Goal: Task Accomplishment & Management: Manage account settings

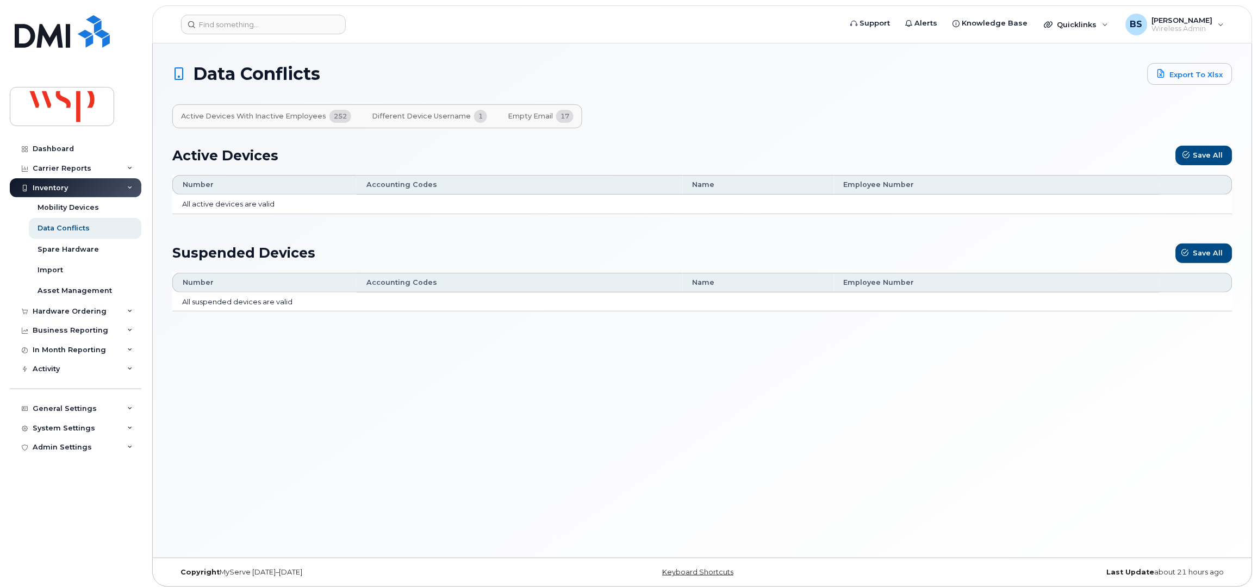
click at [423, 113] on span "Different Device Username" at bounding box center [421, 116] width 99 height 9
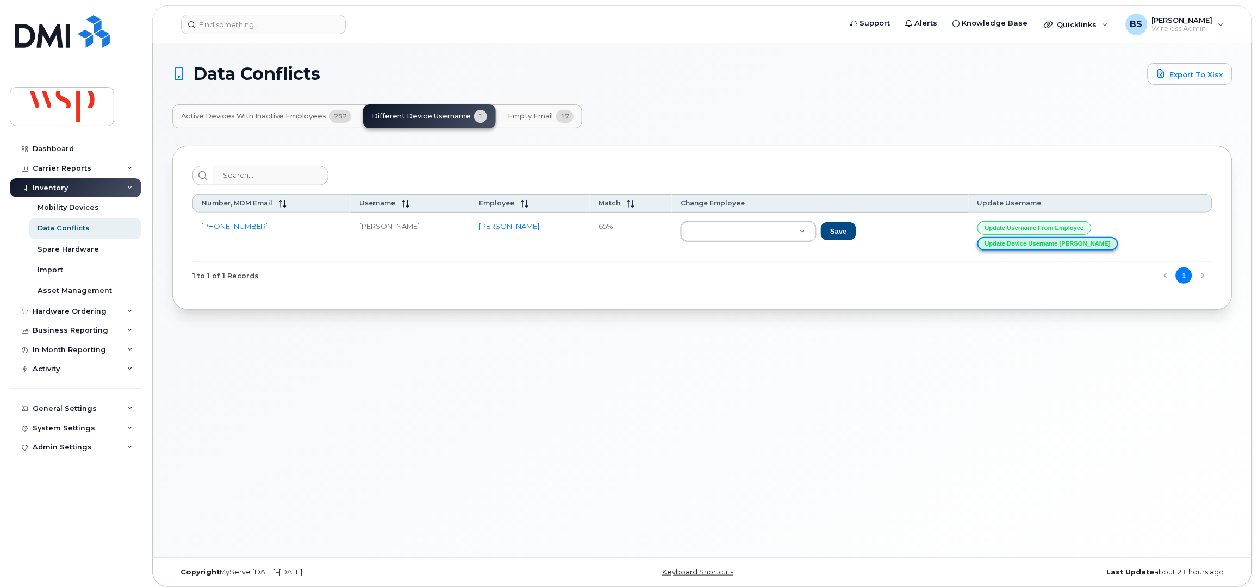
drag, startPoint x: 1055, startPoint y: 247, endPoint x: 1049, endPoint y: 246, distance: 6.1
click at [1055, 246] on button "Update Device Username Alias" at bounding box center [1048, 244] width 141 height 14
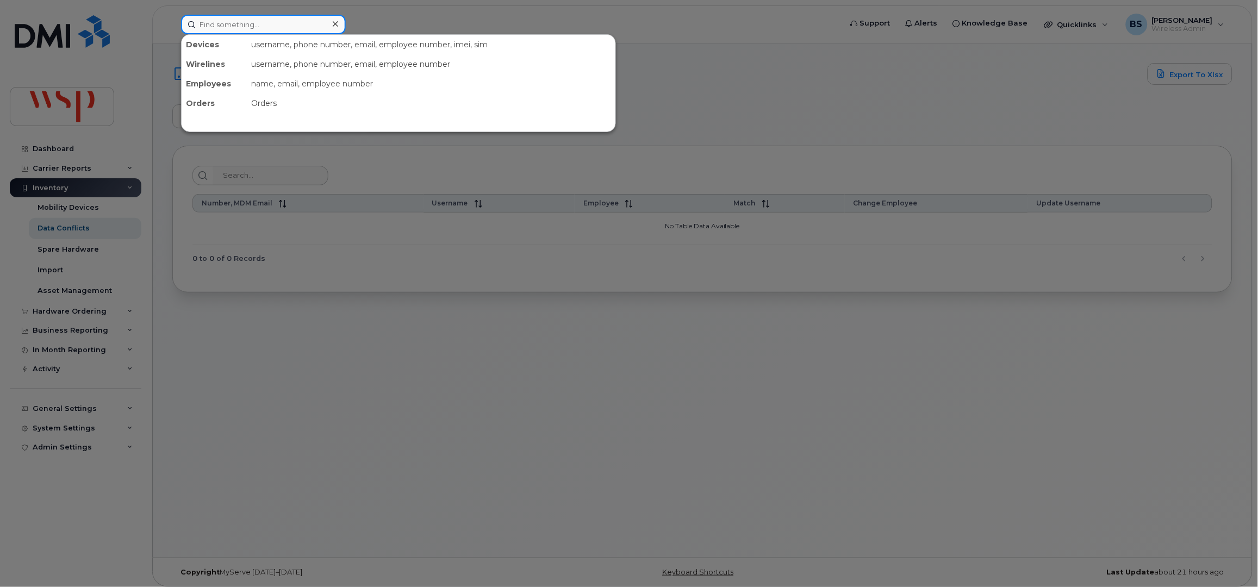
click at [204, 26] on input at bounding box center [263, 25] width 165 height 20
paste input "289-251-1883"
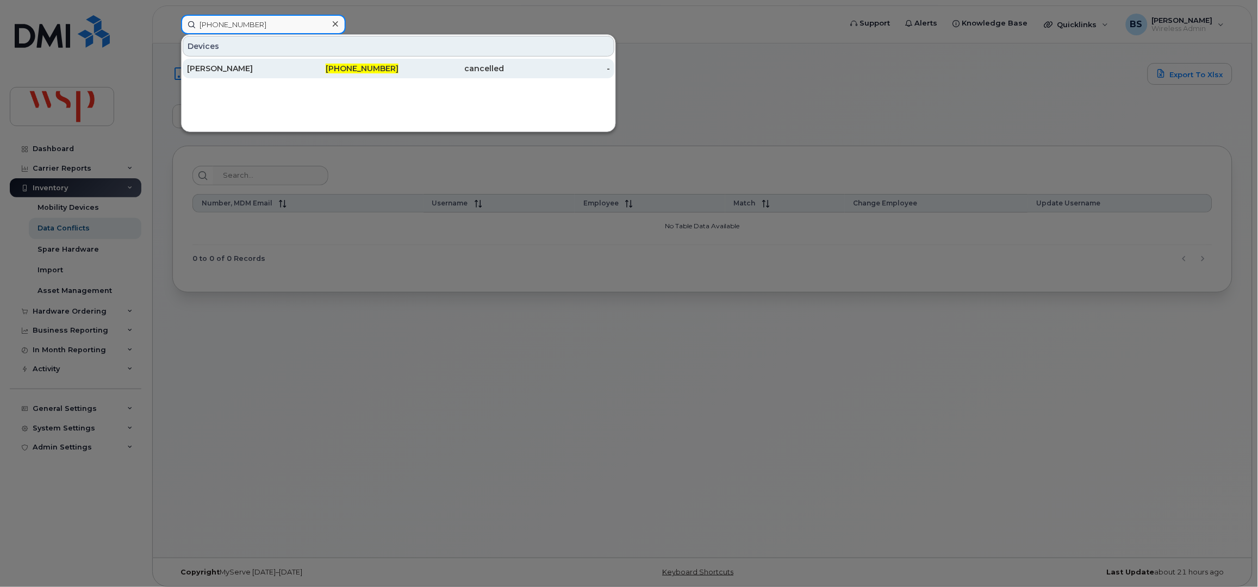
type input "289-251-1883"
click at [205, 67] on div "Laura Parker" at bounding box center [240, 68] width 106 height 11
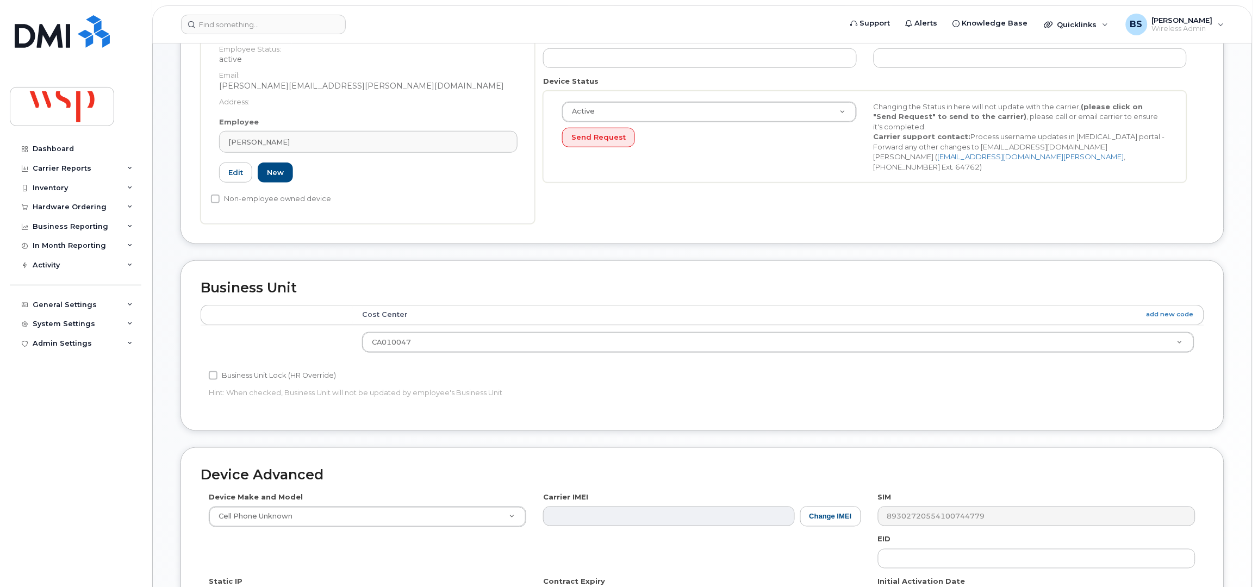
scroll to position [425, 0]
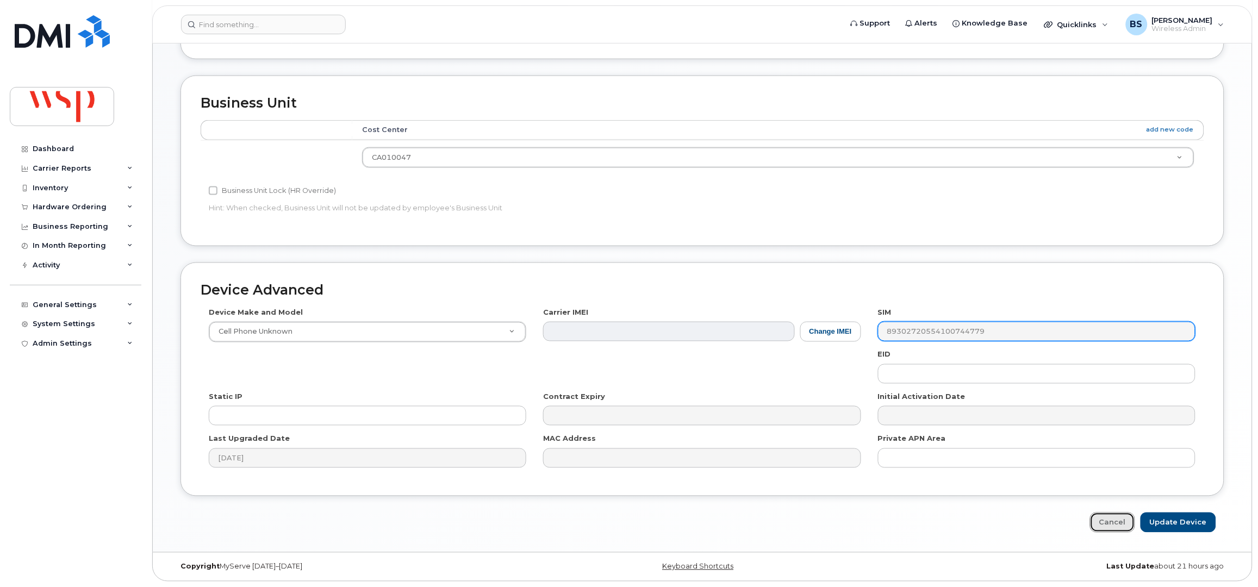
drag, startPoint x: 1105, startPoint y: 519, endPoint x: 920, endPoint y: 322, distance: 269.7
click at [1105, 518] on link "Cancel" at bounding box center [1112, 523] width 45 height 20
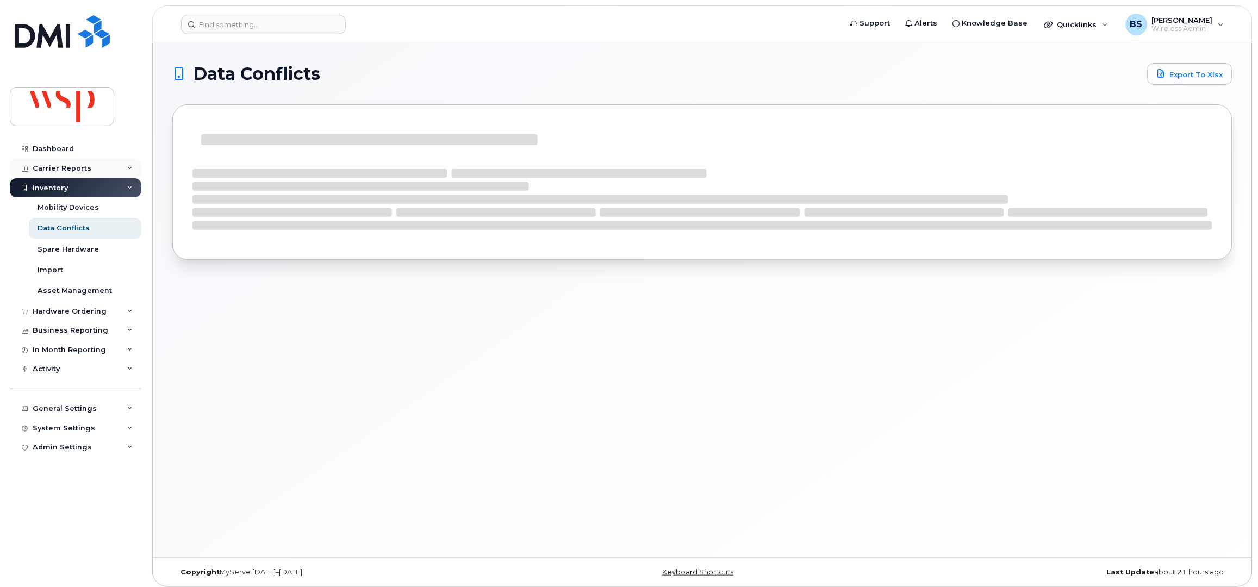
click at [58, 165] on div "Carrier Reports" at bounding box center [62, 168] width 59 height 9
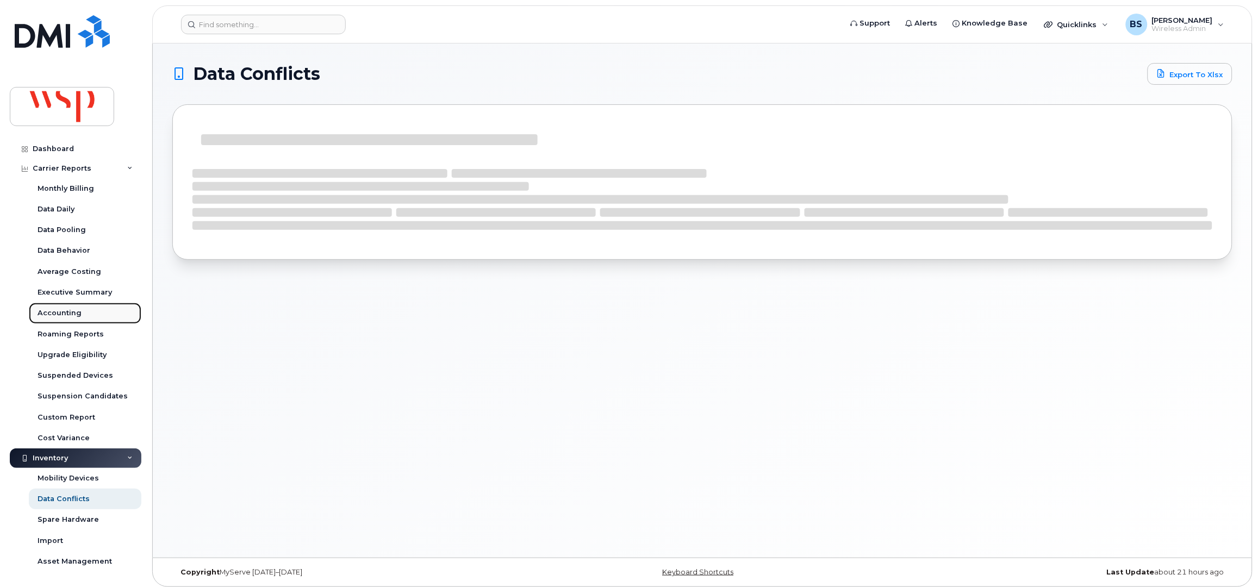
click at [44, 311] on div "Accounting" at bounding box center [60, 313] width 44 height 10
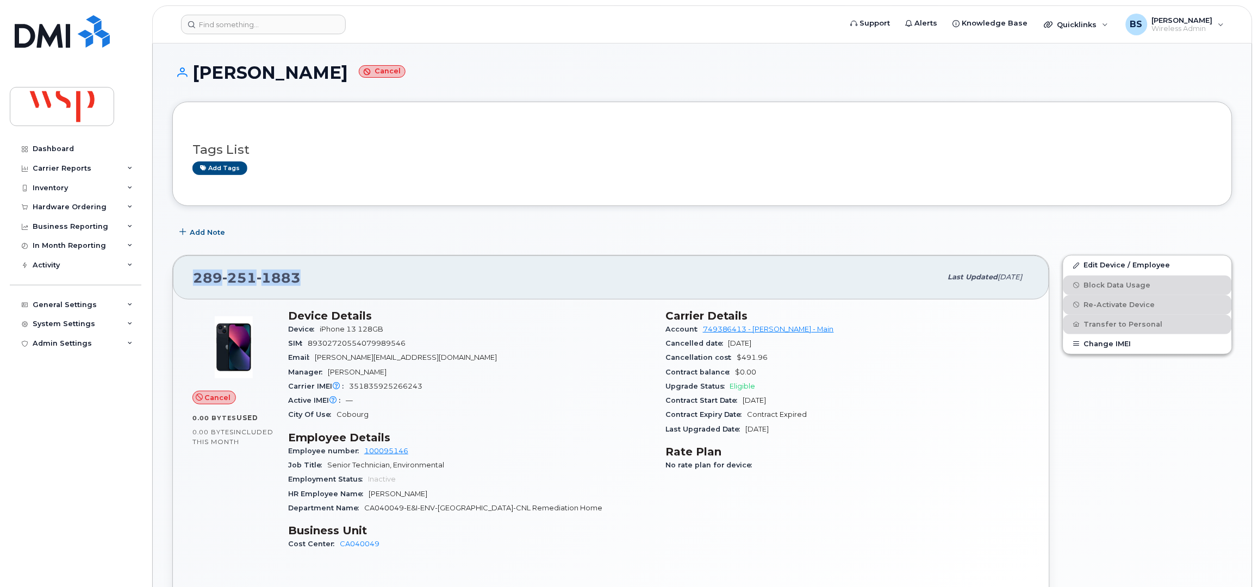
drag, startPoint x: 318, startPoint y: 280, endPoint x: 184, endPoint y: 284, distance: 133.3
click at [185, 284] on div "[PHONE_NUMBER] Last updated [DATE]" at bounding box center [611, 278] width 877 height 44
copy span "[PHONE_NUMBER]"
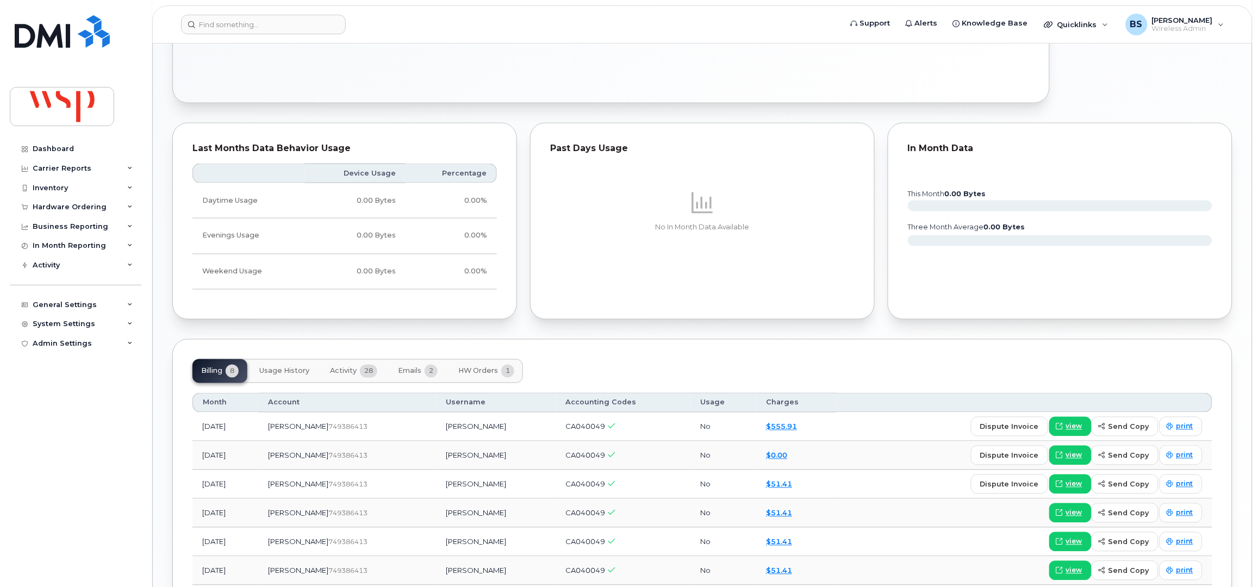
scroll to position [507, 0]
click at [277, 25] on input at bounding box center [263, 25] width 165 height 20
paste input "365-688-9438"
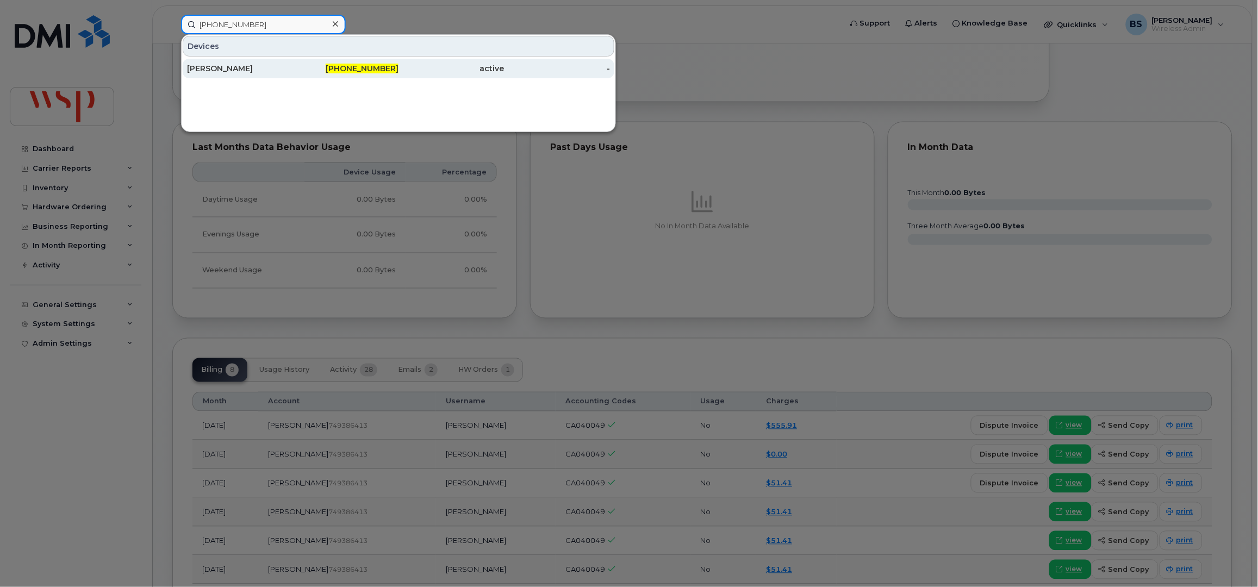
type input "365-688-9438"
click at [246, 66] on div "TOMASZ STOLSKI" at bounding box center [240, 68] width 106 height 11
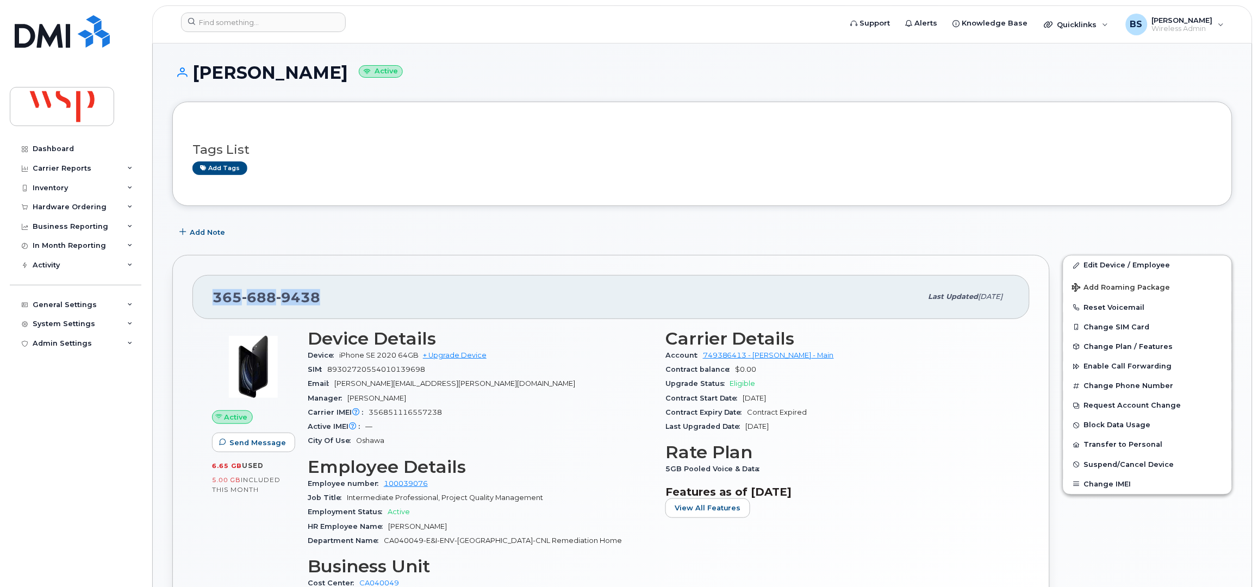
drag, startPoint x: 338, startPoint y: 300, endPoint x: 166, endPoint y: 301, distance: 171.9
click at [166, 301] on div "365 688 9438 Last updated Jul 15, 2025 Active Send Message 6.65 GB  used 5.00 G…" at bounding box center [611, 462] width 891 height 426
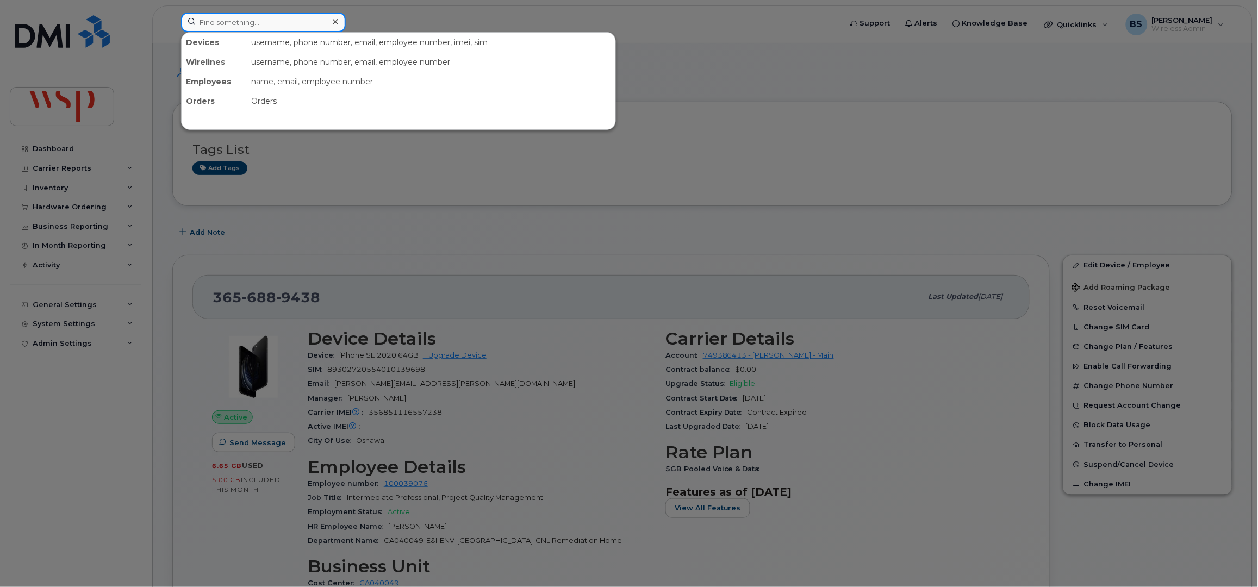
click at [255, 22] on input at bounding box center [263, 23] width 165 height 20
paste input "365-688-9783"
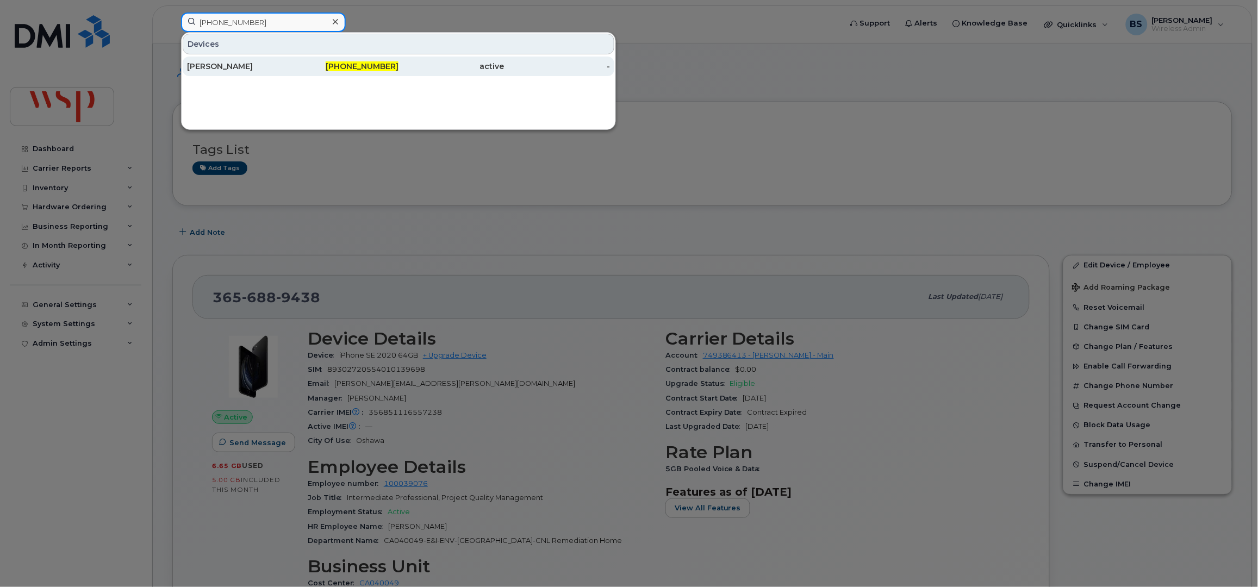
type input "365-688-9783"
click at [247, 65] on div "MICHAEL BELLICOSO" at bounding box center [240, 66] width 106 height 11
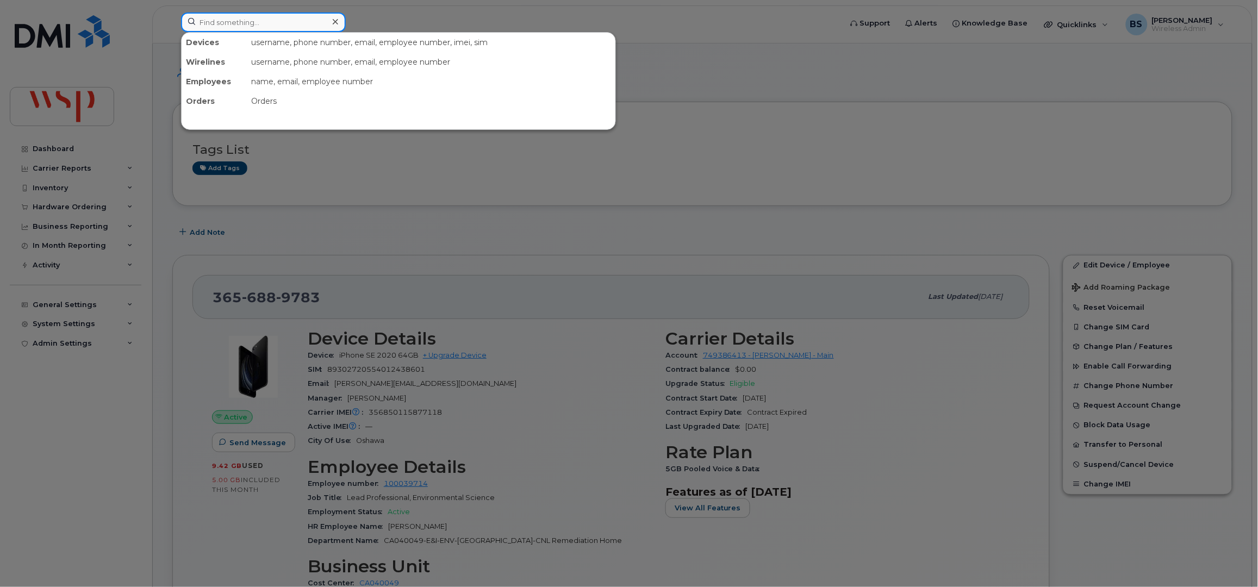
click at [232, 20] on input at bounding box center [263, 23] width 165 height 20
paste input "[PHONE_NUMBER]"
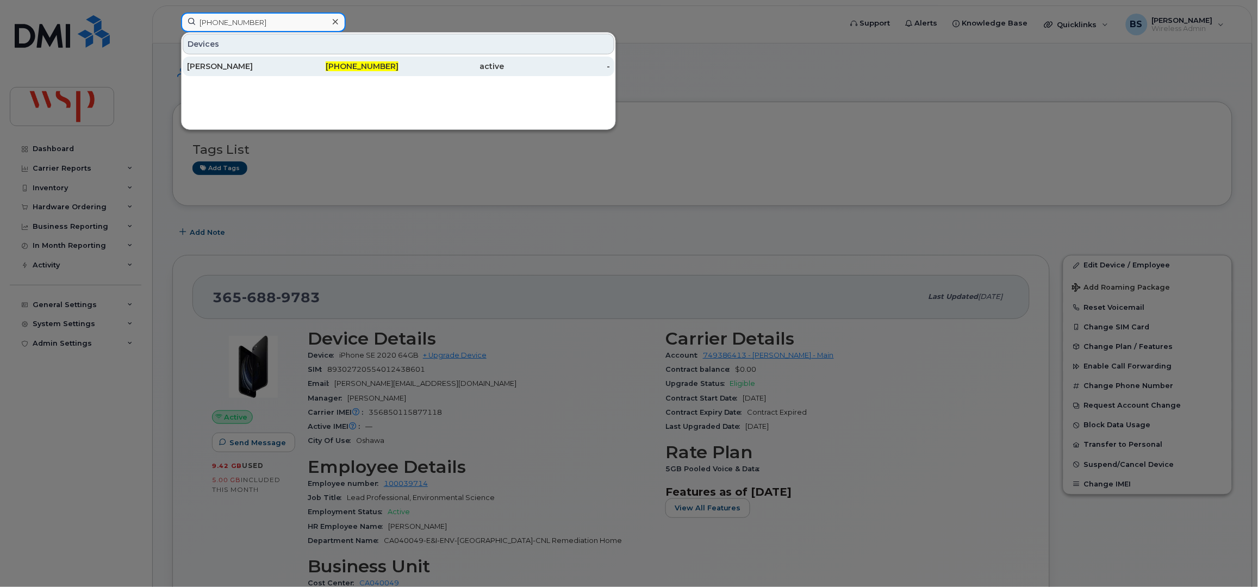
type input "365-662-2865"
click at [231, 65] on div "[PERSON_NAME]" at bounding box center [240, 66] width 106 height 11
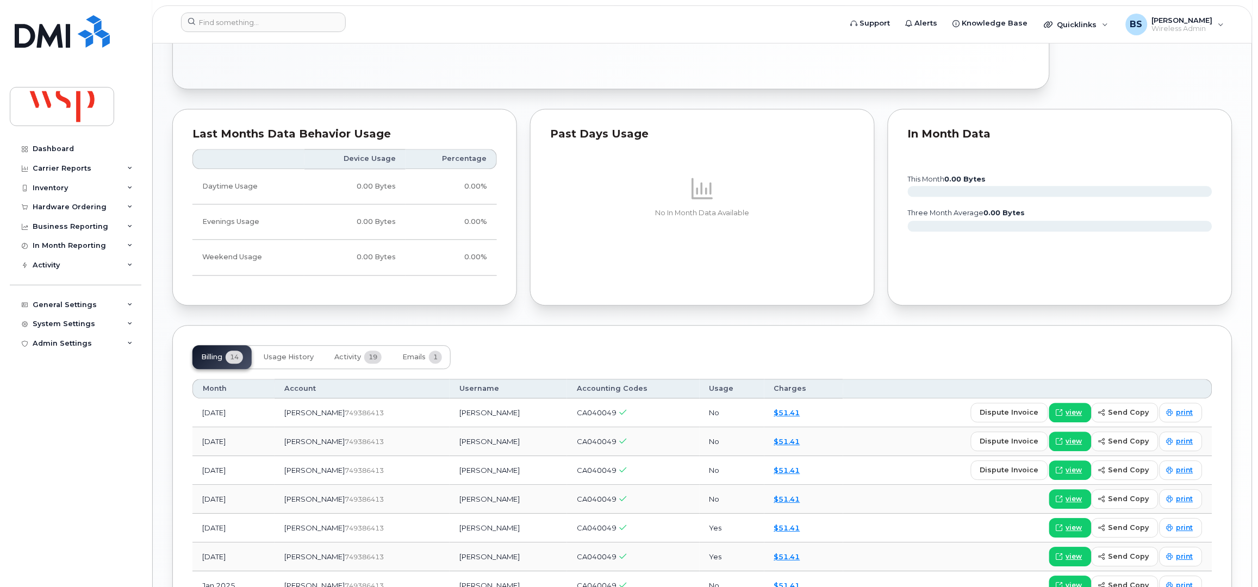
scroll to position [798, 0]
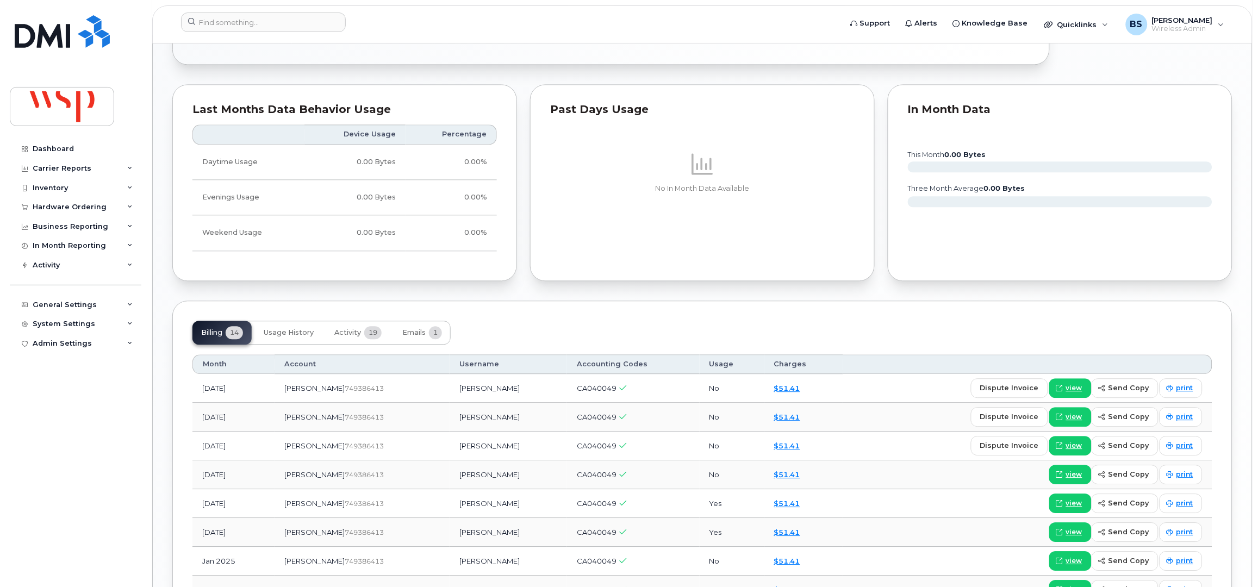
drag, startPoint x: 739, startPoint y: 201, endPoint x: 743, endPoint y: 219, distance: 18.3
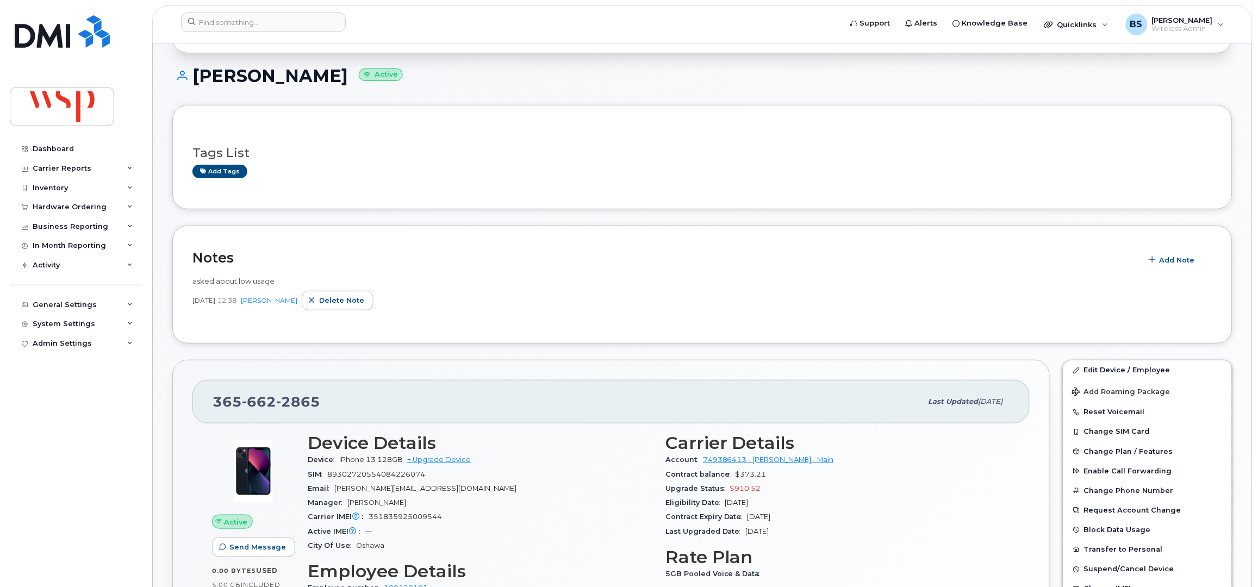
scroll to position [0, 0]
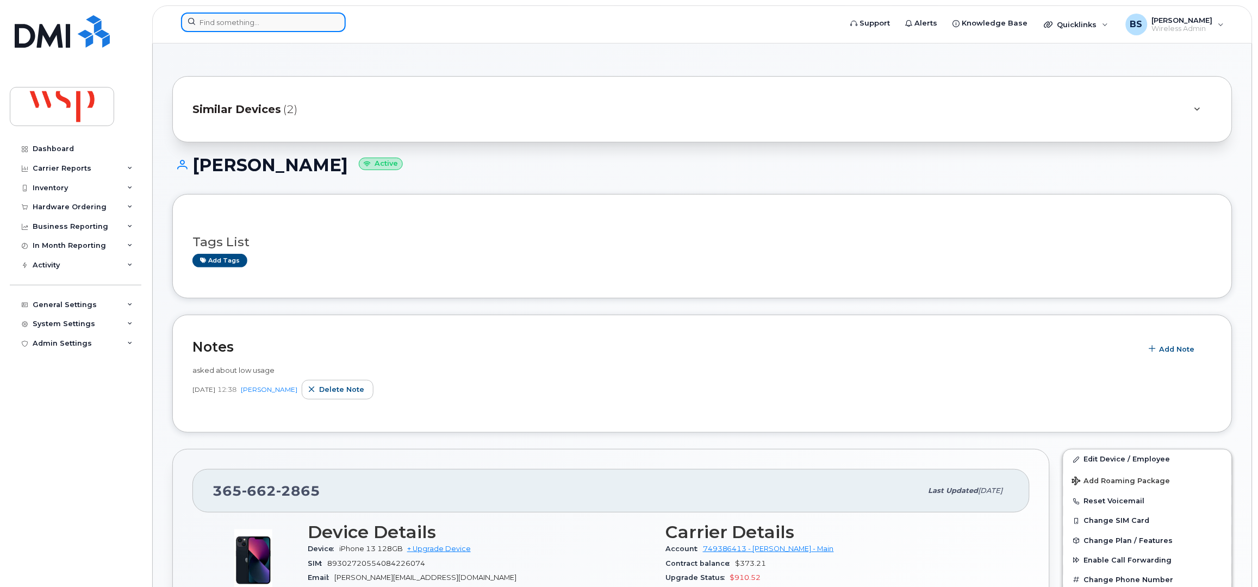
paste input "– if anyone has it and tries to use it they will let me know."
click at [245, 22] on input at bounding box center [263, 23] width 165 height 20
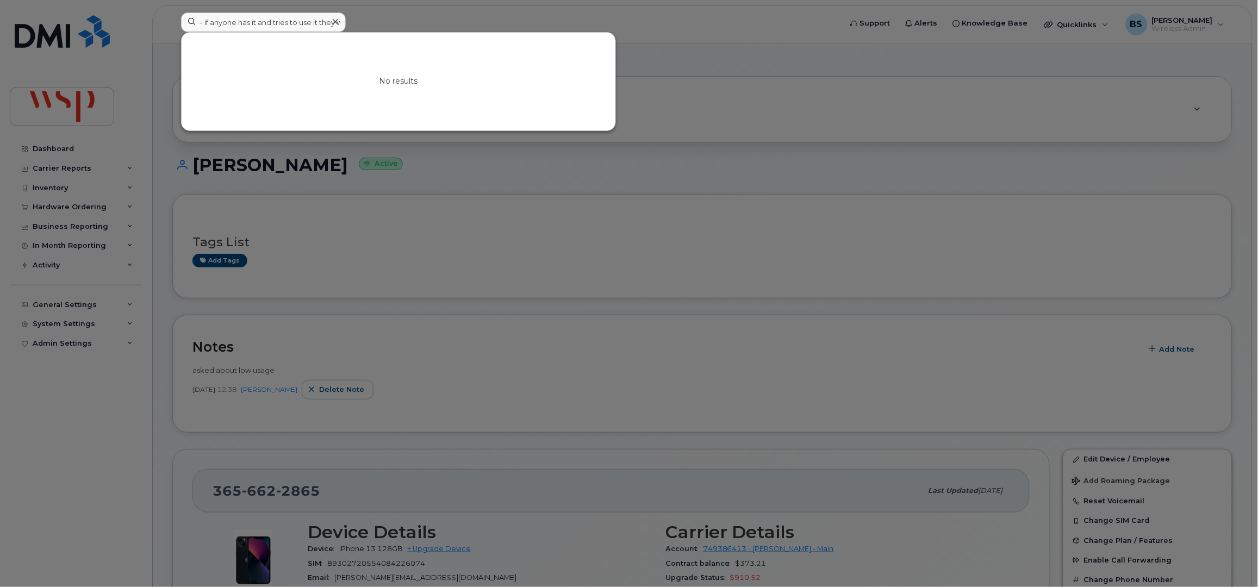
click at [567, 380] on div at bounding box center [629, 293] width 1258 height 587
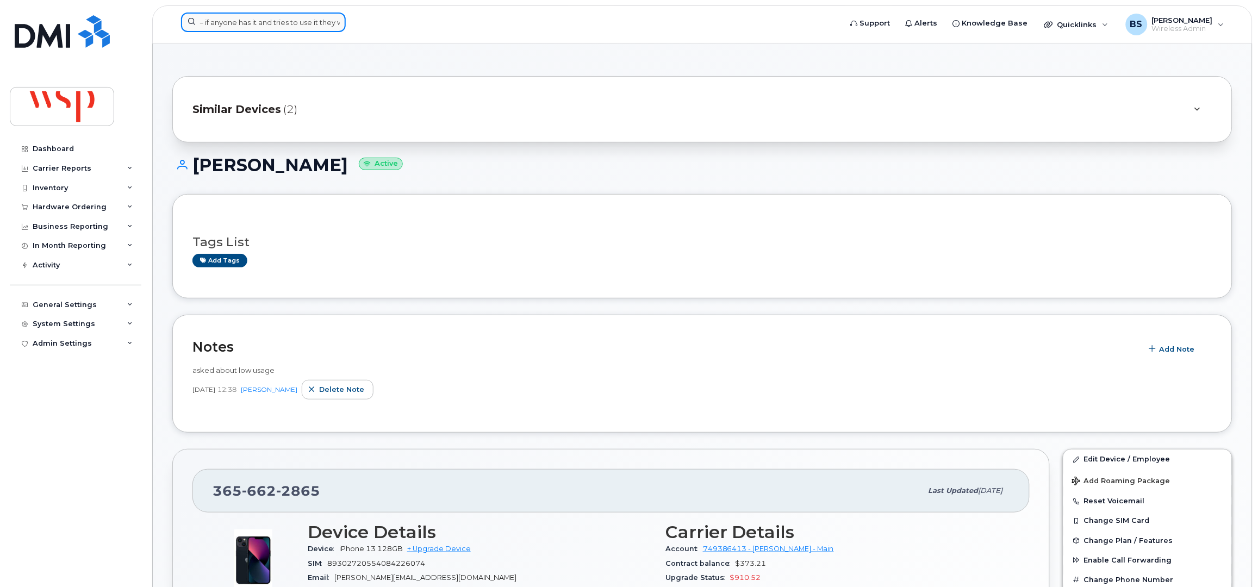
click at [235, 28] on input "– if anyone has it and tries to use it they will let me know." at bounding box center [263, 23] width 165 height 20
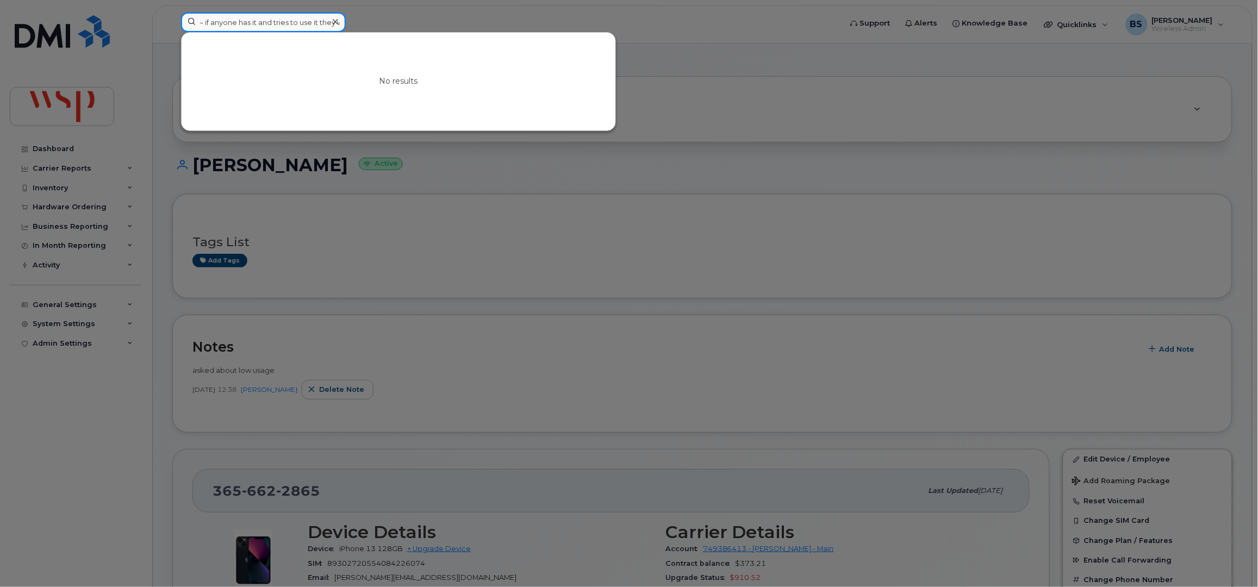
paste input "365-662-2865"
type input "– if anyone365-662-2865 has it and tries to use it they will let me know."
click at [337, 23] on icon at bounding box center [335, 21] width 5 height 9
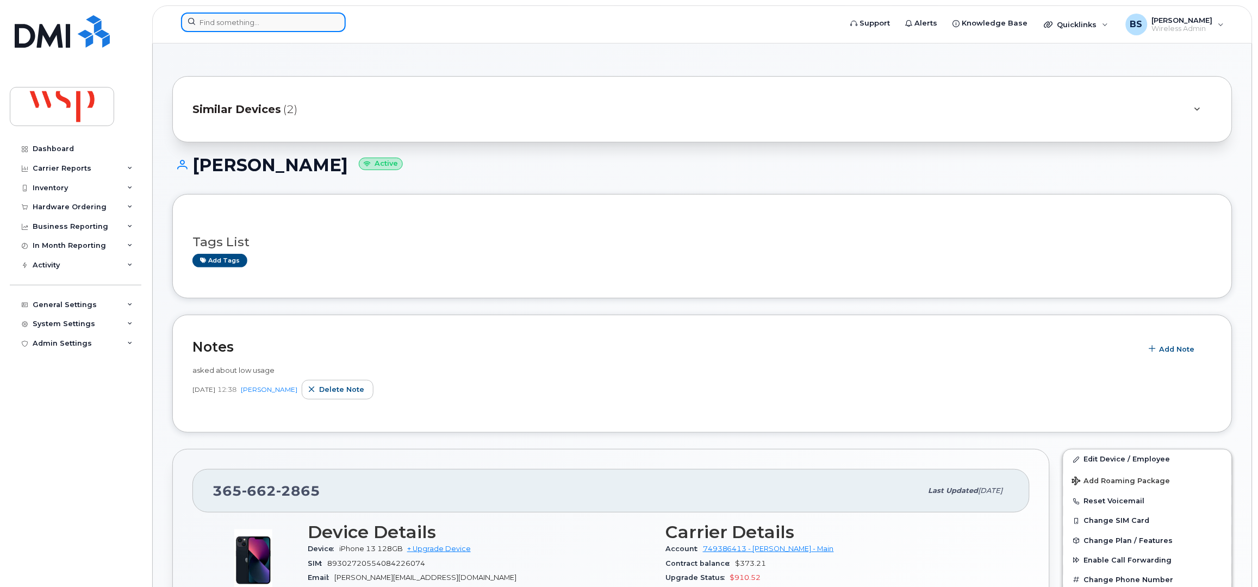
click at [259, 26] on input at bounding box center [263, 23] width 165 height 20
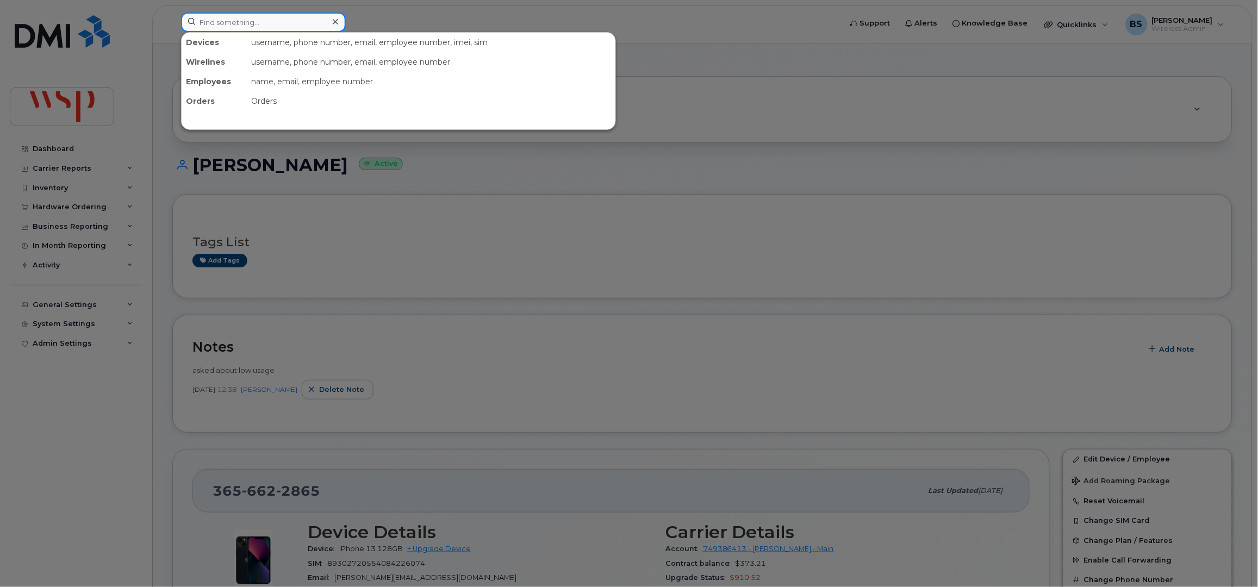
paste input "365-662-2865"
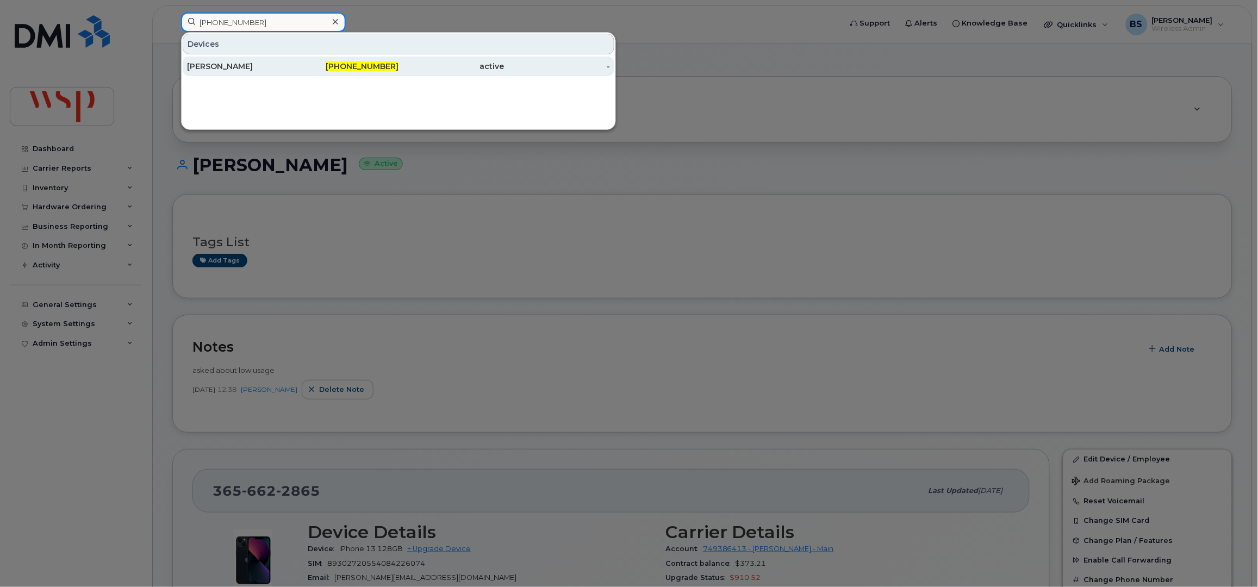
type input "365-662-2865"
drag, startPoint x: 208, startPoint y: 63, endPoint x: 194, endPoint y: 73, distance: 17.8
click at [208, 63] on div "[PERSON_NAME]" at bounding box center [240, 66] width 106 height 11
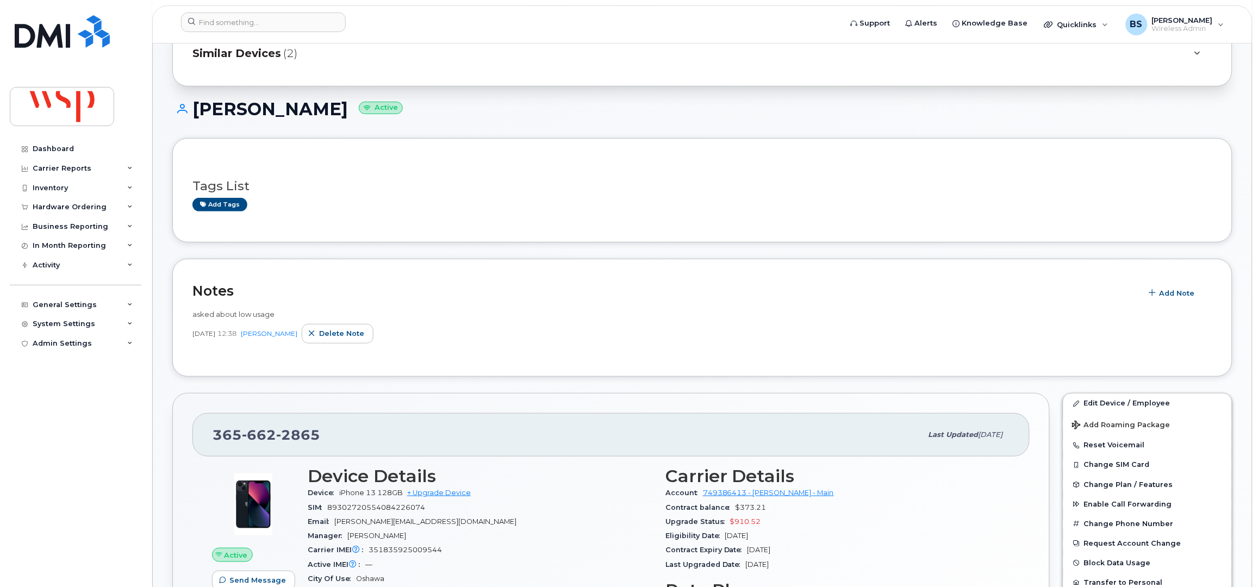
scroll to position [72, 0]
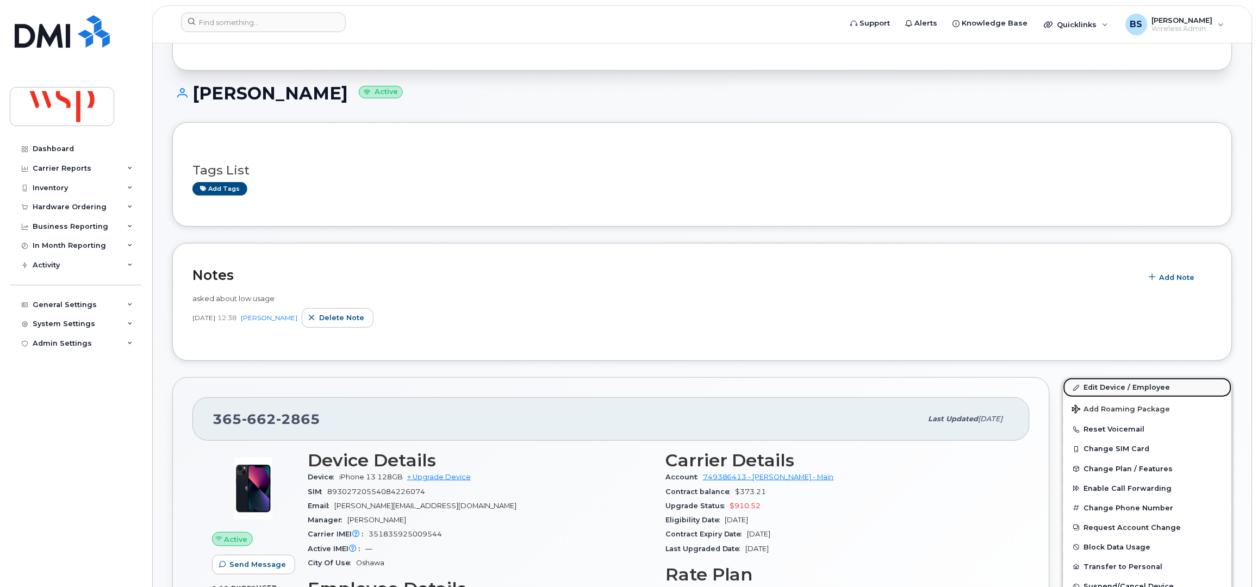
click at [1100, 386] on link "Edit Device / Employee" at bounding box center [1148, 388] width 169 height 20
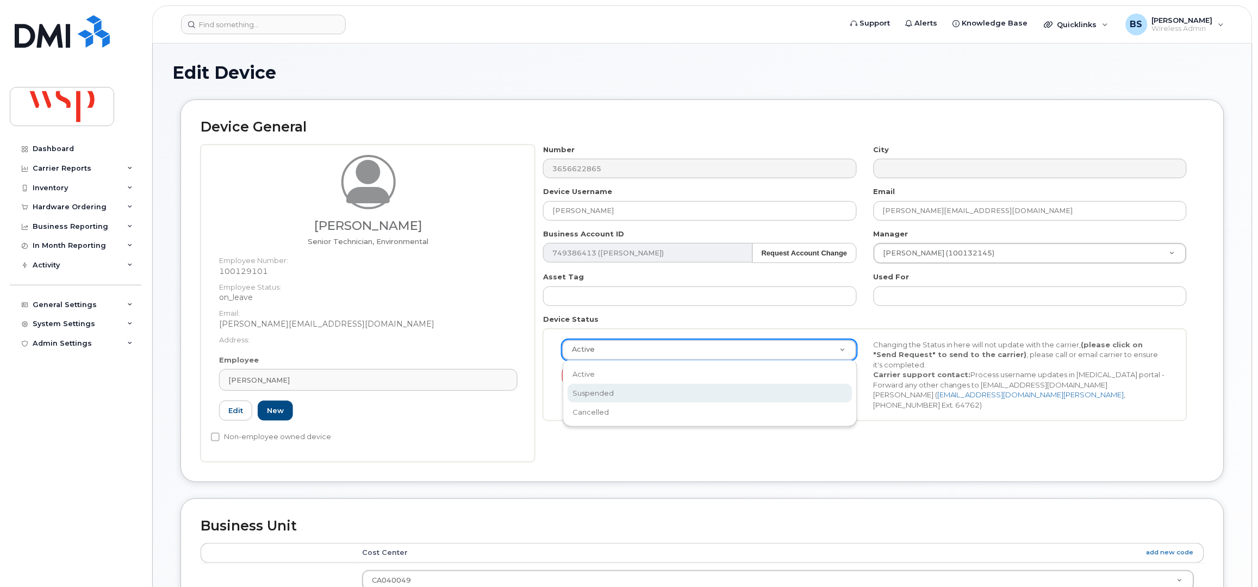
select select "suspended"
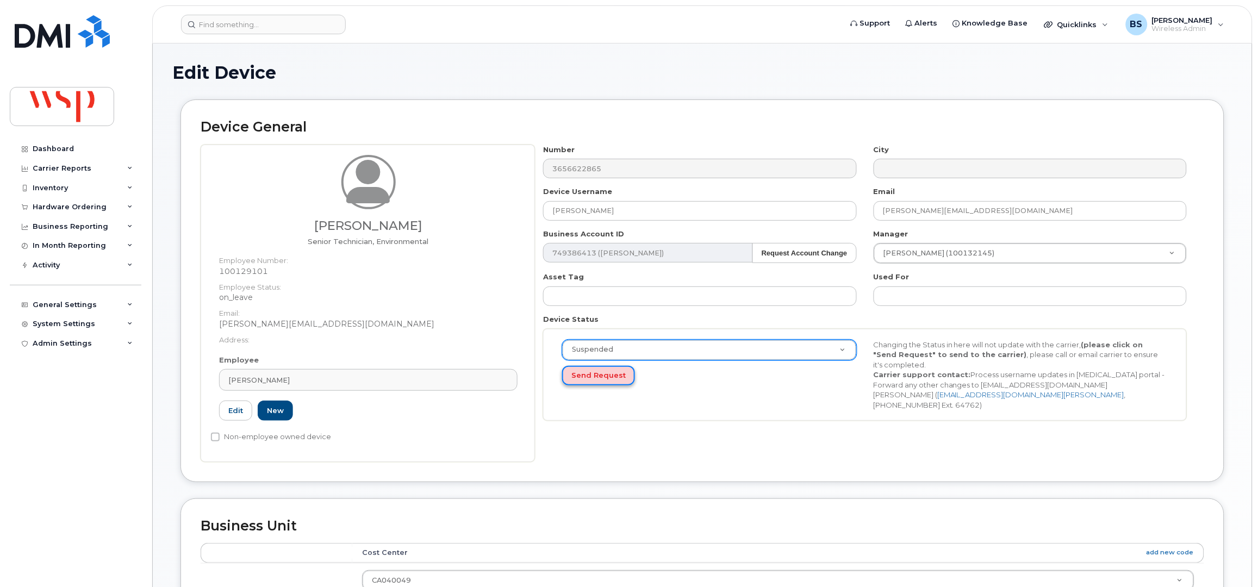
click at [600, 377] on button "Send Request" at bounding box center [598, 376] width 73 height 20
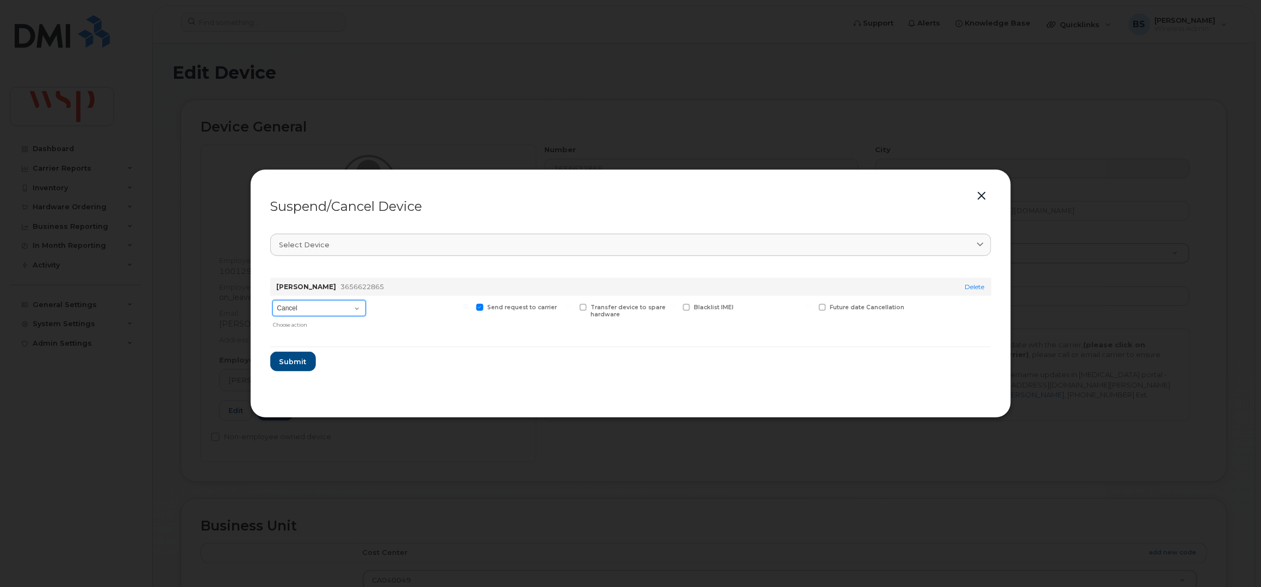
click at [322, 310] on select "Cancel Suspend - Reduced Rate Suspend - Full Rate Suspend - Lost Device/Stolen …" at bounding box center [319, 308] width 94 height 16
click at [988, 199] on button "button" at bounding box center [982, 196] width 16 height 15
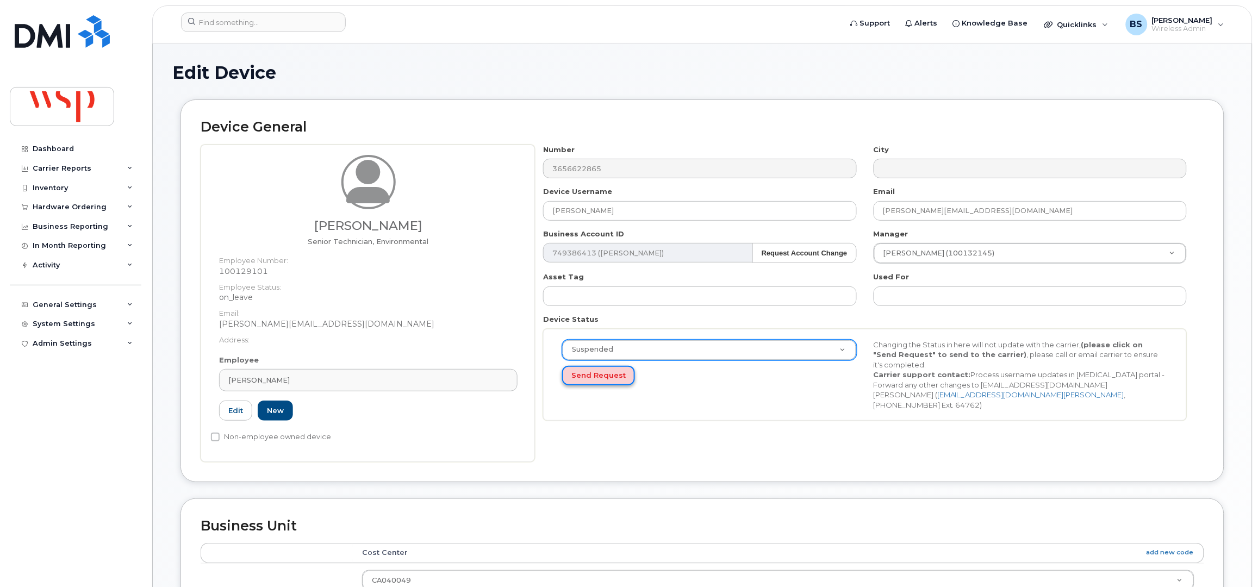
click at [586, 375] on button "Send Request" at bounding box center [598, 376] width 73 height 20
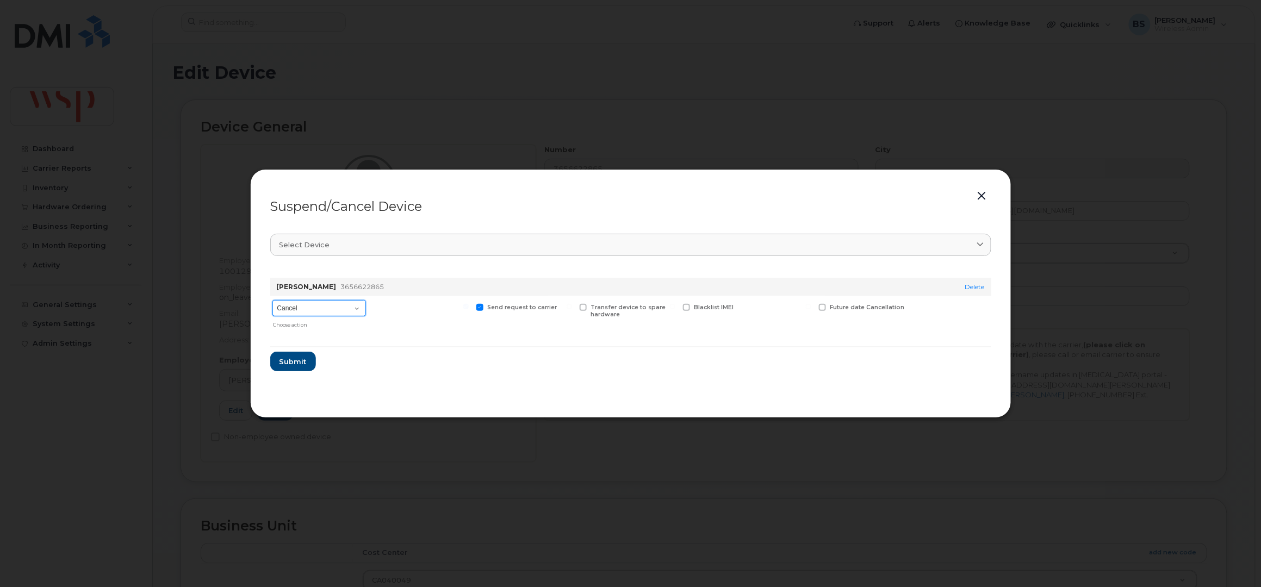
click at [312, 308] on select "Cancel Suspend - Reduced Rate Suspend - Full Rate Suspend - Lost Device/Stolen …" at bounding box center [319, 308] width 94 height 16
select select "[object Object]"
click at [272, 301] on select "Cancel Suspend - Reduced Rate Suspend - Full Rate Suspend - Lost Device/Stolen …" at bounding box center [319, 308] width 94 height 16
click at [293, 357] on span "Submit" at bounding box center [292, 362] width 27 height 10
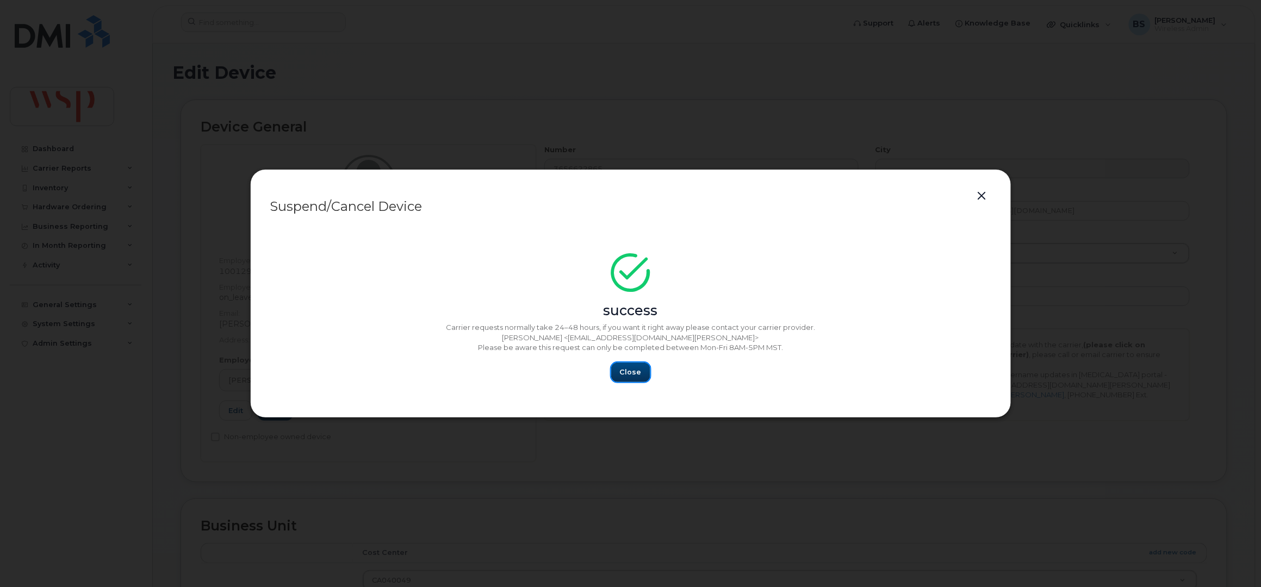
click at [636, 377] on span "Close" at bounding box center [631, 372] width 22 height 10
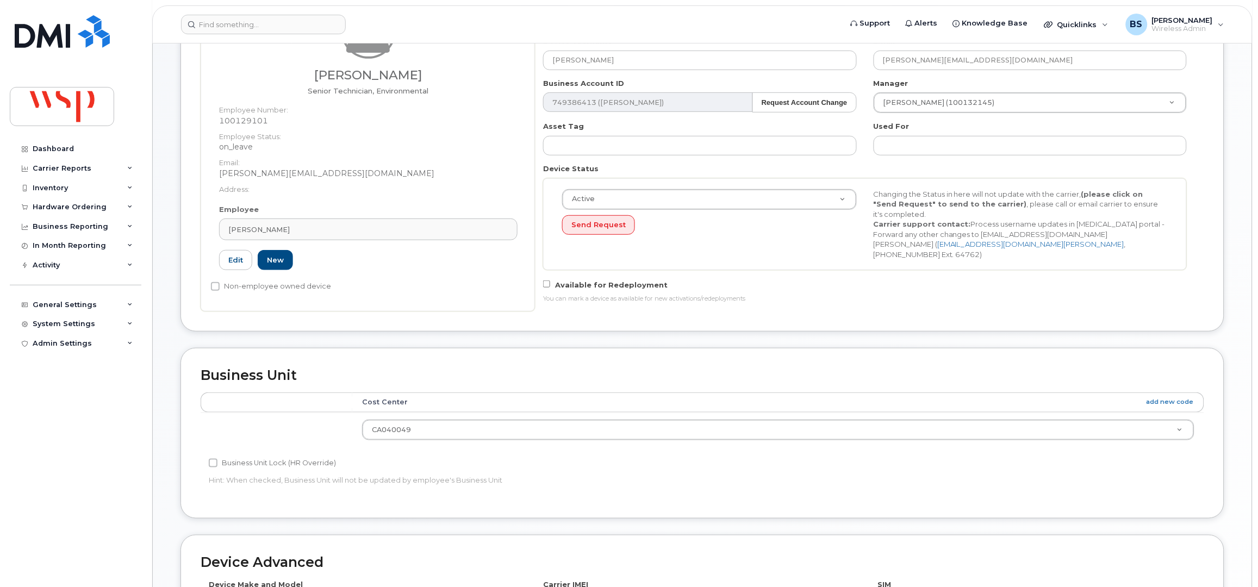
scroll to position [425, 0]
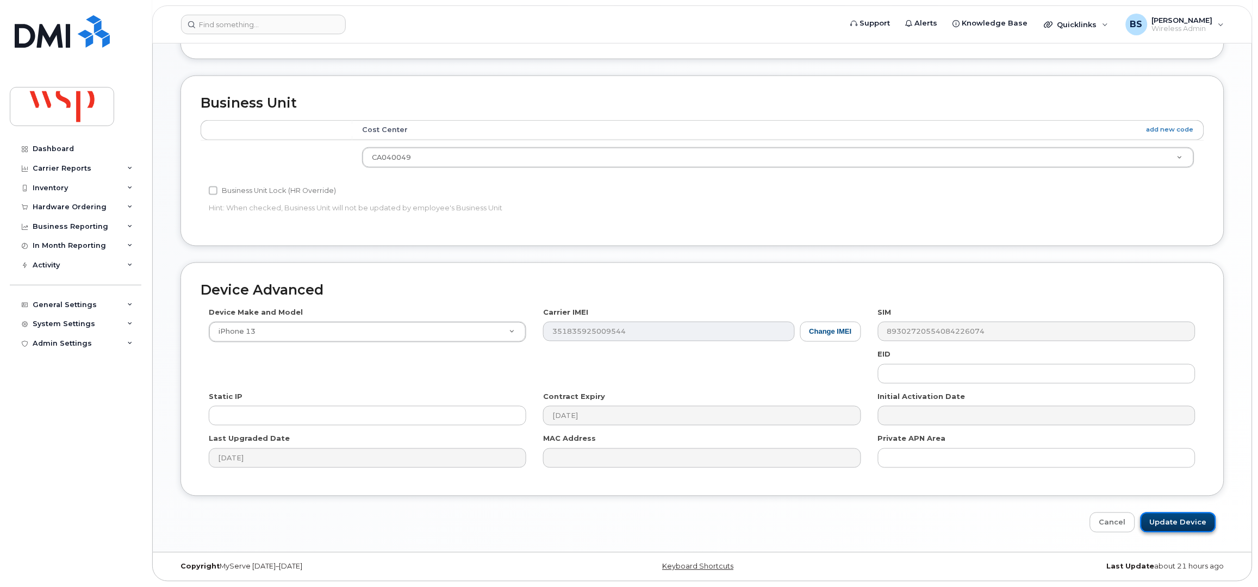
click at [1184, 525] on input "Update Device" at bounding box center [1179, 523] width 76 height 20
type input "Saving..."
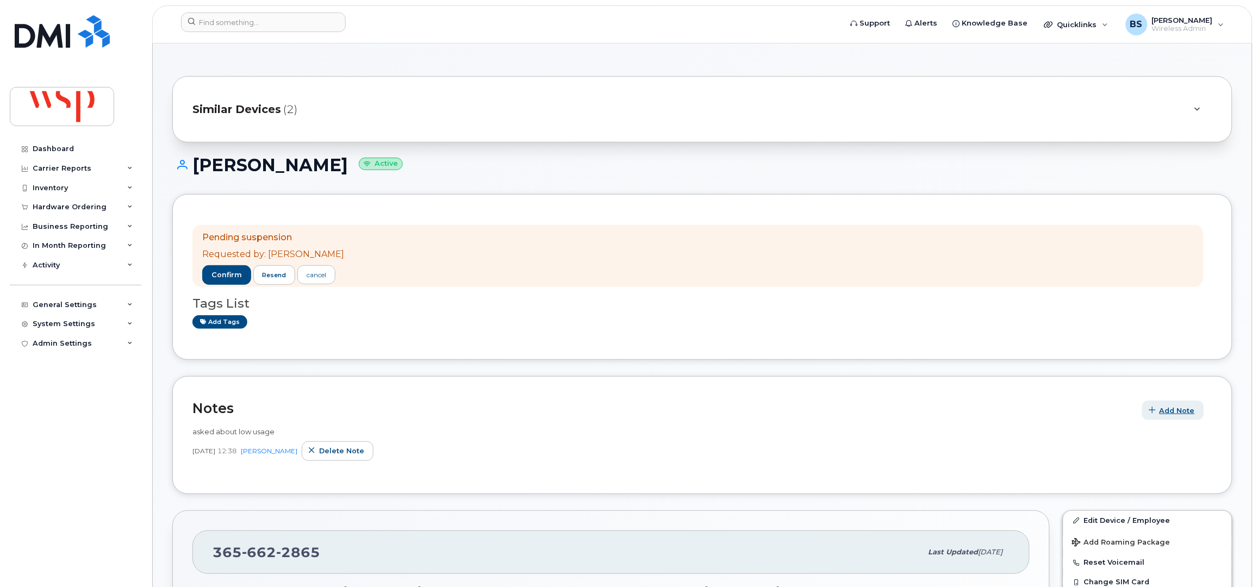
click at [1172, 412] on span "Add Note" at bounding box center [1177, 411] width 35 height 10
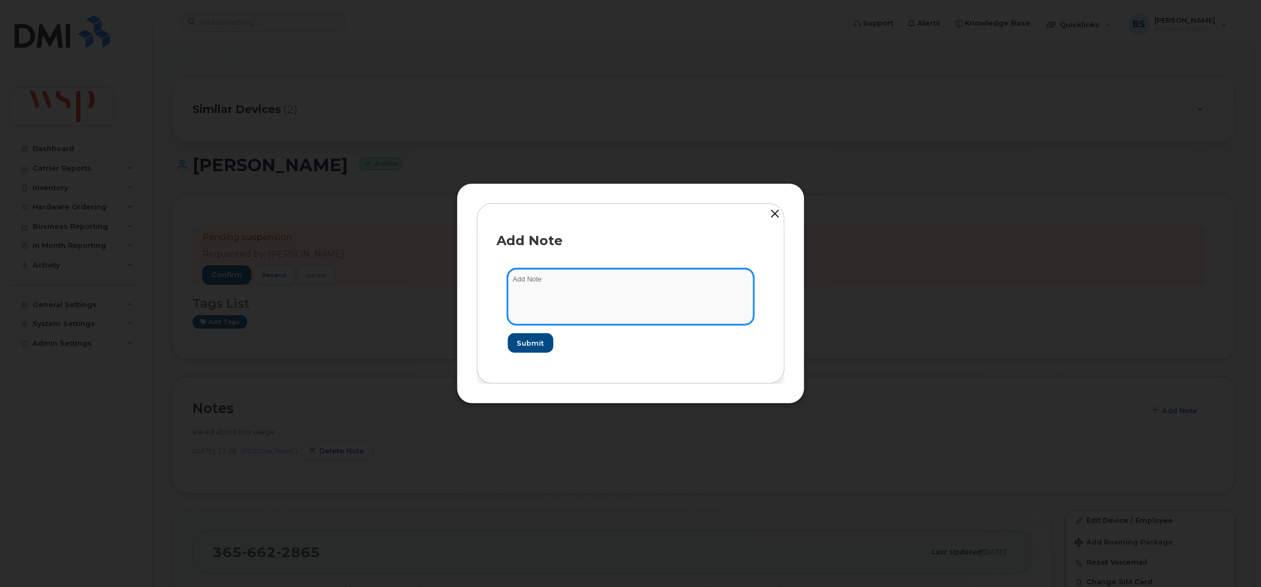
click at [614, 290] on textarea at bounding box center [631, 296] width 246 height 55
paste textarea "Yes go ahead an suspend the phone 365-662-2865 – if anyone has it and tries to …"
click at [549, 305] on textarea "Yes go ahead an suspend the phone 365-662-2865 – if anyone has it and tries to …" at bounding box center [631, 296] width 246 height 55
type textarea "Yes go ahead an suspend the phone 365-662-2865 – if anyone has it and tries to …"
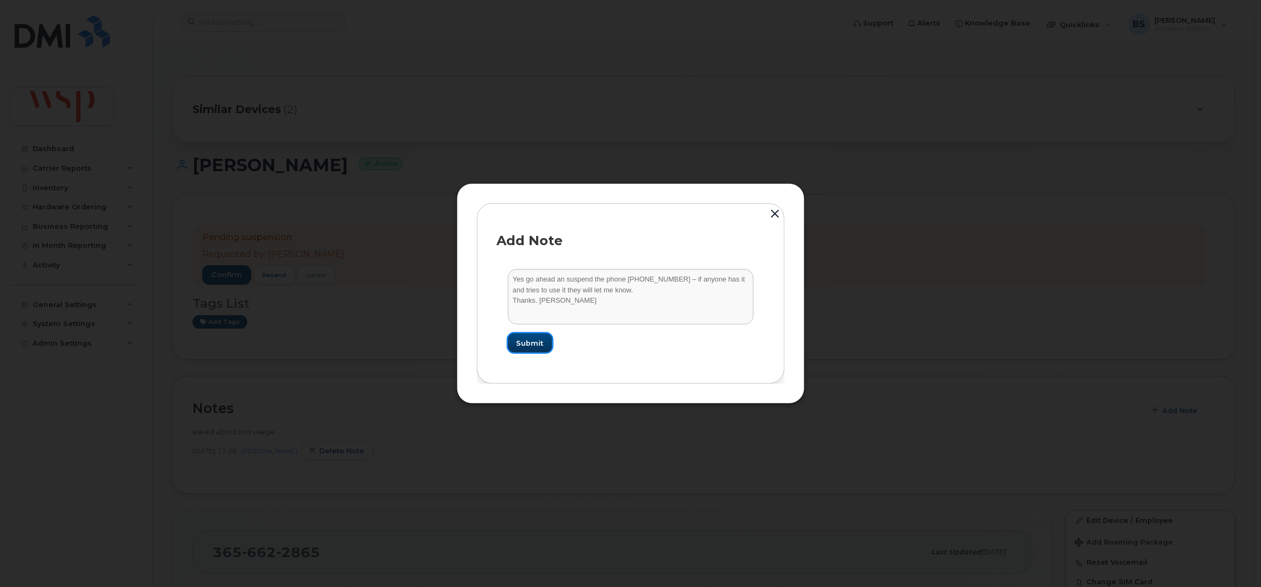
click at [535, 341] on span "Submit" at bounding box center [530, 343] width 27 height 10
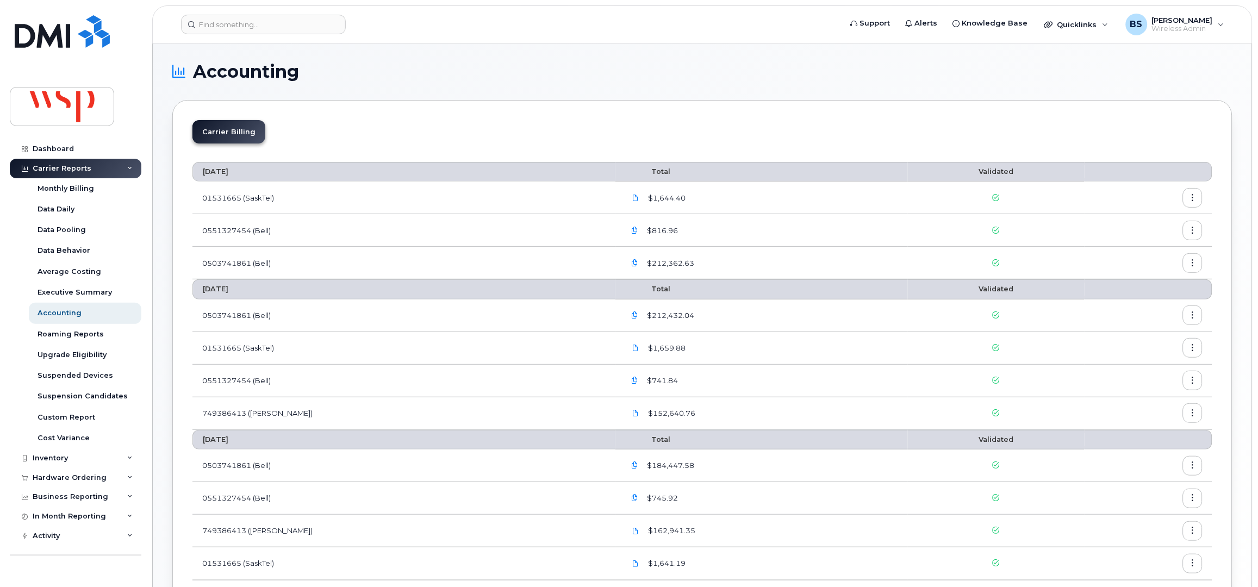
click at [1196, 415] on icon "button" at bounding box center [1193, 413] width 7 height 7
click at [1133, 456] on span "Download" at bounding box center [1143, 459] width 42 height 10
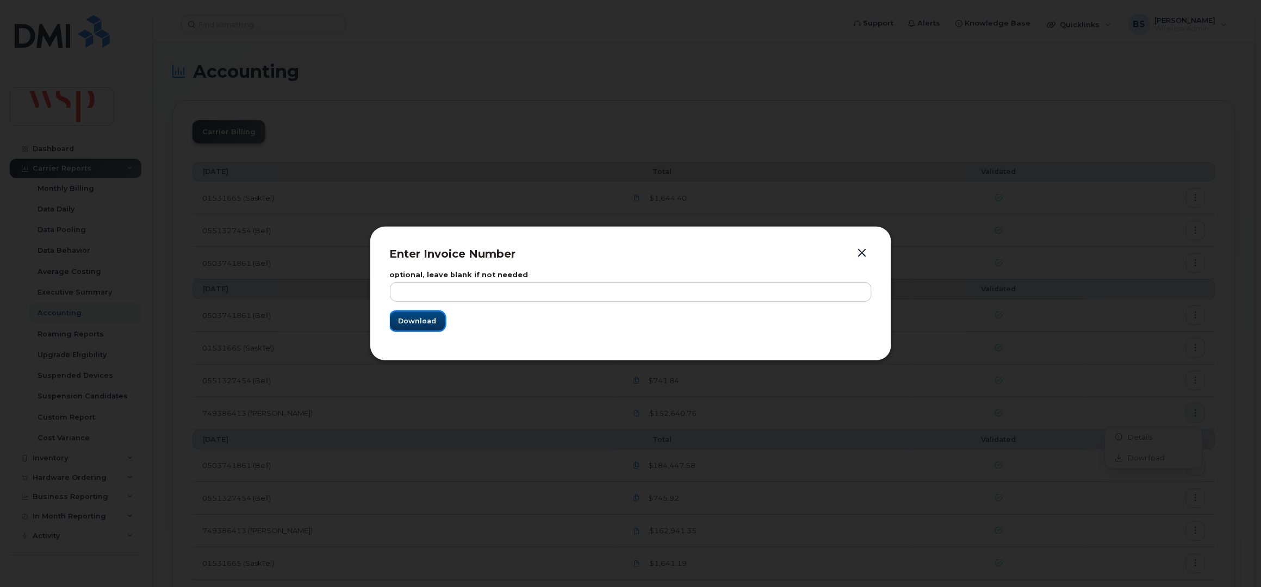
click at [426, 322] on span "Download" at bounding box center [418, 321] width 38 height 10
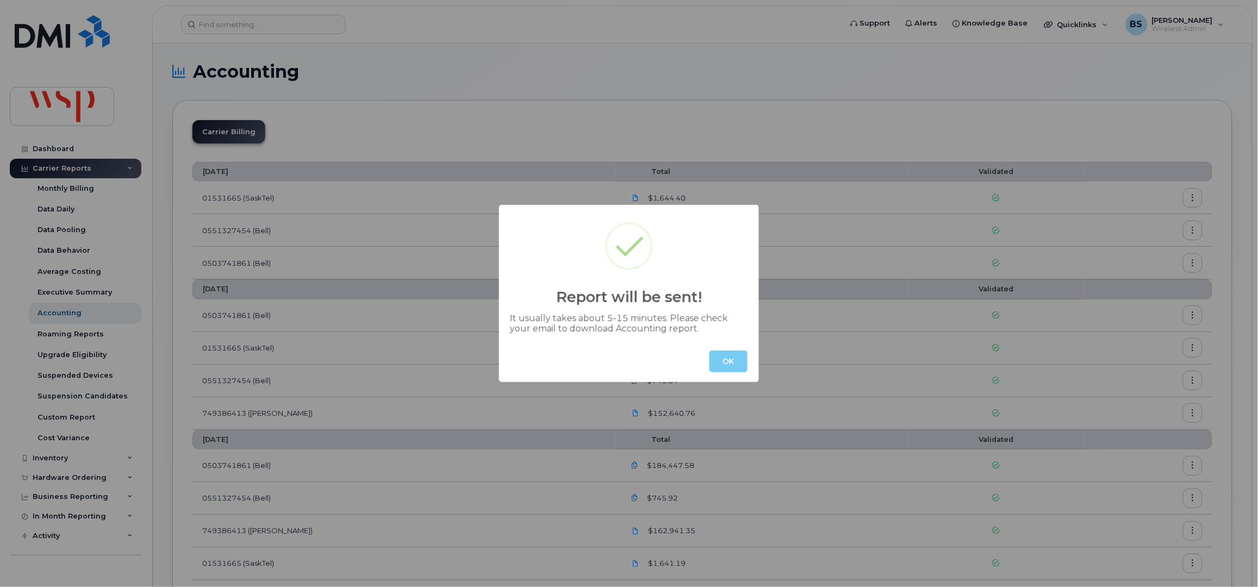
click at [733, 357] on button "OK" at bounding box center [729, 362] width 38 height 22
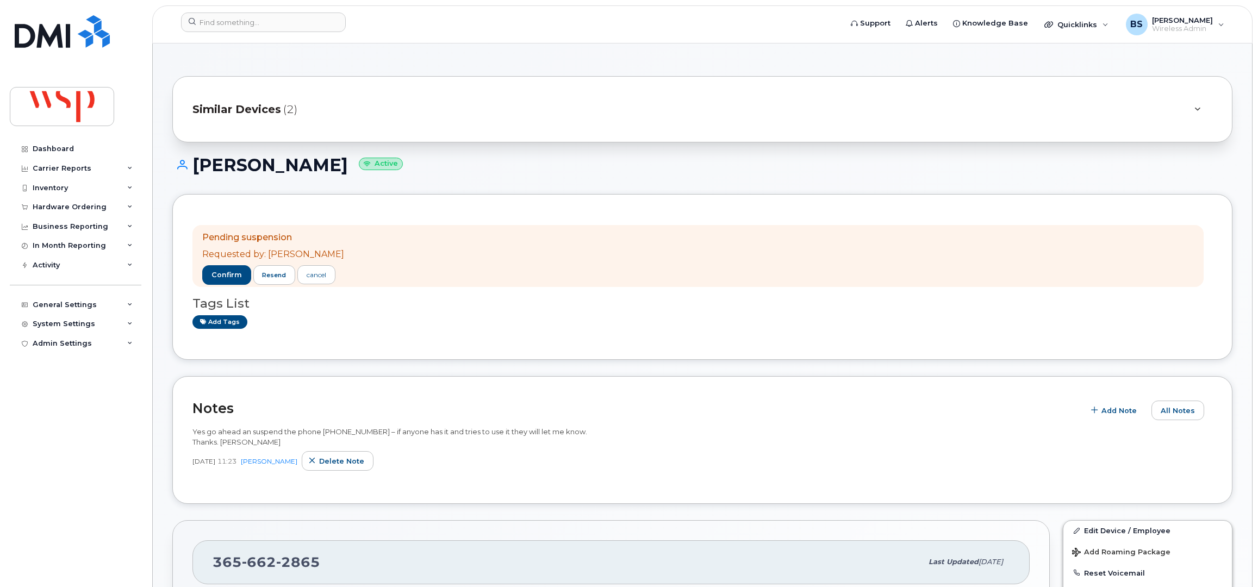
scroll to position [145, 0]
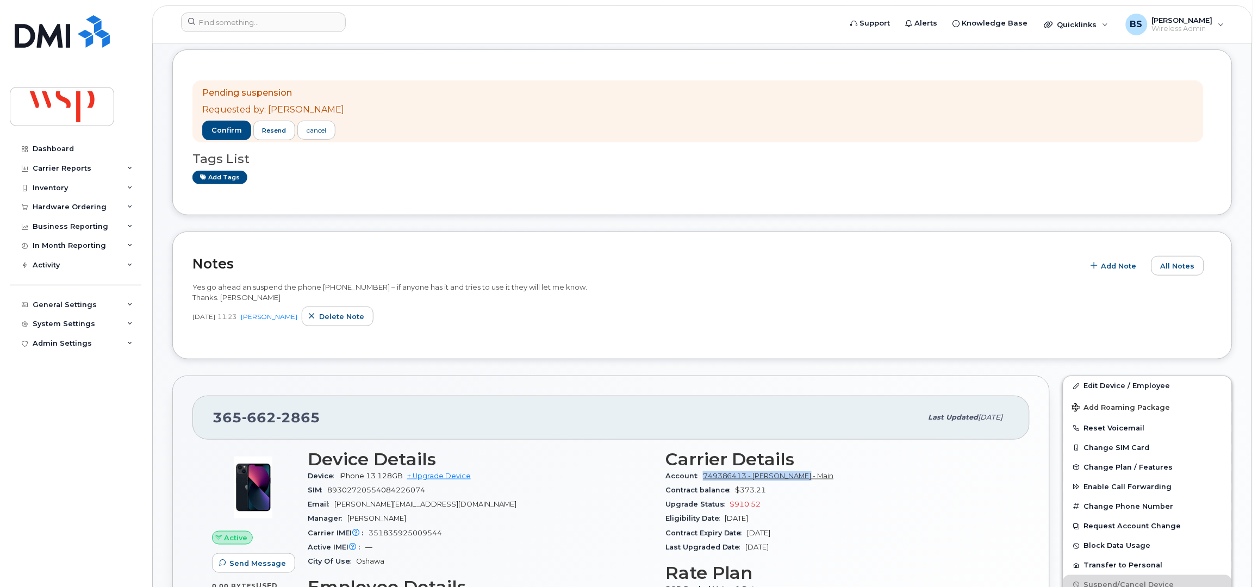
drag, startPoint x: 805, startPoint y: 479, endPoint x: 704, endPoint y: 476, distance: 101.2
click at [704, 476] on div "Account 749386413 - [PERSON_NAME] - Main" at bounding box center [838, 476] width 345 height 14
copy link "749386413 - [PERSON_NAME] - Main"
click at [254, 20] on input at bounding box center [263, 23] width 165 height 20
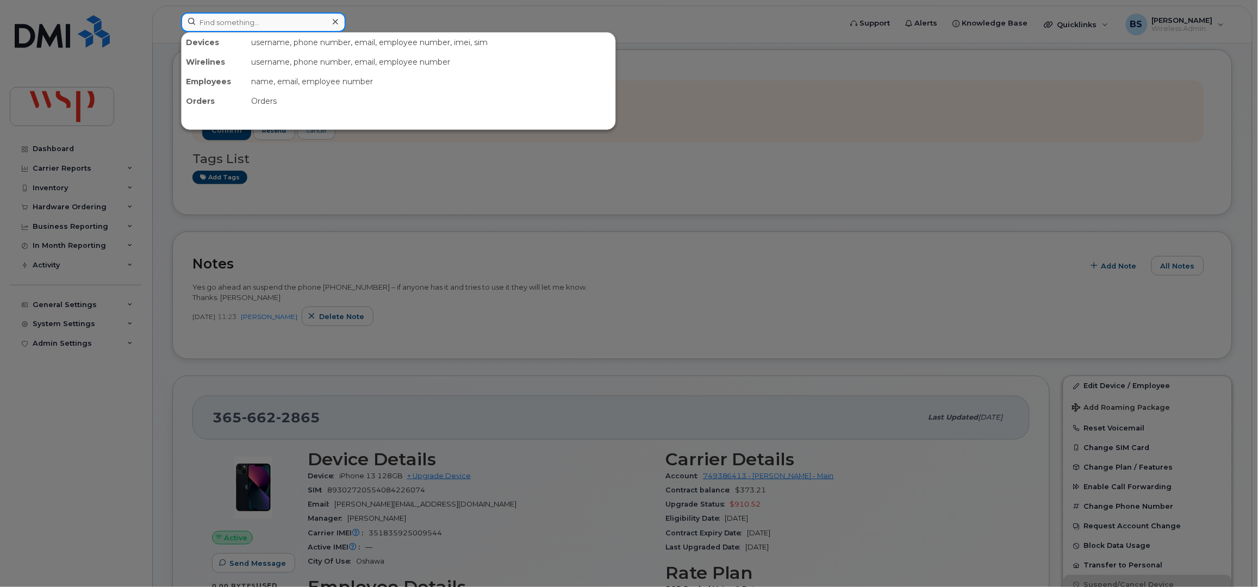
paste input "3656622865"
type input "3656622865"
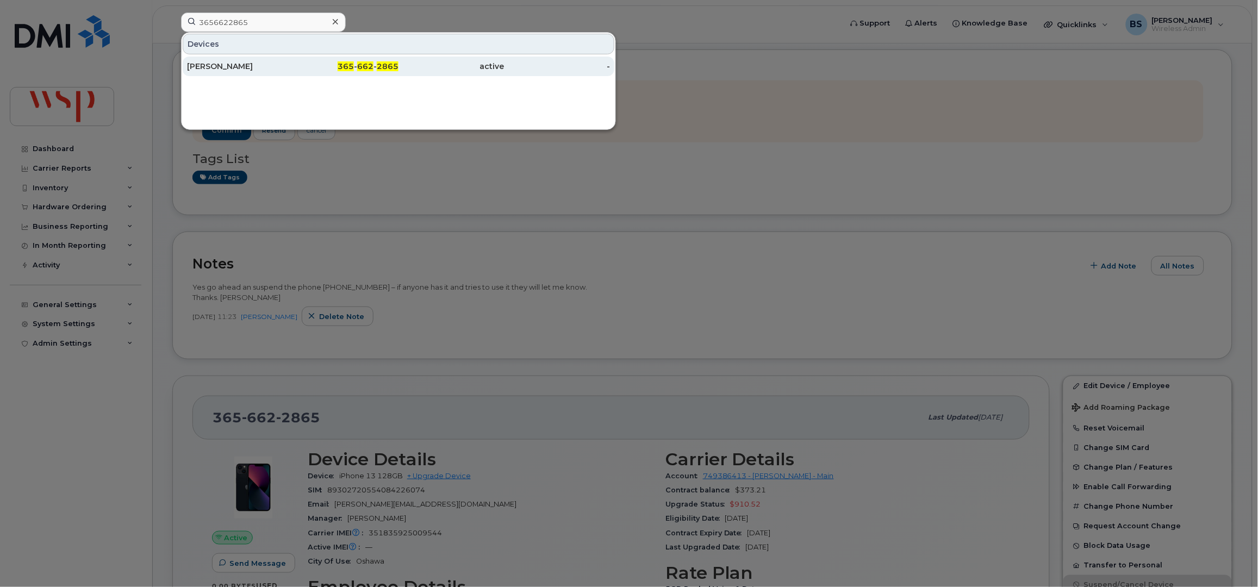
click at [212, 64] on div "[PERSON_NAME]" at bounding box center [240, 66] width 106 height 11
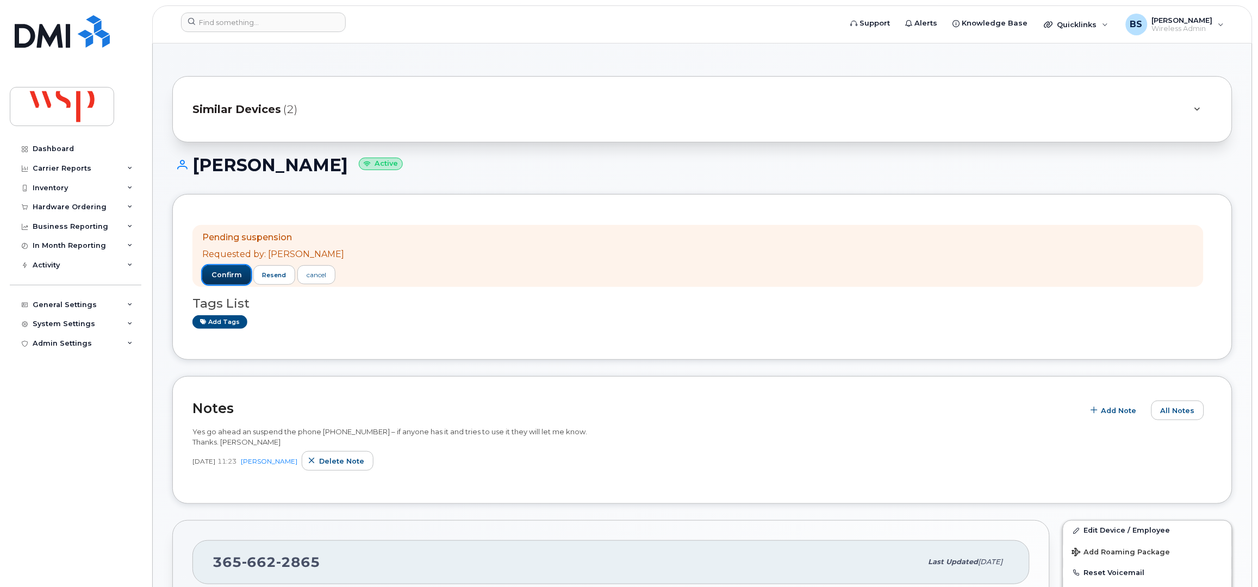
click at [226, 276] on span "confirm" at bounding box center [227, 275] width 30 height 10
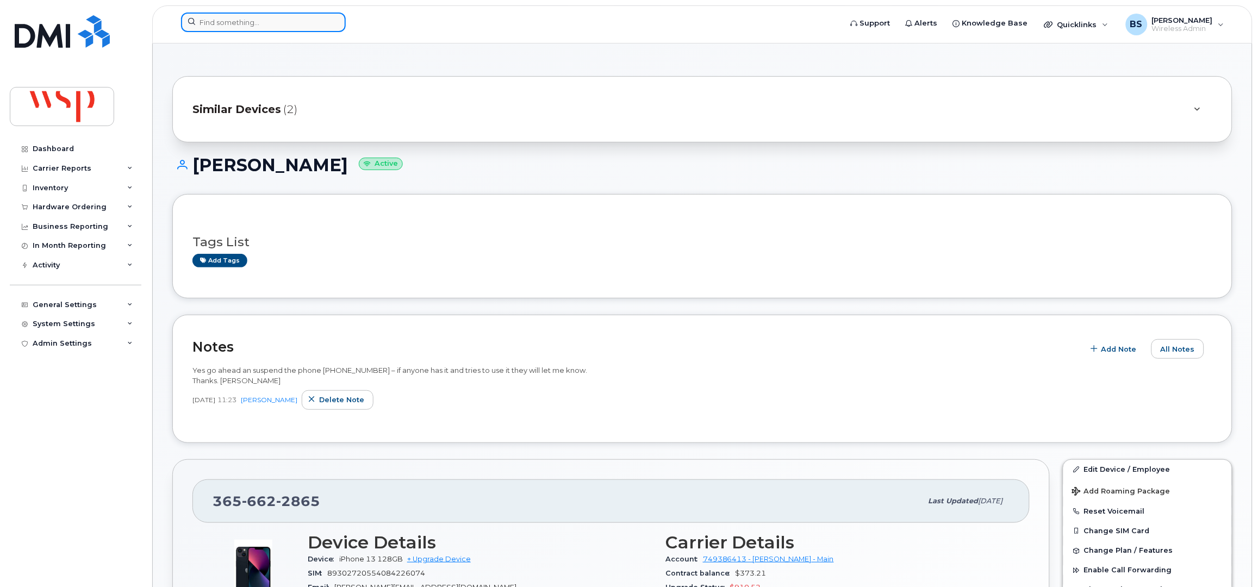
click at [301, 22] on input at bounding box center [263, 23] width 165 height 20
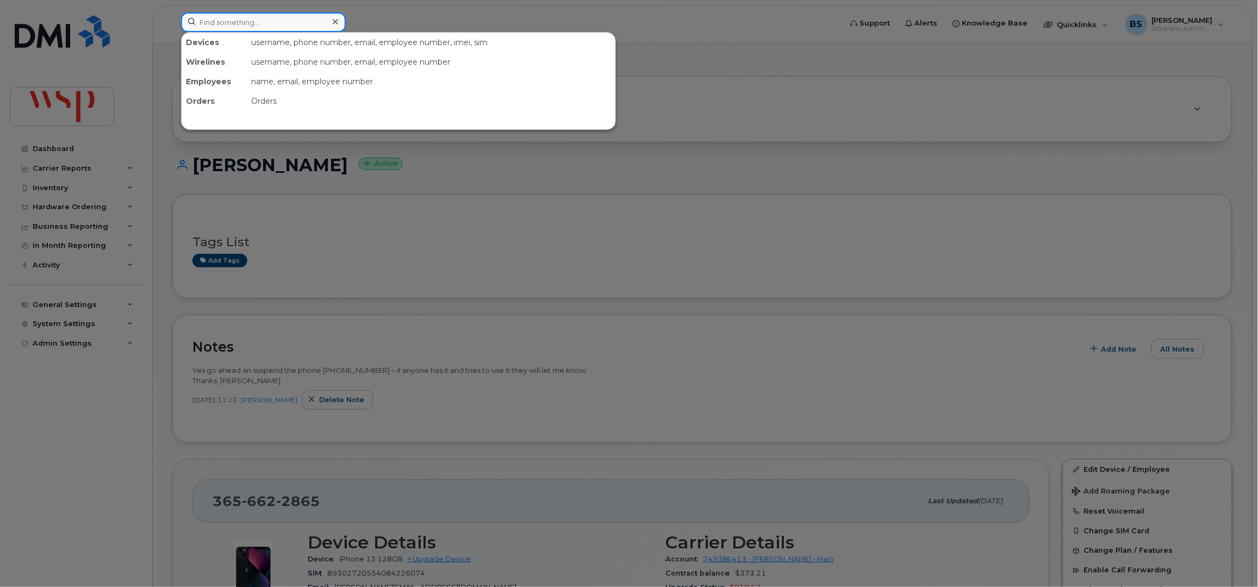
paste input "3656883891"
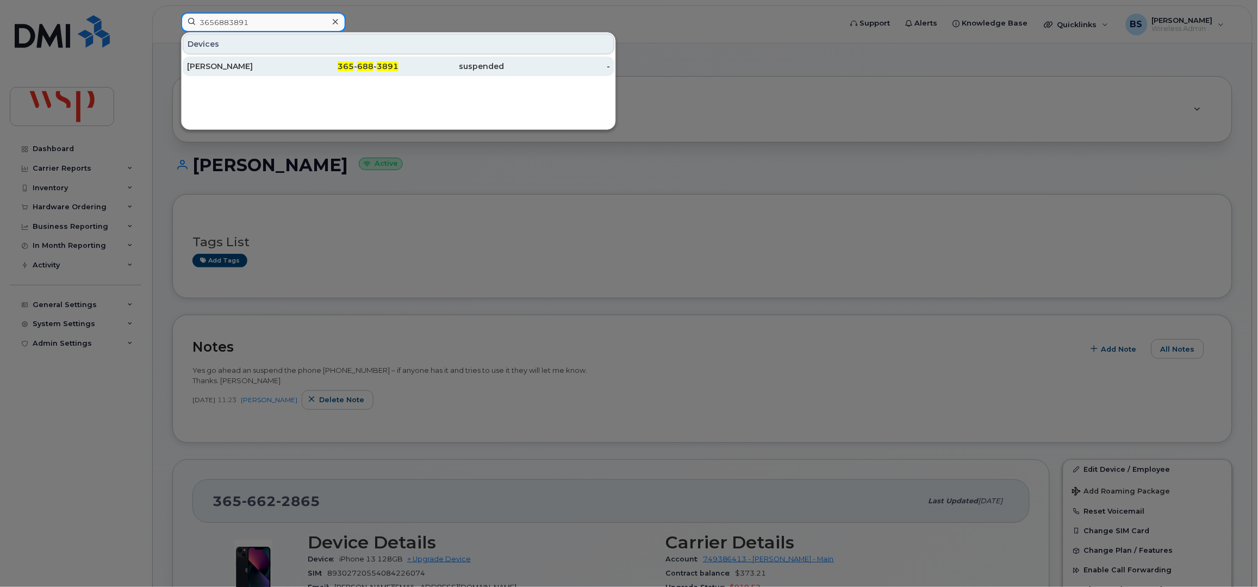
type input "3656883891"
drag, startPoint x: 212, startPoint y: 67, endPoint x: 241, endPoint y: 72, distance: 29.8
click at [212, 67] on div "Shannyn Morphy" at bounding box center [240, 66] width 106 height 11
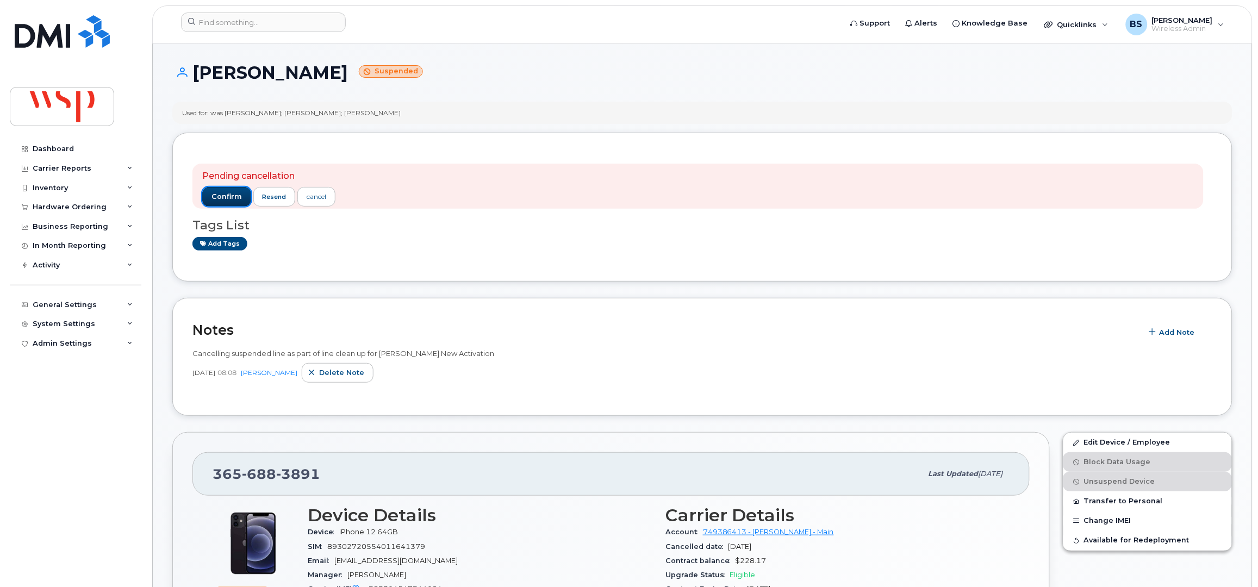
drag, startPoint x: 226, startPoint y: 194, endPoint x: 247, endPoint y: 222, distance: 35.3
click at [227, 194] on span "confirm" at bounding box center [227, 197] width 30 height 10
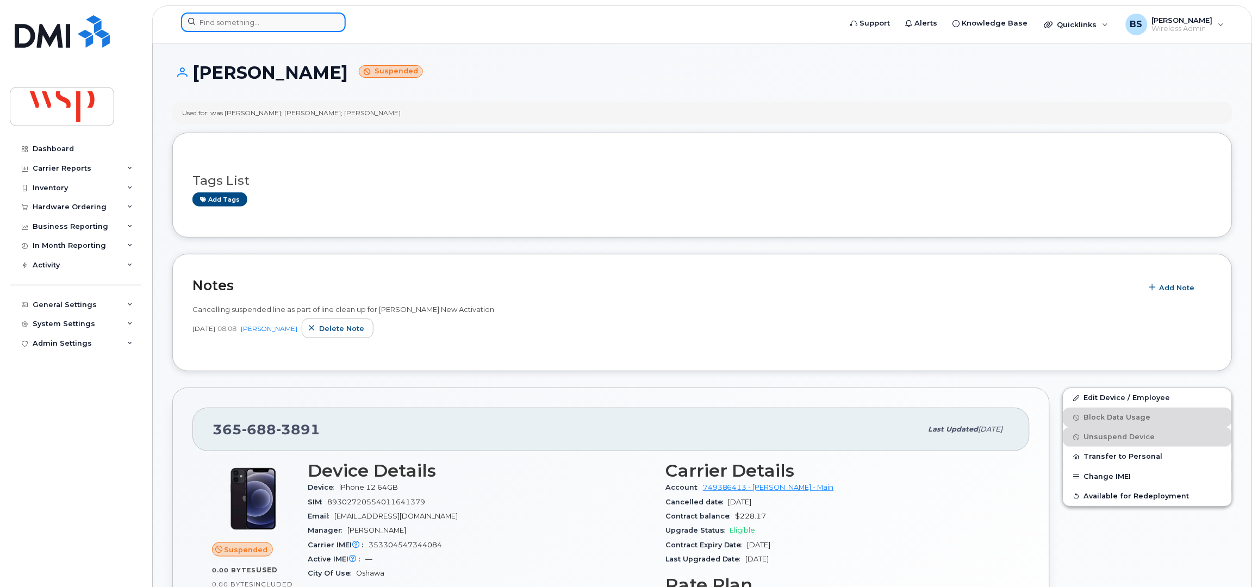
click at [222, 20] on input at bounding box center [263, 23] width 165 height 20
paste input "4372441981"
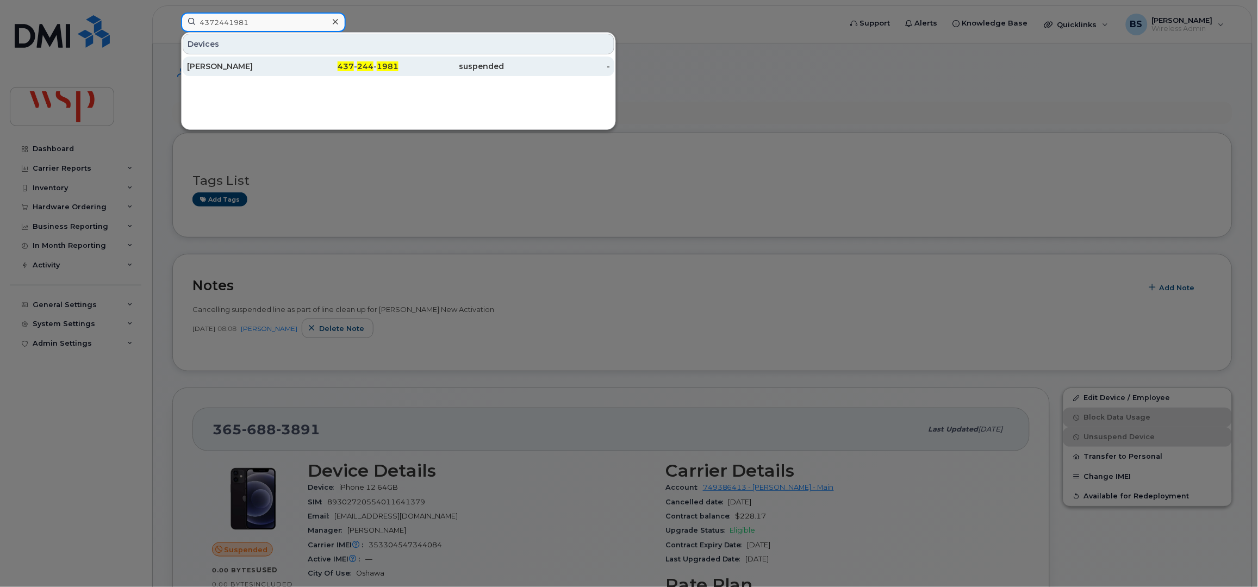
type input "4372441981"
click at [212, 65] on div "[PERSON_NAME]" at bounding box center [240, 66] width 106 height 11
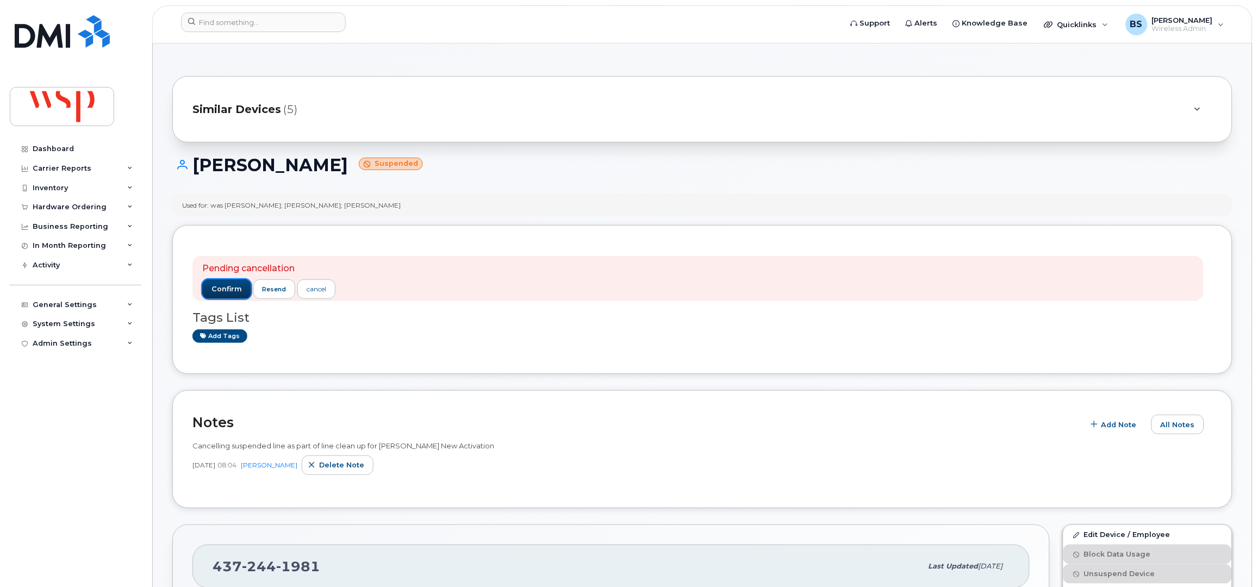
click at [224, 284] on span "confirm" at bounding box center [227, 289] width 30 height 10
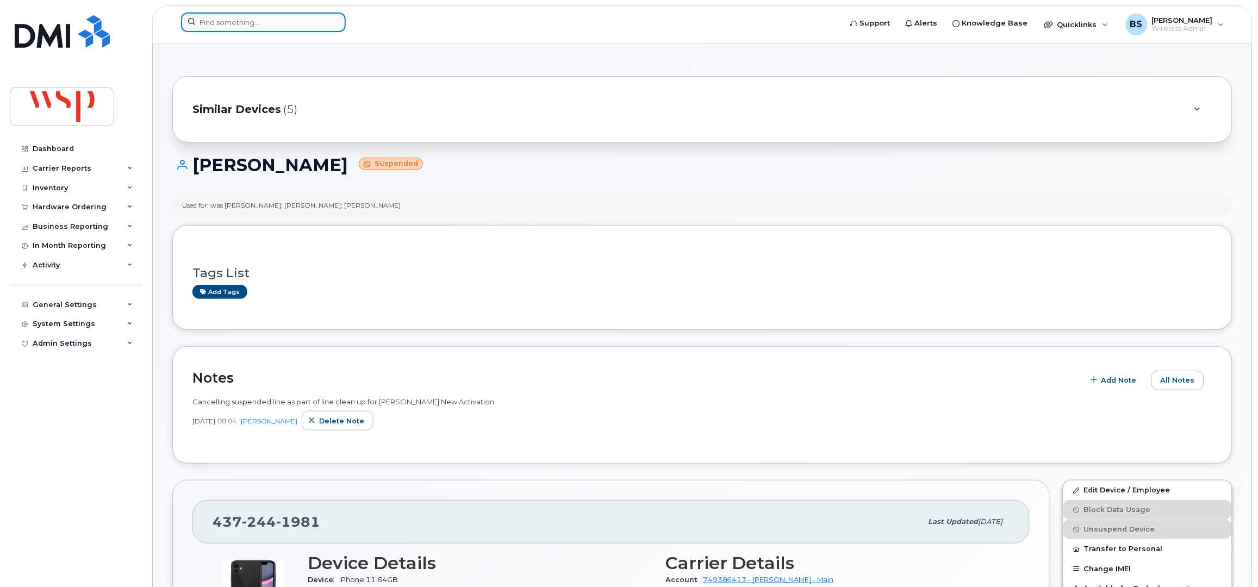
click at [279, 29] on input at bounding box center [263, 23] width 165 height 20
paste input "4375771870"
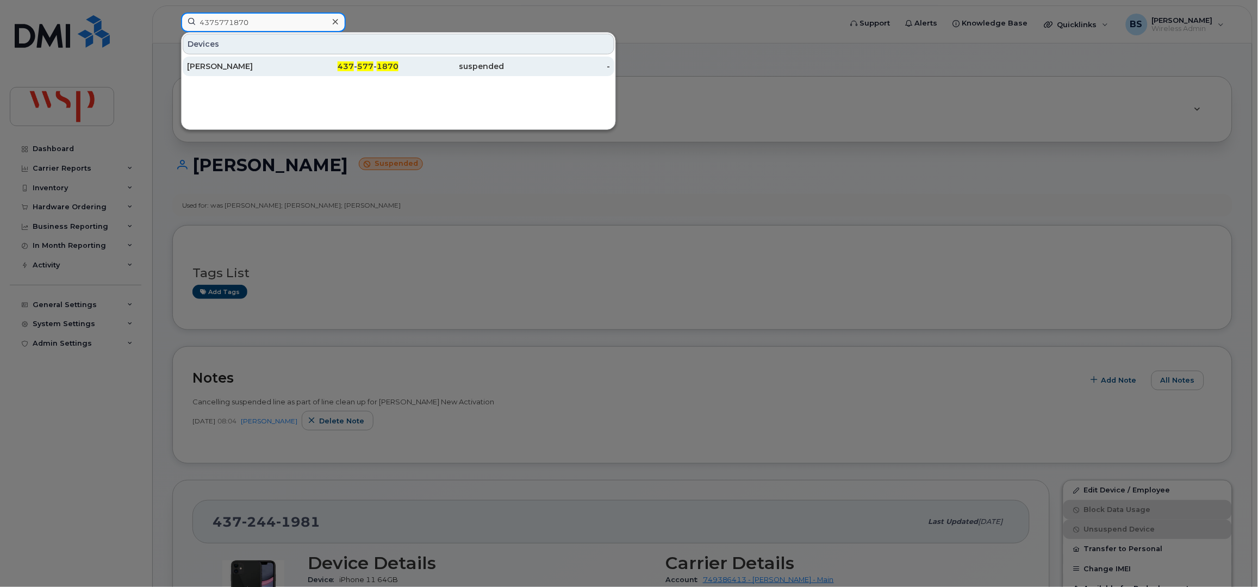
type input "4375771870"
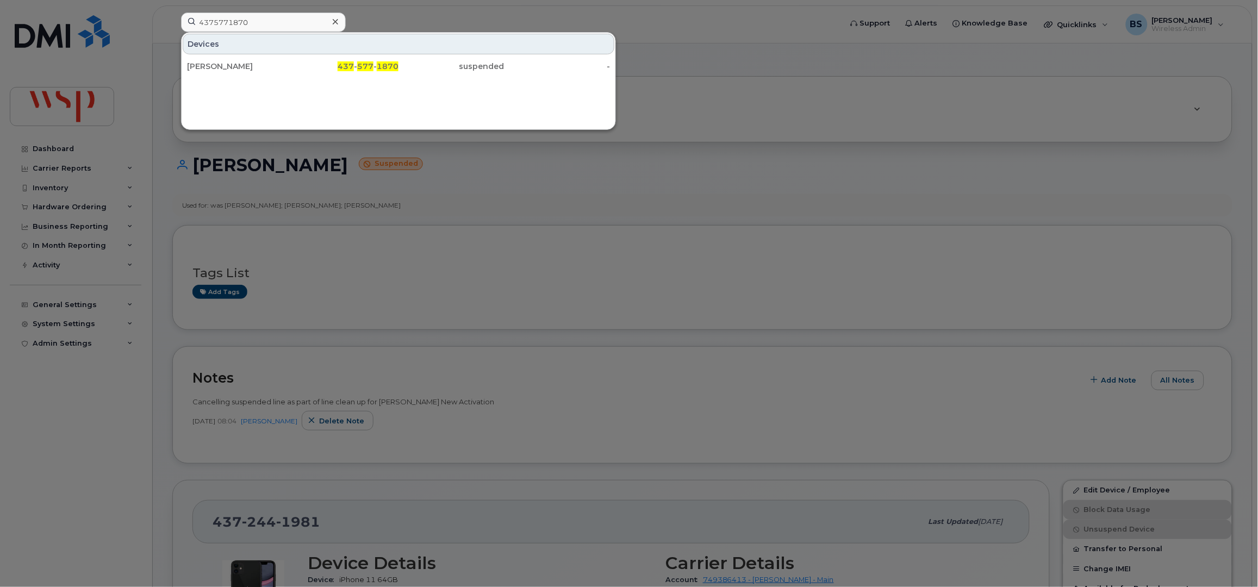
drag, startPoint x: 209, startPoint y: 65, endPoint x: 304, endPoint y: 103, distance: 102.0
click at [210, 65] on div "Melwyn Chettupuzha" at bounding box center [240, 66] width 106 height 11
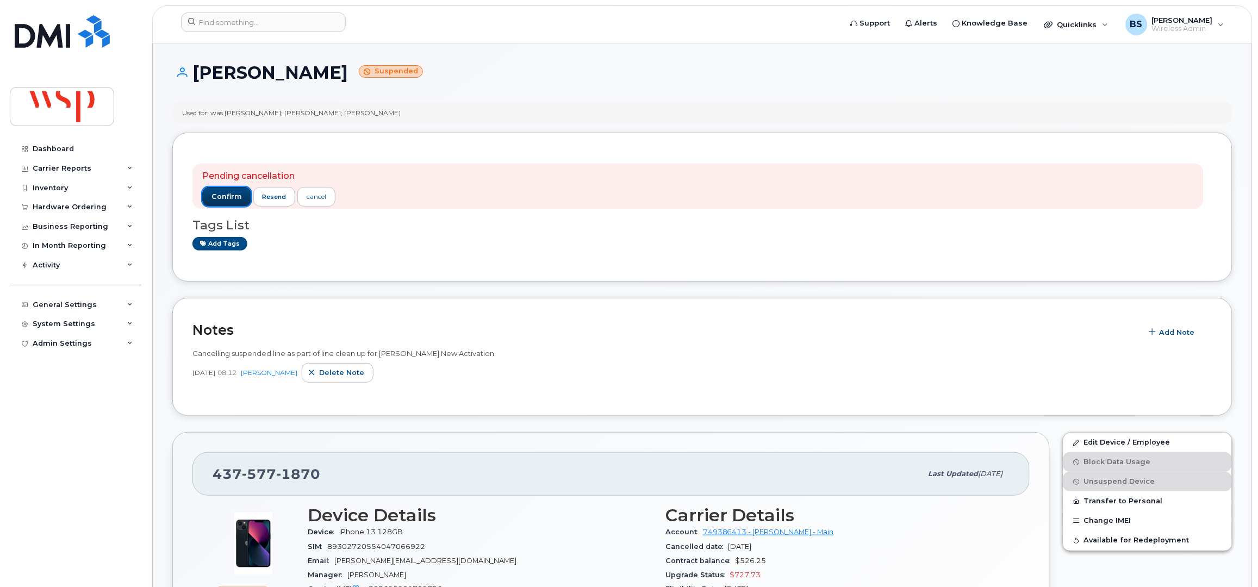
click at [234, 197] on span "confirm" at bounding box center [227, 197] width 30 height 10
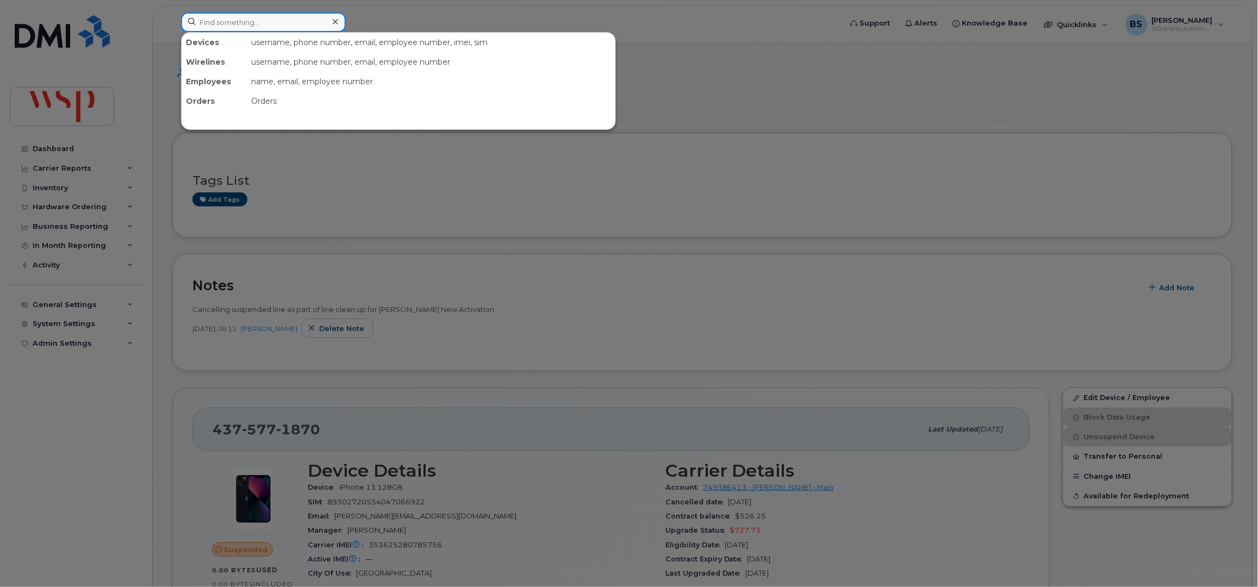
click at [252, 17] on input at bounding box center [263, 23] width 165 height 20
paste input "Brice Compaoré"
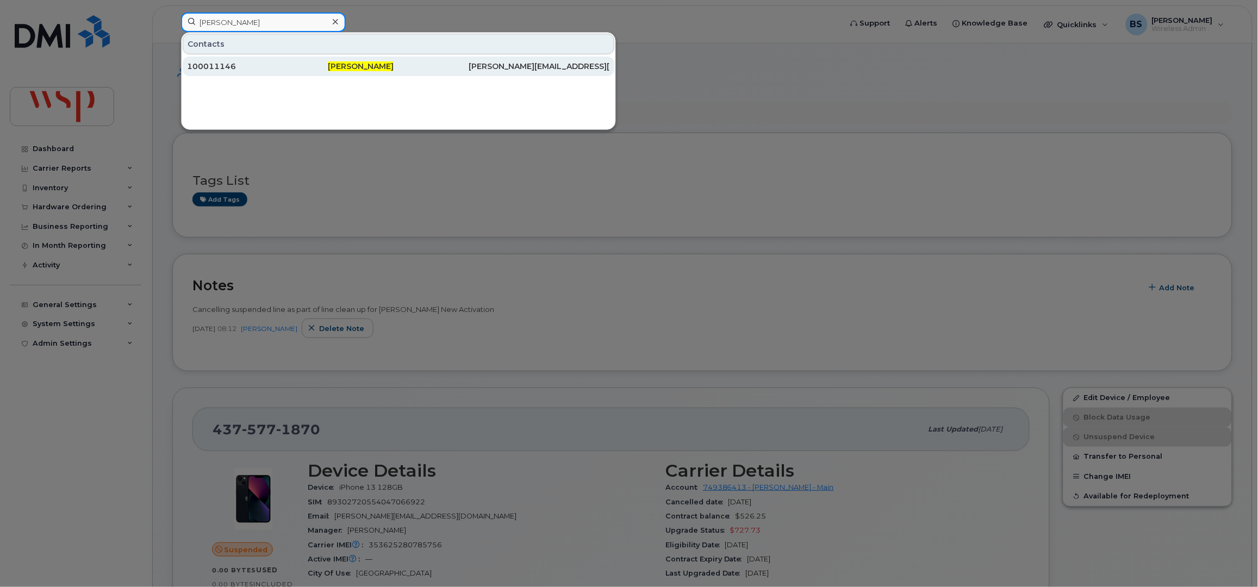
type input "Brice Compaoré"
click at [223, 64] on div "100011146" at bounding box center [257, 66] width 141 height 11
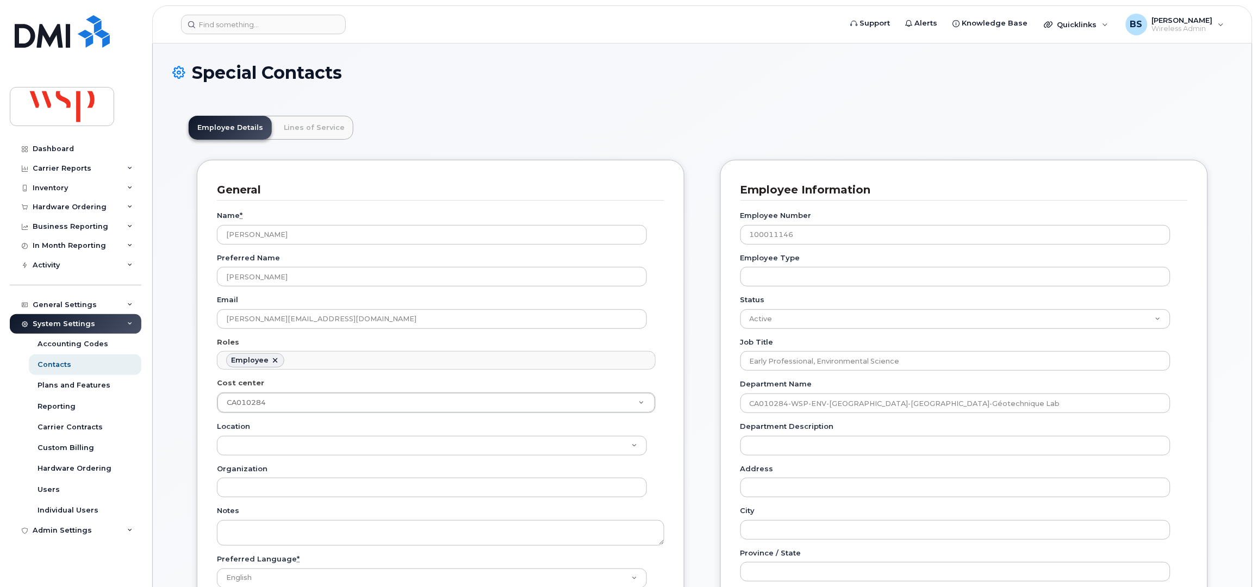
scroll to position [33, 0]
click at [49, 192] on div "Inventory" at bounding box center [50, 188] width 35 height 9
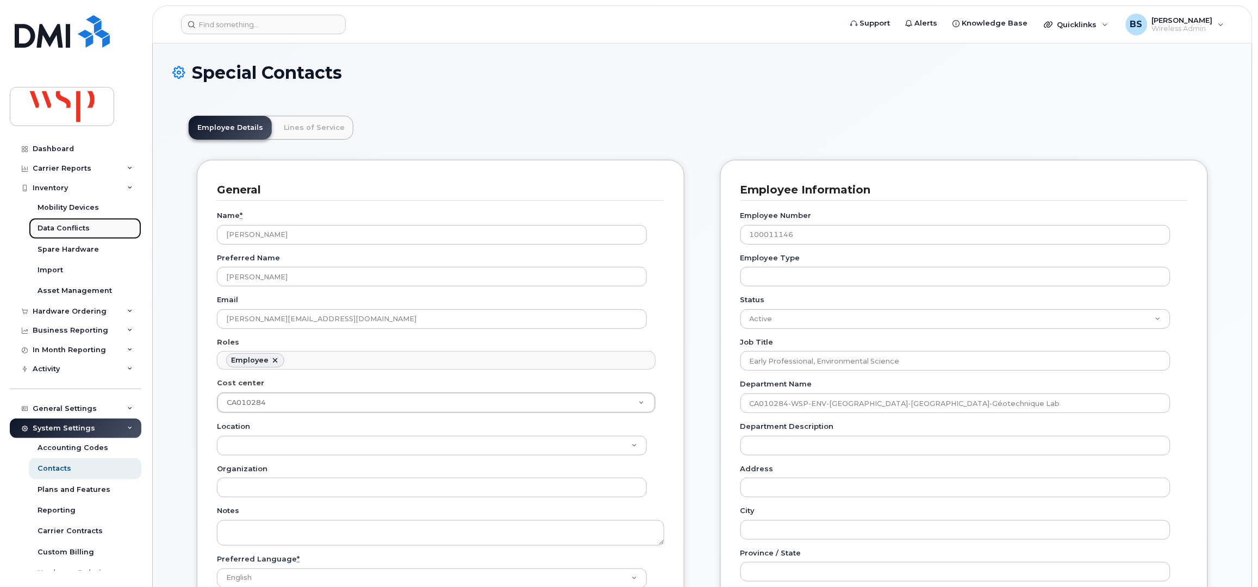
click at [49, 225] on div "Data Conflicts" at bounding box center [64, 229] width 52 height 10
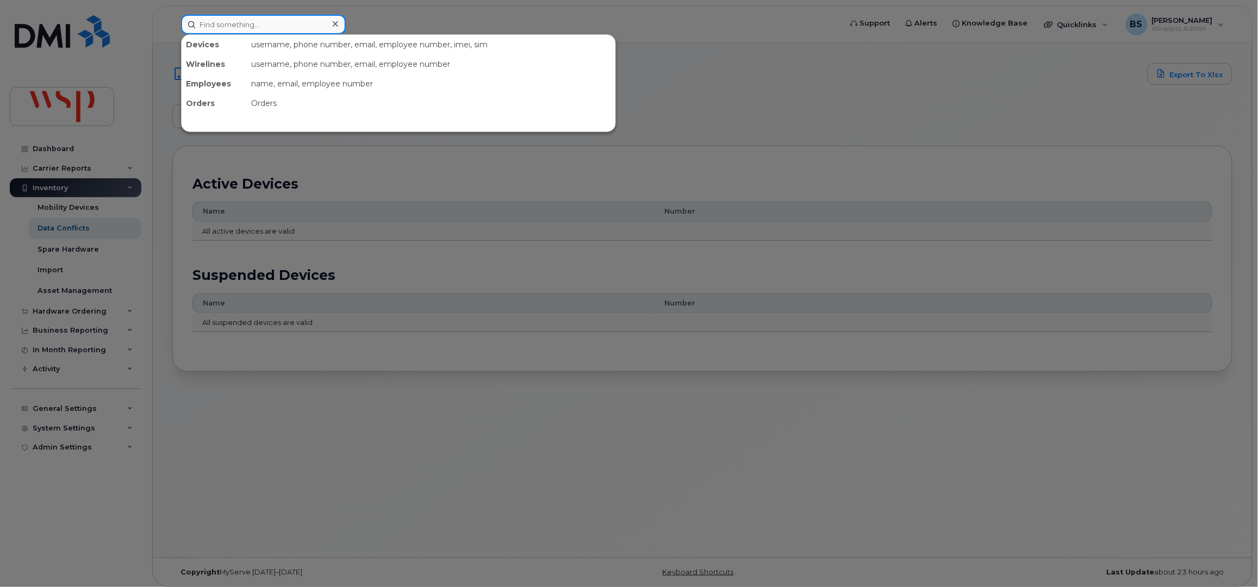
click at [242, 26] on input at bounding box center [263, 25] width 165 height 20
paste input "4034730536"
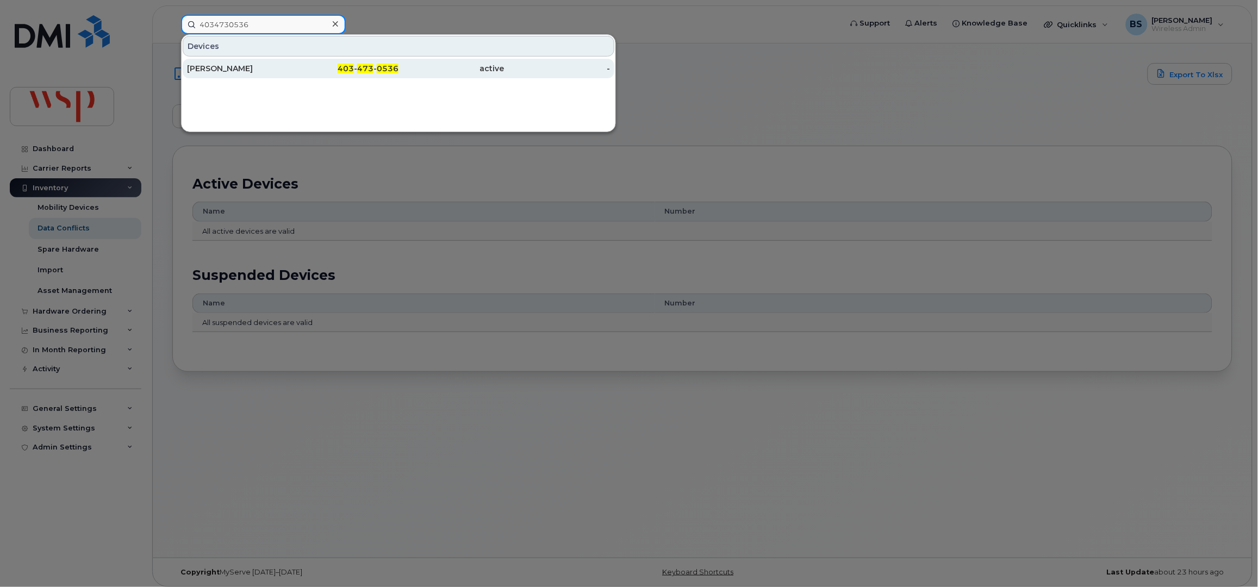
type input "4034730536"
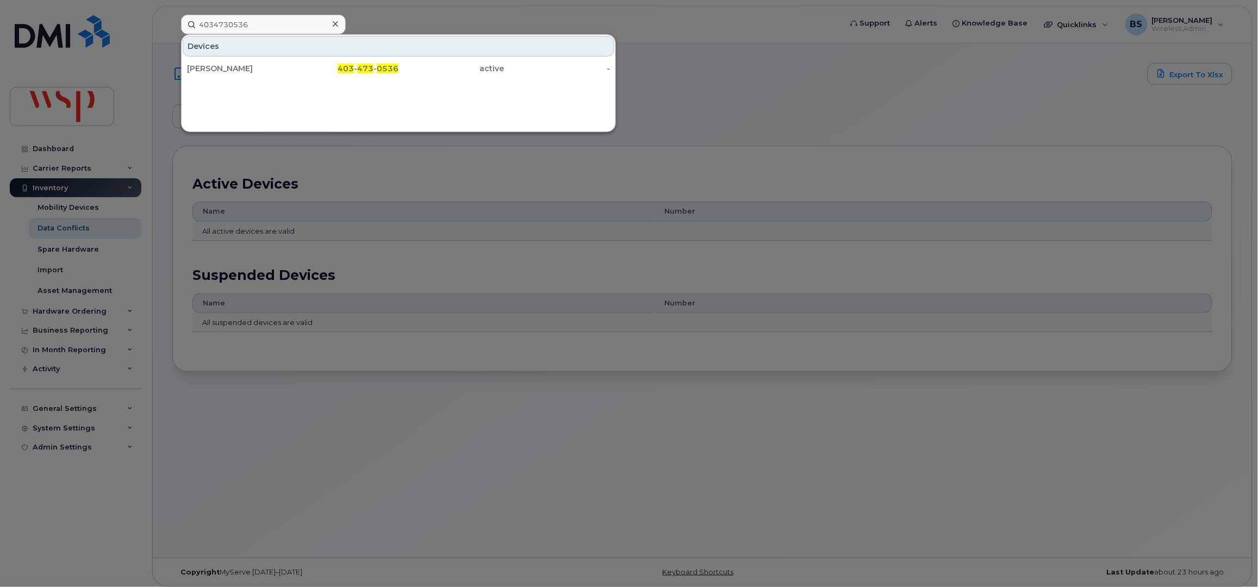
drag, startPoint x: 207, startPoint y: 66, endPoint x: 178, endPoint y: 69, distance: 29.0
click at [207, 66] on div "[PERSON_NAME]" at bounding box center [240, 68] width 106 height 11
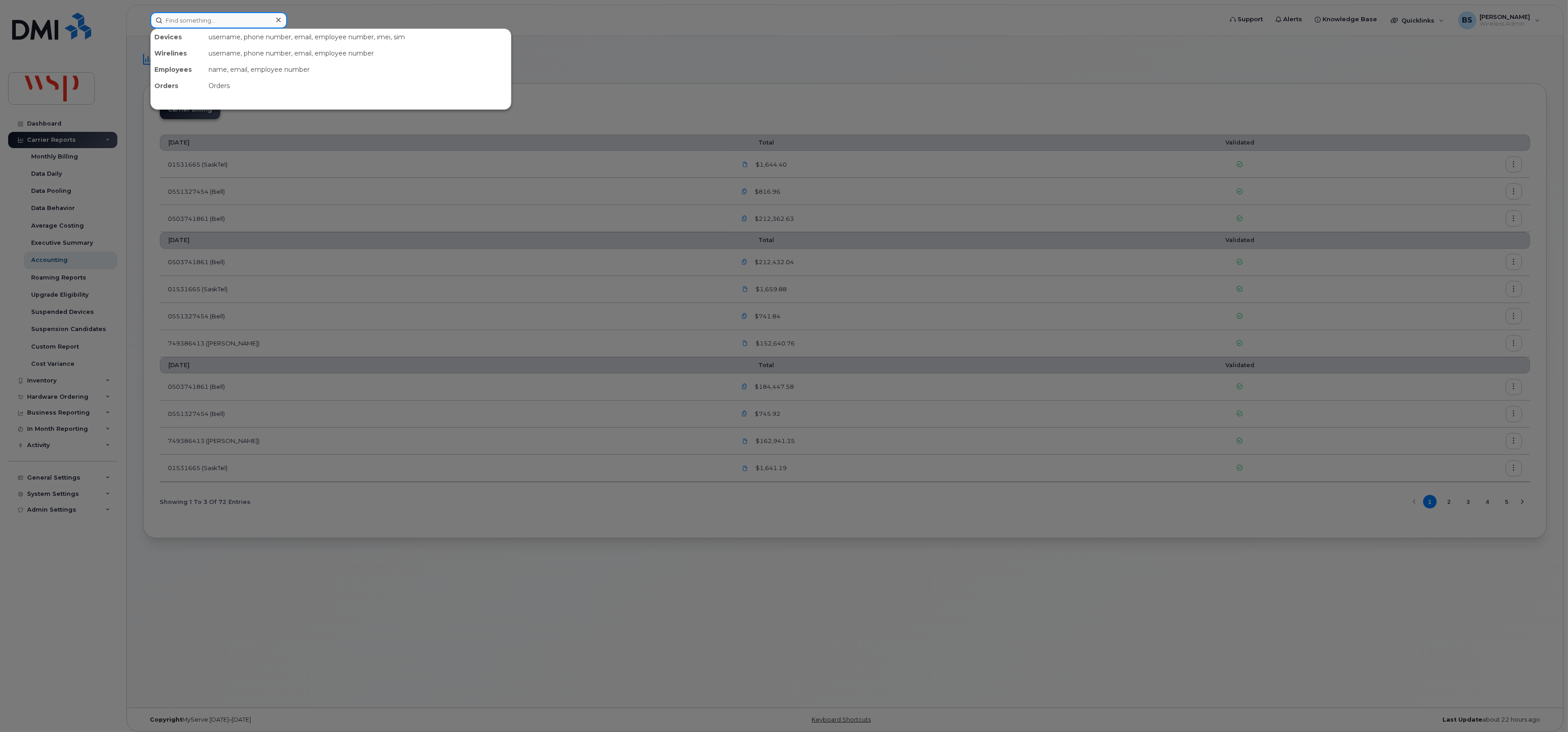
click at [254, 20] on input at bounding box center [218, 21] width 137 height 17
paste input "6476144071"
type input "6476144071"
drag, startPoint x: 176, startPoint y: 57, endPoint x: 370, endPoint y: 97, distance: 198.1
click at [176, 57] on div "[PERSON_NAME]" at bounding box center [199, 56] width 88 height 9
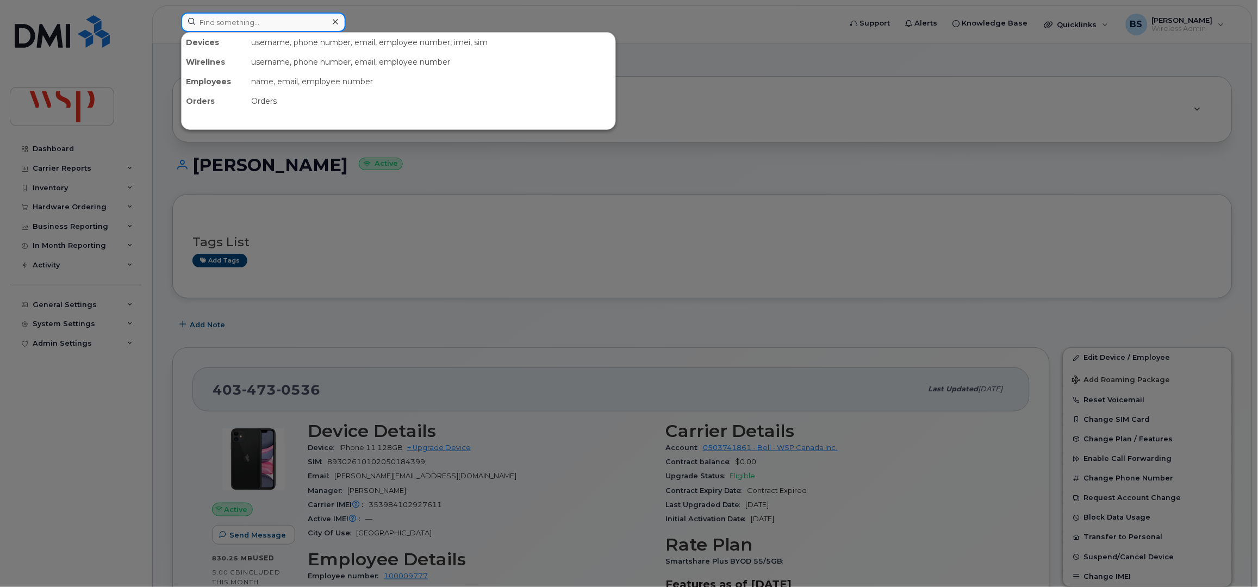
click at [320, 23] on input at bounding box center [263, 23] width 165 height 20
paste input "4034730536"
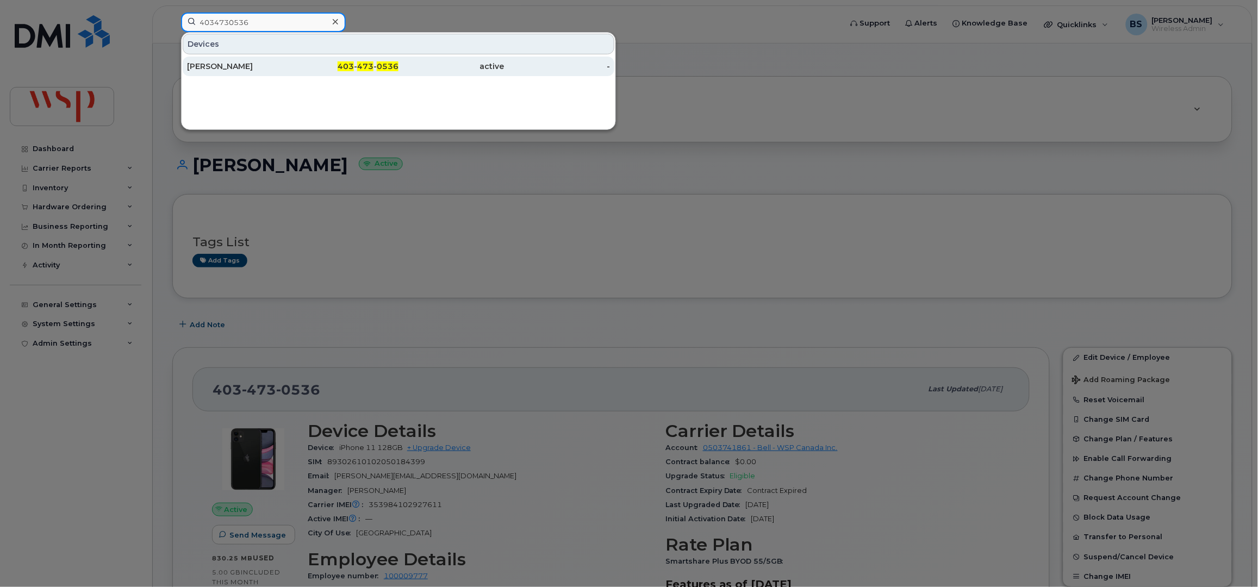
type input "4034730536"
click at [226, 63] on div "[PERSON_NAME]" at bounding box center [240, 66] width 106 height 11
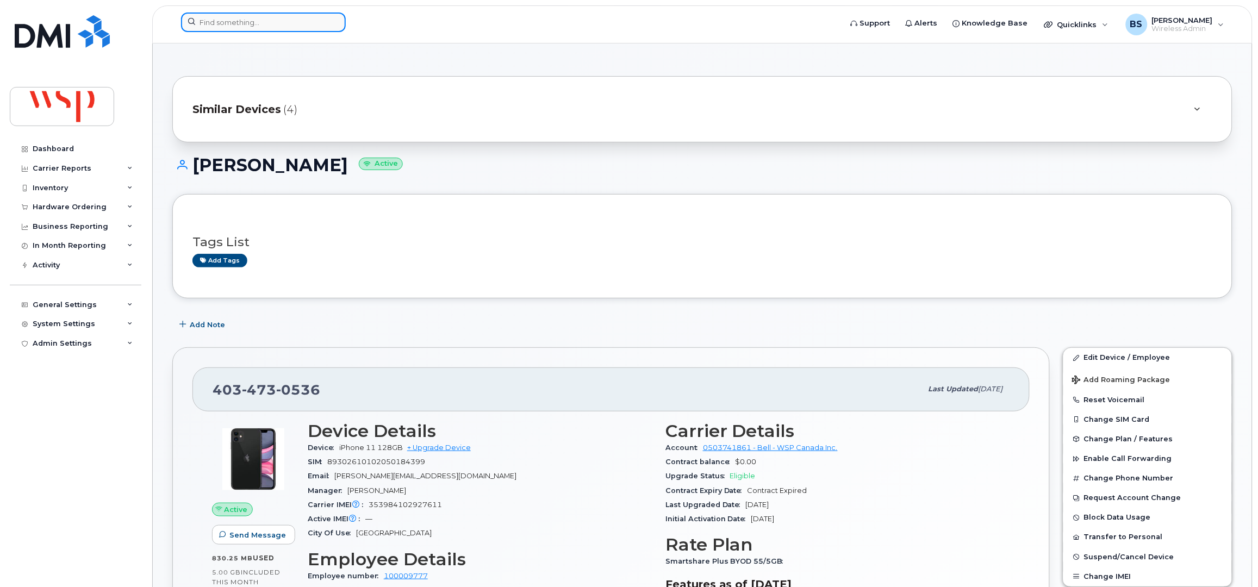
click at [296, 18] on input at bounding box center [263, 23] width 165 height 20
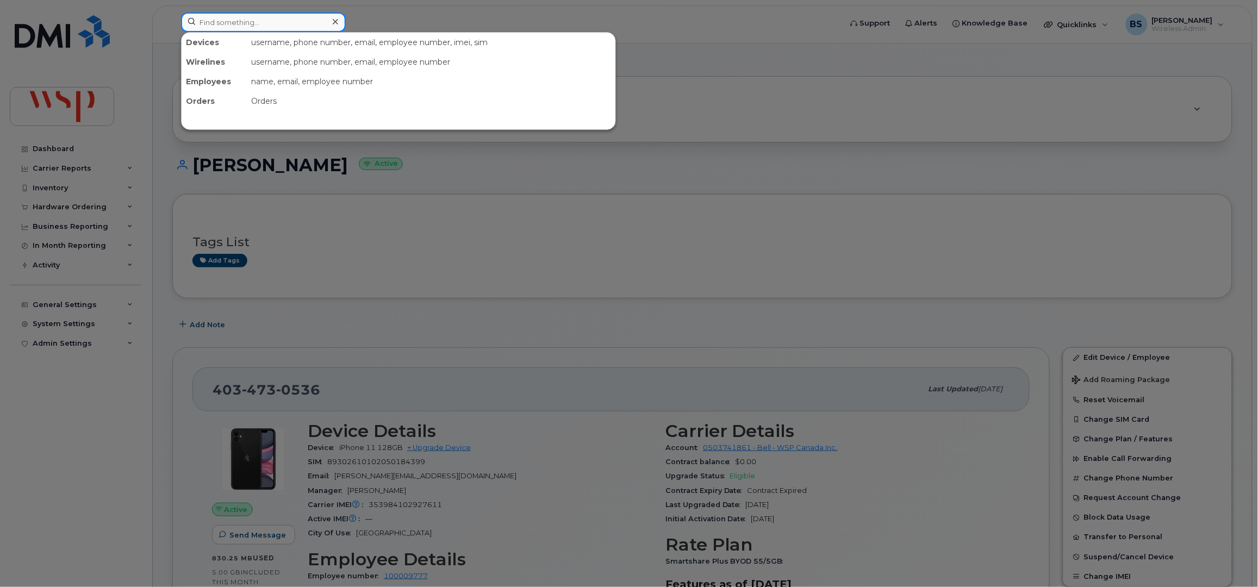
paste input "4034730536"
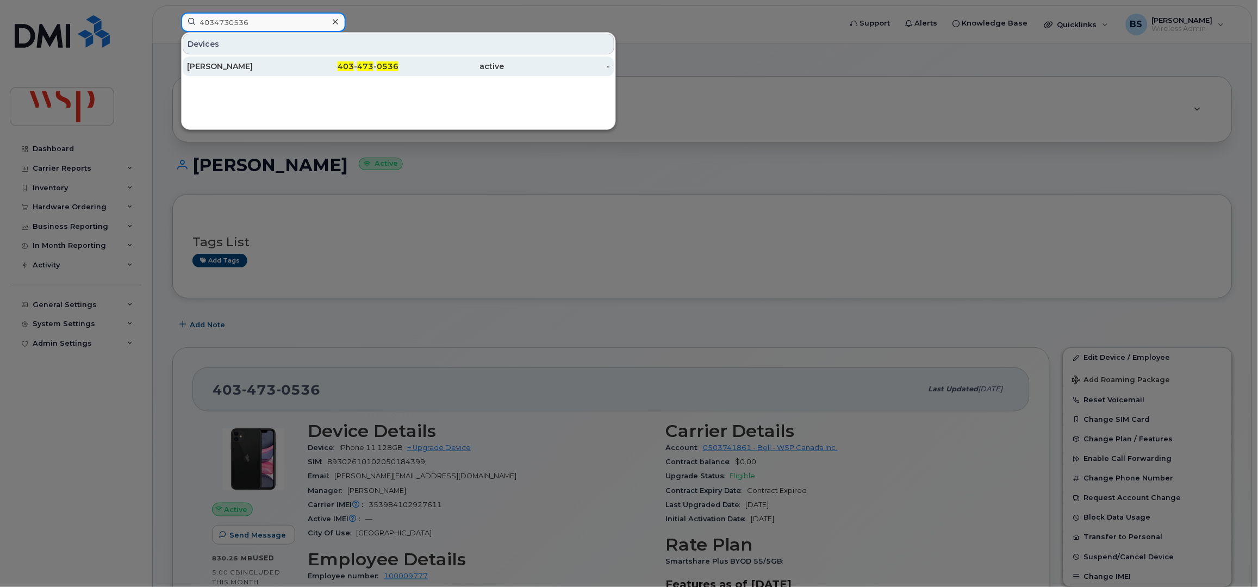
type input "4034730536"
click at [219, 66] on div "[PERSON_NAME]" at bounding box center [240, 66] width 106 height 11
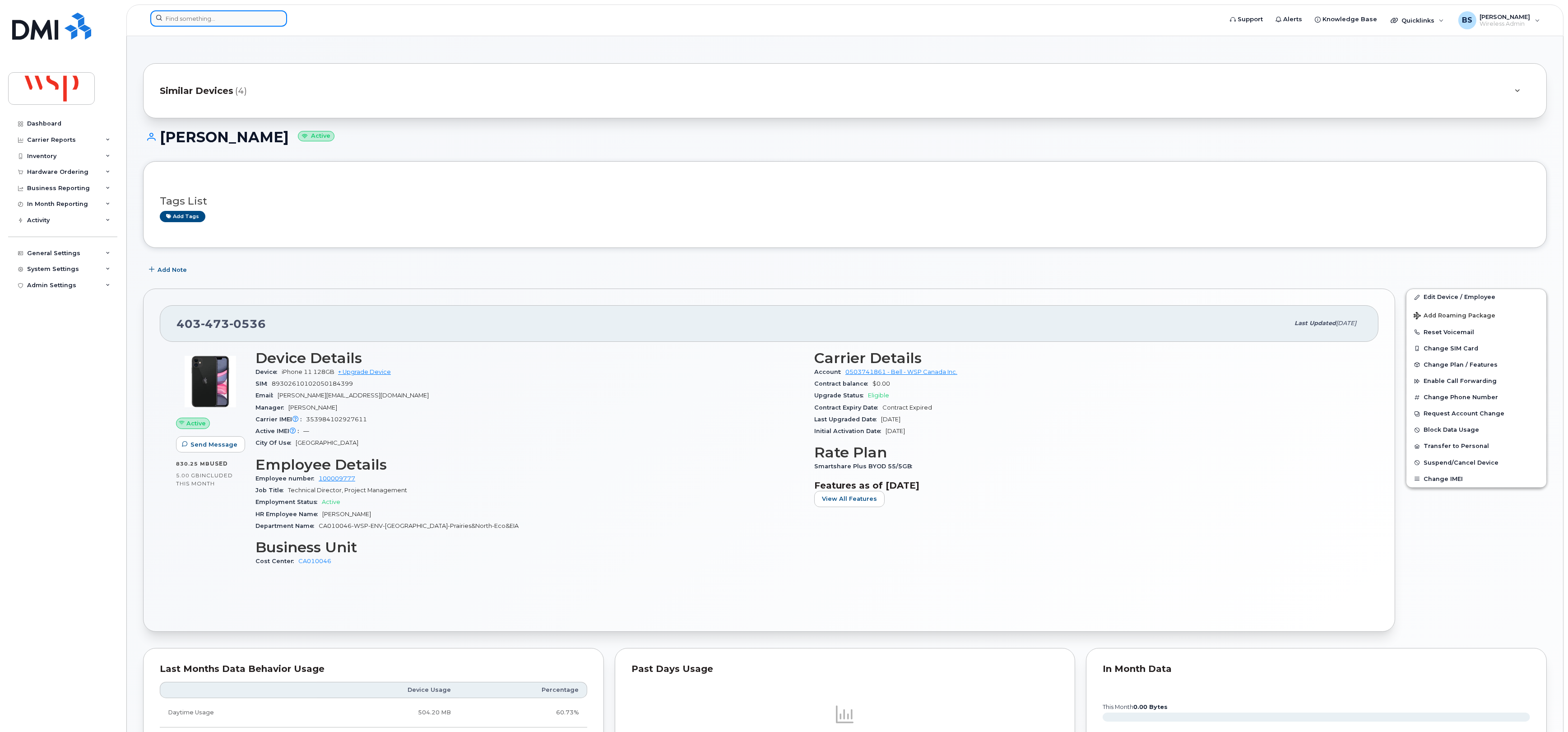
click at [271, 25] on input at bounding box center [218, 19] width 137 height 17
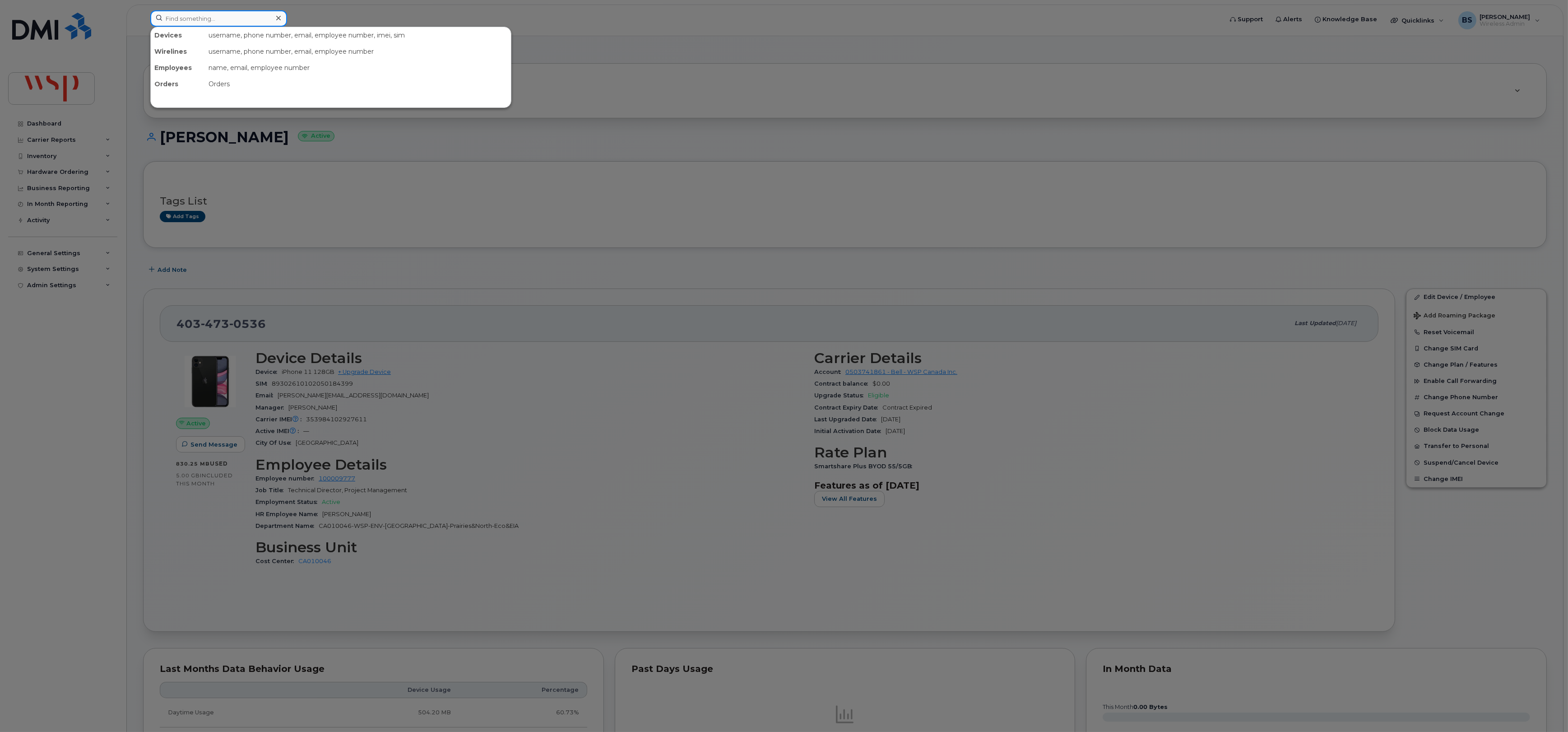
paste input "4384552318"
type input "4384552318"
click at [243, 51] on div "[PERSON_NAME]" at bounding box center [287, 56] width 88 height 17
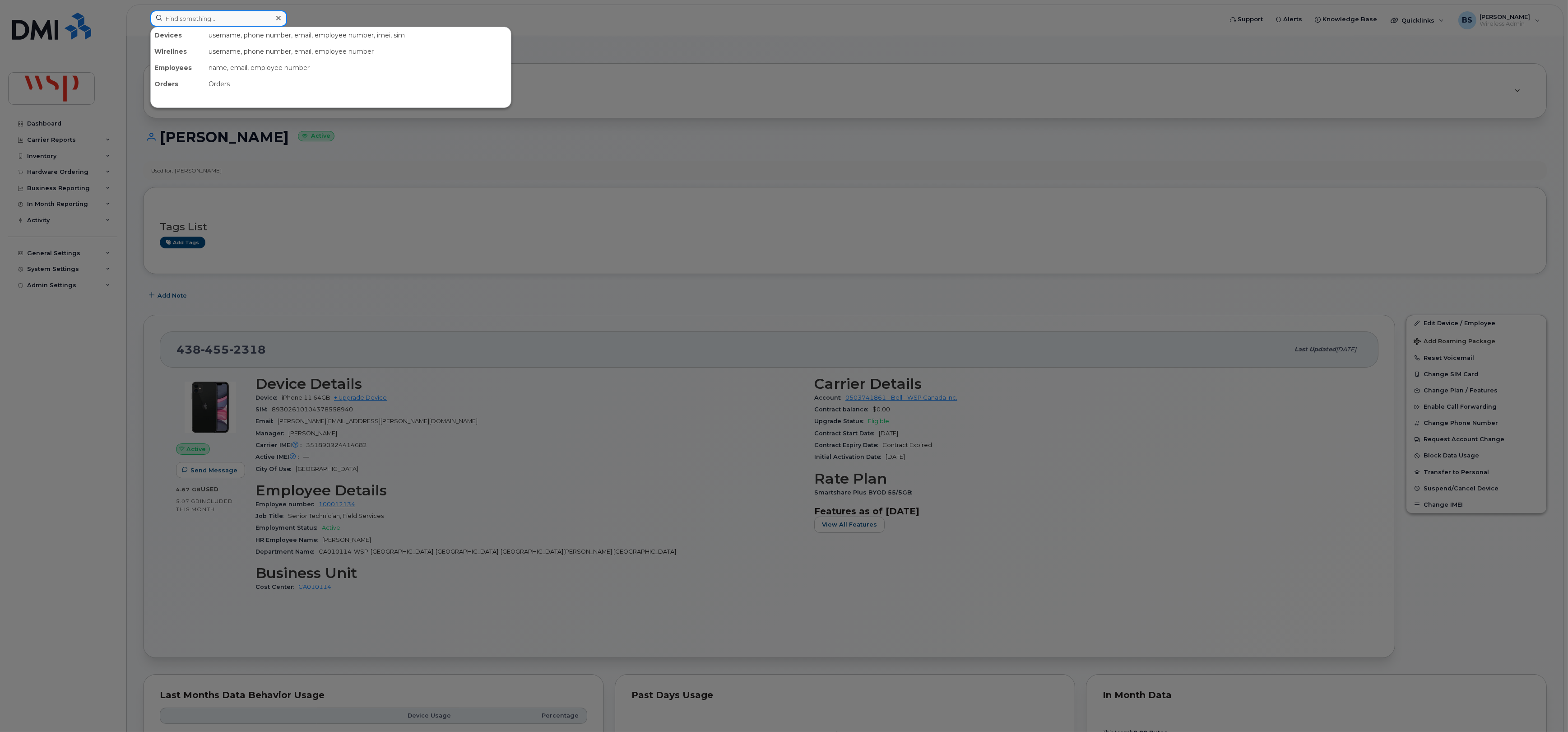
click at [201, 14] on input at bounding box center [218, 19] width 137 height 17
paste input "3656889438"
type input "3656889438"
click at [178, 54] on div "[PERSON_NAME]" at bounding box center [199, 55] width 88 height 9
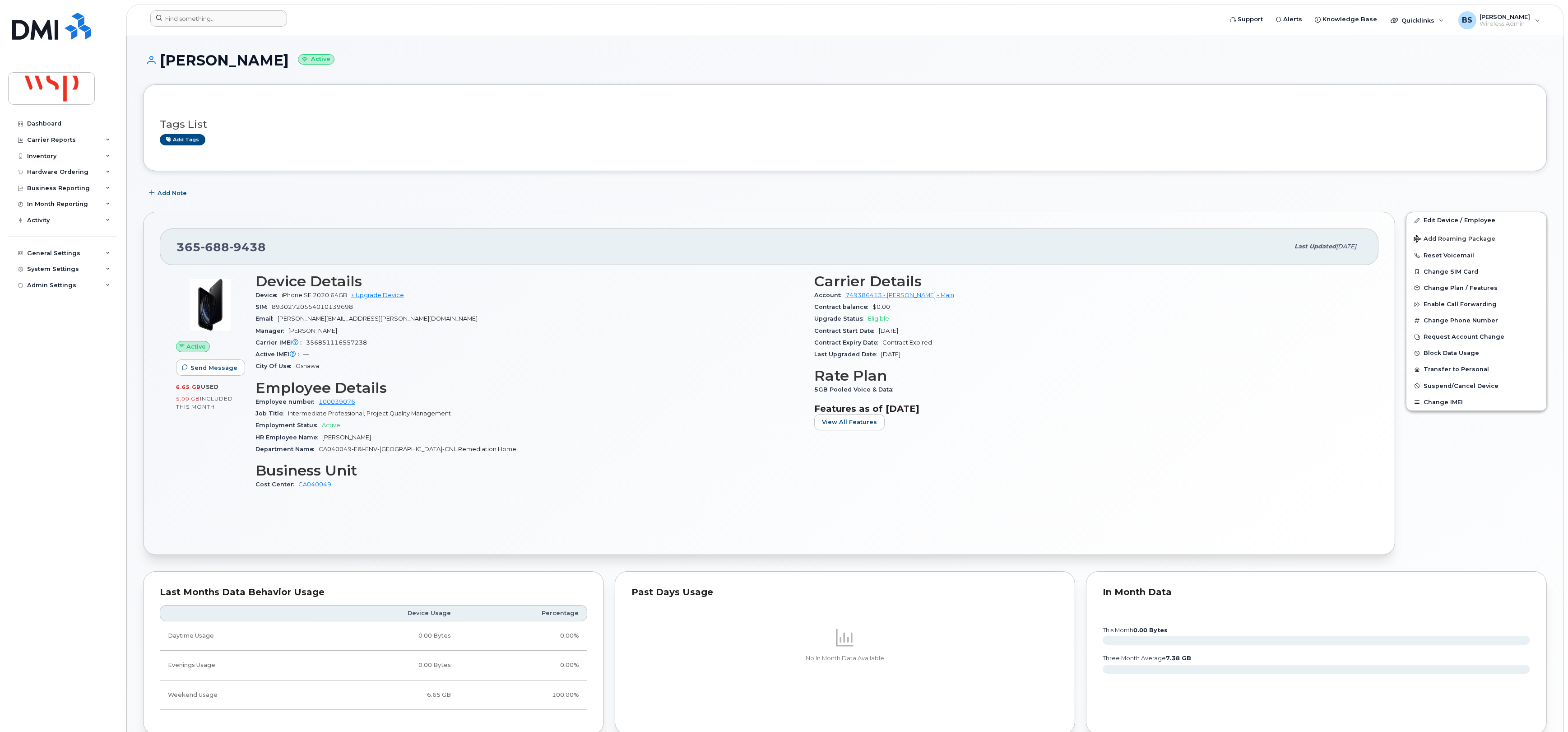
click at [247, 27] on div at bounding box center [683, 21] width 1081 height 20
click at [258, 21] on input at bounding box center [218, 19] width 137 height 17
paste input "3656889783"
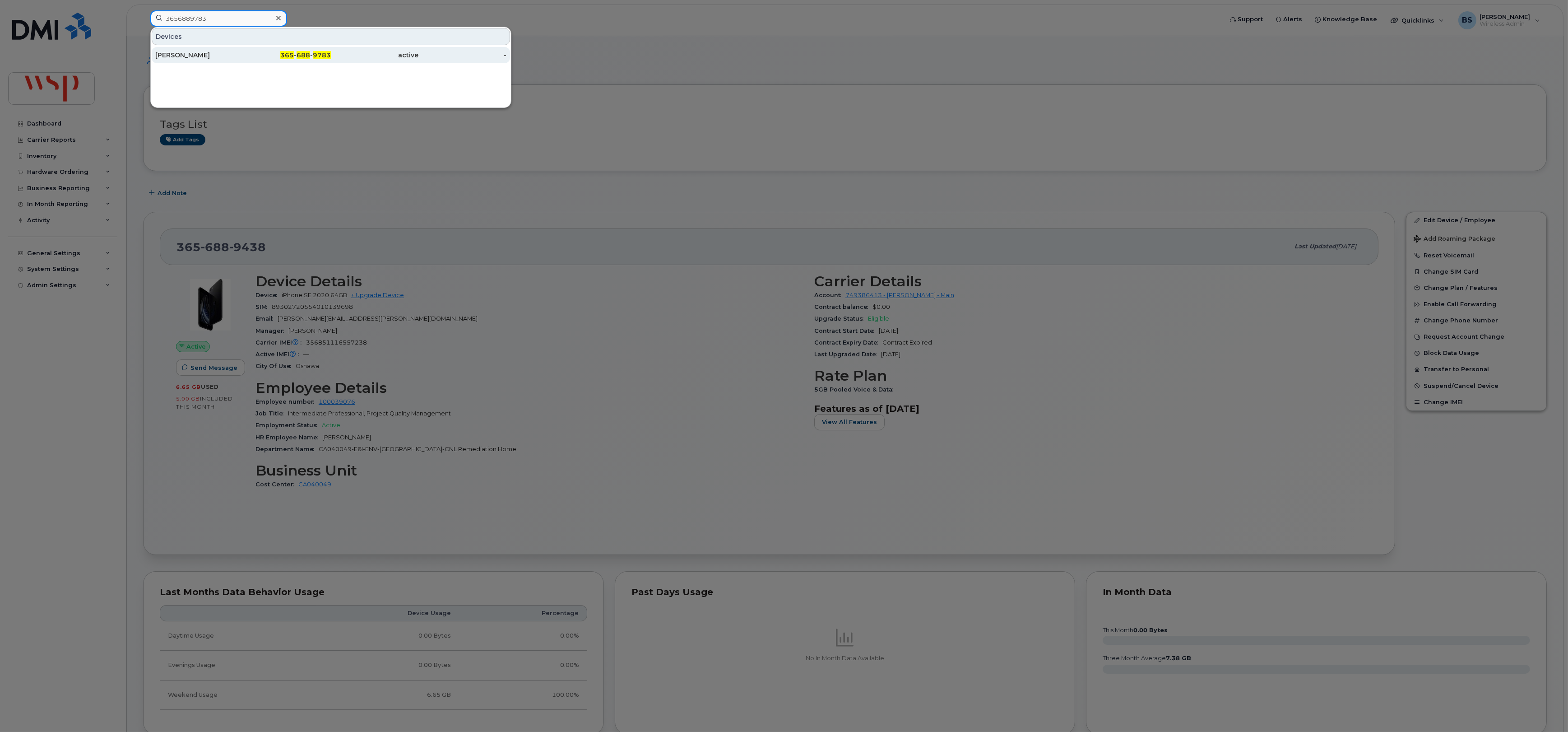
type input "3656889783"
drag, startPoint x: 186, startPoint y: 56, endPoint x: 532, endPoint y: 104, distance: 349.3
click at [186, 56] on div "MICHAEL BELLICOSO" at bounding box center [199, 55] width 88 height 9
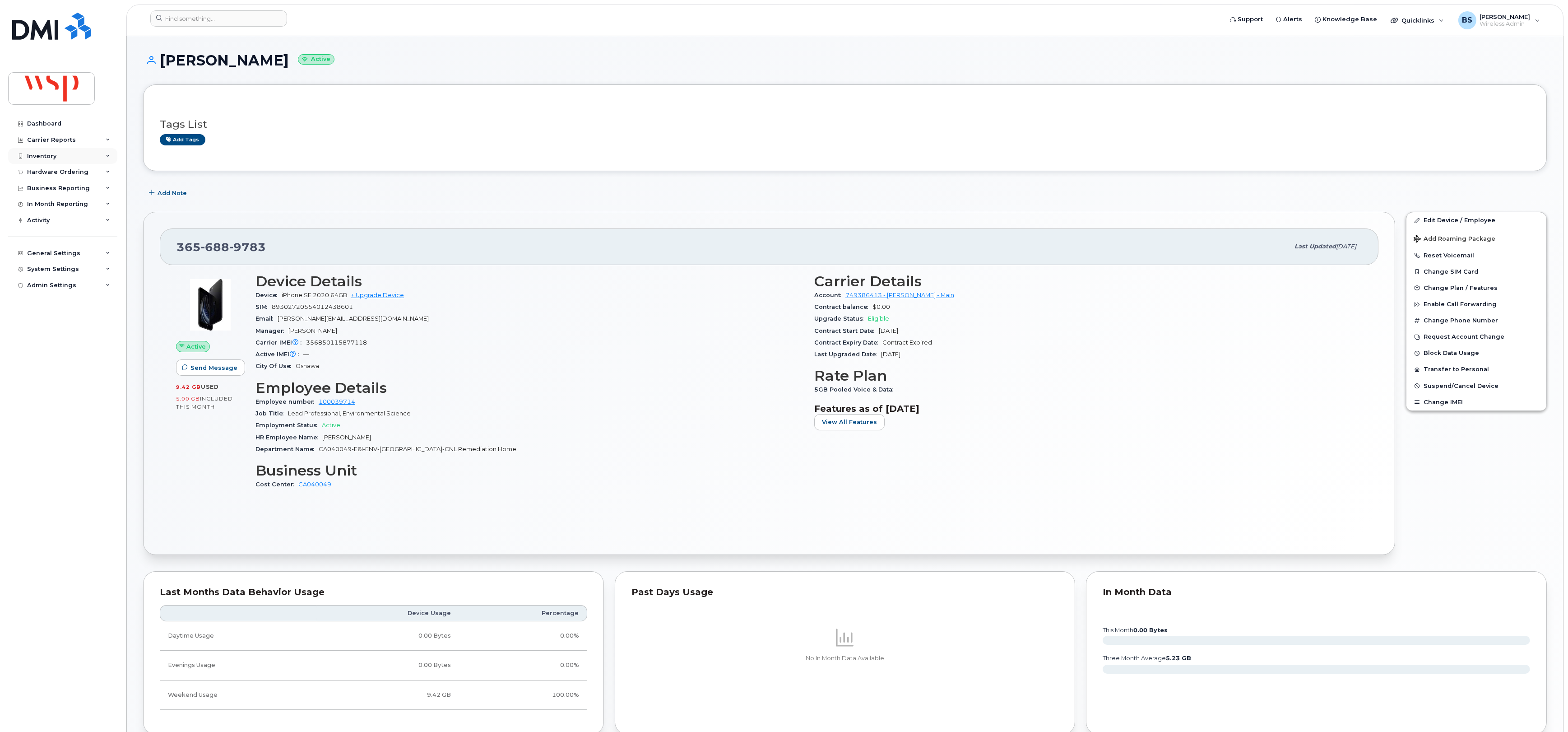
click at [39, 153] on div "Inventory" at bounding box center [42, 156] width 29 height 7
click at [50, 186] on div "Data Conflicts" at bounding box center [53, 190] width 43 height 8
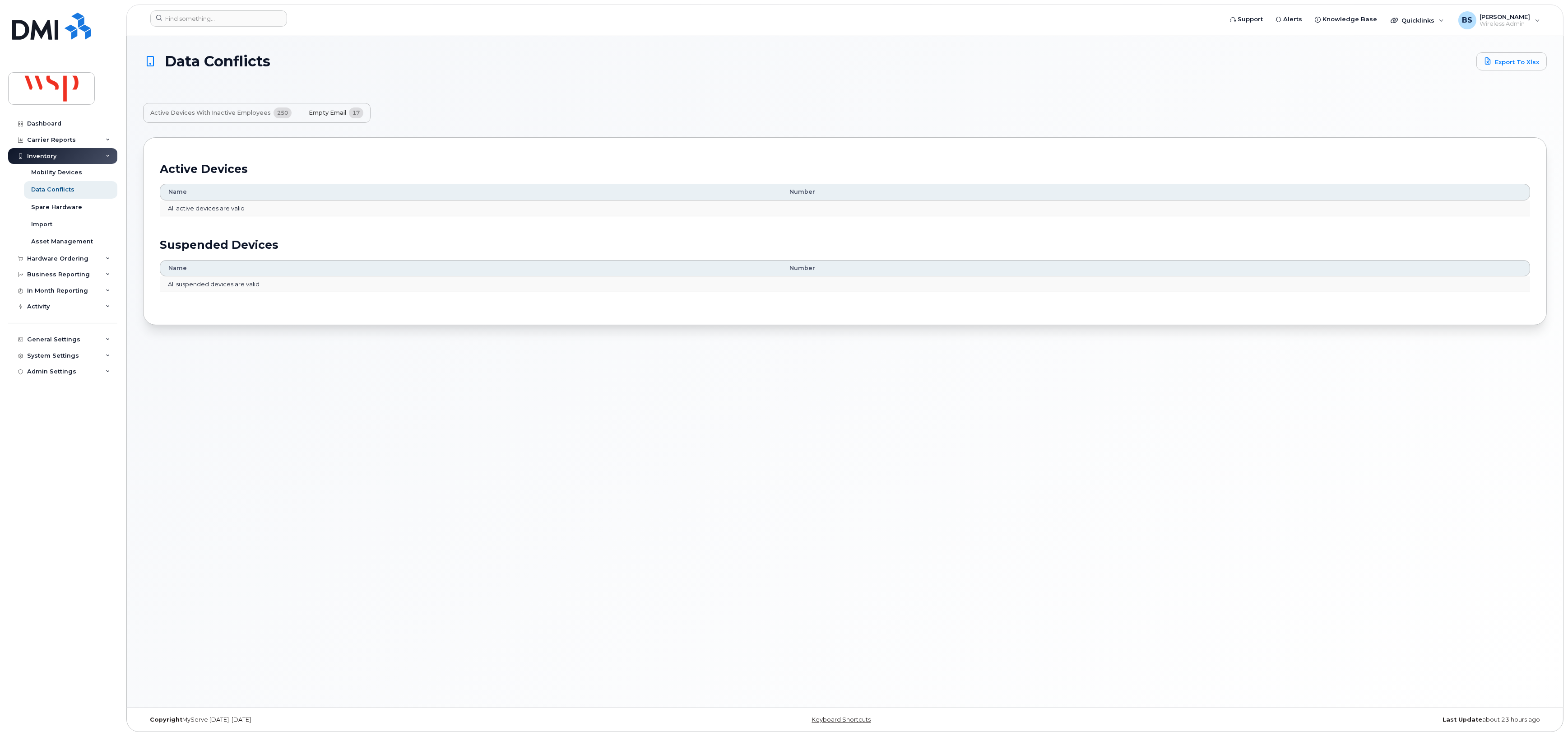
click at [330, 110] on span "Empty Email" at bounding box center [327, 113] width 37 height 7
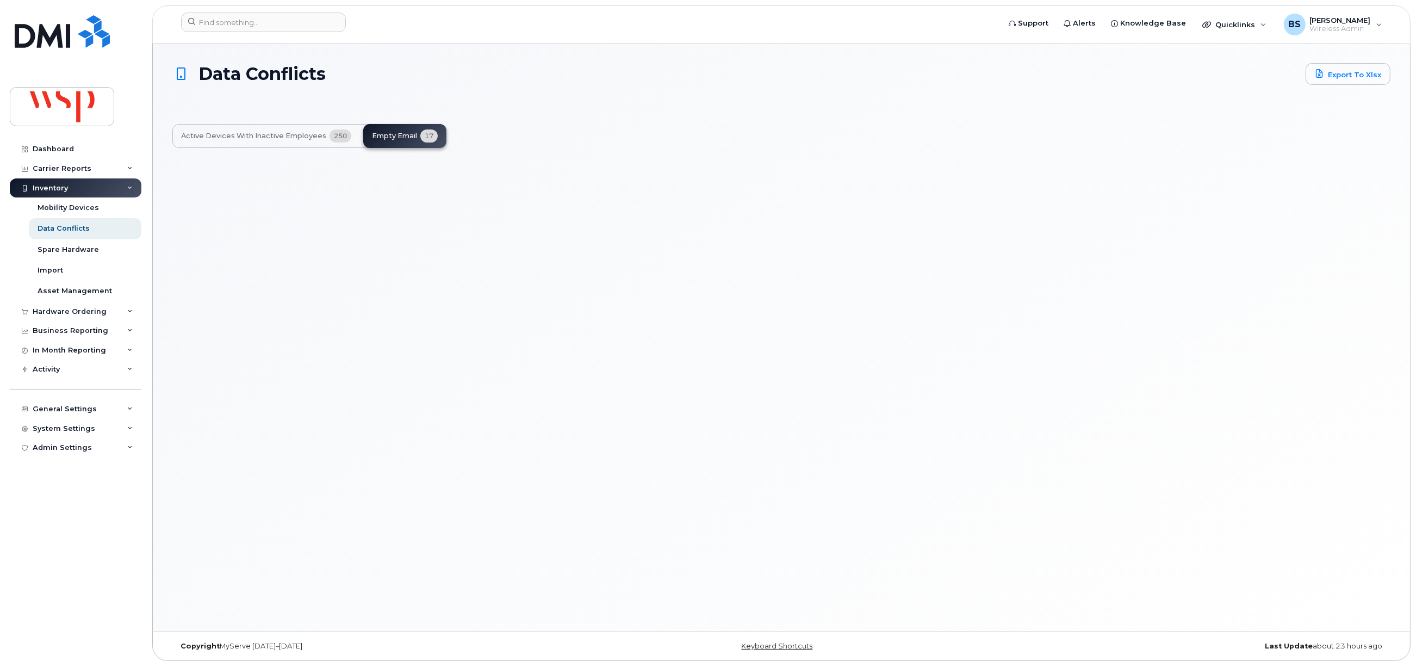
click at [409, 138] on div "Active Devices with Inactive Employees 250 Empty Email 17" at bounding box center [309, 136] width 274 height 24
click at [47, 227] on div "Data Conflicts" at bounding box center [64, 229] width 52 height 10
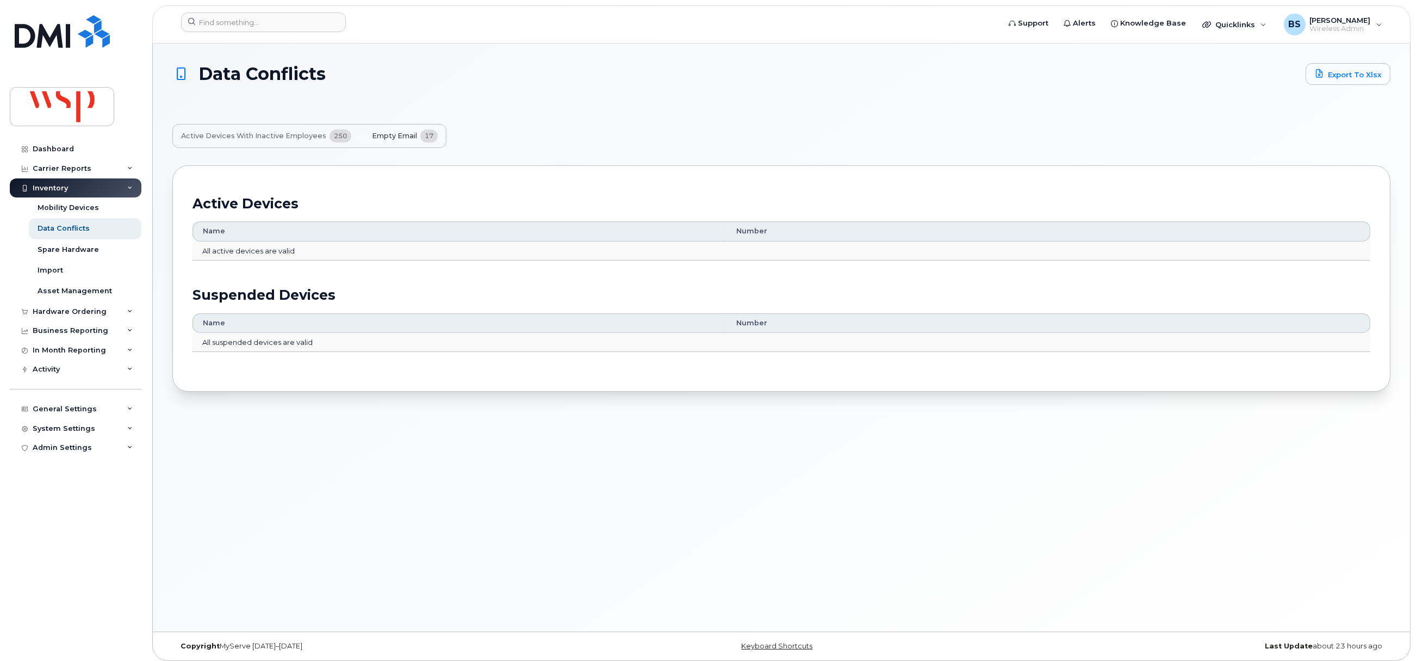
click at [389, 135] on span "Empty Email" at bounding box center [394, 136] width 45 height 9
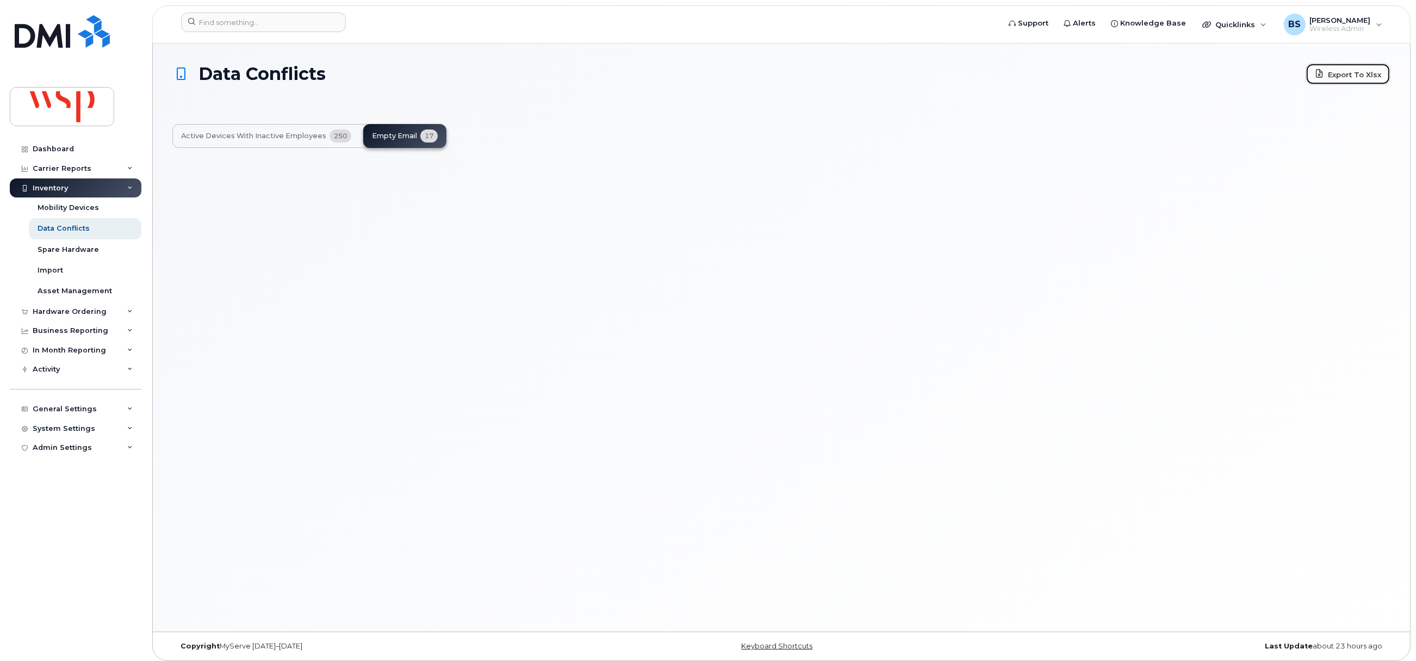
drag, startPoint x: 1350, startPoint y: 72, endPoint x: 1338, endPoint y: 78, distance: 13.4
click at [1350, 72] on link "Export to Xlsx" at bounding box center [1348, 74] width 85 height 22
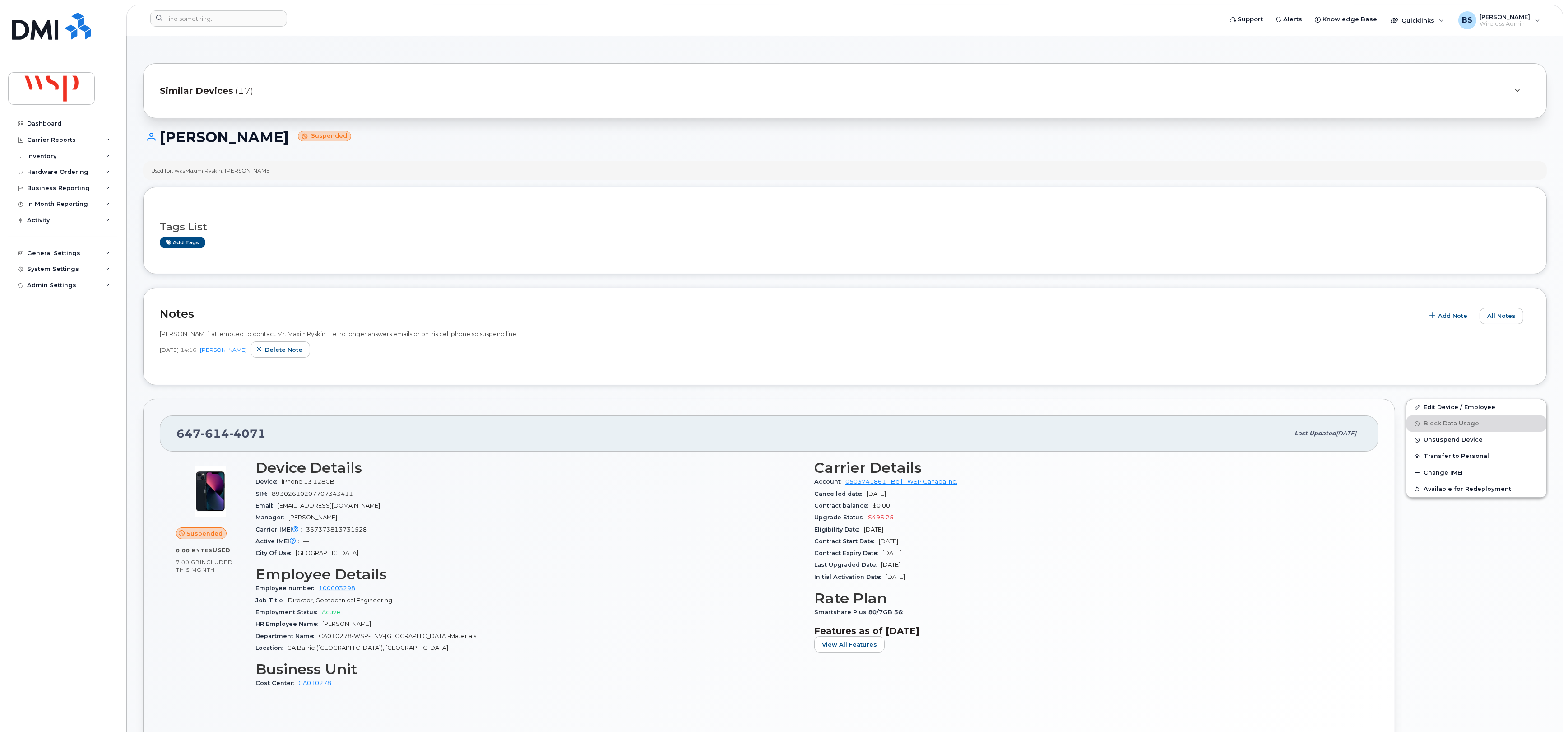
click at [181, 9] on header "Support Alerts Knowledge Base Quicklinks Suspend / Cancel Device Change SIM Car…" at bounding box center [845, 20] width 1438 height 32
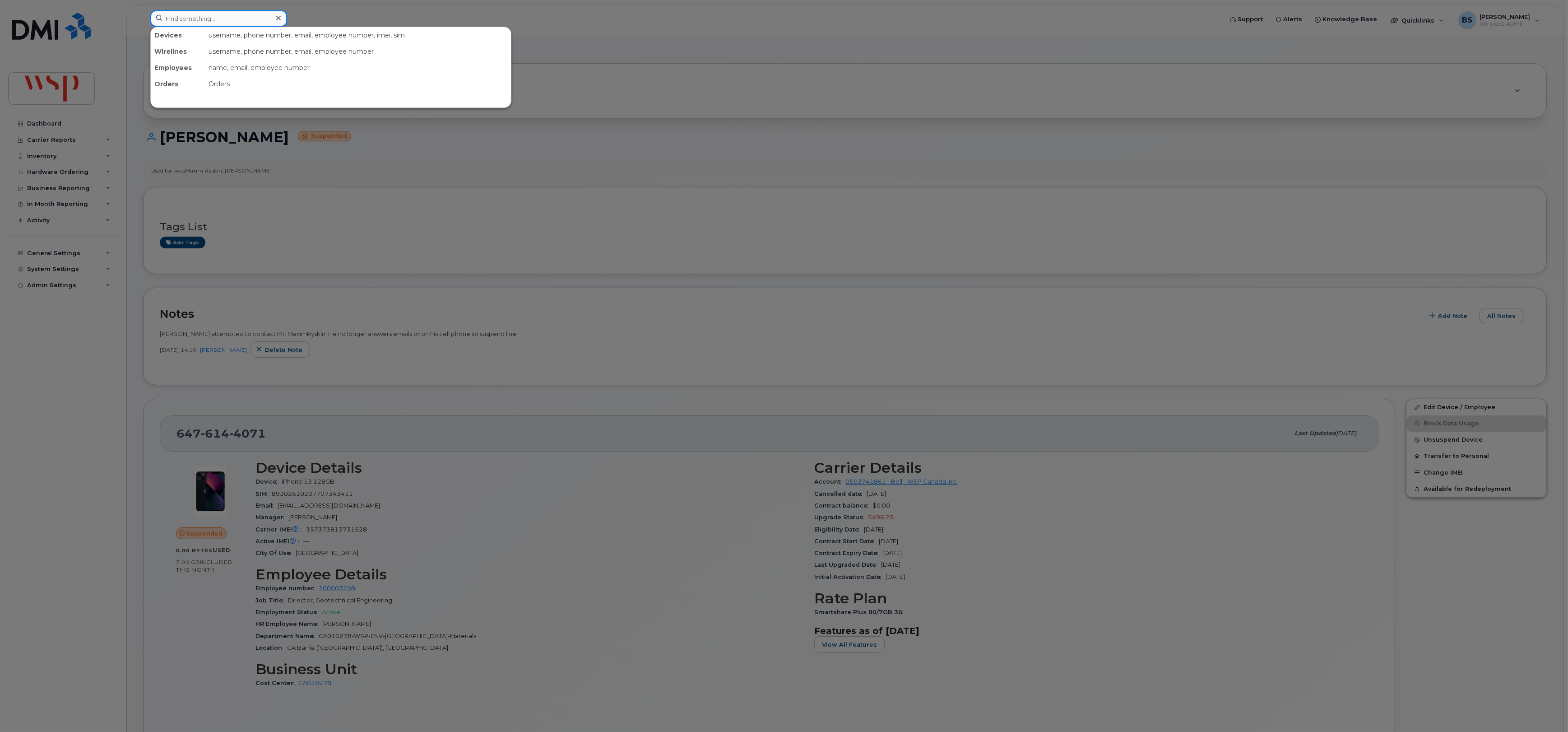
click at [179, 17] on input at bounding box center [218, 19] width 137 height 17
paste input "3673303858"
type input "3673303858"
drag, startPoint x: 178, startPoint y: 56, endPoint x: 184, endPoint y: 48, distance: 10.0
click at [178, 56] on div "[PERSON_NAME]" at bounding box center [199, 55] width 88 height 9
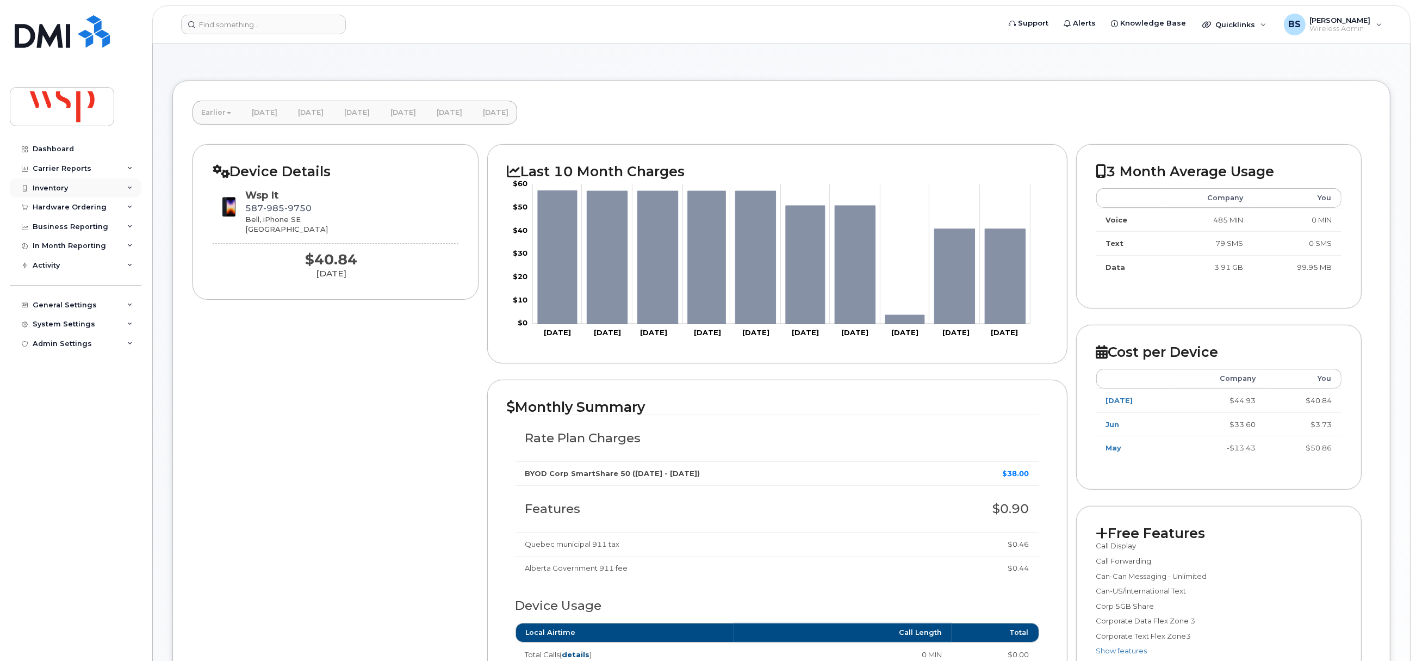
click at [34, 185] on div "Inventory" at bounding box center [50, 188] width 35 height 9
click at [53, 166] on div "Carrier Reports" at bounding box center [62, 168] width 59 height 9
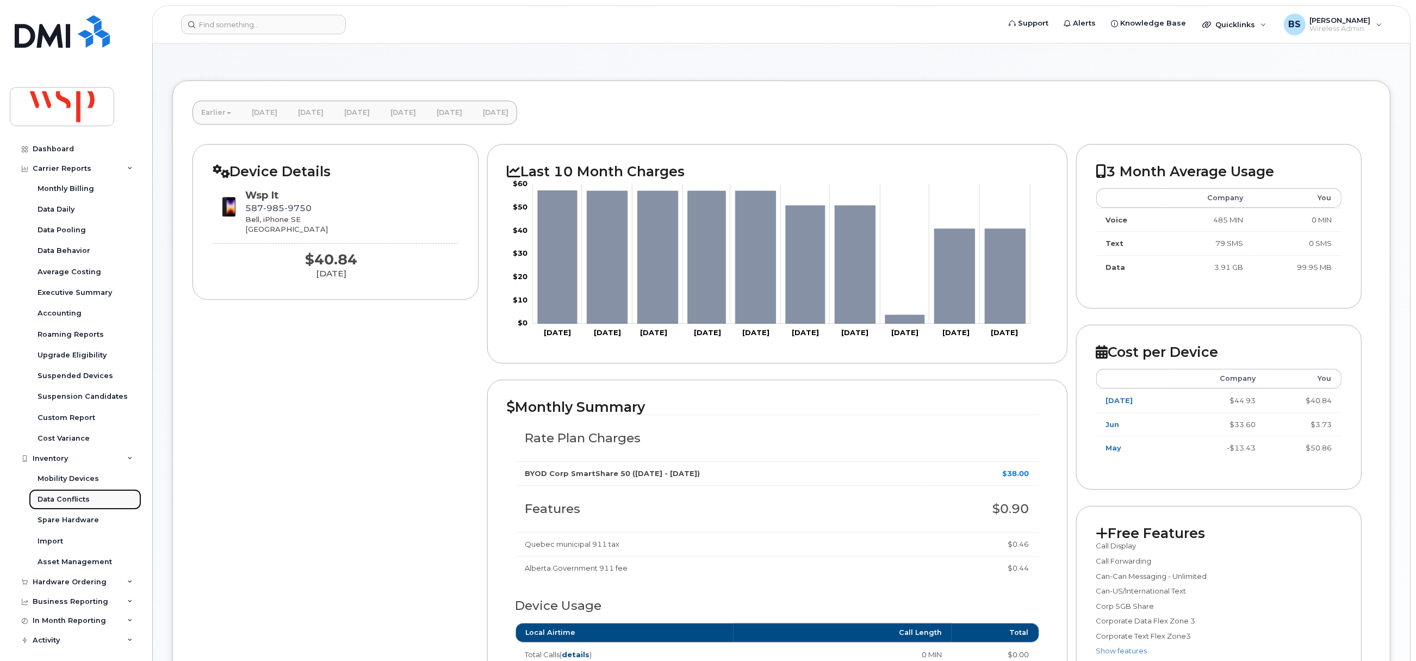
click at [61, 499] on div "Data Conflicts" at bounding box center [64, 499] width 52 height 10
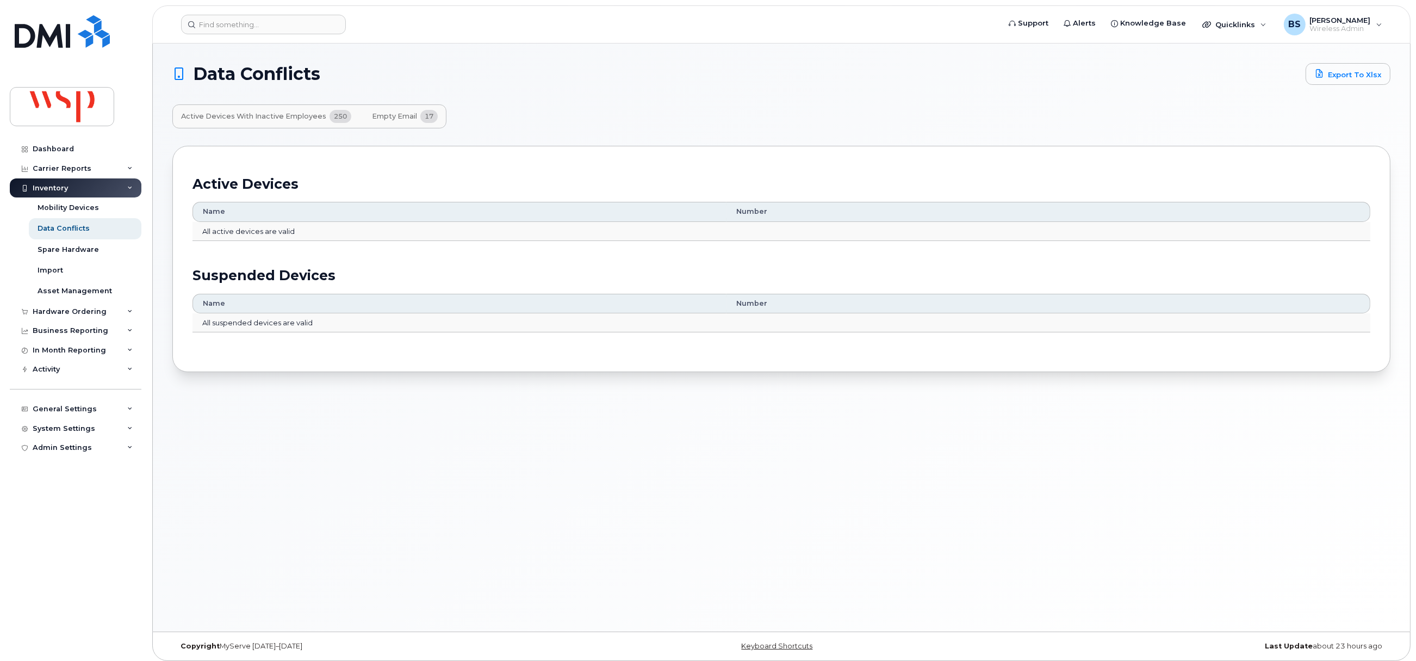
click at [381, 115] on span "Empty Email" at bounding box center [394, 116] width 45 height 9
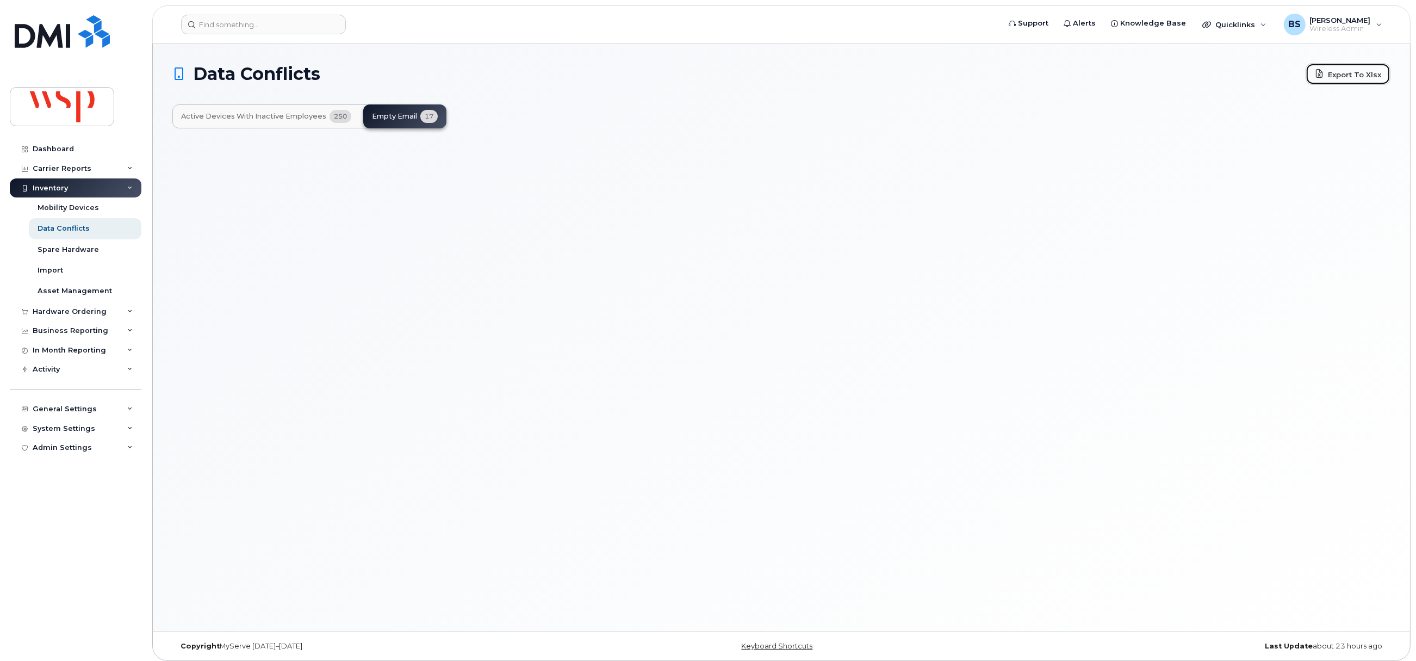
click at [1347, 75] on link "Export to Xlsx" at bounding box center [1348, 74] width 85 height 22
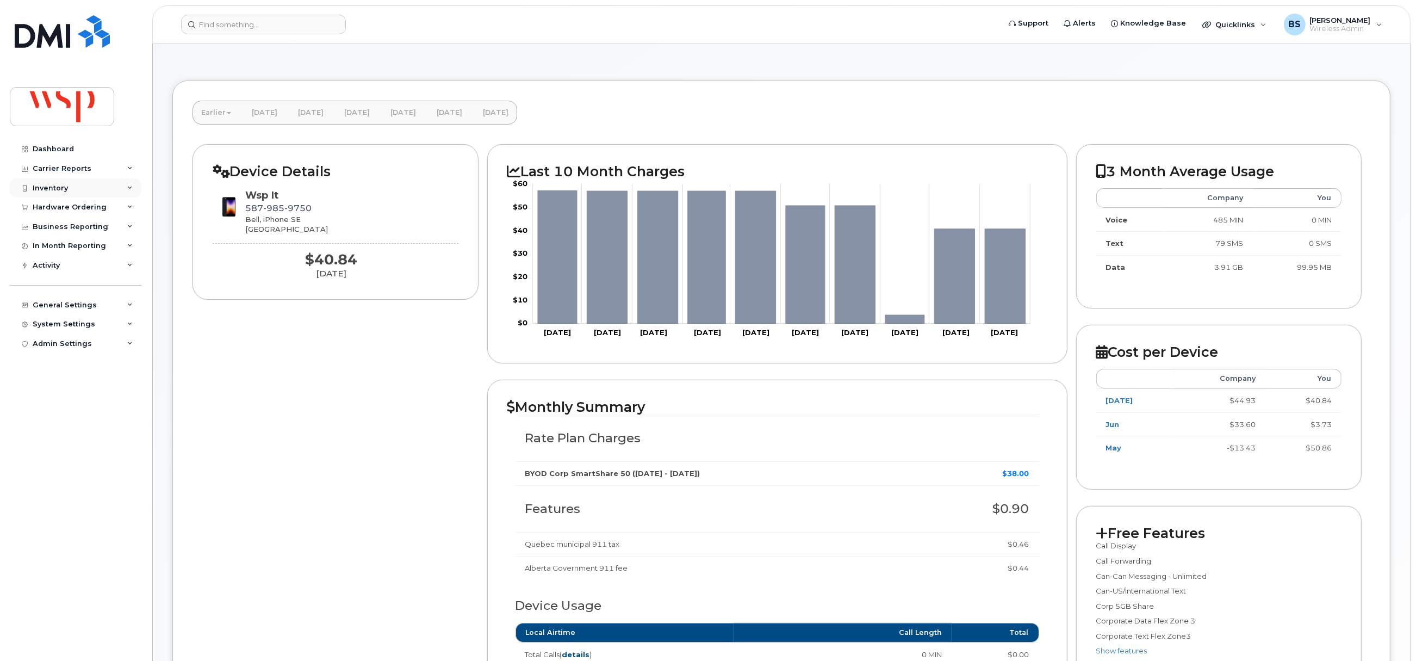
click at [50, 184] on div "Inventory" at bounding box center [50, 188] width 35 height 9
click at [52, 227] on div "Data Conflicts" at bounding box center [64, 229] width 52 height 10
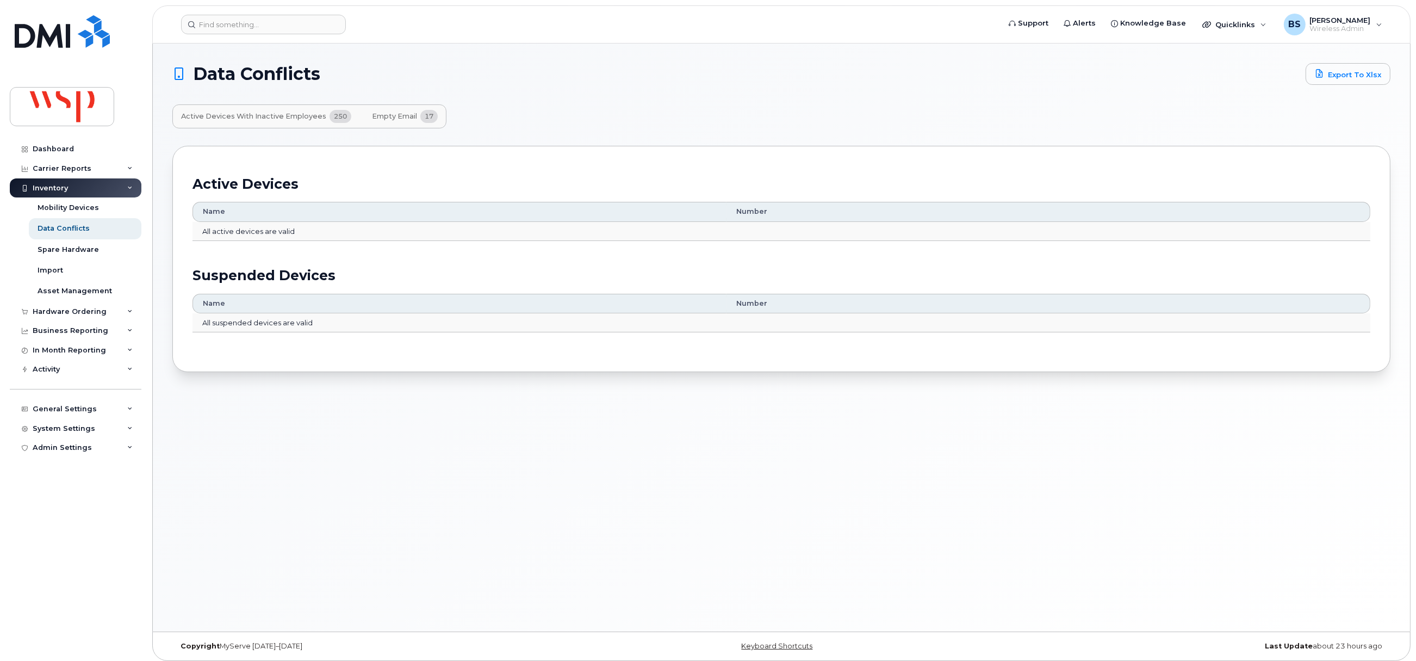
click at [393, 115] on span "Empty Email" at bounding box center [394, 116] width 45 height 9
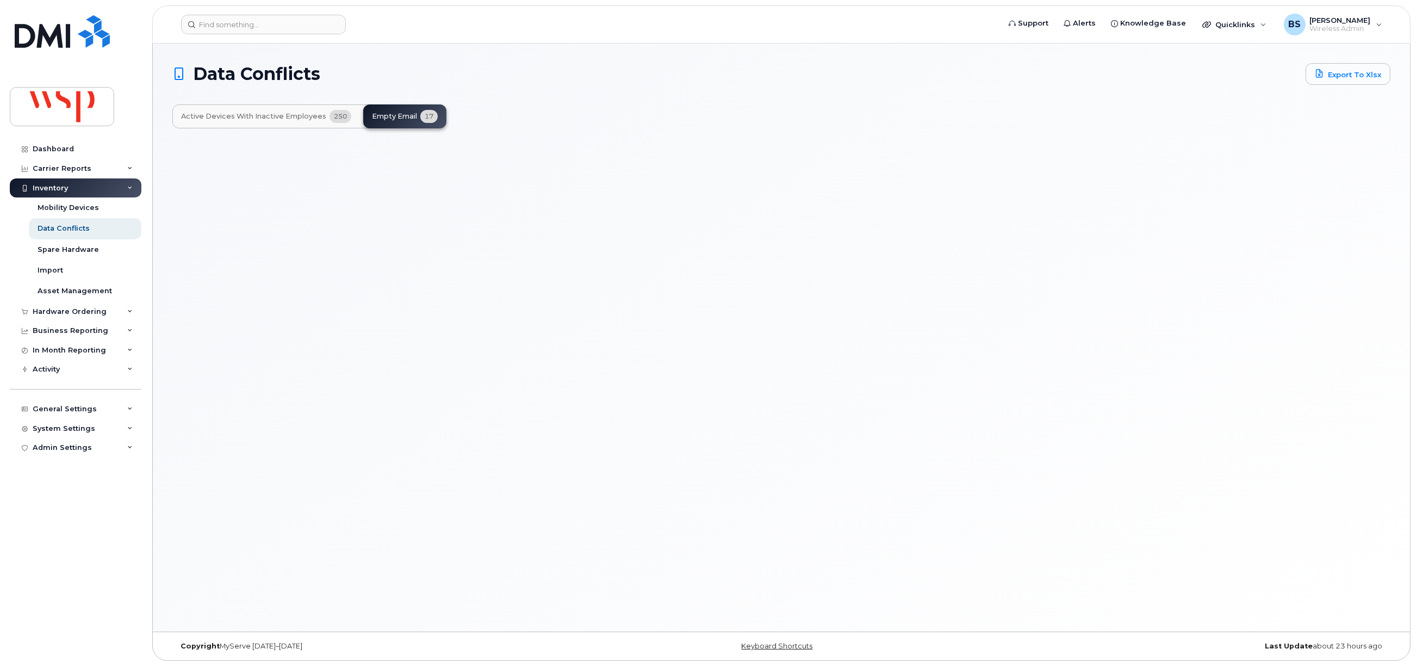
click at [405, 119] on div "Active Devices with Inactive Employees 250 Empty Email 17" at bounding box center [309, 116] width 274 height 24
click at [1333, 67] on link "Export to Xlsx" at bounding box center [1348, 74] width 85 height 22
click at [380, 114] on div "Active Devices with Inactive Employees 250 Empty Email 17" at bounding box center [309, 116] width 274 height 24
click at [46, 169] on div "Carrier Reports" at bounding box center [62, 168] width 59 height 9
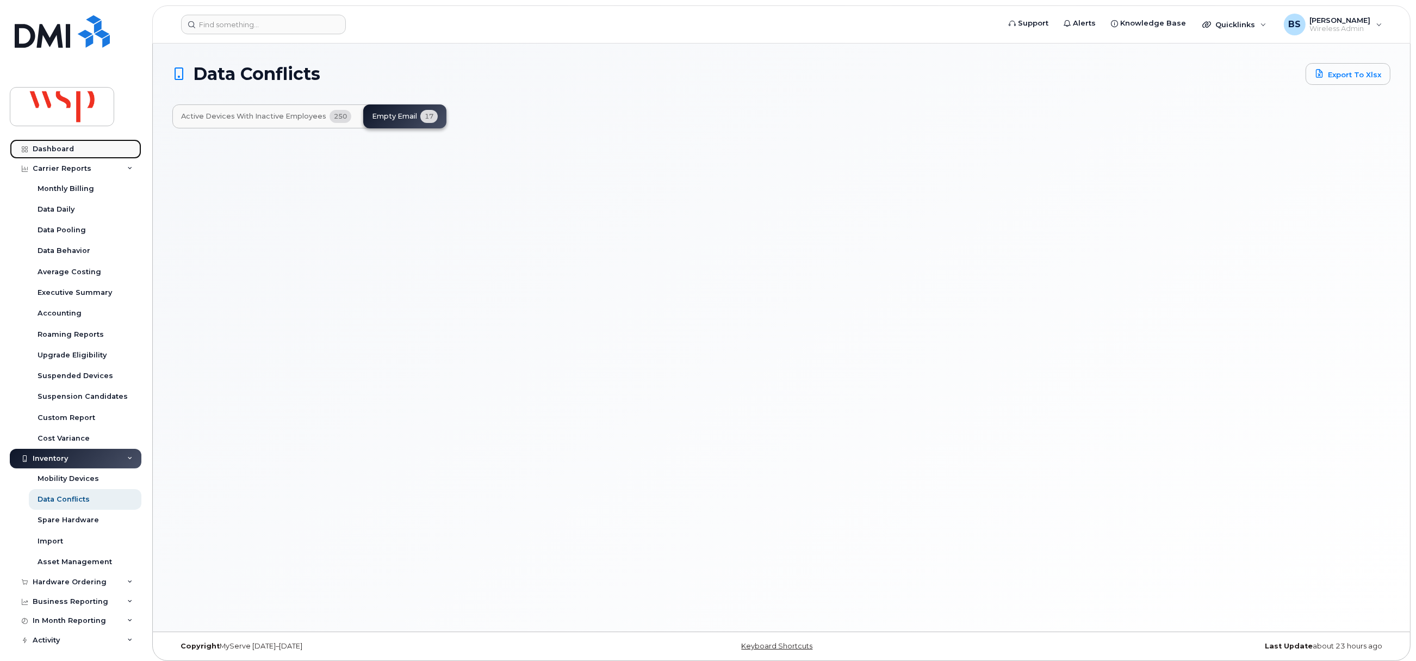
click at [50, 147] on div "Dashboard" at bounding box center [53, 149] width 41 height 9
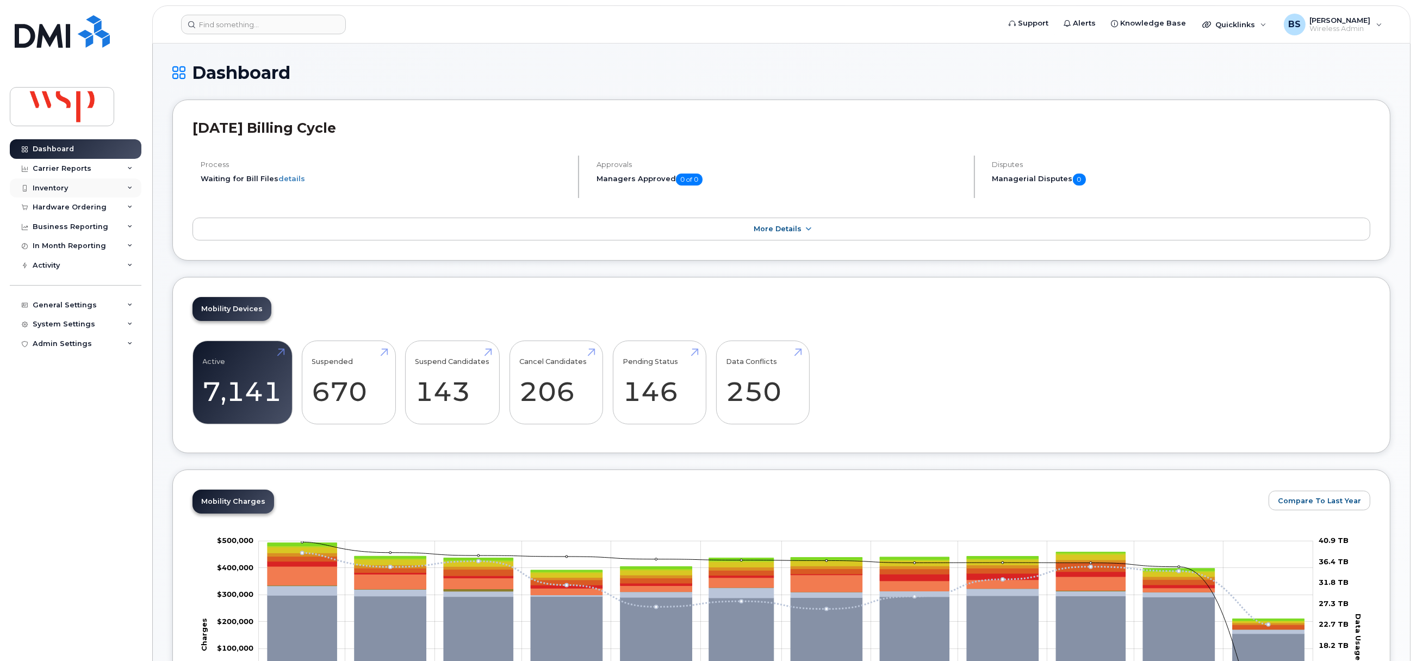
click at [50, 188] on div "Inventory" at bounding box center [50, 188] width 35 height 9
click at [51, 206] on div "Mobility Devices" at bounding box center [68, 208] width 61 height 10
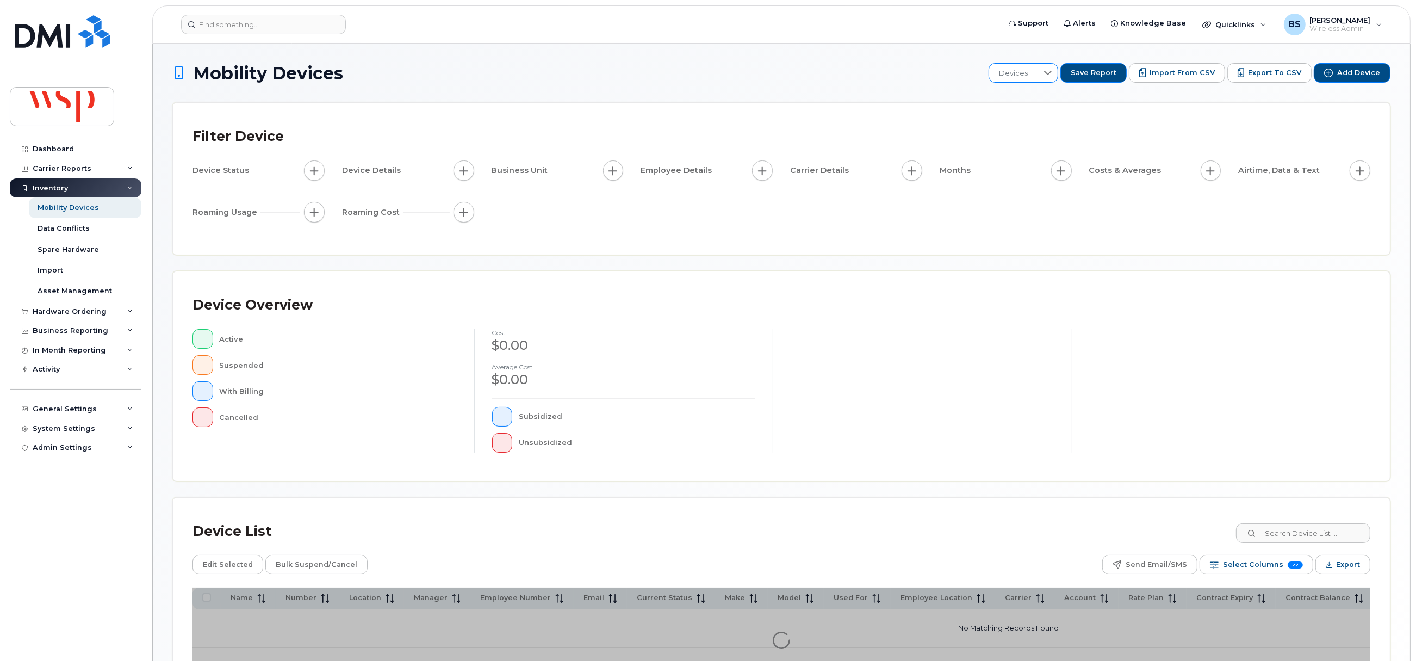
click at [1017, 71] on span "Devices" at bounding box center [1013, 74] width 48 height 20
click at [1019, 129] on span "BRS" at bounding box center [1014, 130] width 15 height 10
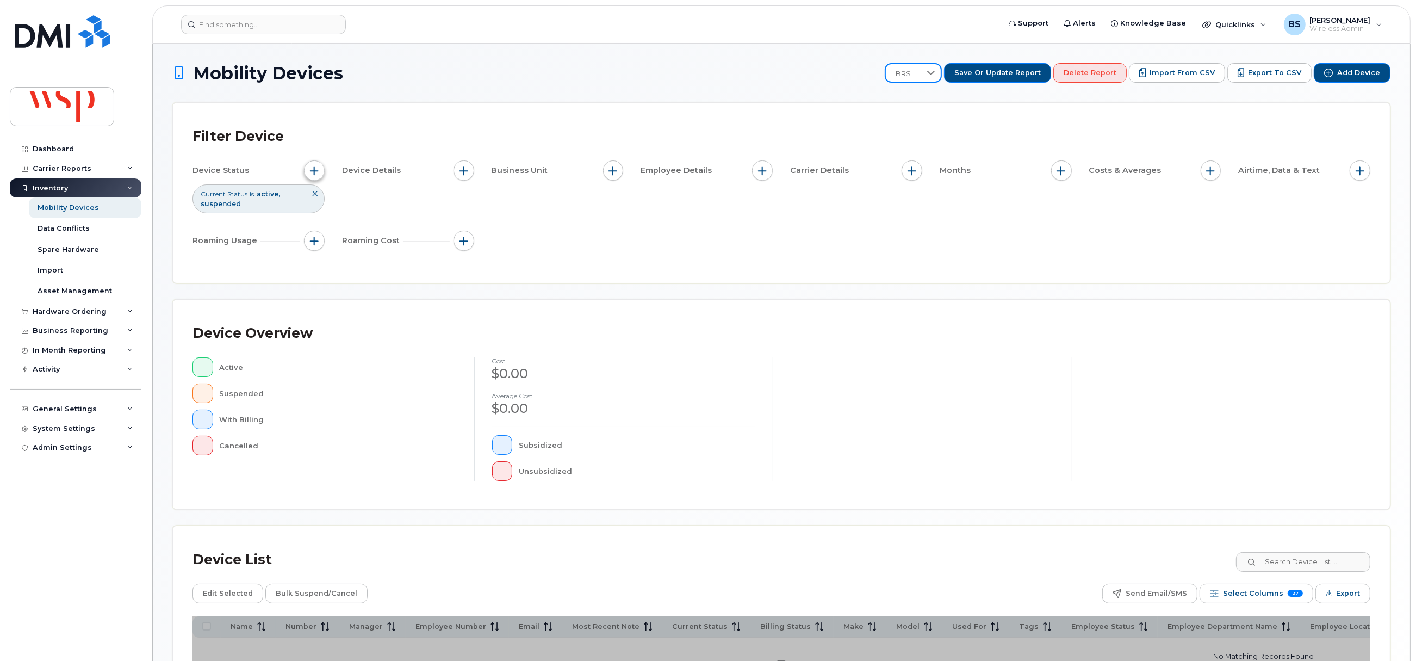
click at [314, 172] on span "button" at bounding box center [314, 170] width 9 height 9
click at [462, 224] on icon at bounding box center [465, 224] width 9 height 9
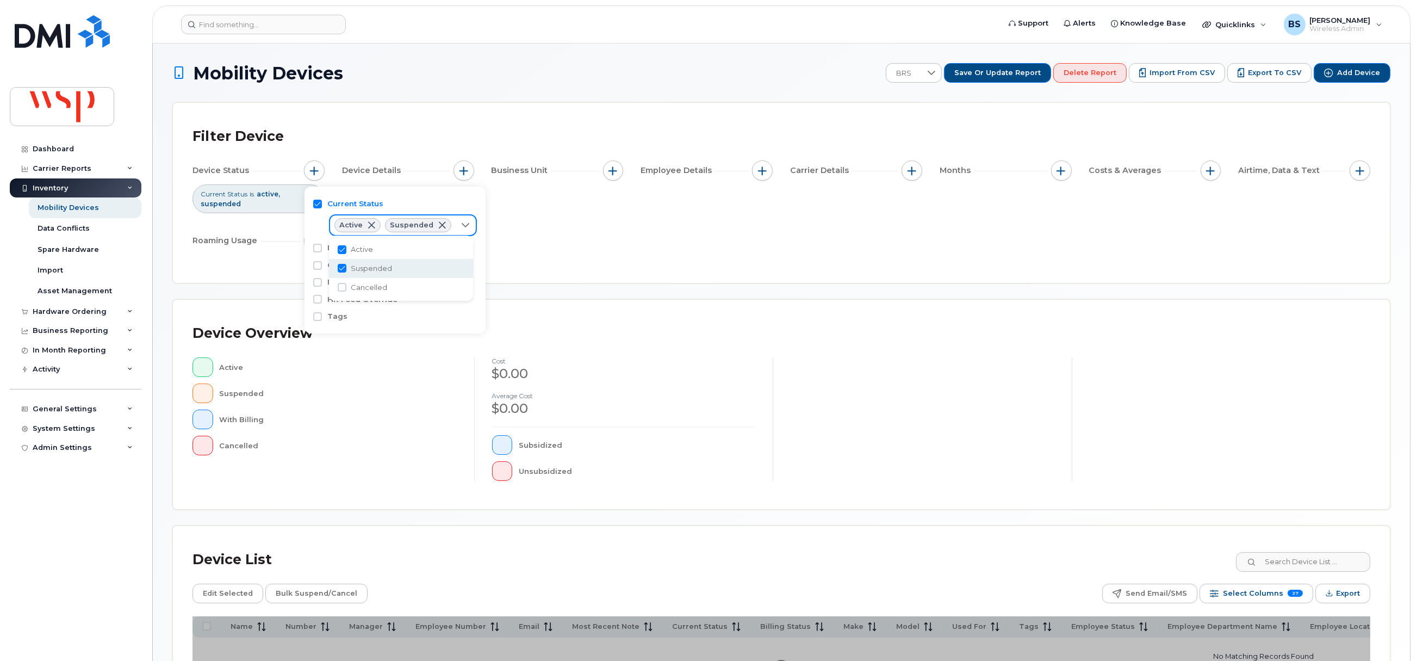
scroll to position [5, 44]
click at [345, 285] on input "Cancelled" at bounding box center [342, 287] width 9 height 9
checkbox input "true"
drag, startPoint x: 339, startPoint y: 266, endPoint x: 340, endPoint y: 256, distance: 10.9
click at [340, 266] on input "Suspended" at bounding box center [342, 268] width 9 height 9
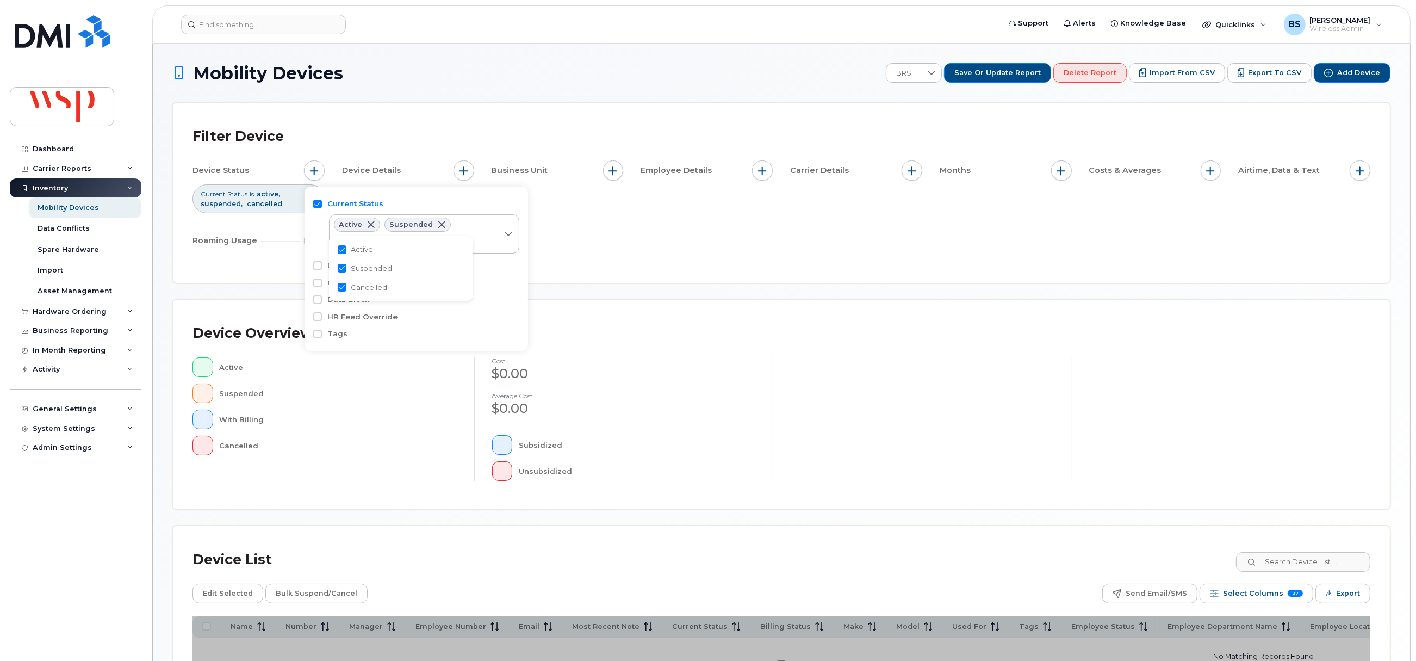
checkbox input "false"
click at [343, 247] on input "Active" at bounding box center [342, 249] width 9 height 9
checkbox input "false"
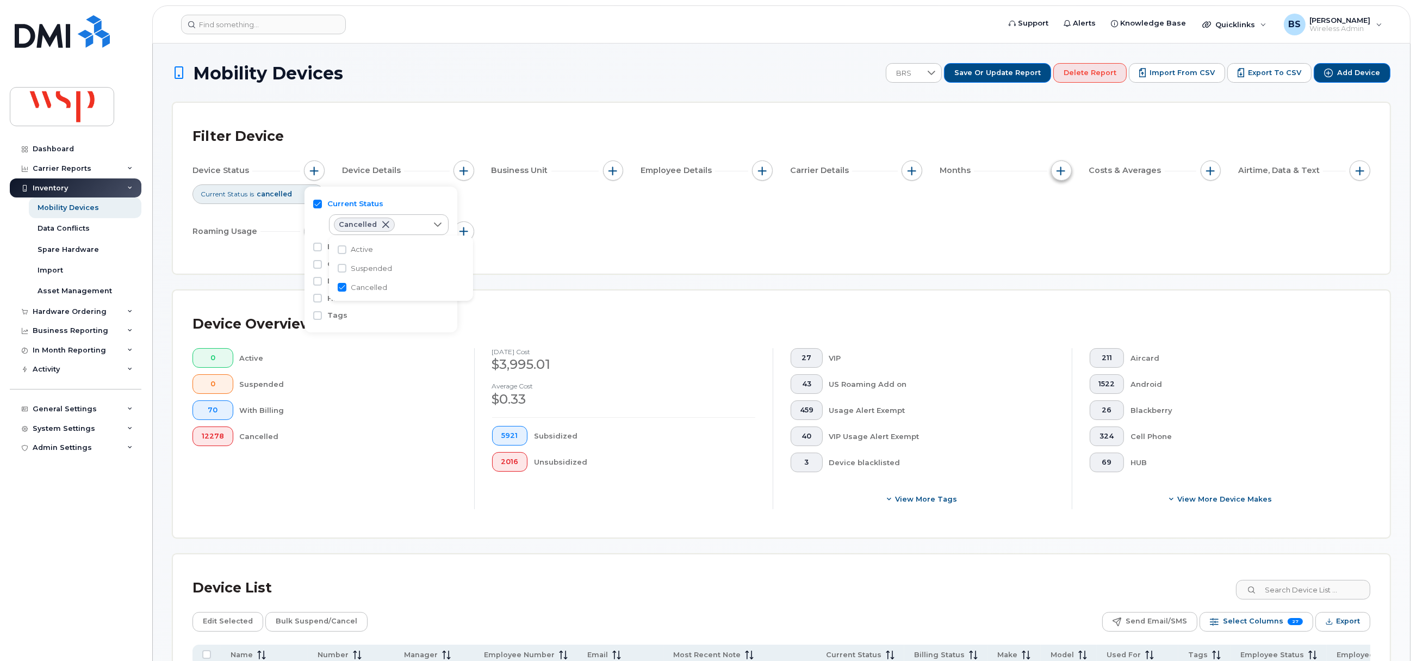
click at [1062, 166] on span "button" at bounding box center [1061, 170] width 9 height 9
click at [1064, 200] on input "Billing Cycle" at bounding box center [1064, 204] width 9 height 9
checkbox input "true"
click at [1101, 245] on div at bounding box center [1111, 248] width 21 height 18
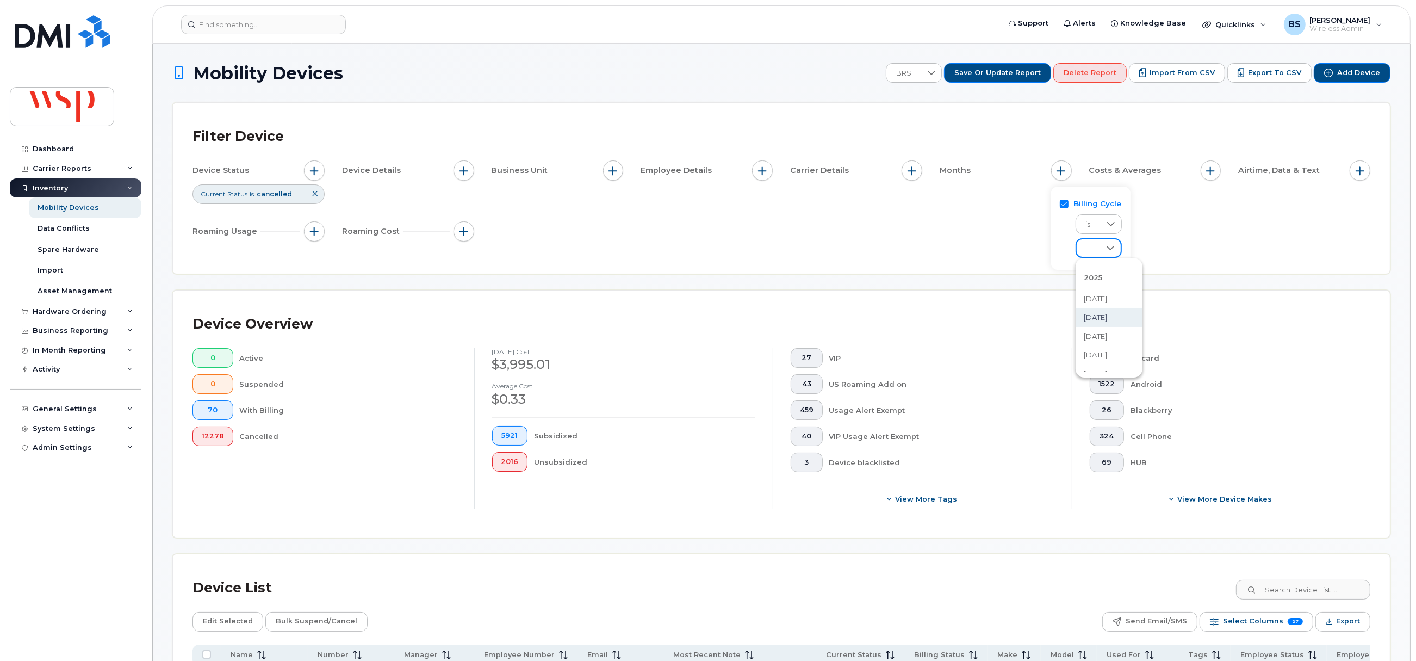
click at [1108, 316] on span "July 2025" at bounding box center [1095, 317] width 23 height 10
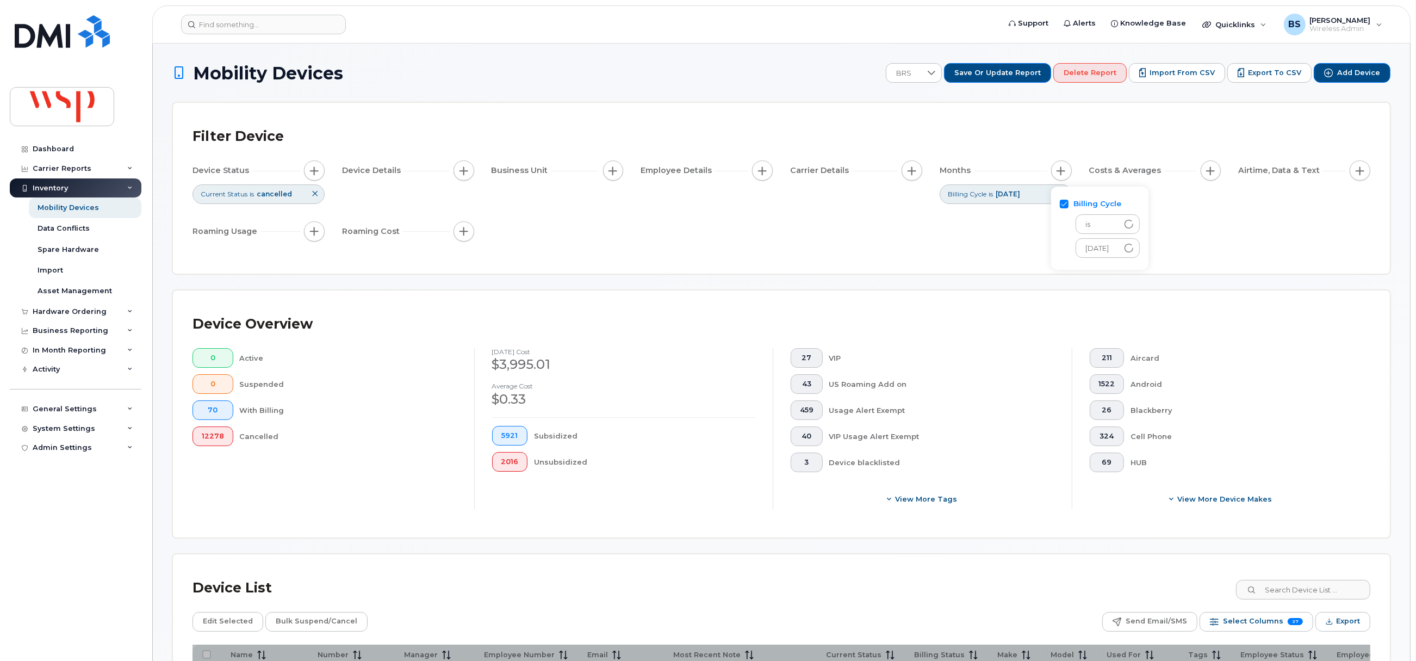
click at [888, 192] on div "Device Status Current Status is cancelled Device Details Business Unit Employee…" at bounding box center [782, 202] width 1178 height 85
click at [811, 172] on span "Carrier Details" at bounding box center [821, 170] width 62 height 11
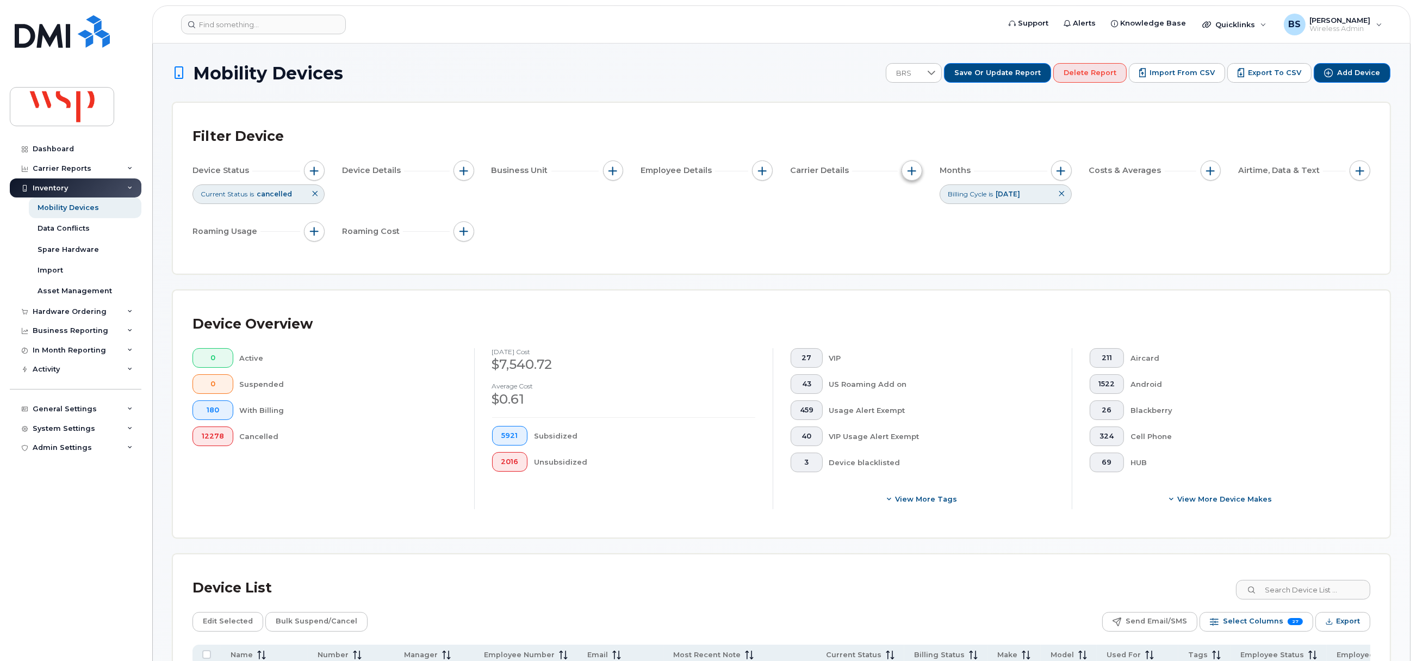
click at [913, 171] on span "button" at bounding box center [912, 170] width 9 height 9
click at [912, 202] on input "Carrier" at bounding box center [914, 204] width 9 height 9
checkbox input "true"
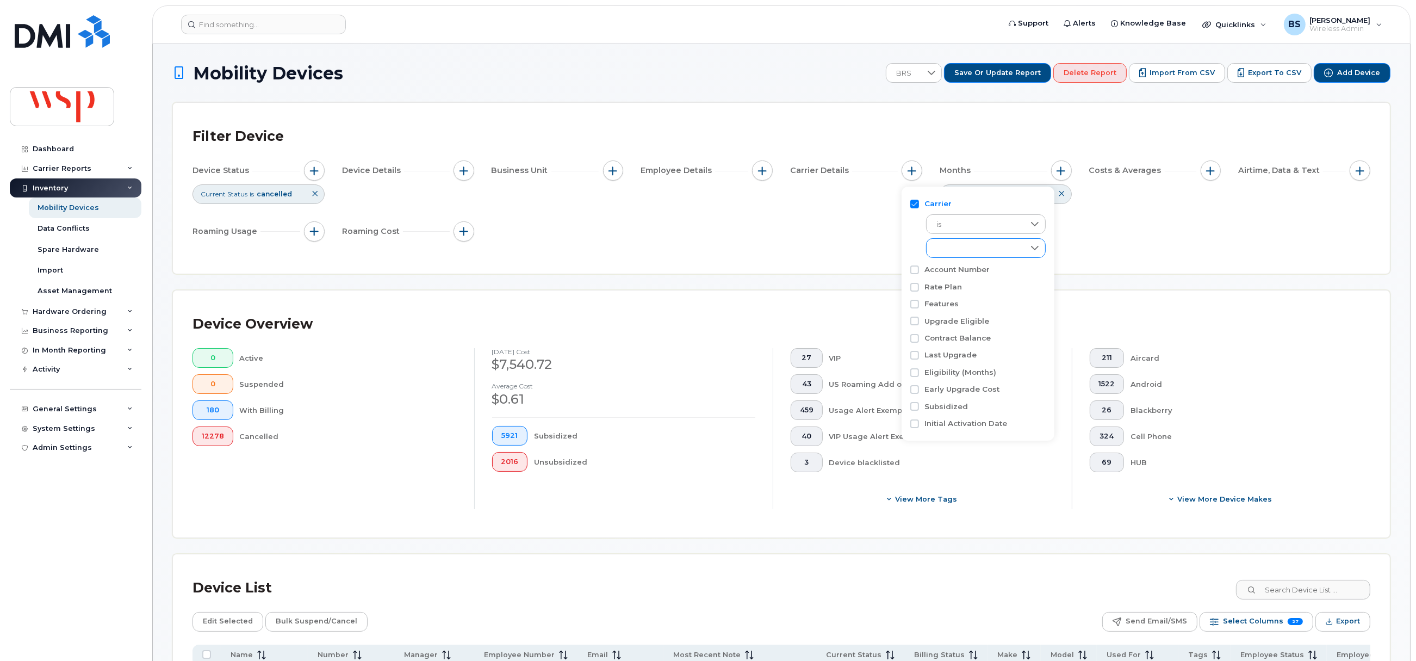
click at [947, 241] on div "empty" at bounding box center [976, 248] width 98 height 18
click at [937, 331] on input "Rogers" at bounding box center [939, 332] width 9 height 9
checkbox input "true"
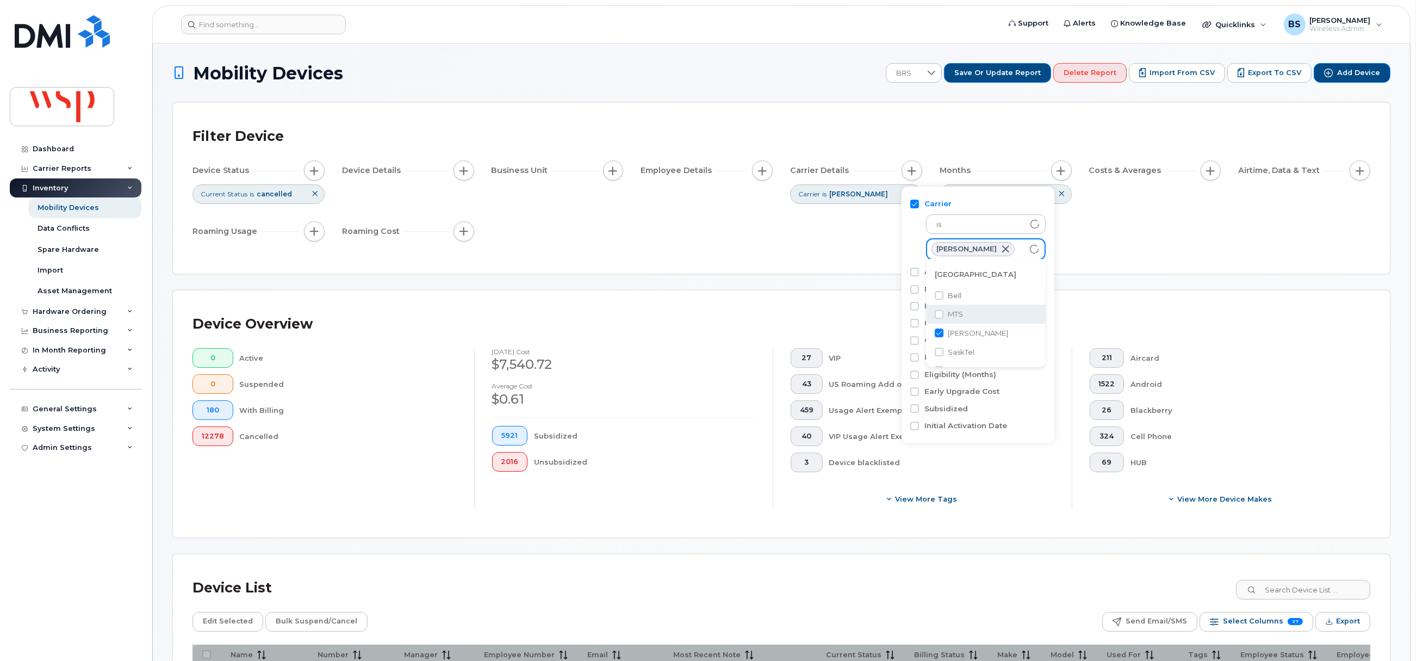
click at [860, 225] on div "Device Status Current Status is cancelled Device Details Business Unit Employee…" at bounding box center [782, 202] width 1178 height 85
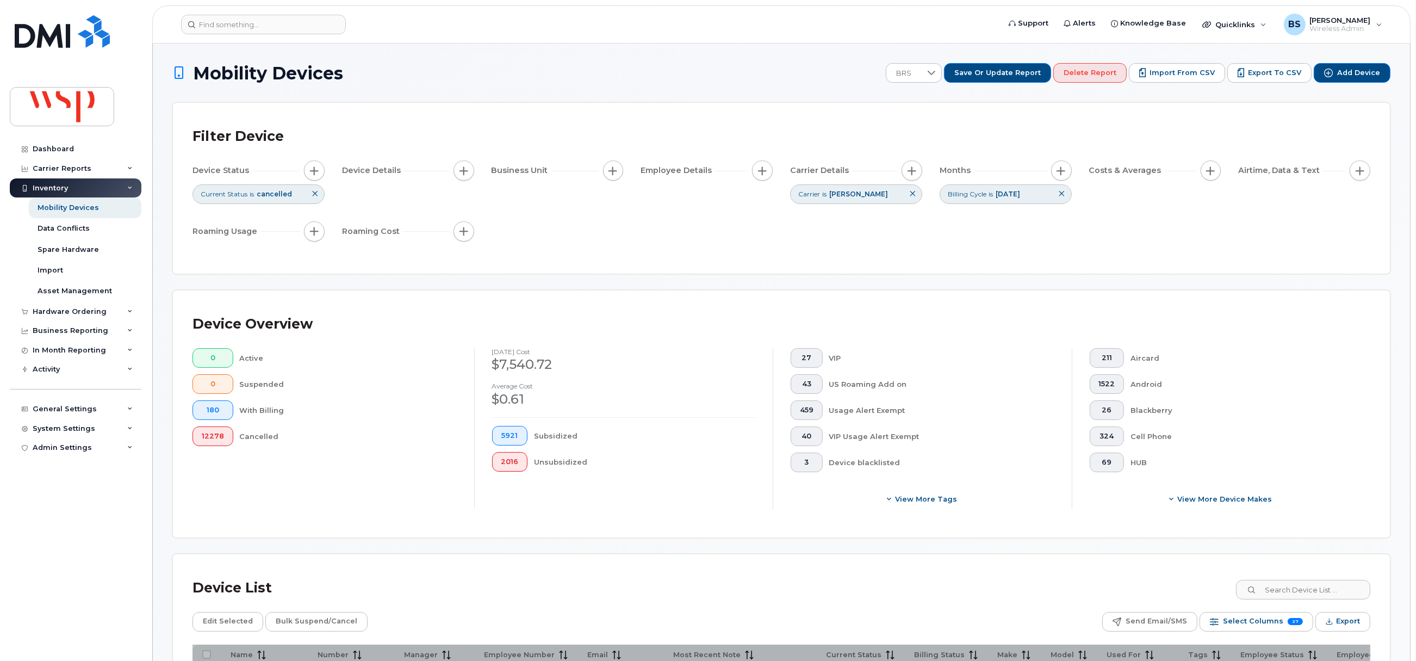
click at [714, 239] on div "Device Status Current Status is cancelled Device Details Business Unit Employee…" at bounding box center [782, 202] width 1178 height 85
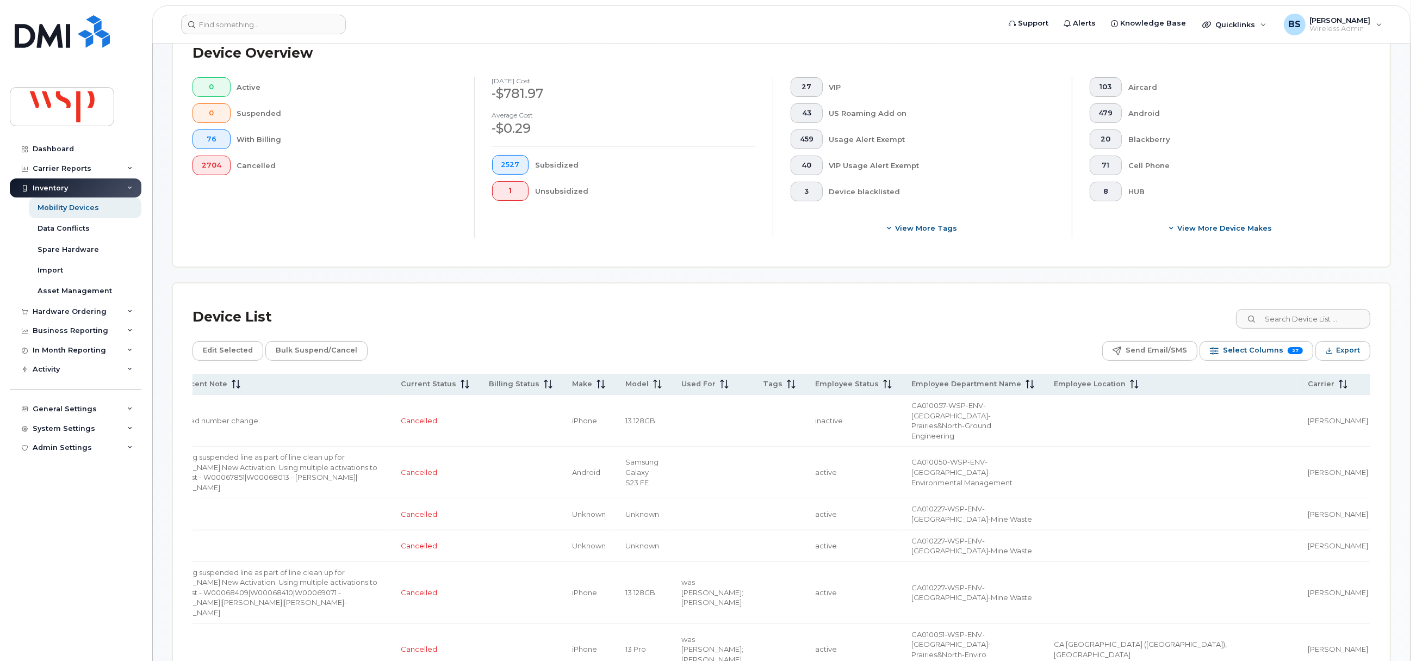
scroll to position [407, 0]
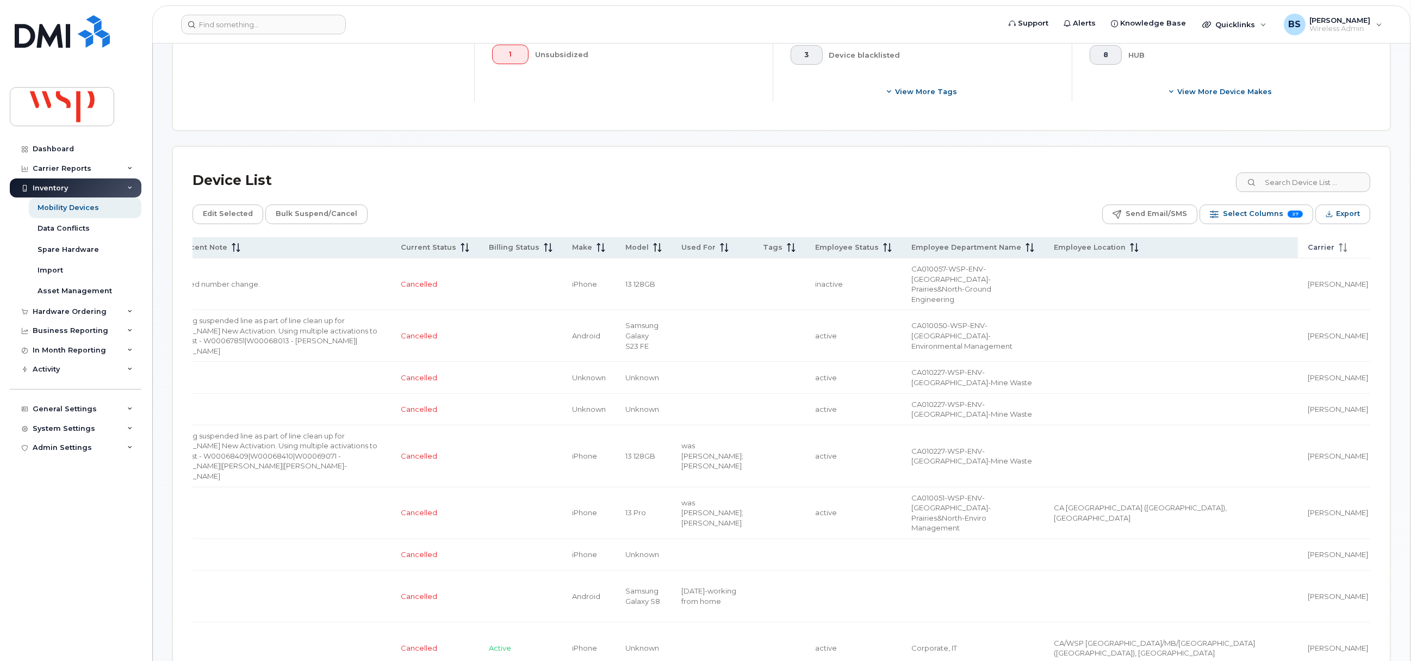
click at [1308, 245] on span "Carrier" at bounding box center [1321, 248] width 27 height 10
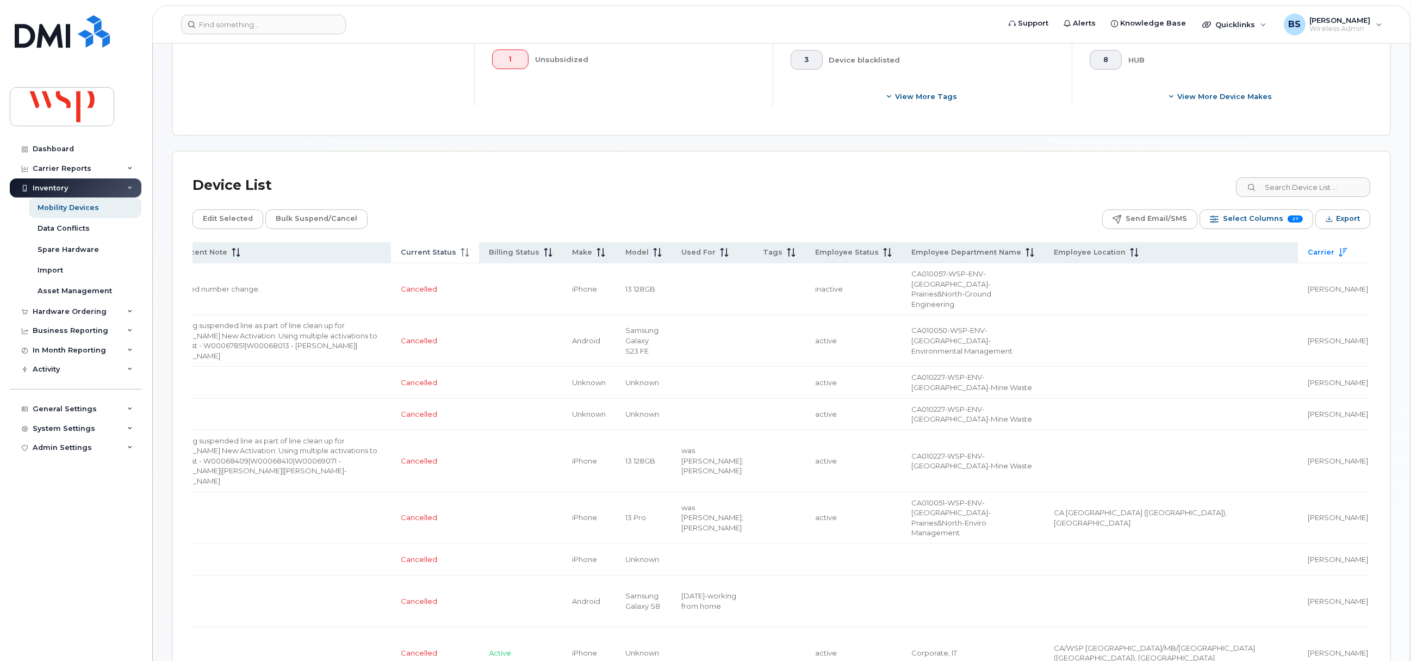
scroll to position [81, 0]
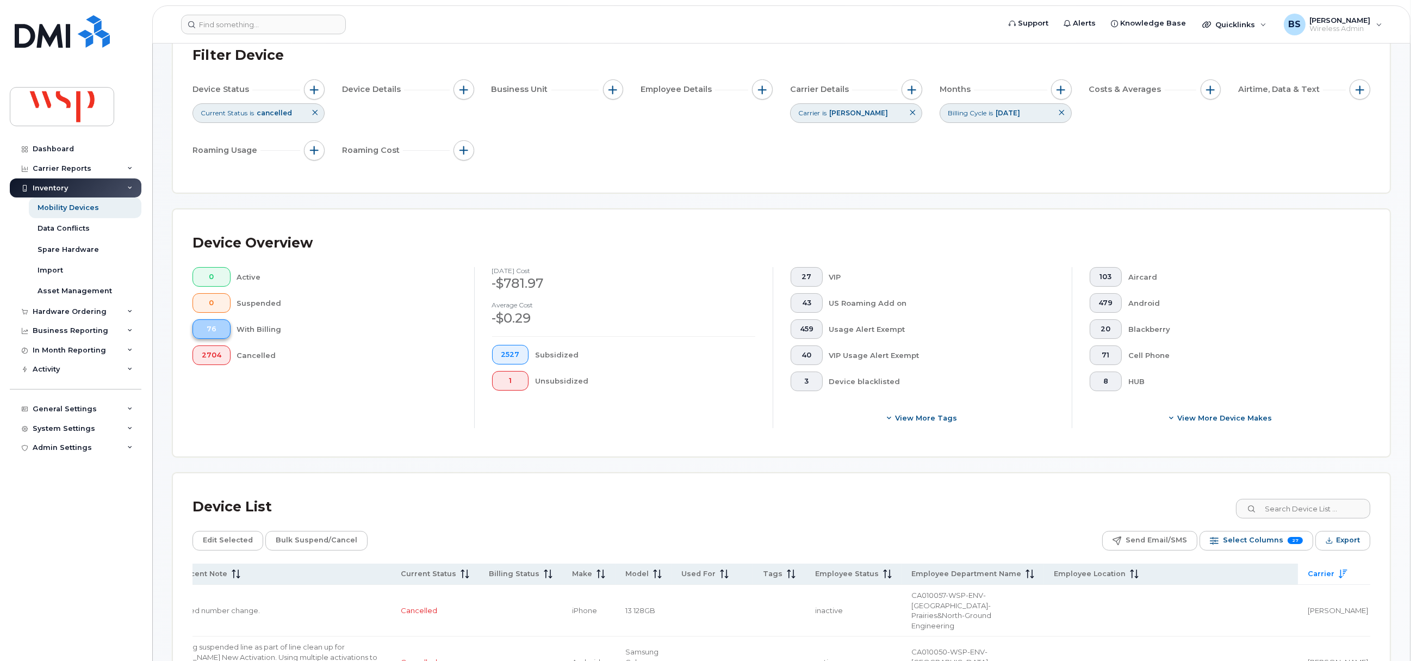
click at [208, 329] on span "76" at bounding box center [212, 329] width 20 height 9
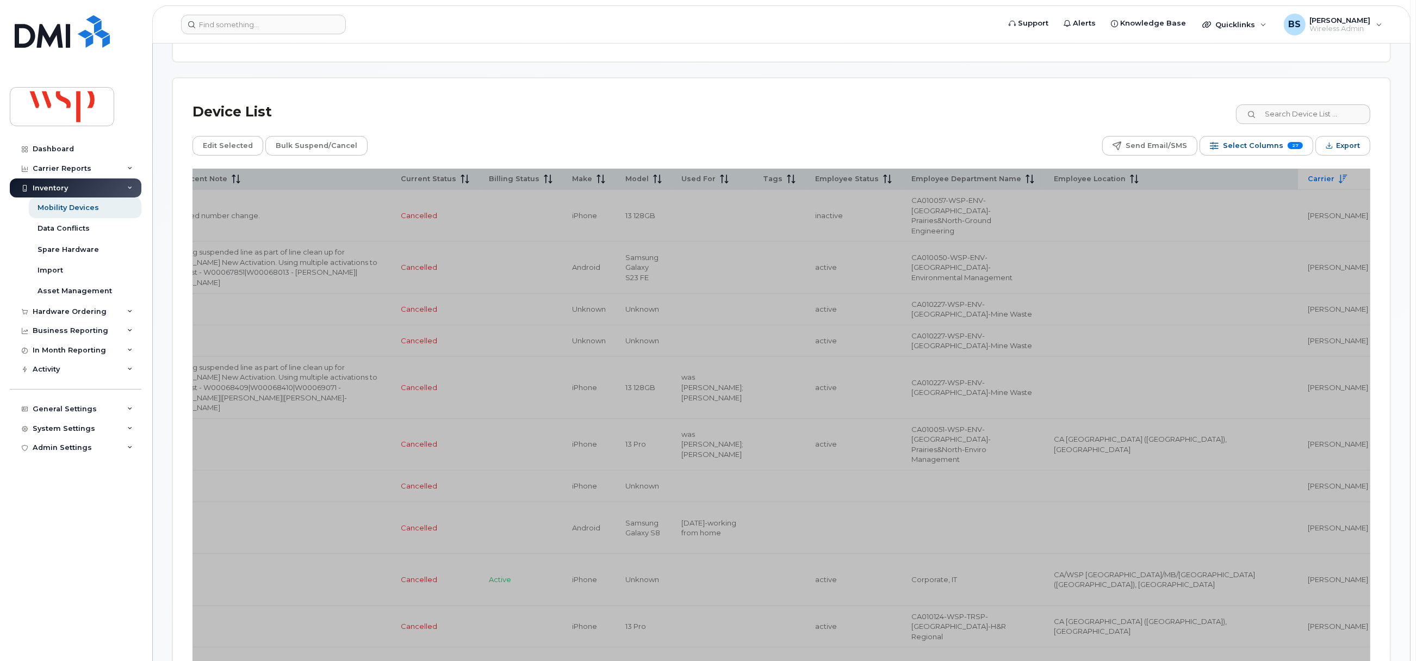
scroll to position [489, 0]
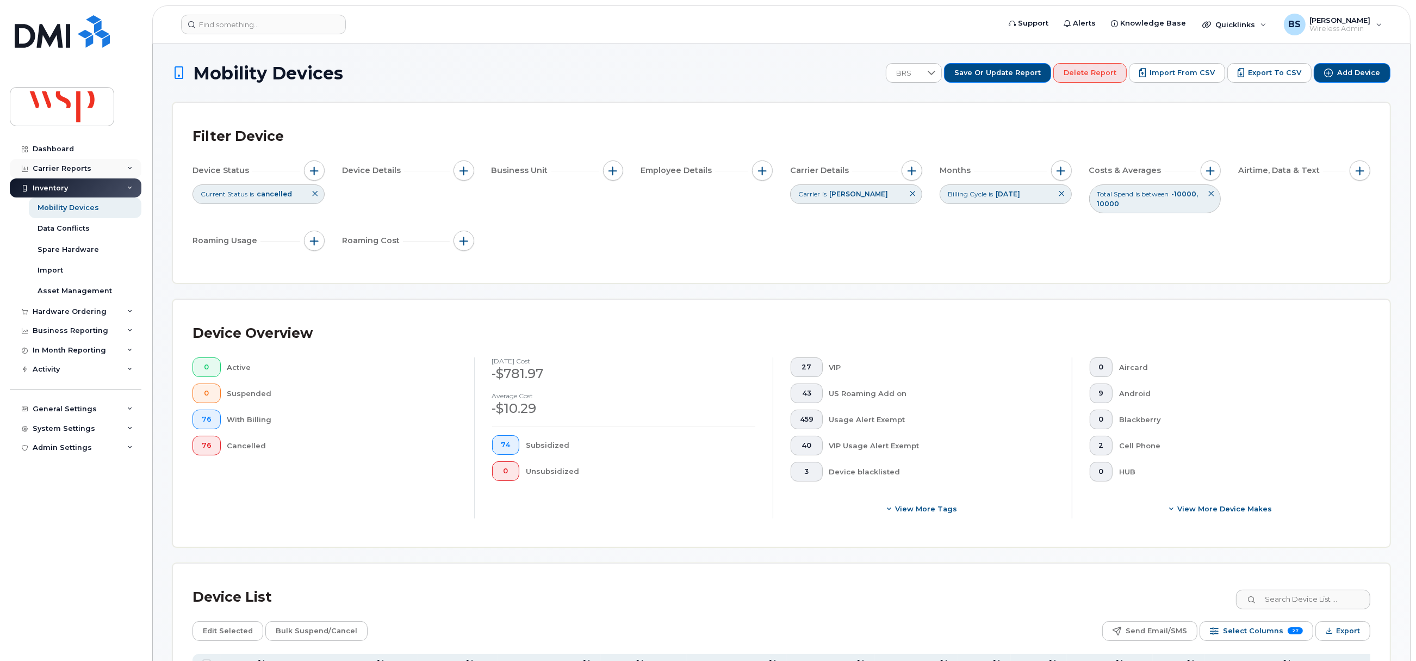
click at [55, 165] on div "Carrier Reports" at bounding box center [62, 168] width 59 height 9
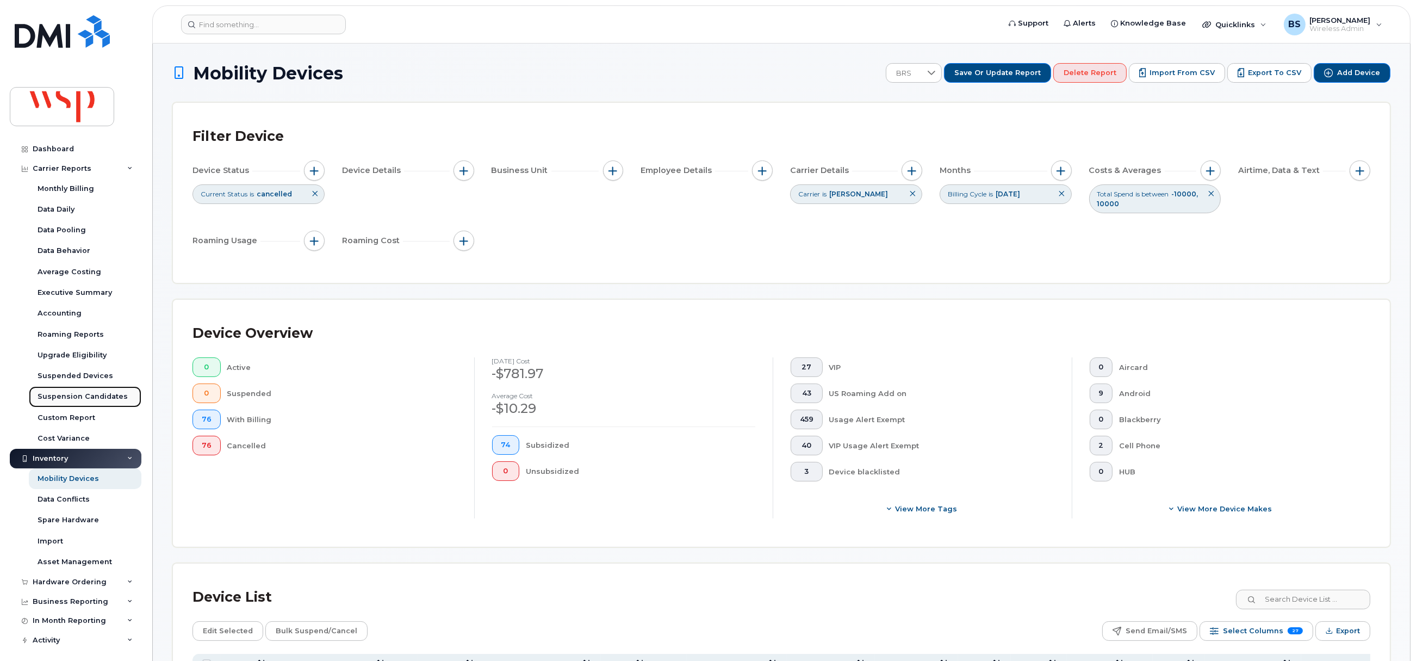
click at [62, 396] on div "Suspension Candidates" at bounding box center [83, 397] width 90 height 10
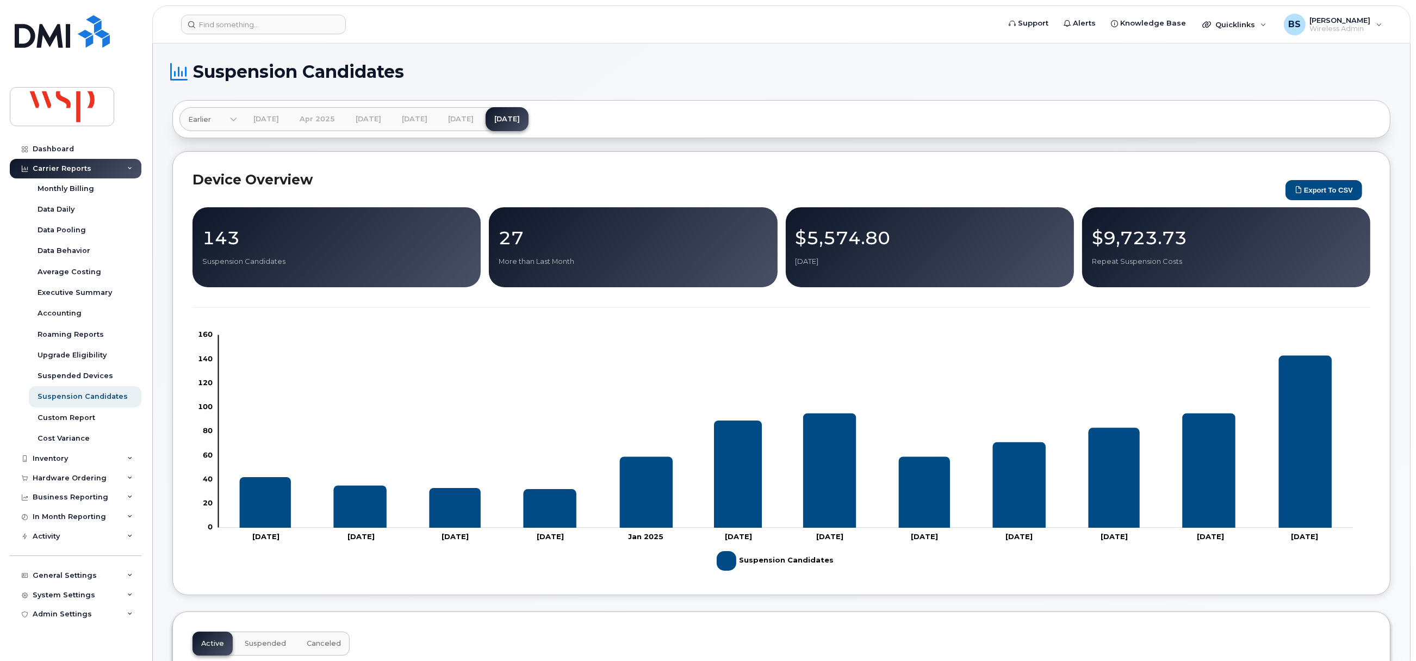
click at [1297, 438] on icon "Suspension Candidates" at bounding box center [1305, 441] width 53 height 172
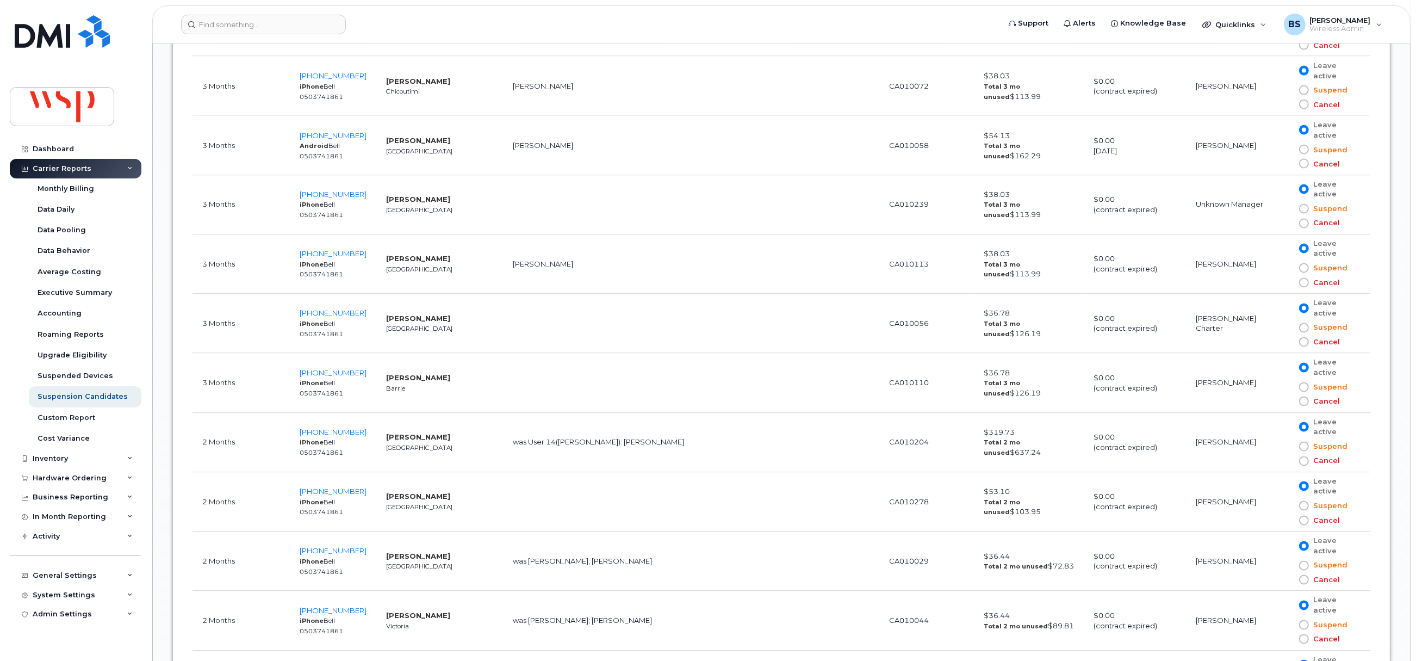
scroll to position [3100, 0]
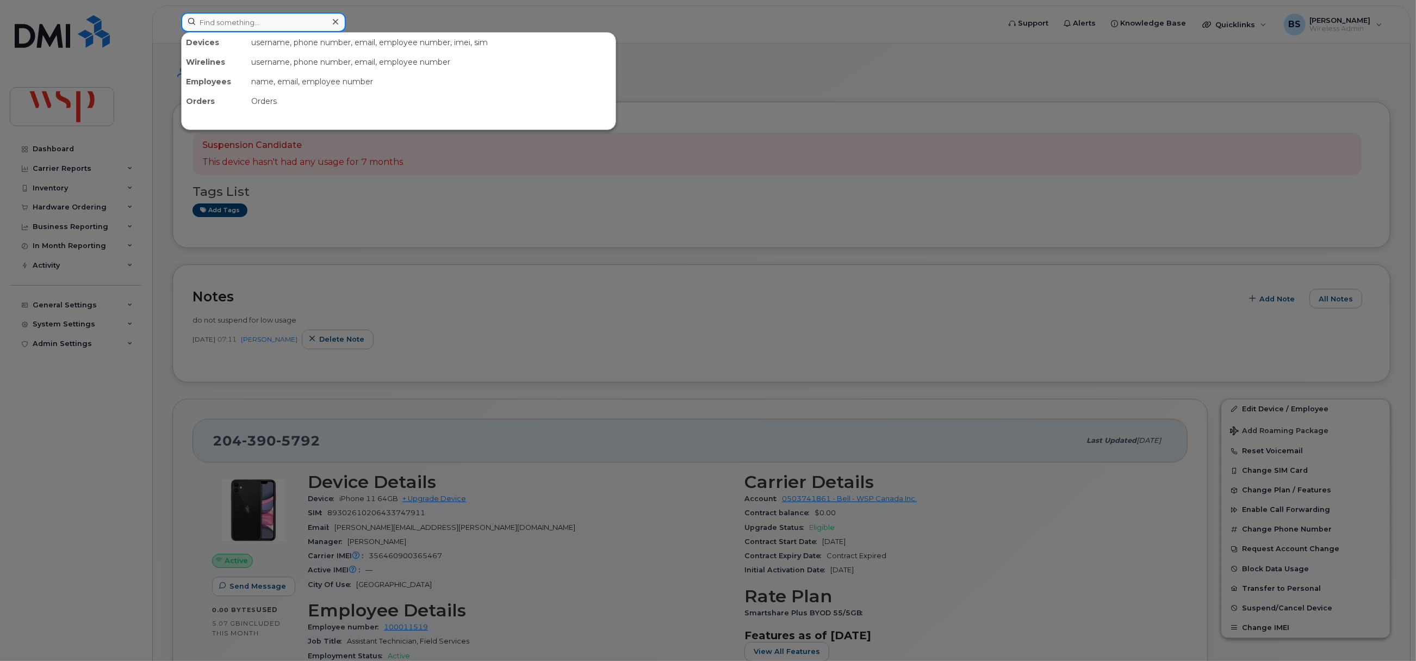
click at [269, 21] on input at bounding box center [263, 23] width 165 height 20
paste input "5144654840"
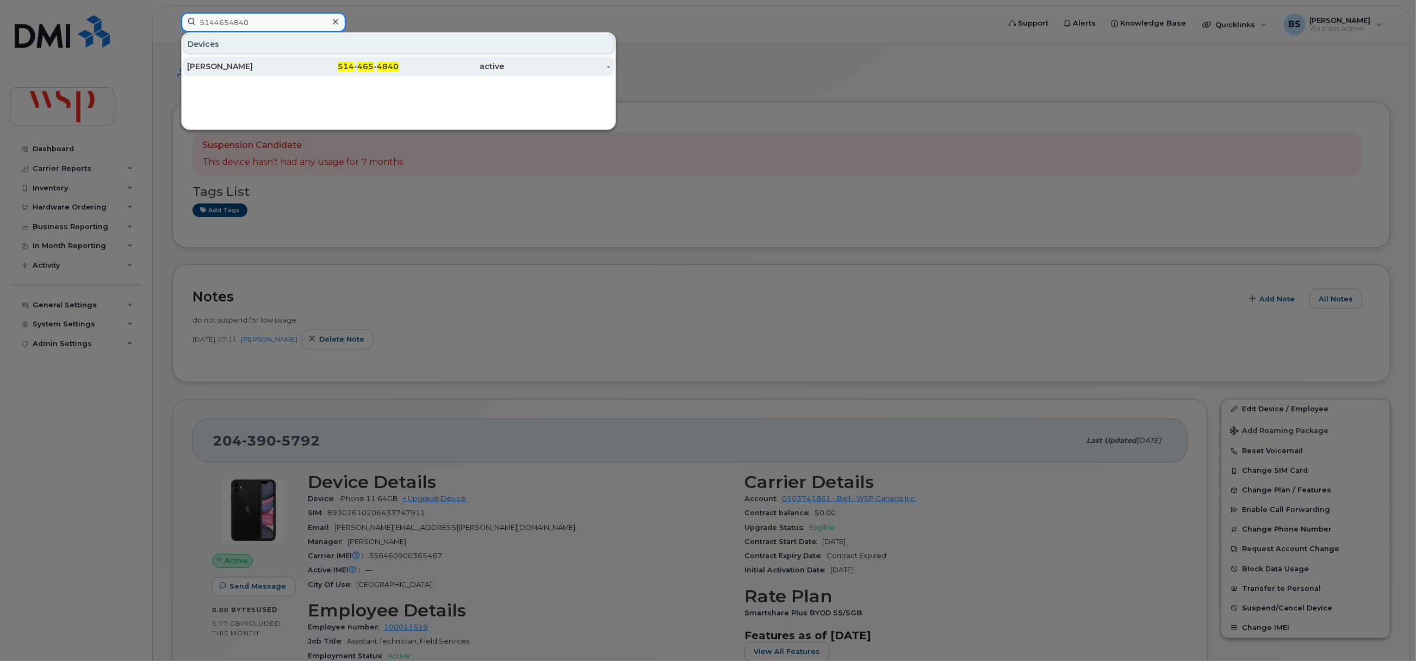
type input "5144654840"
click at [196, 63] on div "[PERSON_NAME]" at bounding box center [240, 66] width 106 height 11
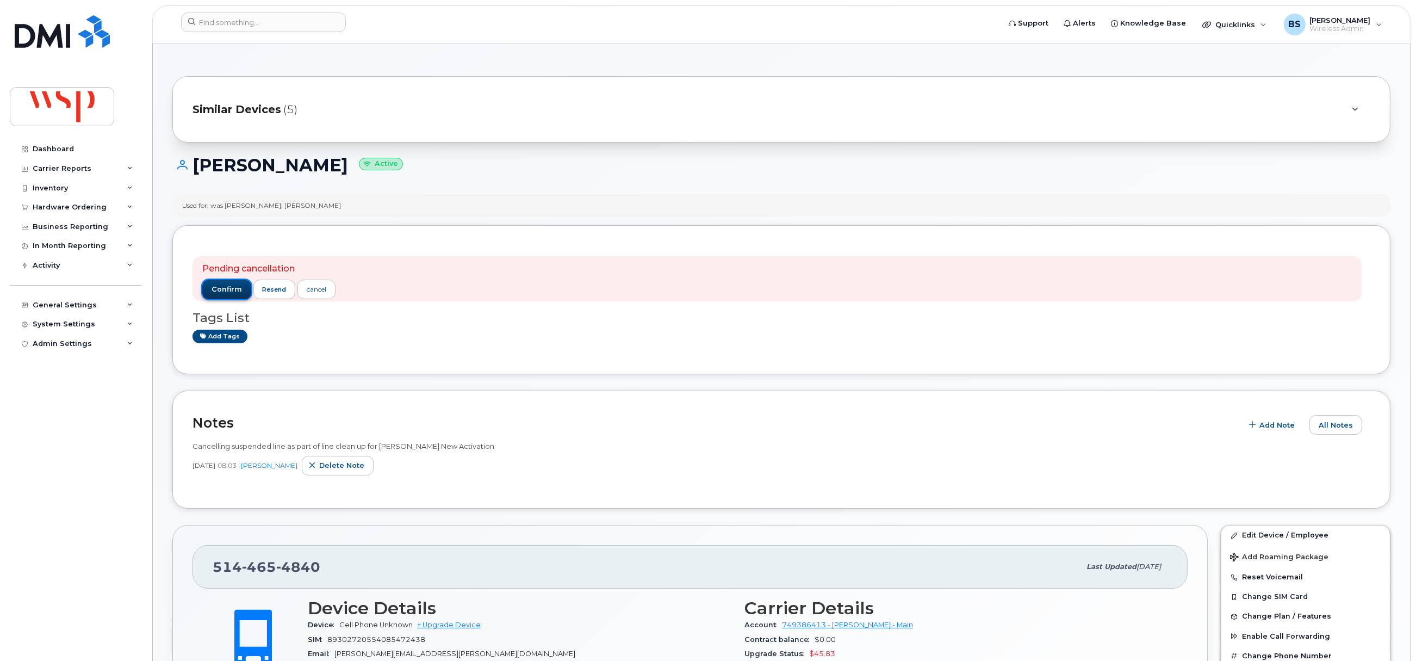
click at [223, 289] on span "confirm" at bounding box center [227, 289] width 30 height 10
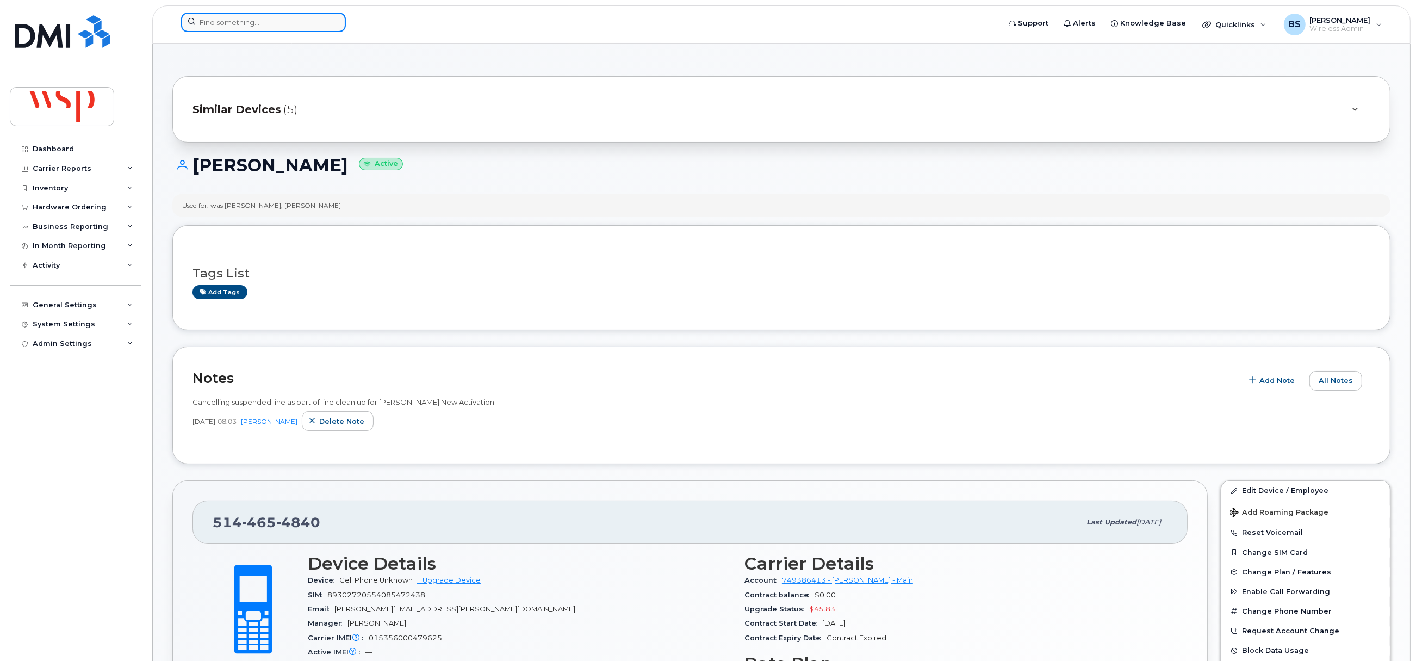
click at [291, 21] on input at bounding box center [263, 23] width 165 height 20
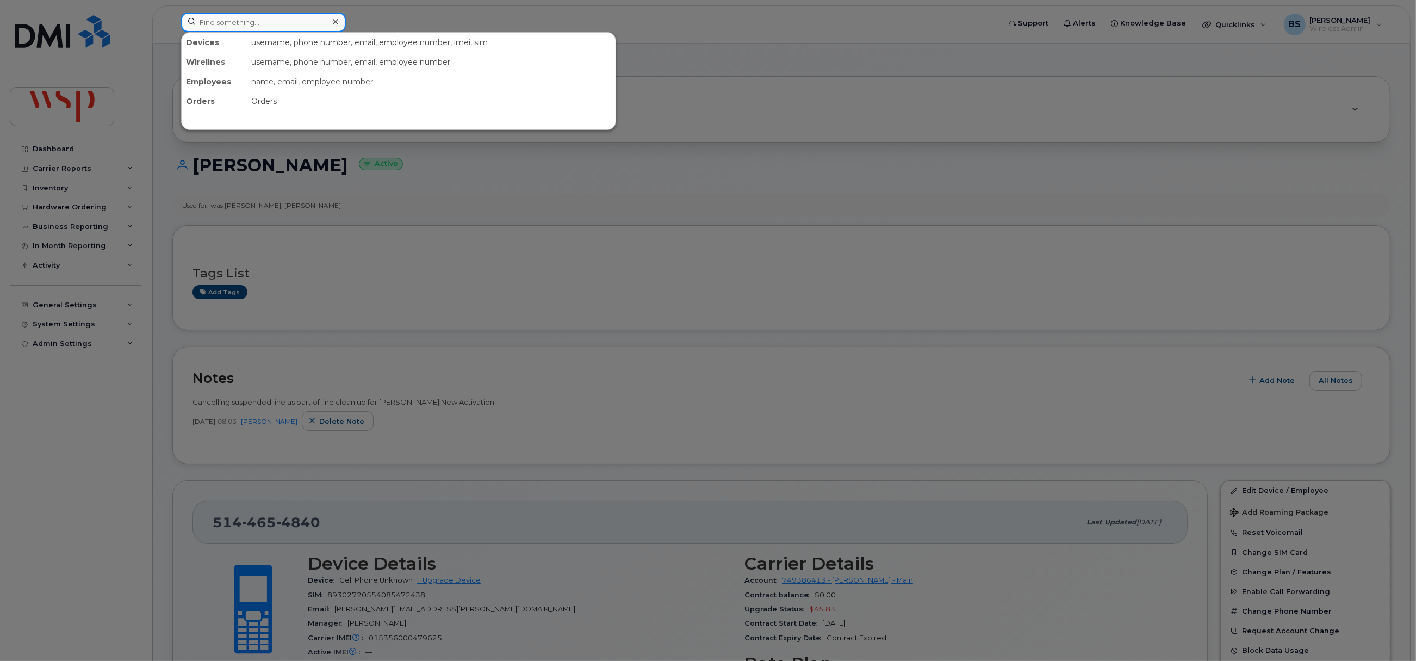
paste input "6132461974"
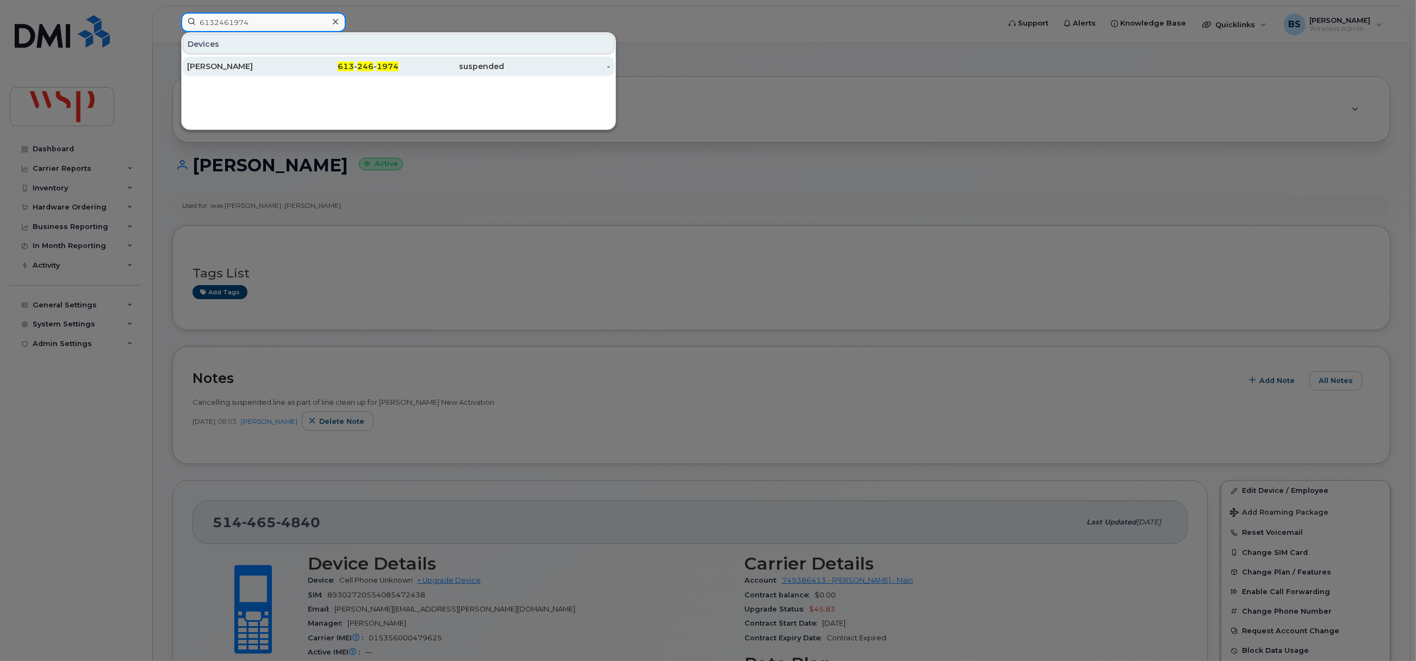
type input "6132461974"
drag, startPoint x: 211, startPoint y: 66, endPoint x: 325, endPoint y: 113, distance: 122.7
click at [212, 66] on div "Cedrick Tran" at bounding box center [240, 66] width 106 height 11
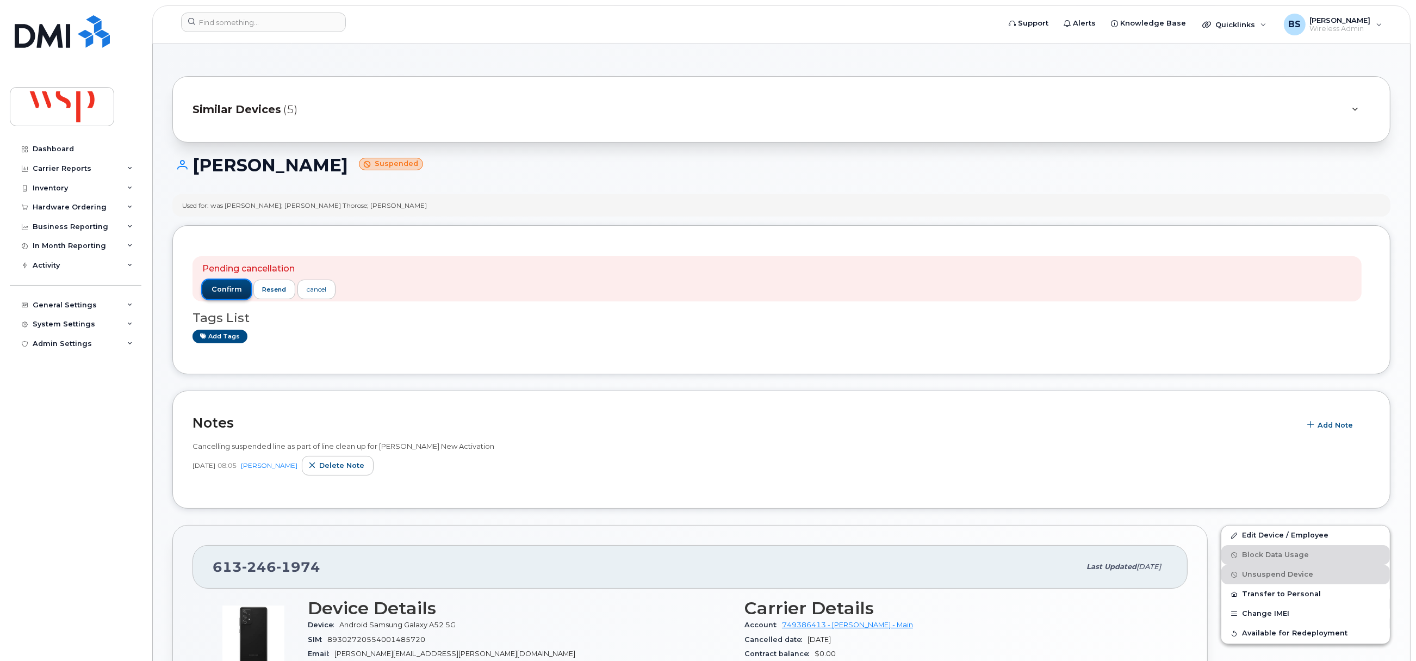
click at [232, 294] on span "confirm" at bounding box center [227, 289] width 30 height 10
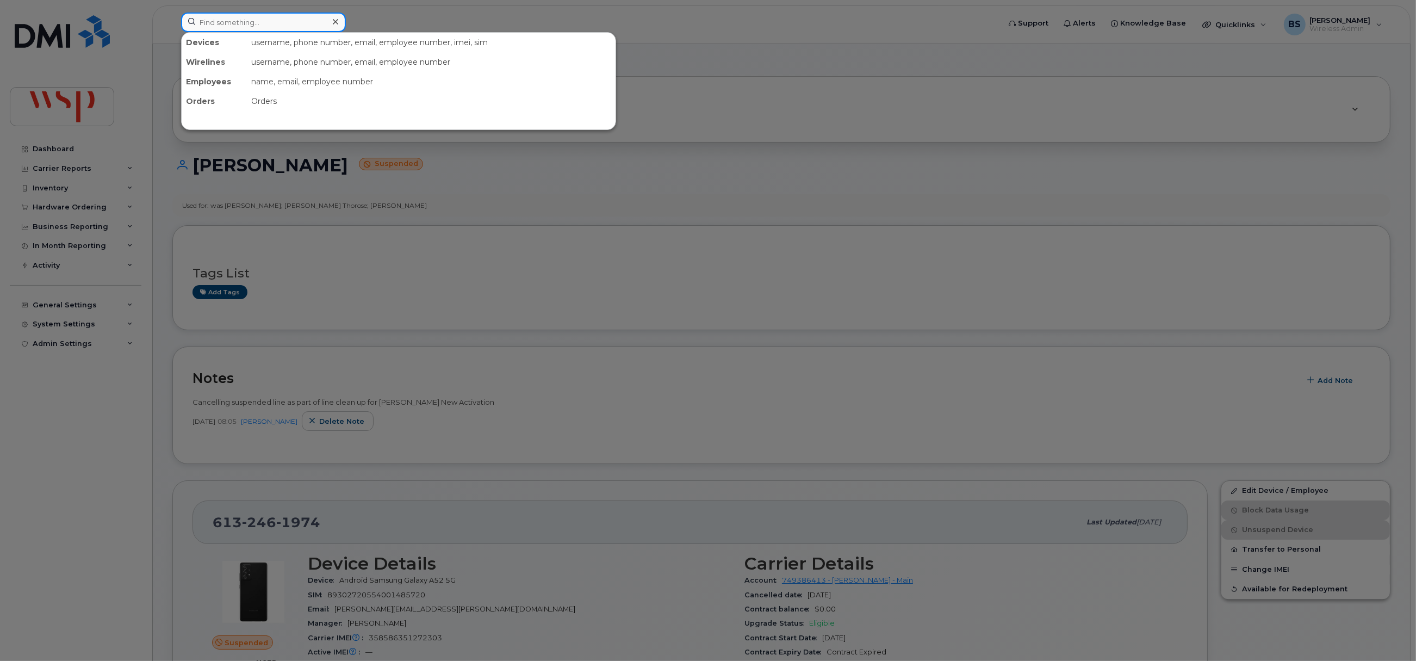
click at [214, 13] on input at bounding box center [263, 23] width 165 height 20
paste input "[PHONE_NUMBER]"
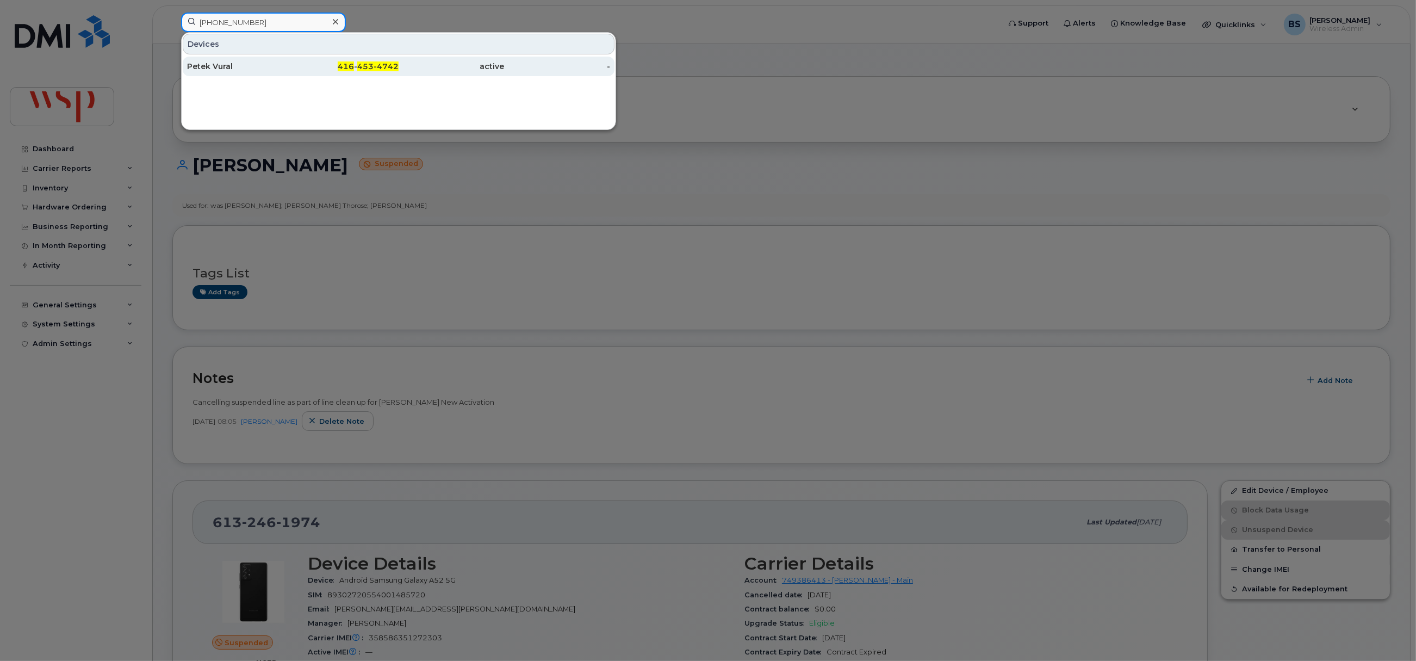
type input "[PHONE_NUMBER]"
drag, startPoint x: 203, startPoint y: 66, endPoint x: 329, endPoint y: 97, distance: 129.9
click at [203, 66] on div "Petek Vural" at bounding box center [240, 66] width 106 height 11
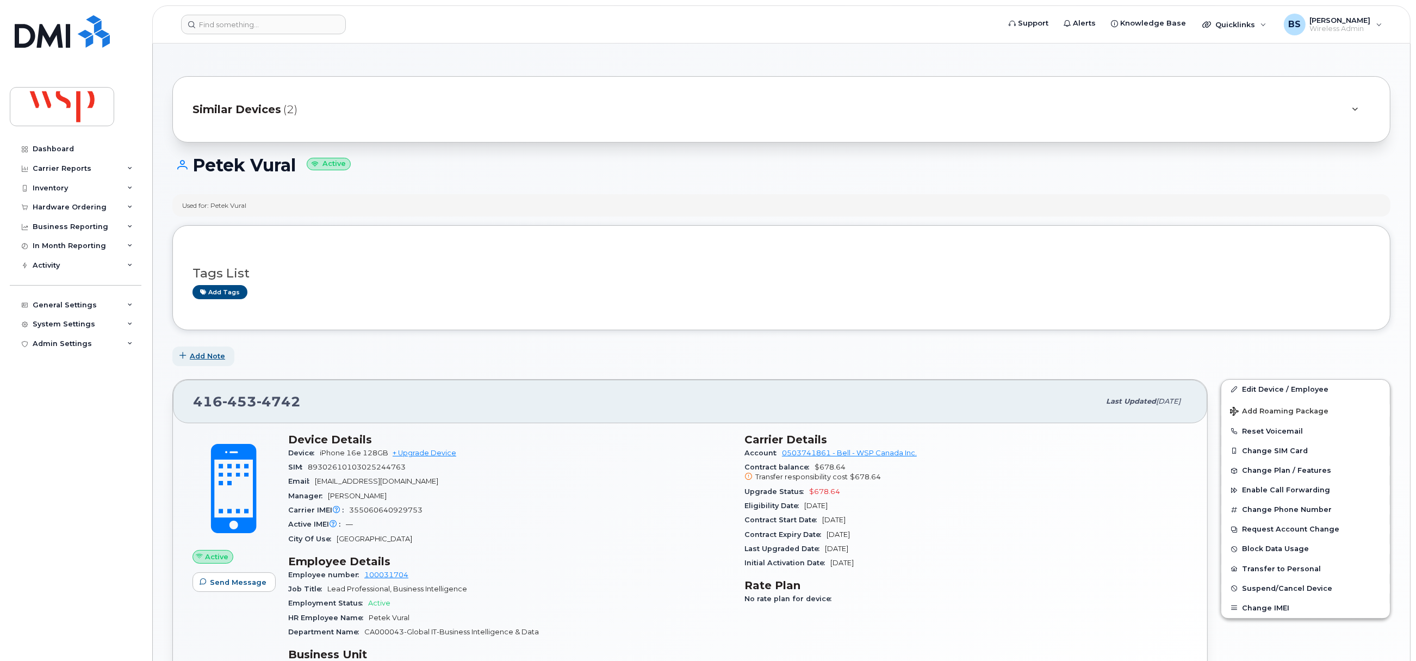
click at [199, 358] on span "Add Note" at bounding box center [207, 356] width 35 height 10
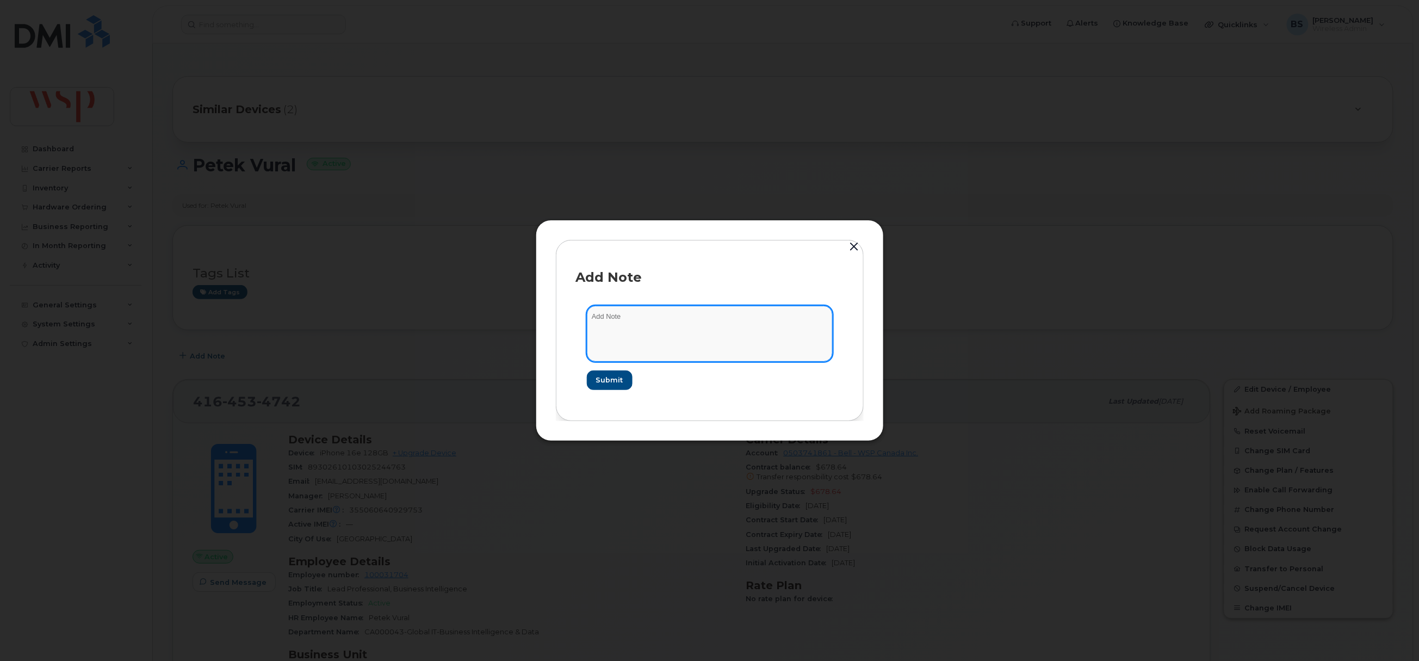
drag, startPoint x: 658, startPoint y: 342, endPoint x: 674, endPoint y: 319, distance: 28.5
click at [659, 340] on textarea at bounding box center [710, 333] width 246 height 55
paste textarea "[PHONE_NUMBER]"
type textarea "new # for ported out [PHONE_NUMBER]"
click at [617, 379] on span "Submit" at bounding box center [609, 380] width 27 height 10
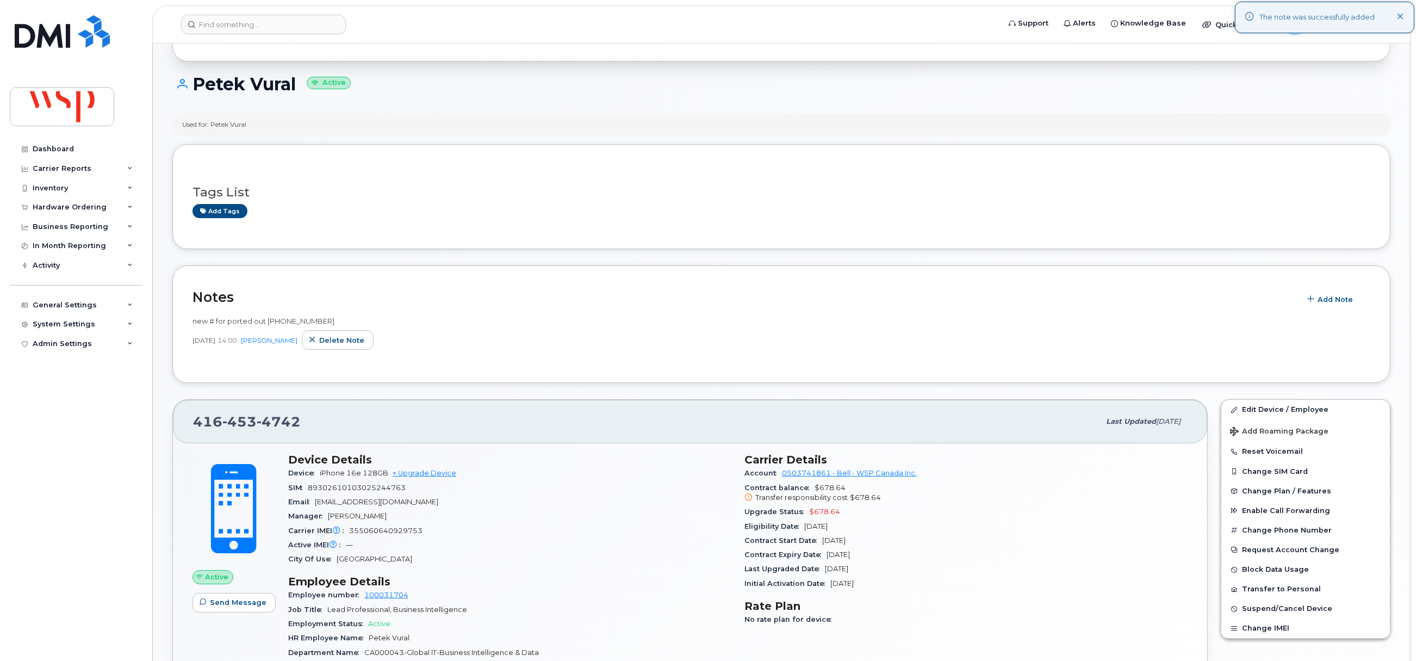
scroll to position [163, 0]
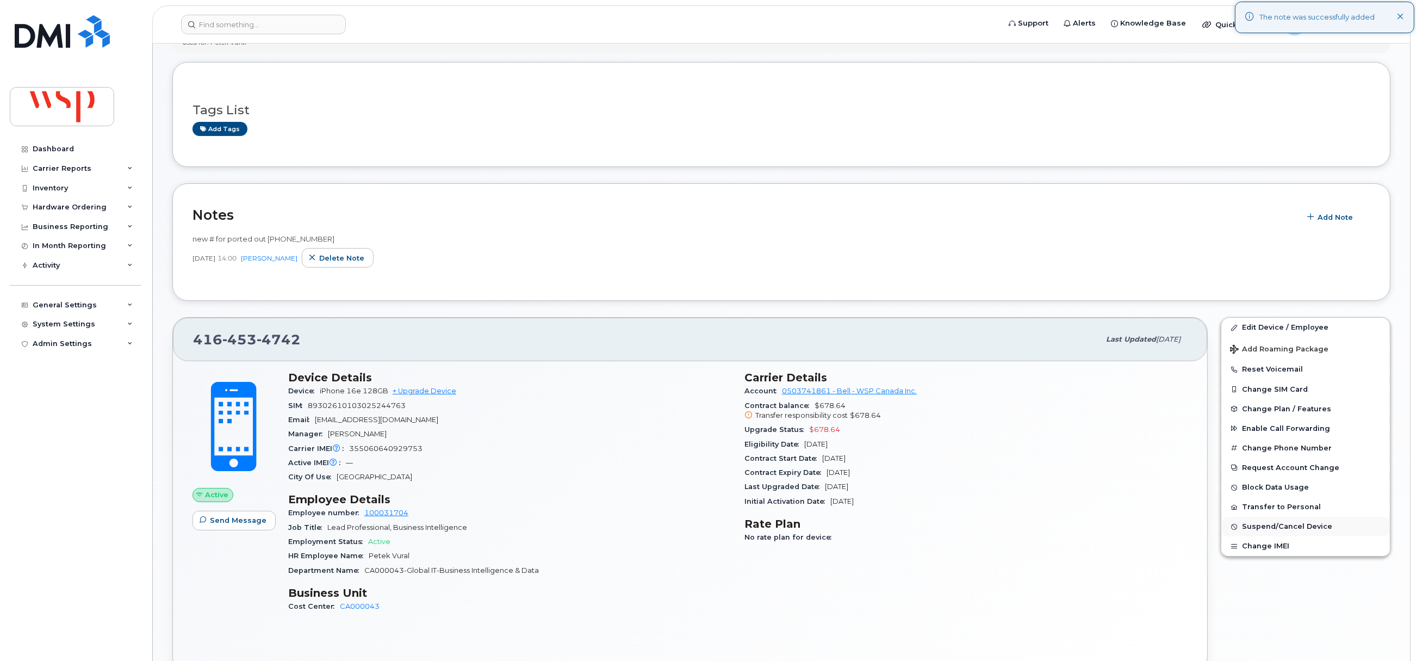
click at [1262, 528] on span "Suspend/Cancel Device" at bounding box center [1287, 527] width 90 height 8
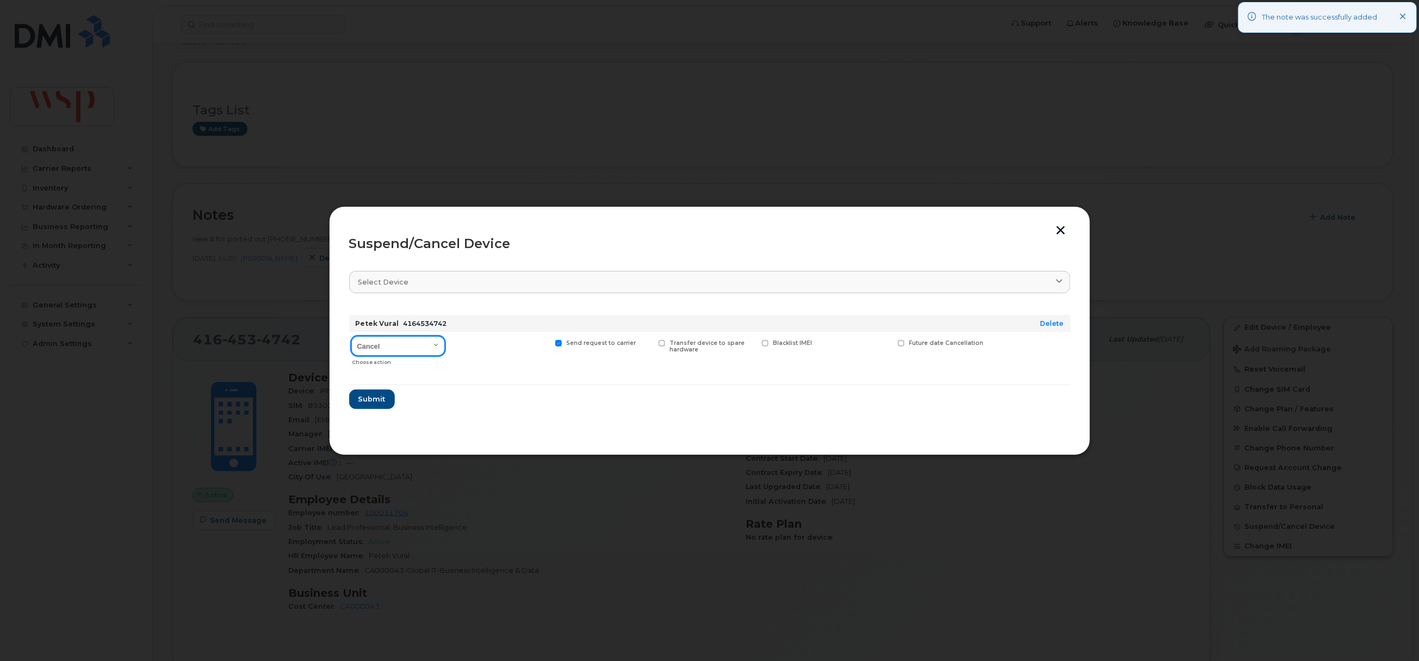
click at [383, 344] on select "Cancel Suspend - Extend Suspension Suspend - Reduced Rate Suspend - Full Rate S…" at bounding box center [398, 346] width 94 height 20
select select "[object Object]"
click at [351, 337] on select "Cancel Suspend - Extend Suspension Suspend - Reduced Rate Suspend - Full Rate S…" at bounding box center [398, 346] width 94 height 20
click at [368, 399] on span "Submit" at bounding box center [371, 399] width 27 height 10
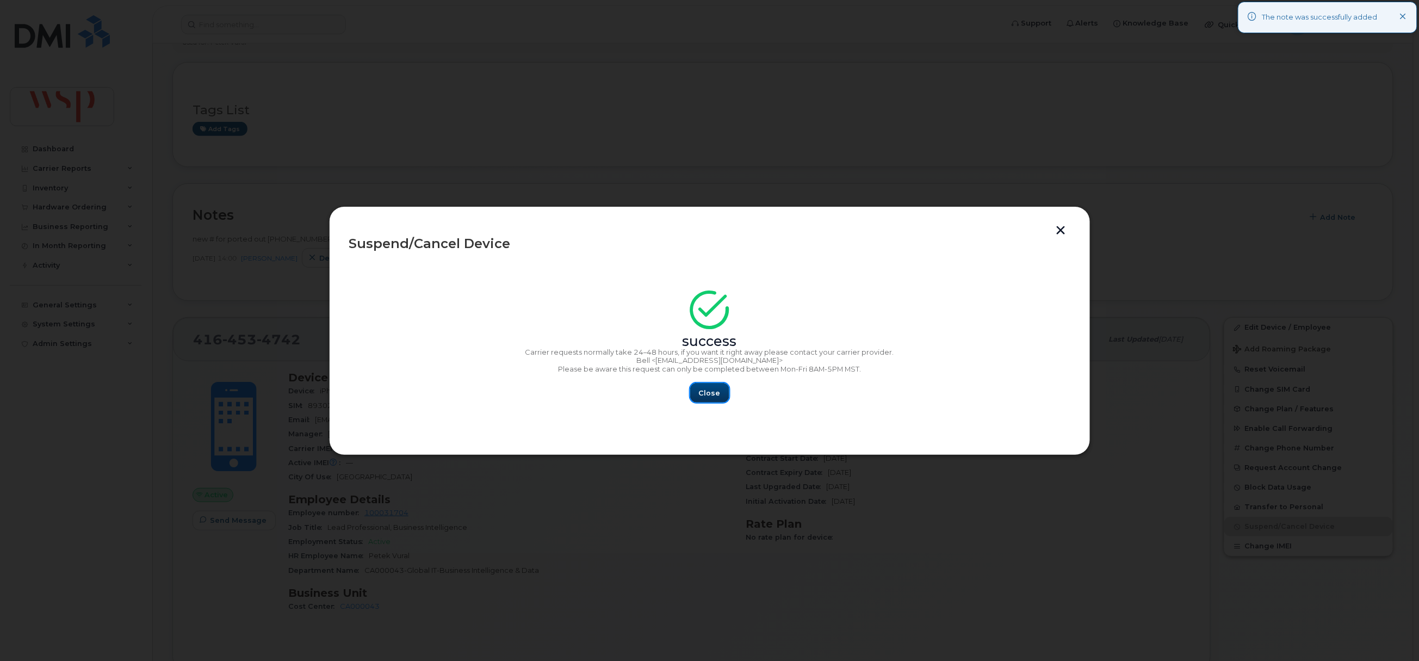
click at [714, 398] on span "Close" at bounding box center [710, 393] width 22 height 10
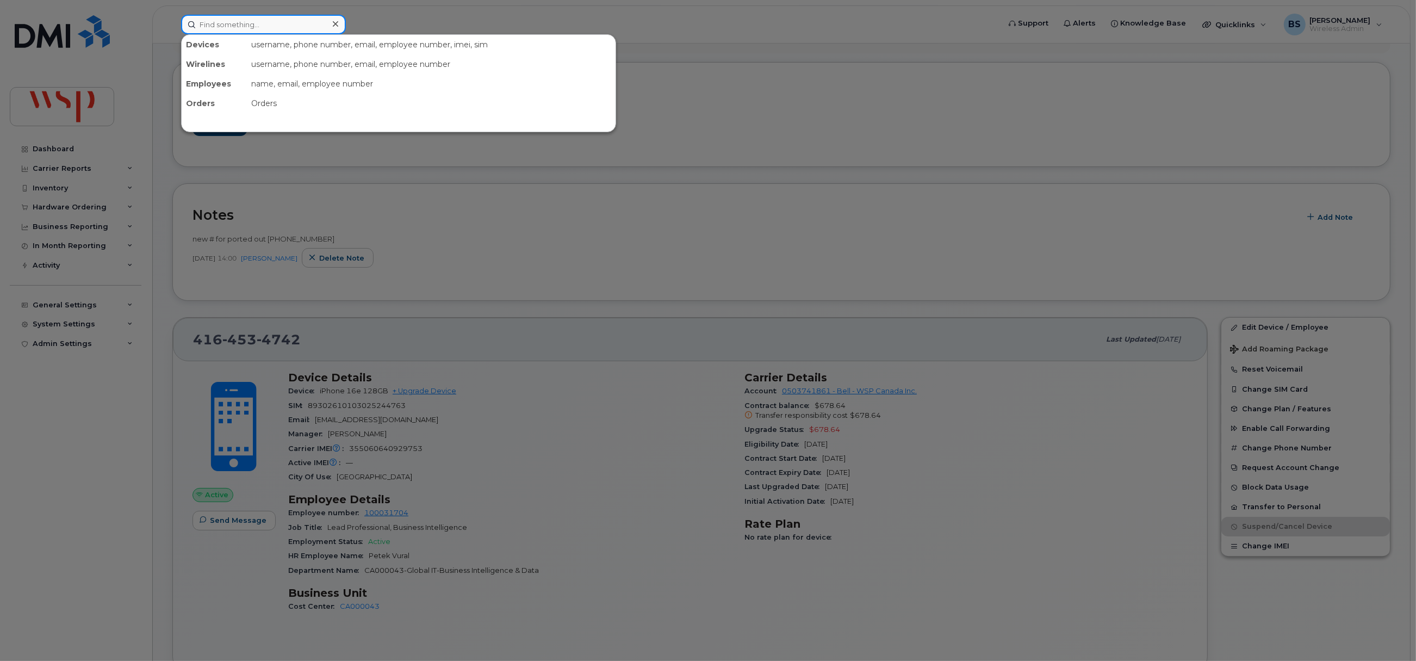
click at [245, 27] on input at bounding box center [263, 25] width 165 height 20
paste input "[PHONE_NUMBER]"
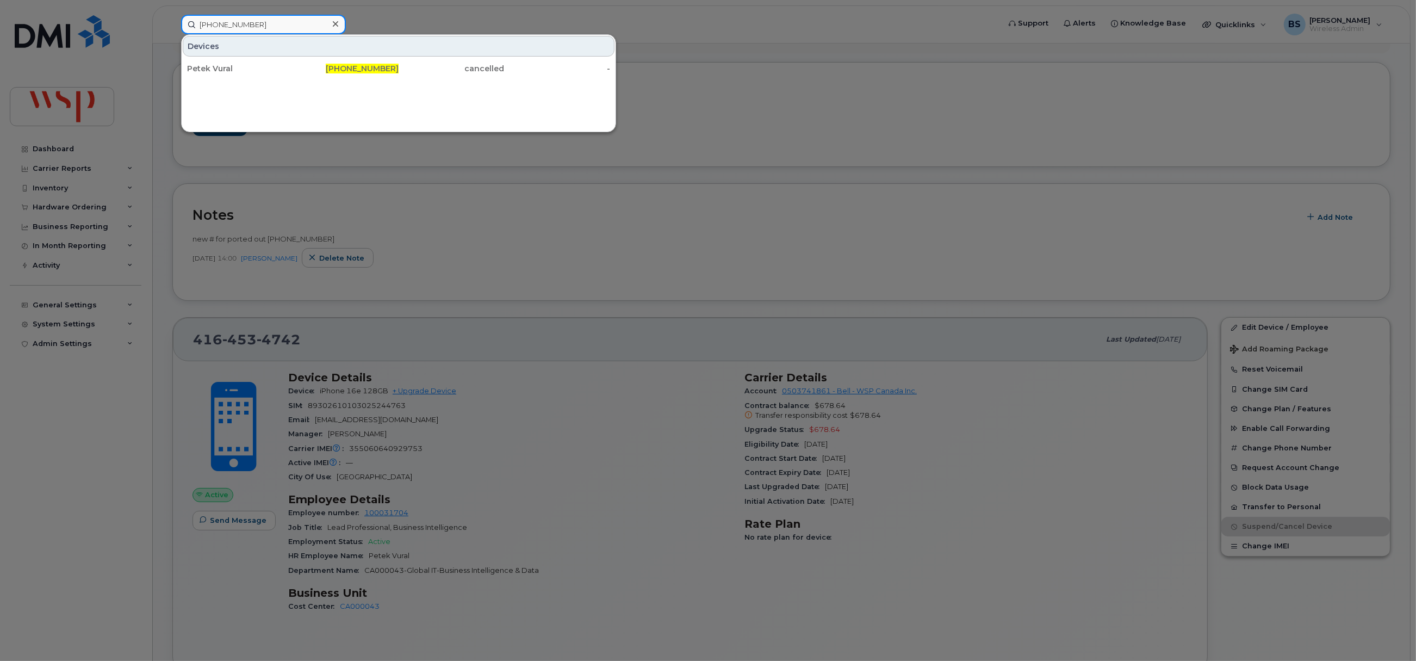
drag, startPoint x: 280, startPoint y: 18, endPoint x: 114, endPoint y: 27, distance: 166.1
click at [172, 24] on div "[PHONE_NUMBER] Devices Petek Vural [PHONE_NUMBER] cancelled -" at bounding box center [586, 25] width 829 height 20
paste input "453-4742"
type input "[PHONE_NUMBER]"
drag, startPoint x: 209, startPoint y: 66, endPoint x: 352, endPoint y: 142, distance: 162.0
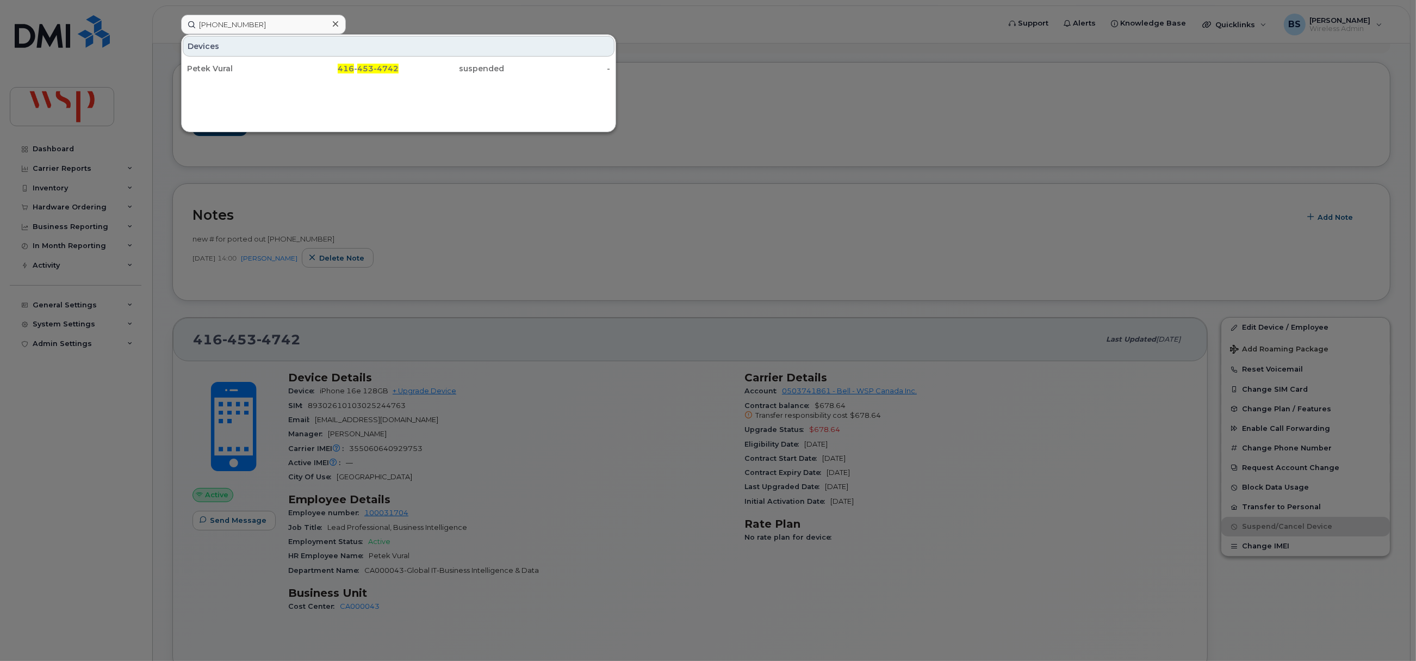
click at [210, 65] on div "Petek Vural" at bounding box center [240, 68] width 106 height 11
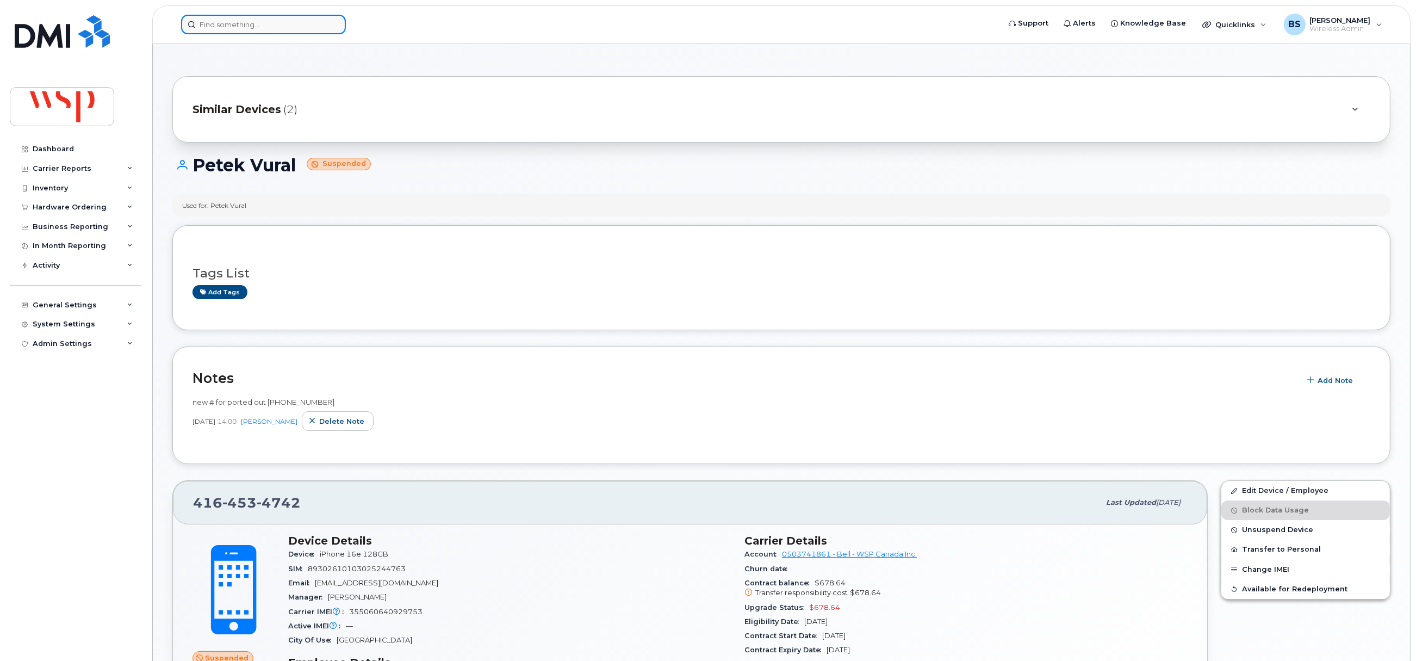
click at [266, 21] on input at bounding box center [263, 25] width 165 height 20
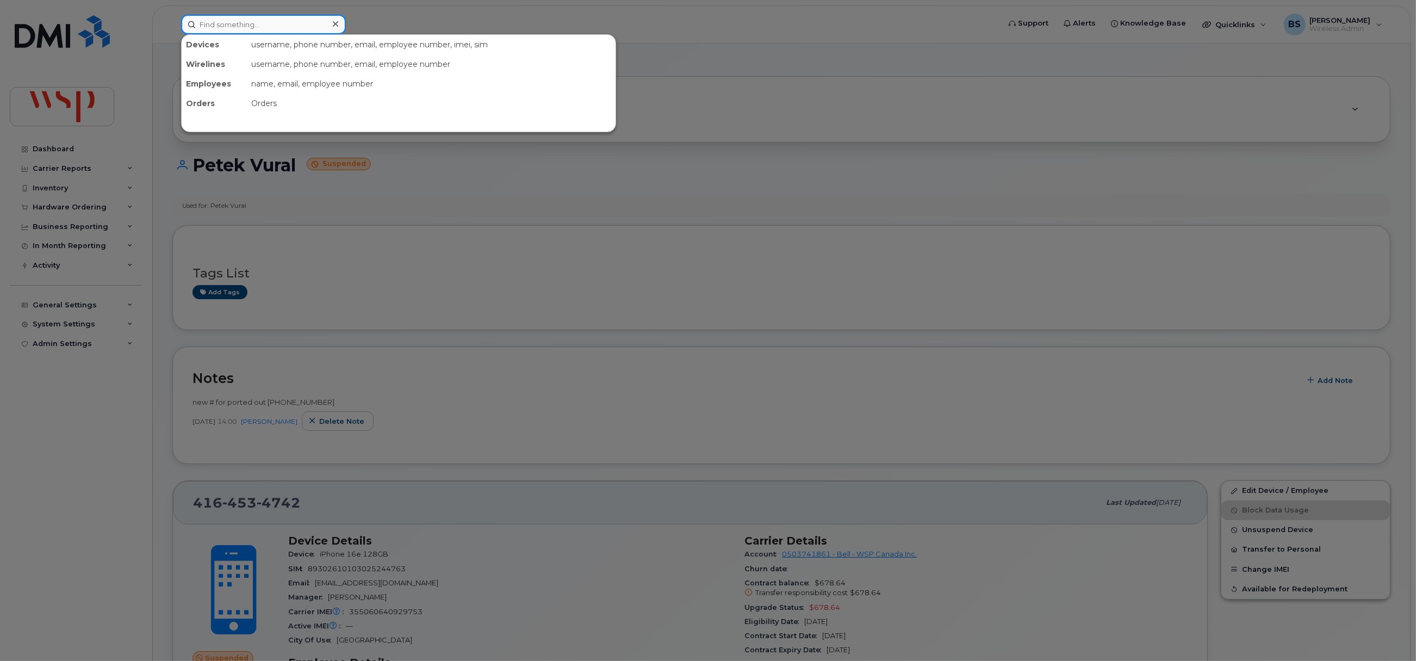
paste input "4384537341"
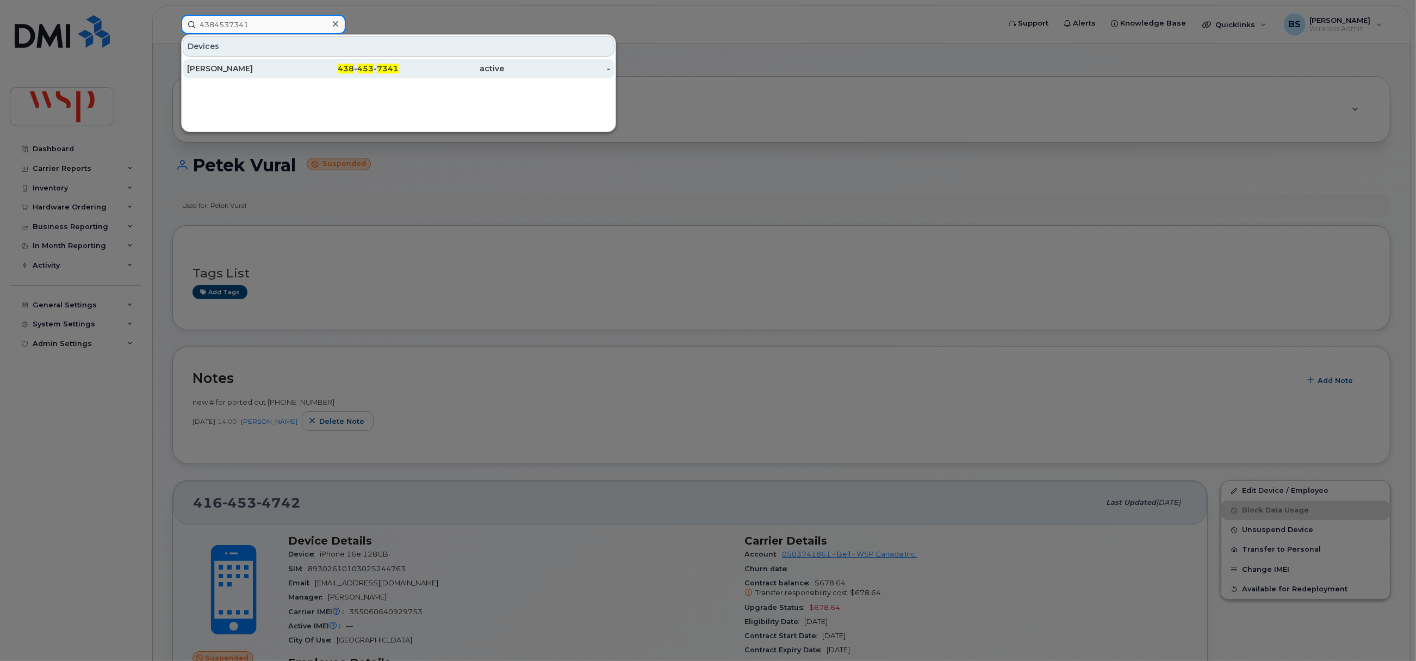
type input "4384537341"
drag, startPoint x: 205, startPoint y: 69, endPoint x: 214, endPoint y: 71, distance: 9.0
click at [205, 69] on div "[PERSON_NAME]" at bounding box center [240, 68] width 106 height 11
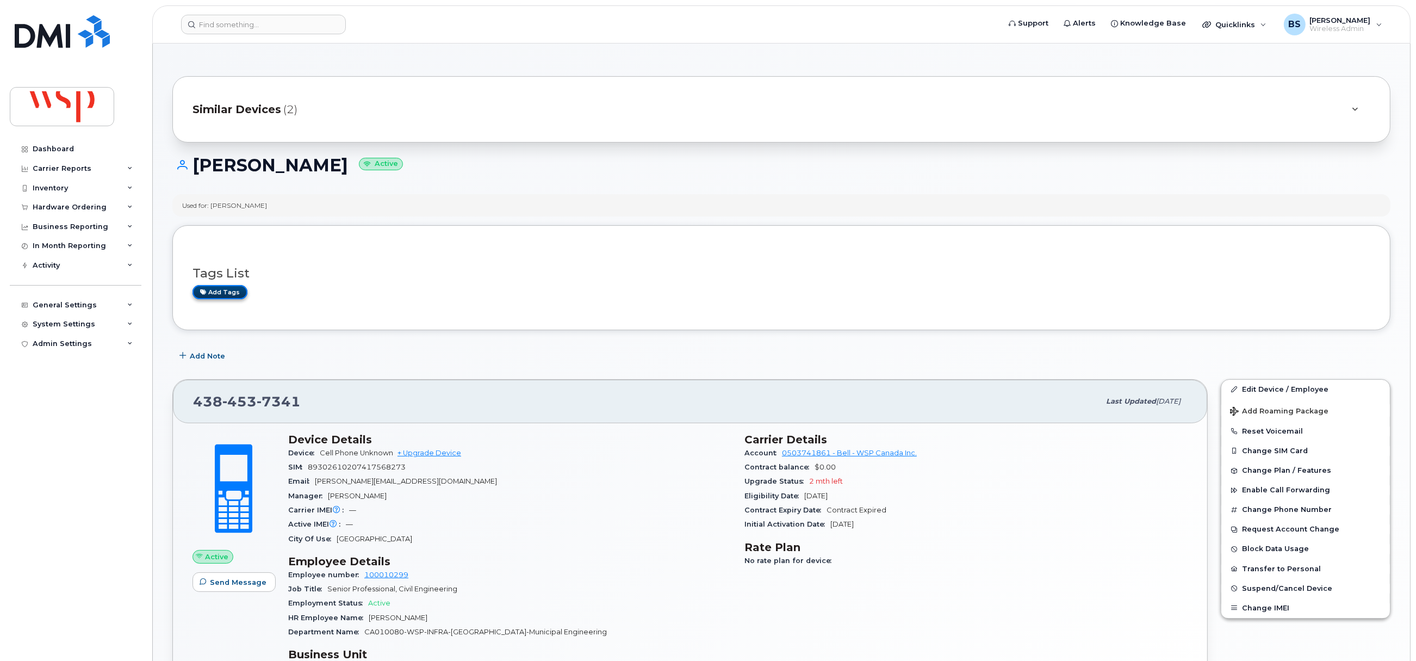
click at [218, 287] on link "Add tags" at bounding box center [220, 292] width 55 height 14
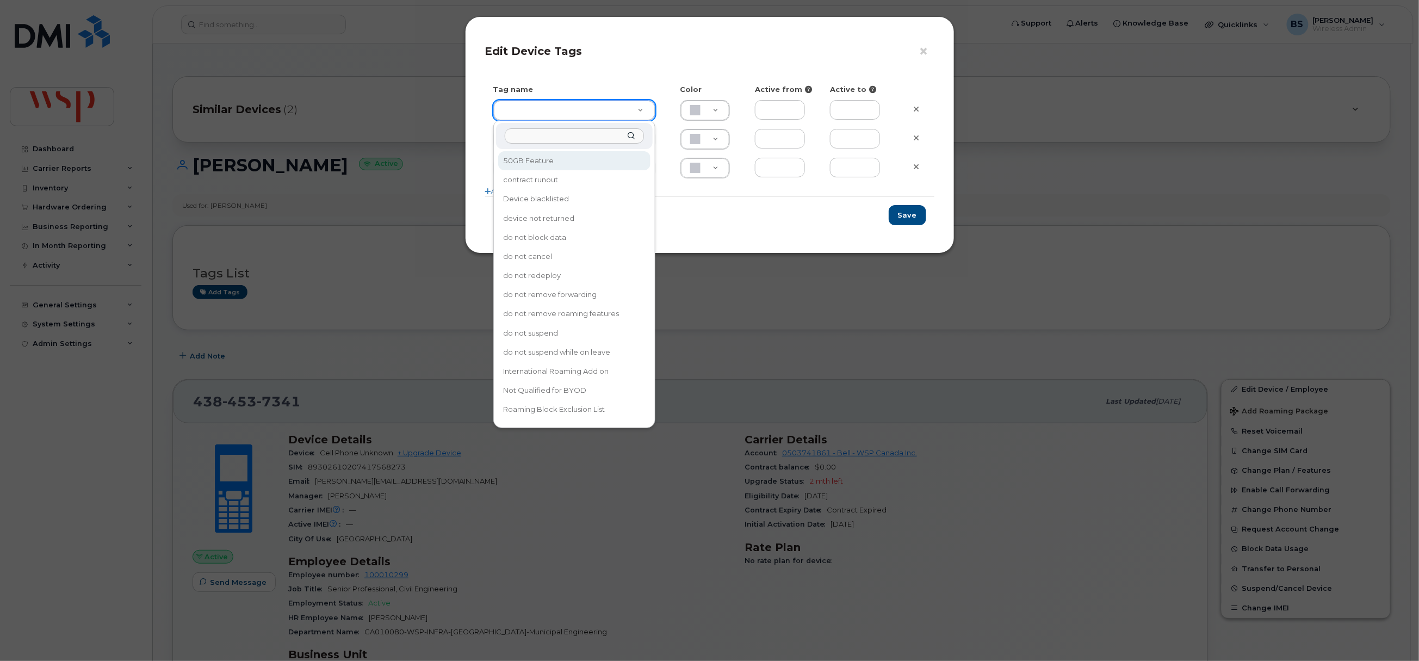
type input "50GB Feature"
type input "DAECC8"
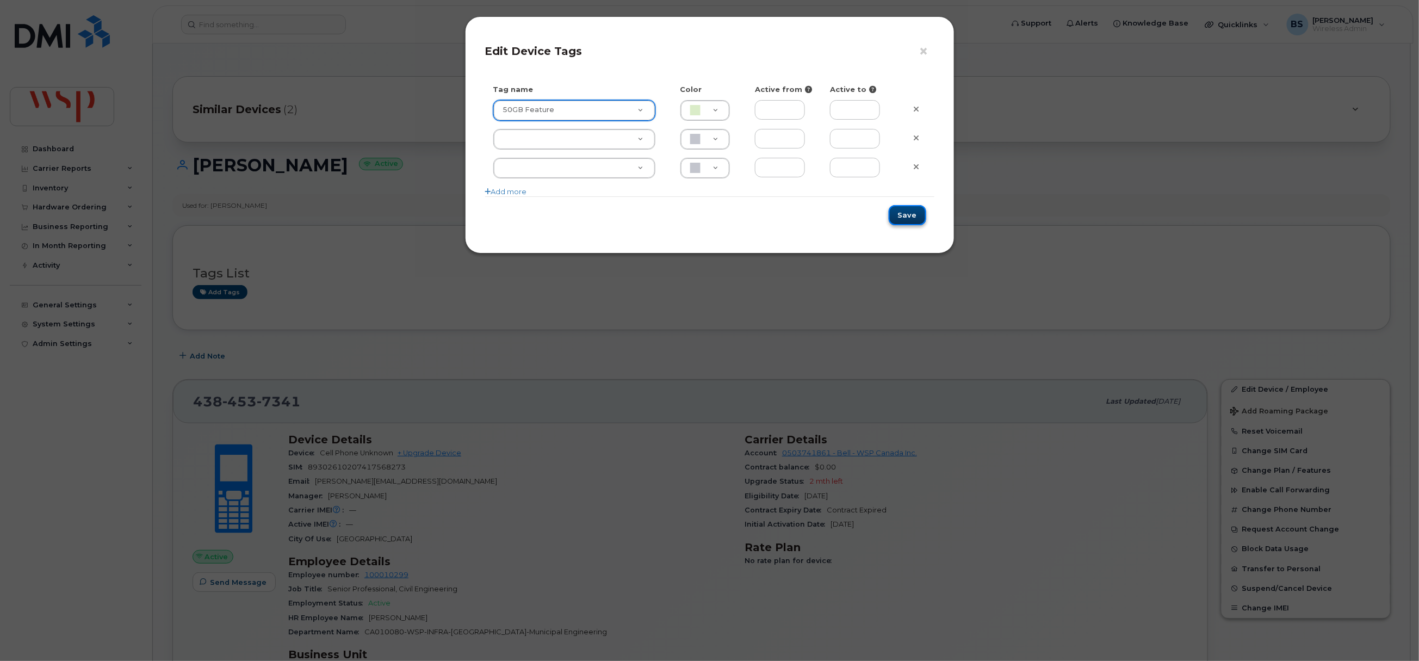
click at [915, 217] on button "Save" at bounding box center [908, 215] width 38 height 20
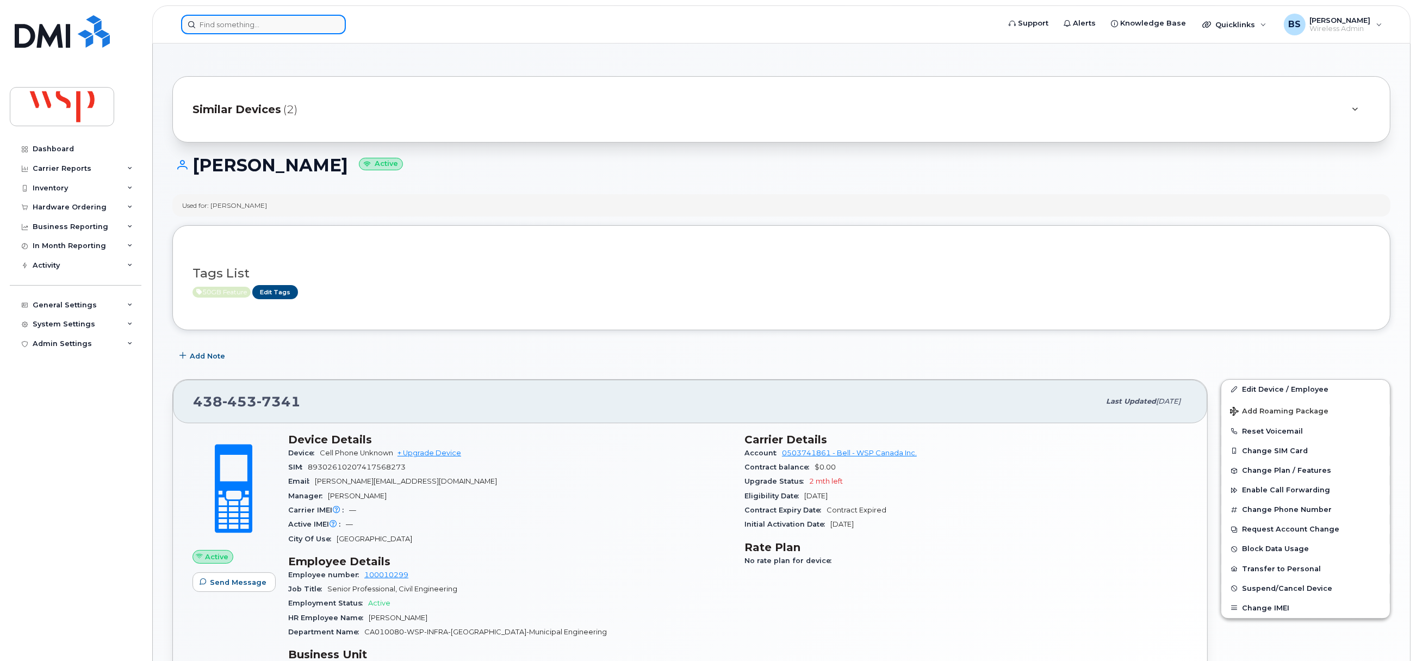
click at [242, 24] on input at bounding box center [263, 25] width 165 height 20
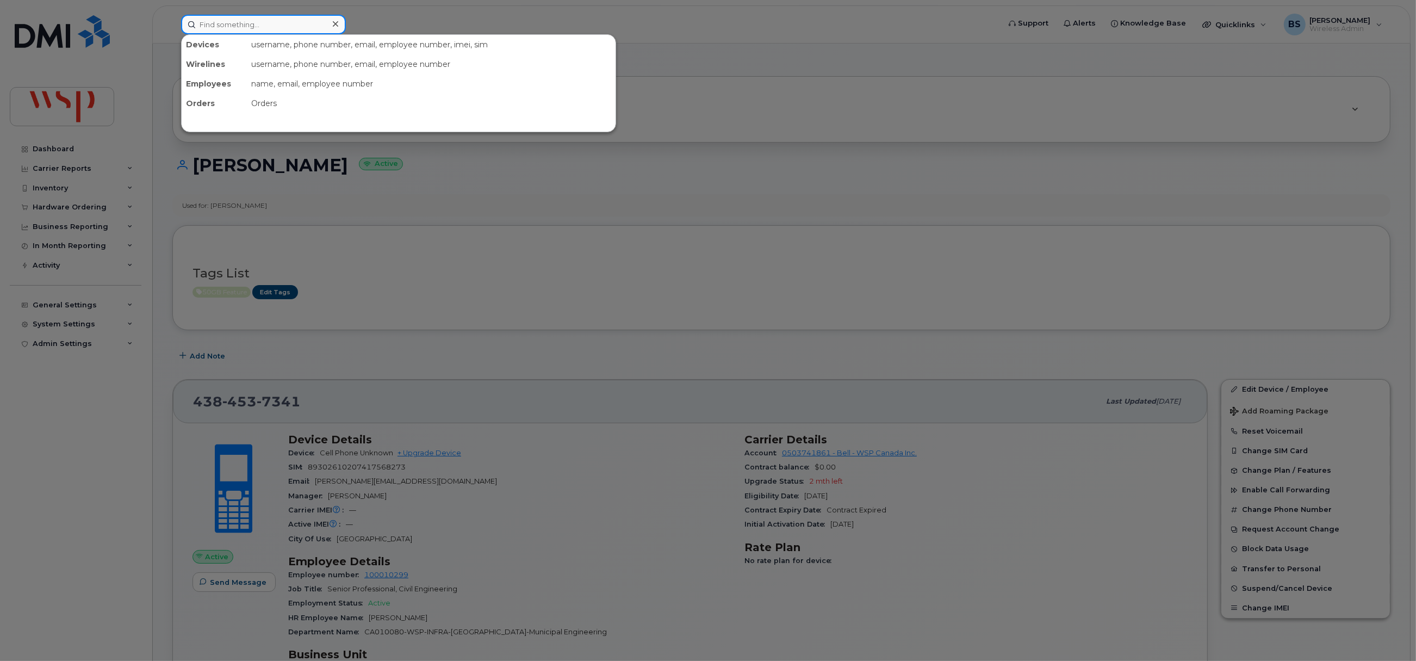
paste input "705-313-6600"
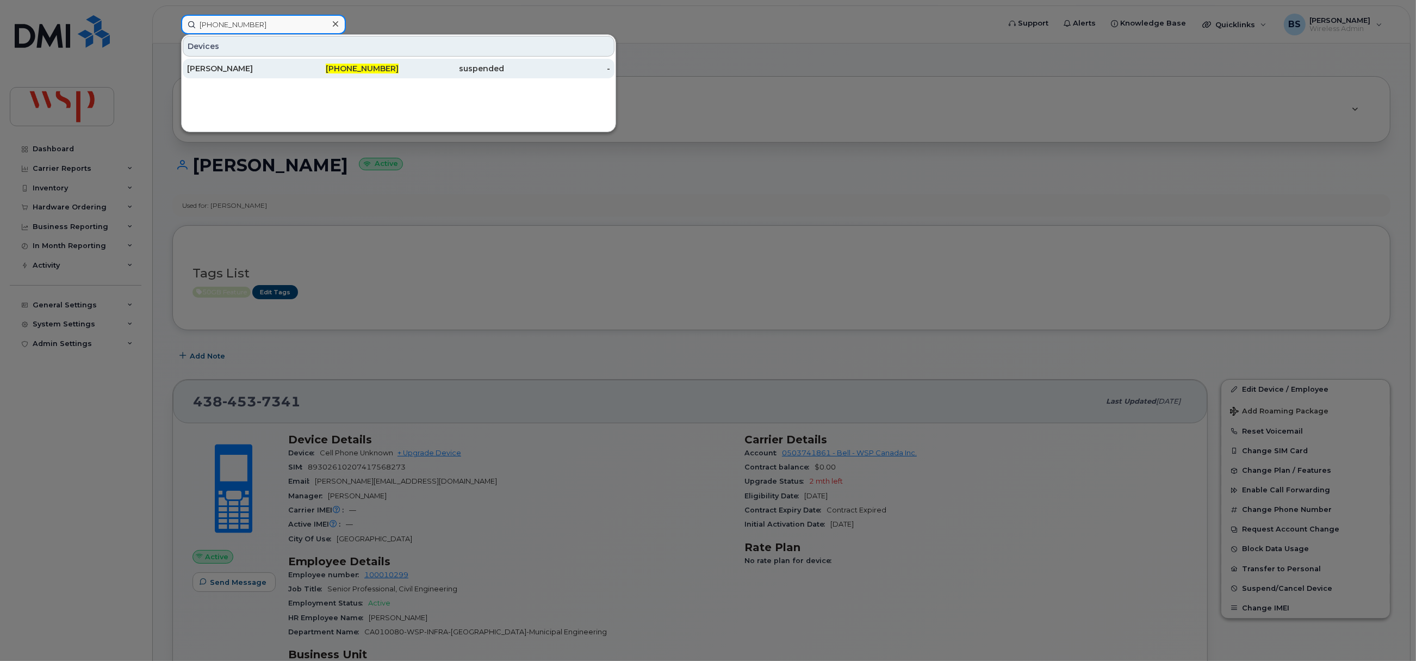
type input "705-313-6600"
drag, startPoint x: 215, startPoint y: 68, endPoint x: 215, endPoint y: 60, distance: 7.6
click at [216, 67] on div "Xavier Dion Ouellet" at bounding box center [240, 68] width 106 height 11
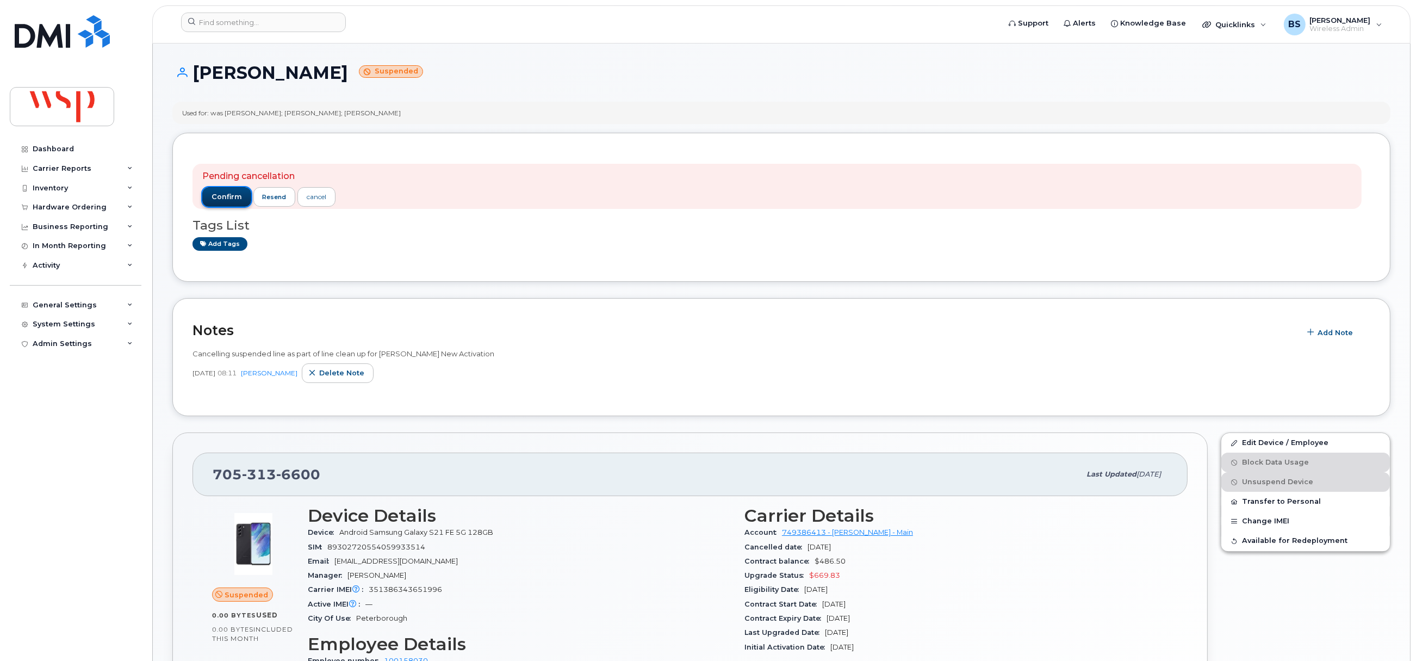
click at [234, 194] on span "confirm" at bounding box center [227, 197] width 30 height 10
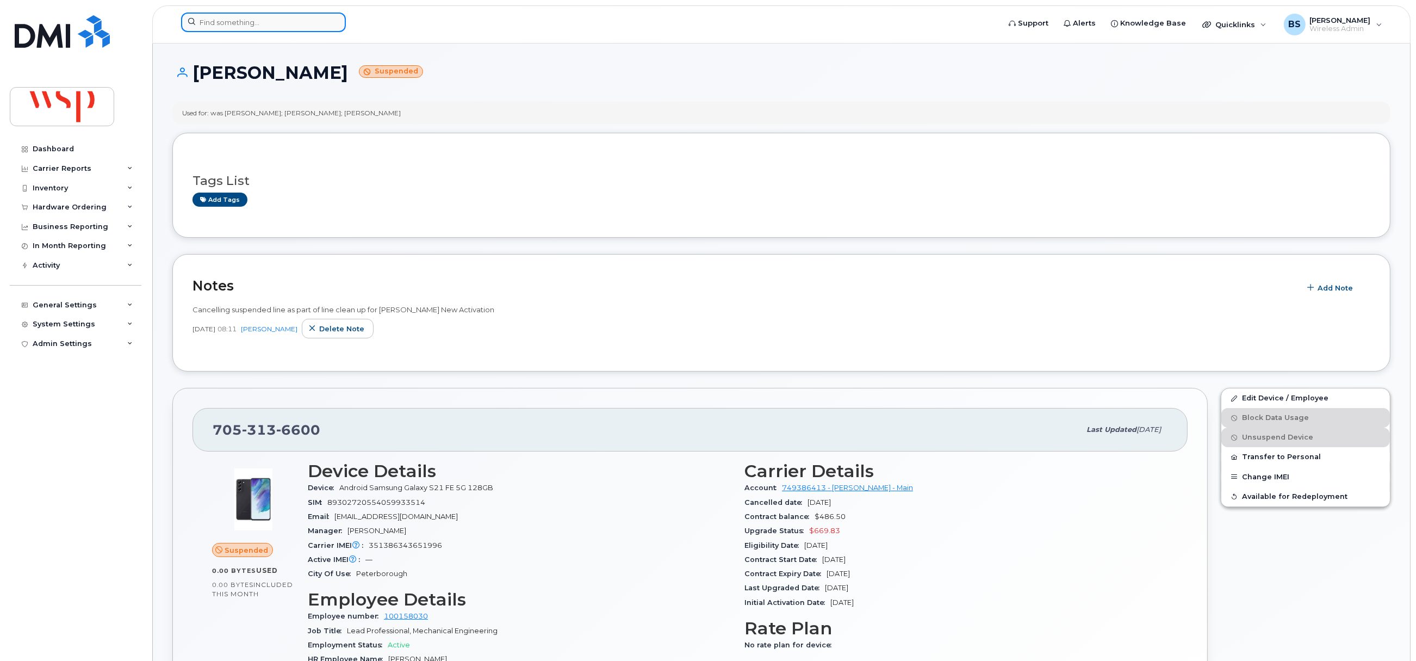
click at [263, 27] on input at bounding box center [263, 23] width 165 height 20
paste input "4383345243"
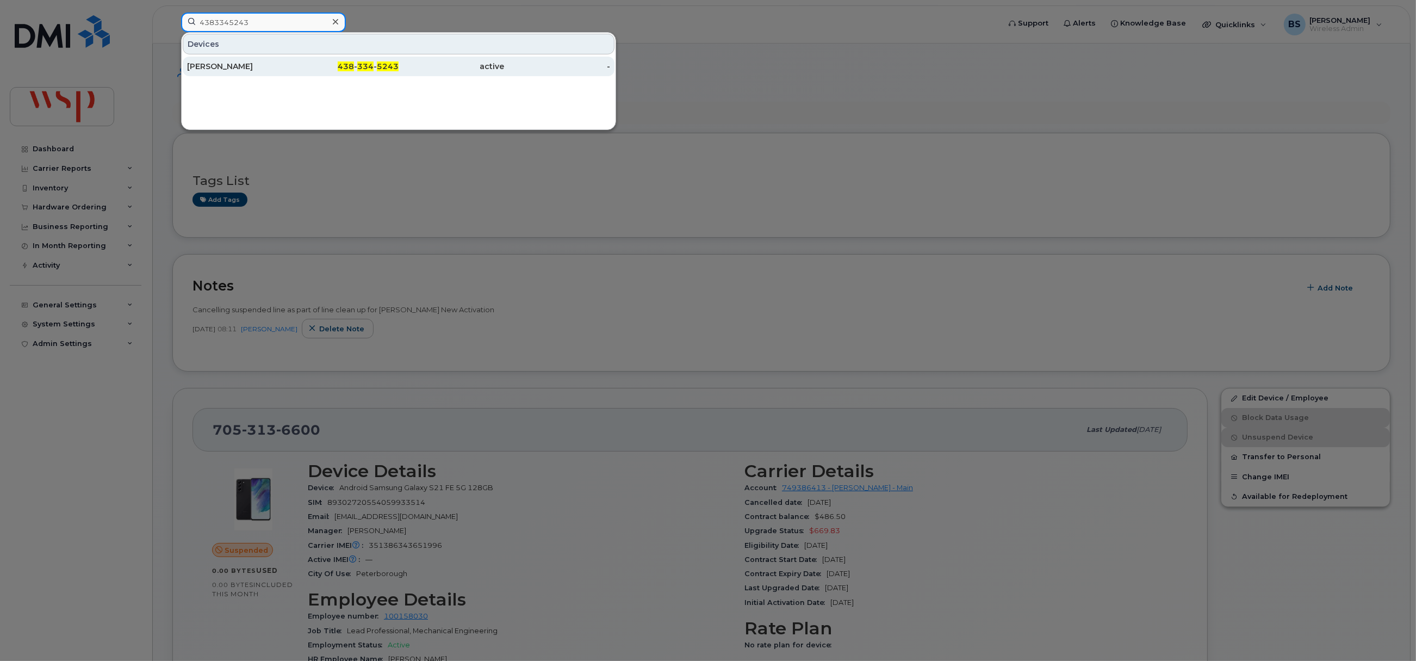
type input "4383345243"
click at [213, 64] on div "[PERSON_NAME]" at bounding box center [240, 66] width 106 height 11
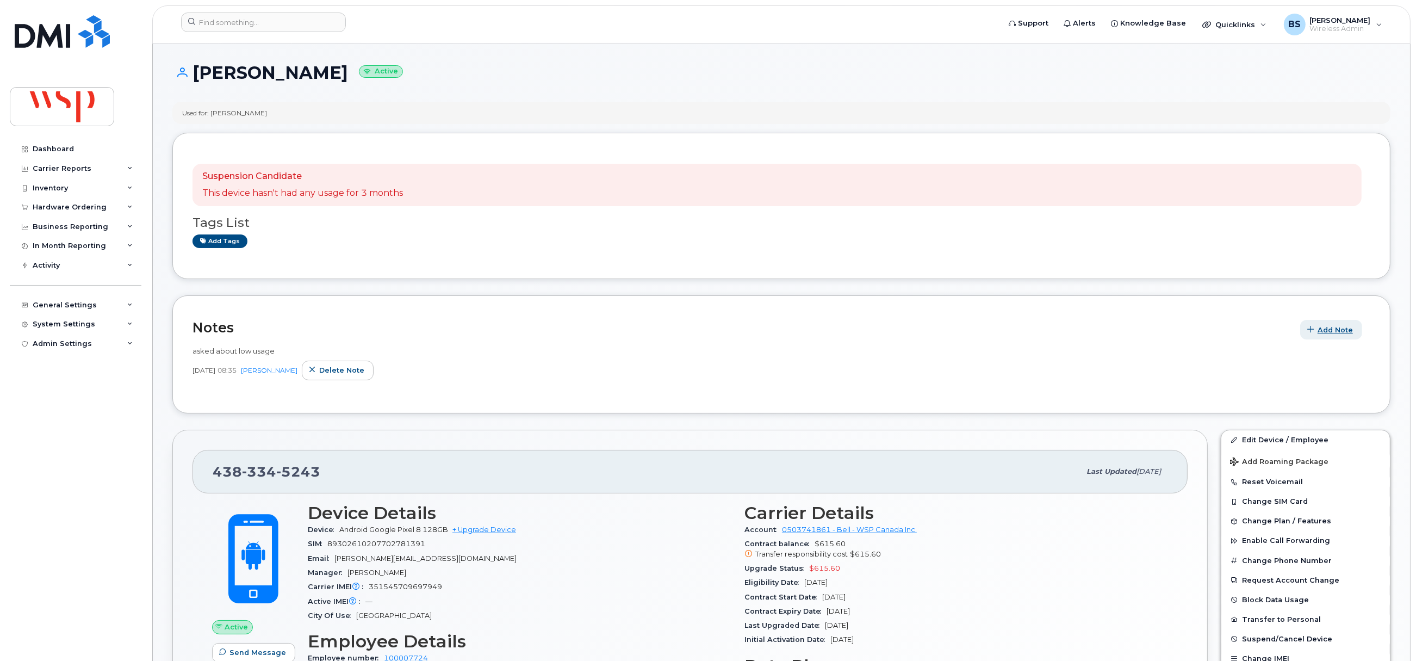
click at [1339, 330] on span "Add Note" at bounding box center [1335, 330] width 35 height 10
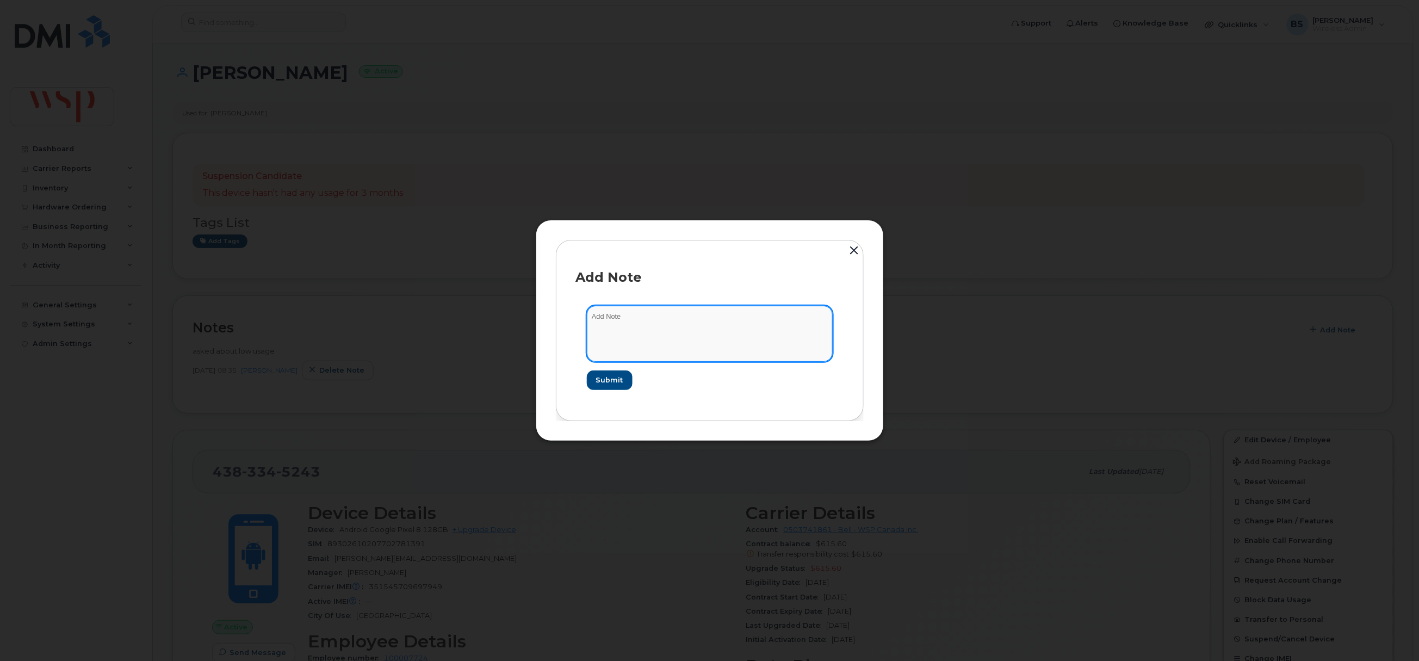
click at [728, 350] on textarea at bounding box center [710, 333] width 246 height 55
paste textarea "Hello [PERSON_NAME], yes you can disable it, thank you"
type textarea "Hello [PERSON_NAME], yes you can disable it, thank you"
click at [608, 371] on button "Submit" at bounding box center [609, 380] width 45 height 20
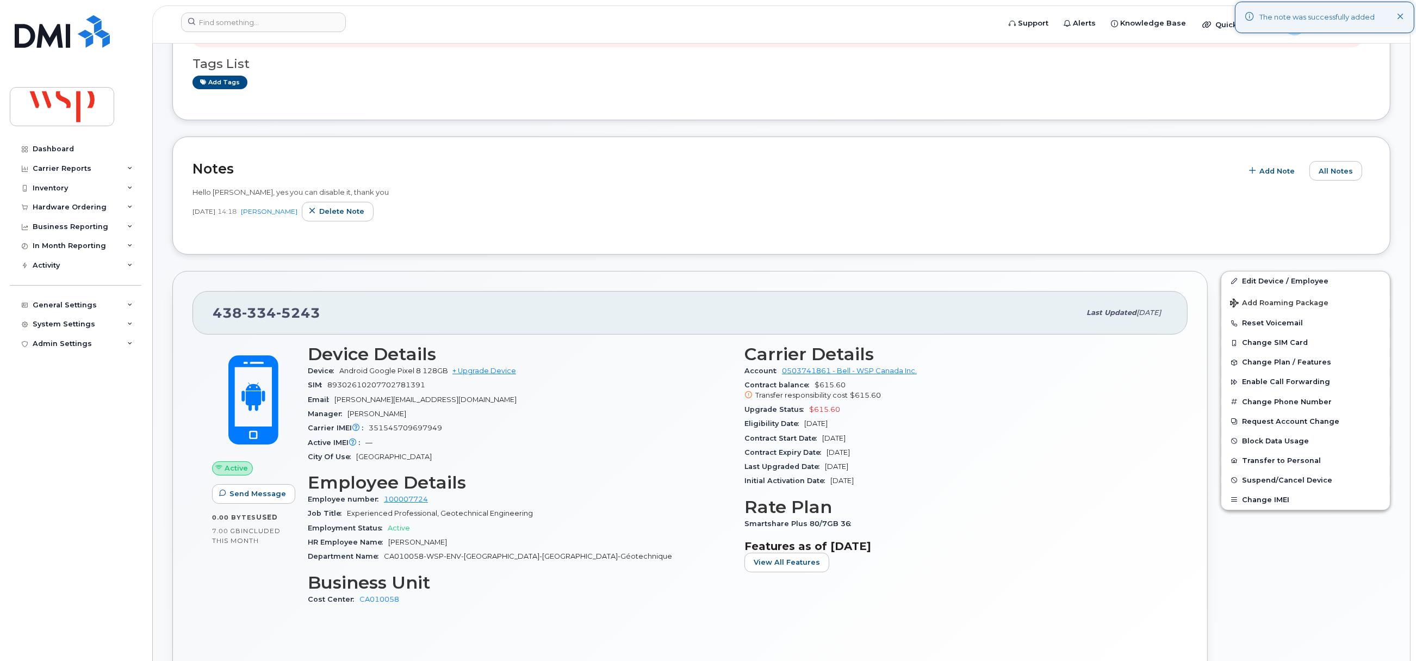
scroll to position [244, 0]
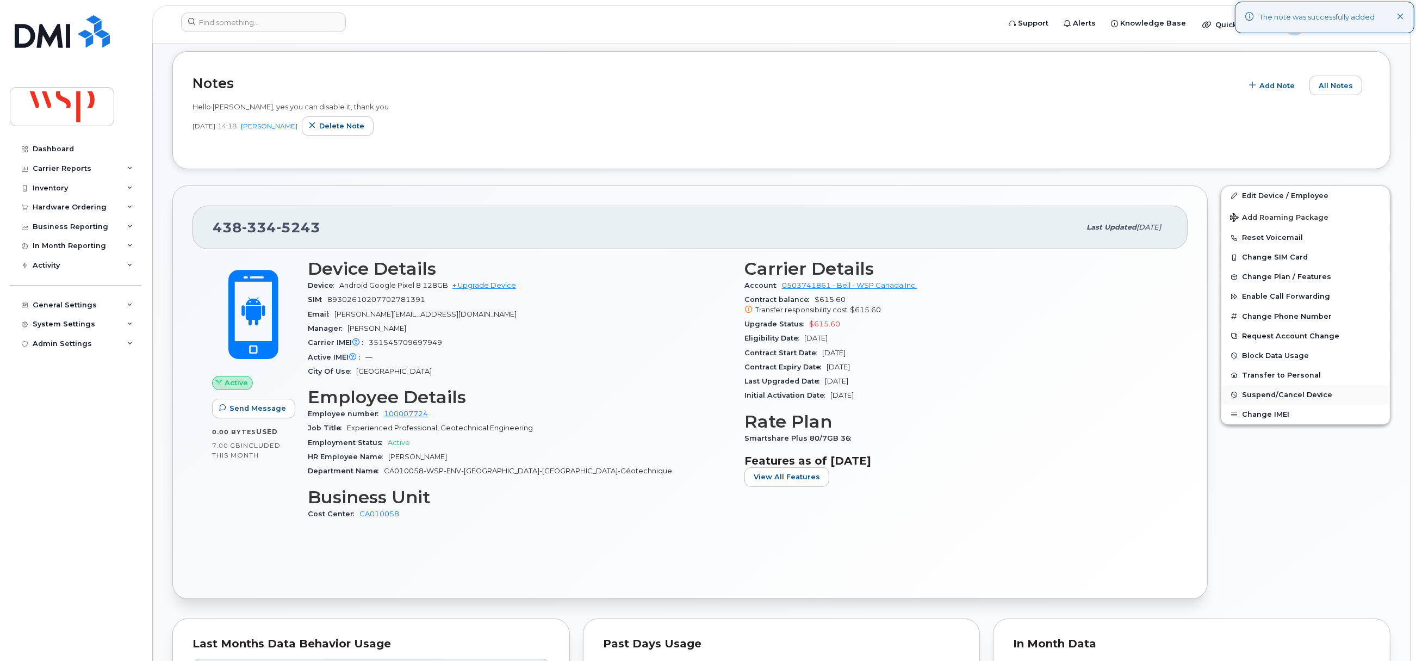
click at [1261, 393] on span "Suspend/Cancel Device" at bounding box center [1287, 394] width 90 height 8
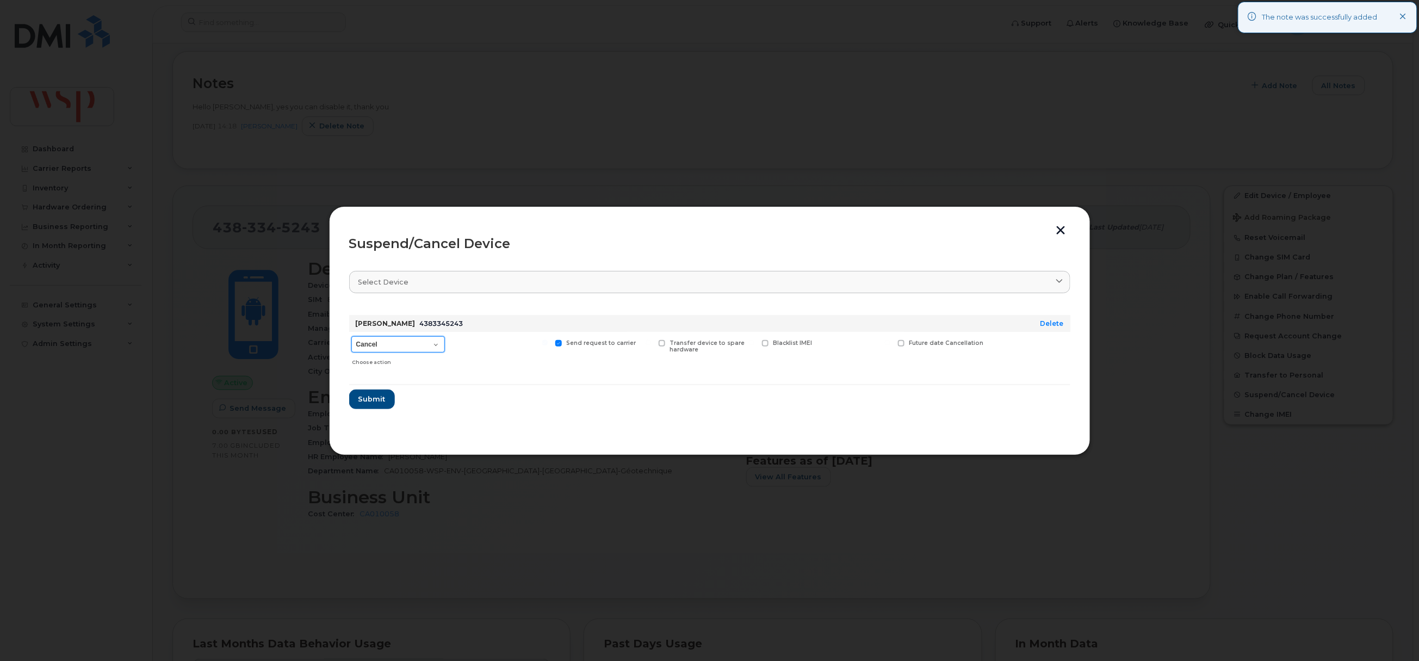
click at [374, 344] on select "Cancel Suspend - Extend Suspension Suspend - Reduced Rate Suspend - Full Rate S…" at bounding box center [398, 344] width 94 height 16
select select "[object Object]"
click at [351, 337] on select "Cancel Suspend - Extend Suspension Suspend - Reduced Rate Suspend - Full Rate S…" at bounding box center [398, 344] width 94 height 16
click at [370, 398] on span "Submit" at bounding box center [371, 399] width 27 height 10
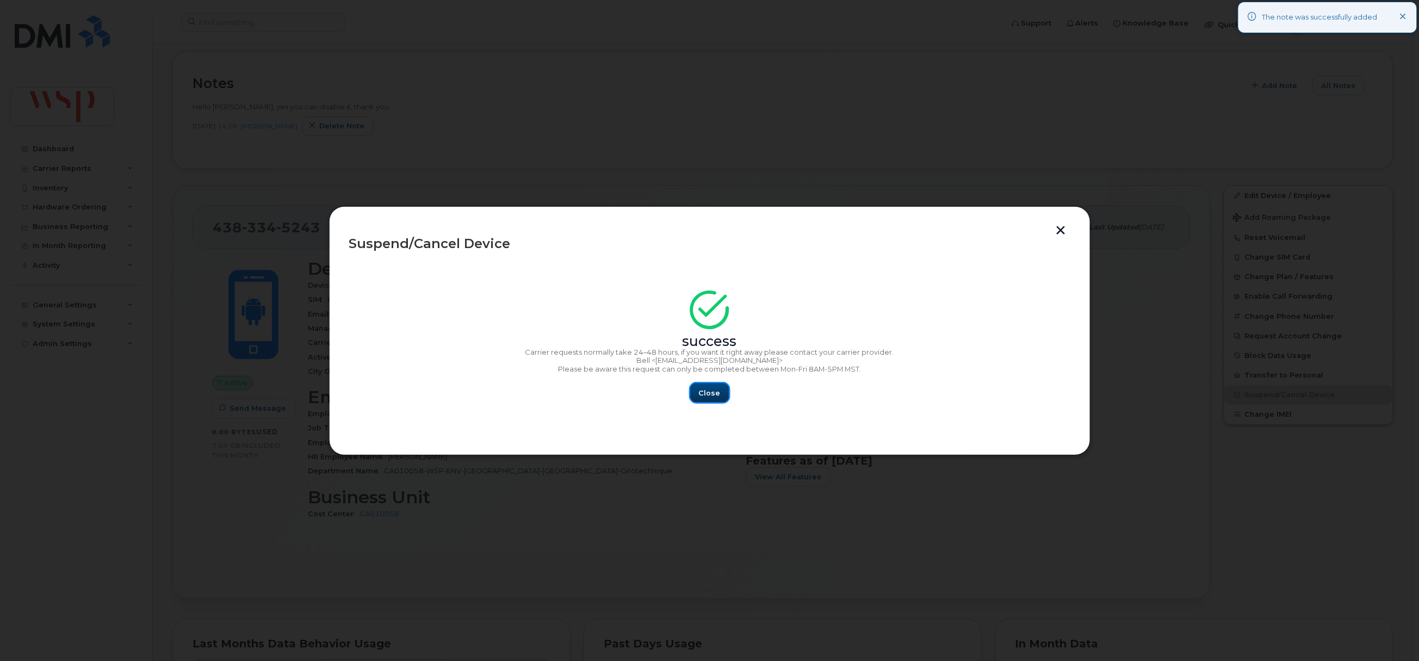
click at [716, 389] on span "Close" at bounding box center [710, 393] width 22 height 10
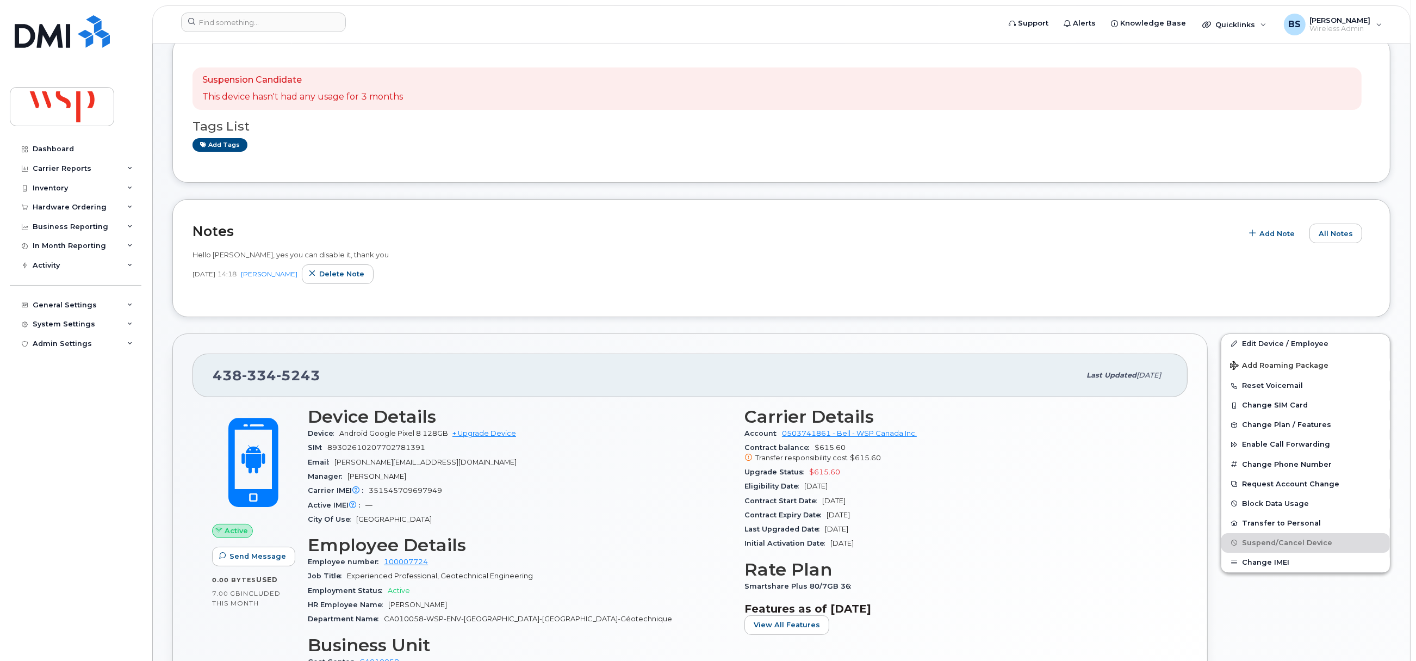
scroll to position [0, 0]
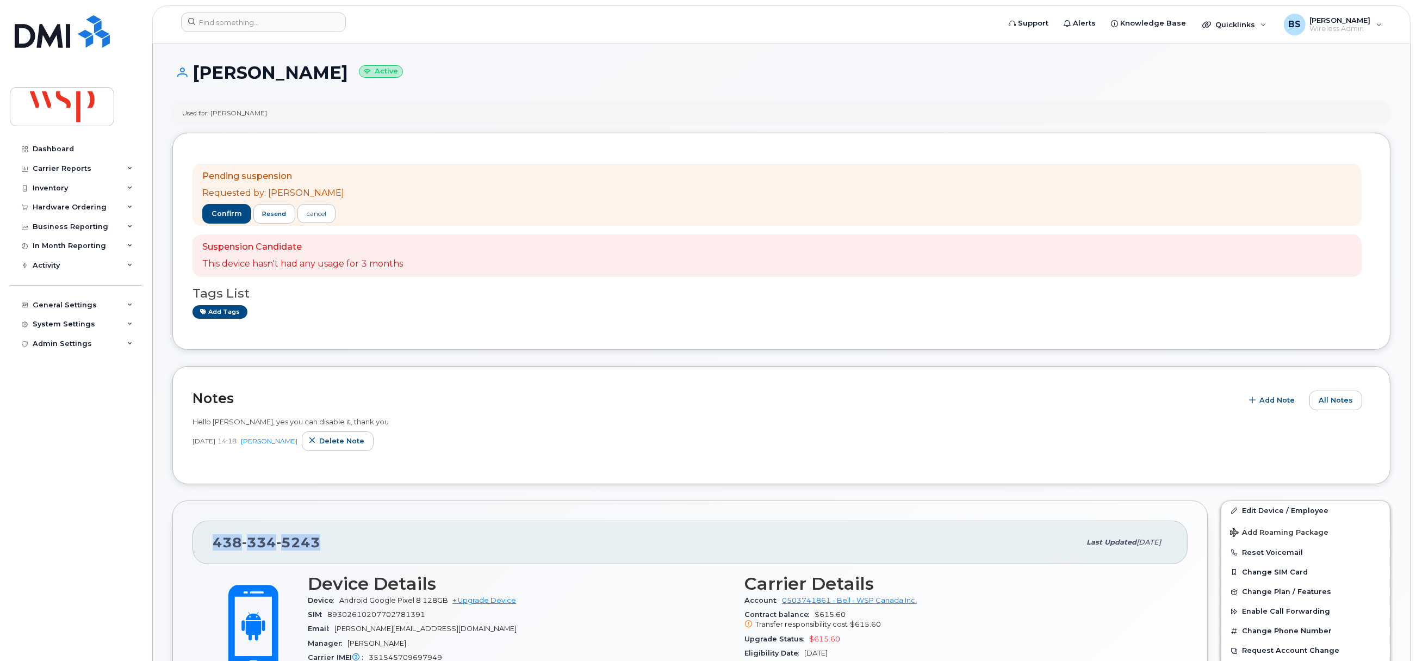
drag, startPoint x: 268, startPoint y: 547, endPoint x: 207, endPoint y: 542, distance: 61.6
click at [207, 542] on div "438 334 5243 Last updated Aug 25, 2025" at bounding box center [690, 542] width 995 height 44
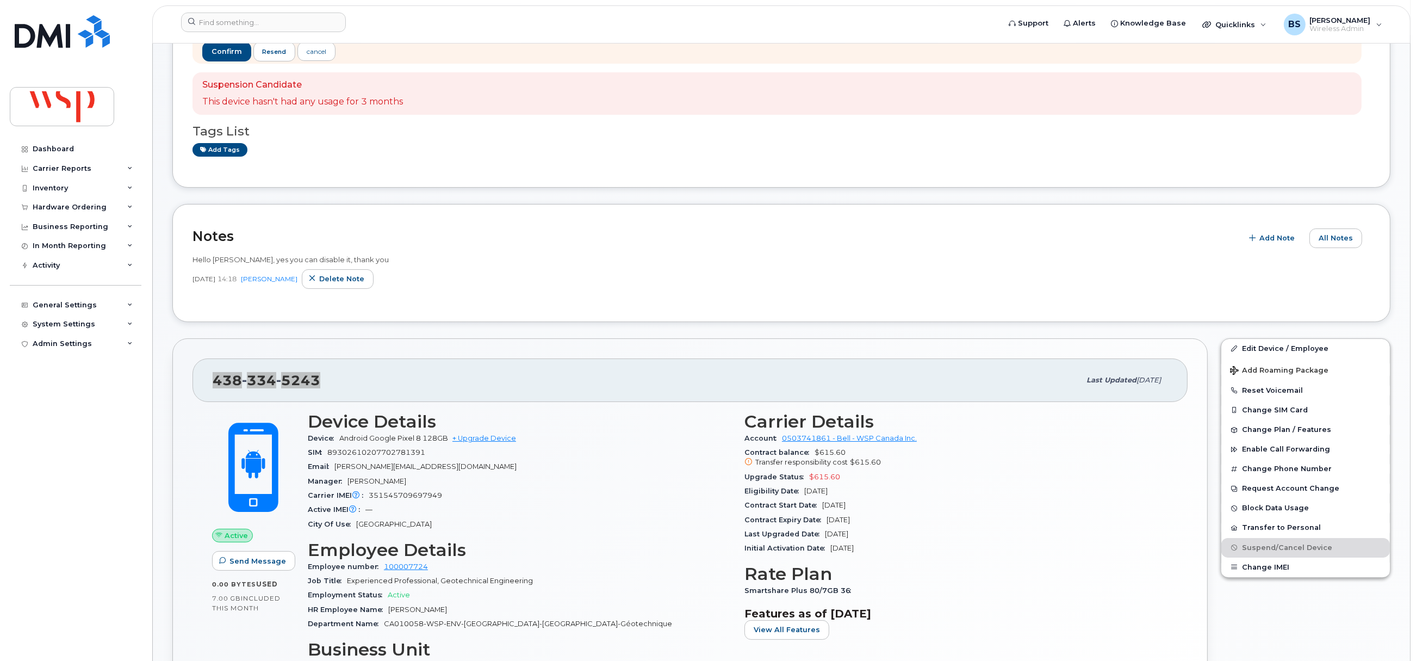
scroll to position [163, 0]
drag, startPoint x: 848, startPoint y: 482, endPoint x: 804, endPoint y: 481, distance: 43.5
click at [804, 481] on div "Upgrade Status $615.60" at bounding box center [957, 476] width 424 height 14
copy span "$615.60"
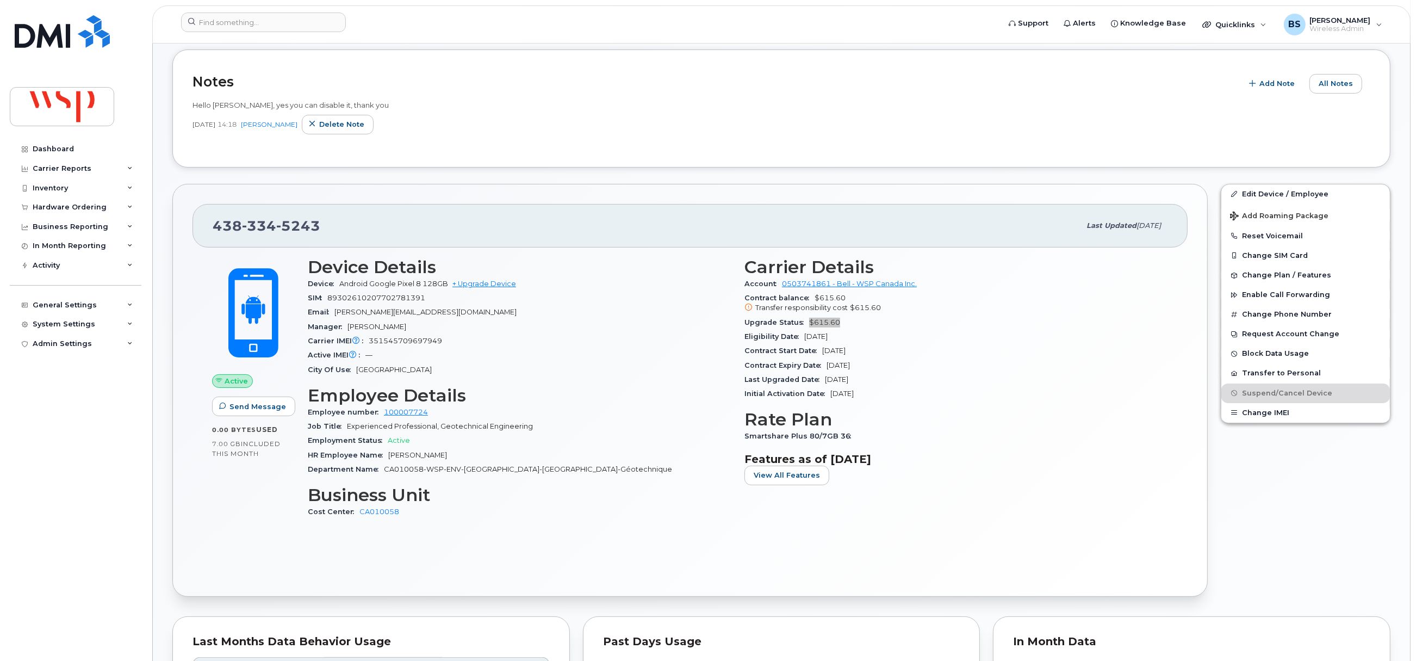
scroll to position [326, 0]
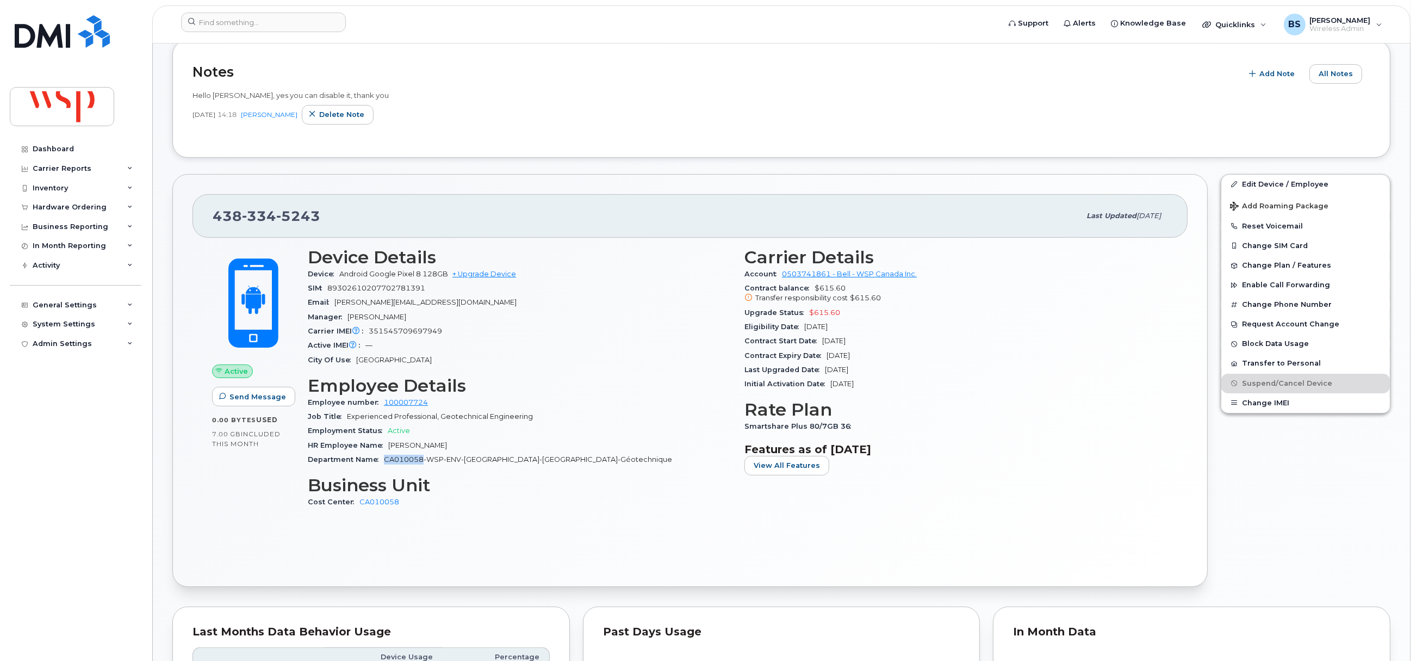
drag, startPoint x: 421, startPoint y: 461, endPoint x: 386, endPoint y: 463, distance: 35.4
click at [386, 463] on span "CA010058-WSP-ENV-Quebec-QC-Géotechnique" at bounding box center [528, 459] width 288 height 8
copy span "CA010058"
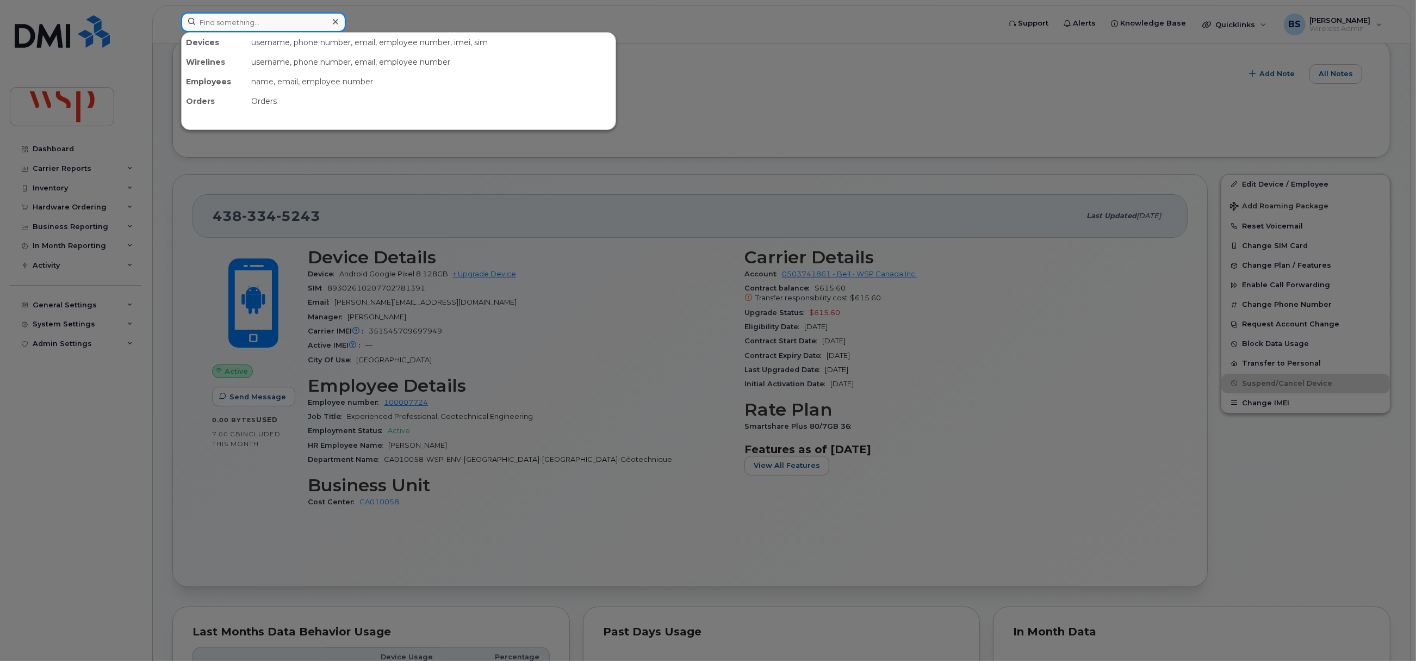
click at [312, 24] on input at bounding box center [263, 23] width 165 height 20
paste input "89302690100005289027"
drag, startPoint x: 287, startPoint y: 27, endPoint x: 81, endPoint y: 48, distance: 207.1
click at [172, 35] on div "8930269010000 No results" at bounding box center [586, 25] width 829 height 24
paste input "587-993-6846"
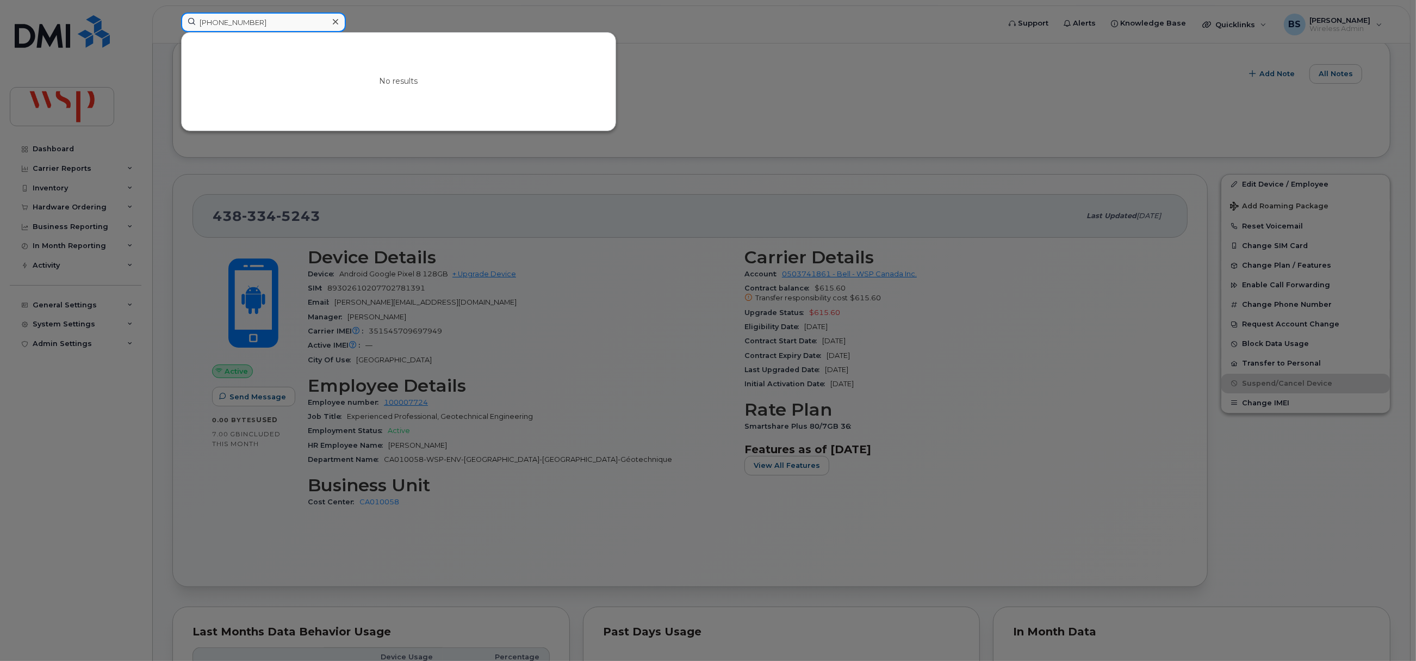
drag, startPoint x: 264, startPoint y: 27, endPoint x: 137, endPoint y: 29, distance: 127.3
click at [172, 27] on div "587-993-6846 No results" at bounding box center [586, 25] width 829 height 24
paste input "403-827-9143"
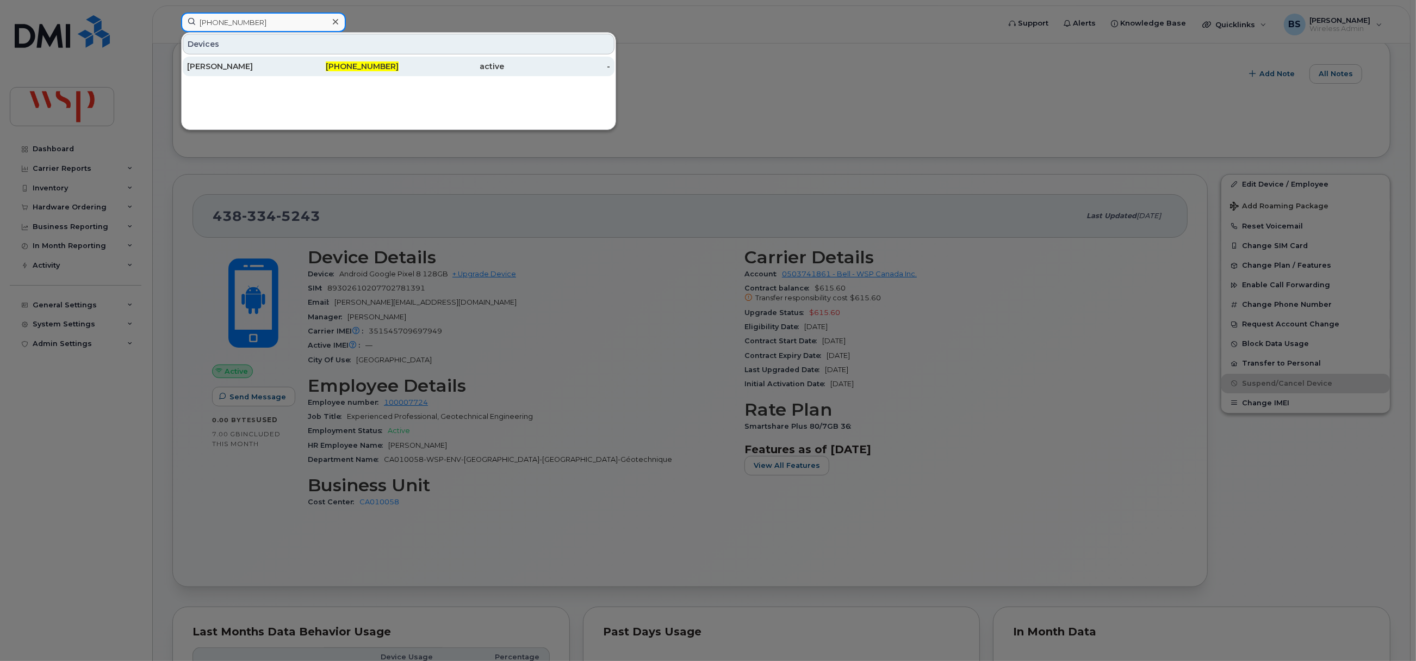
type input "403-827-9143"
click at [223, 62] on div "[PERSON_NAME]" at bounding box center [240, 66] width 106 height 11
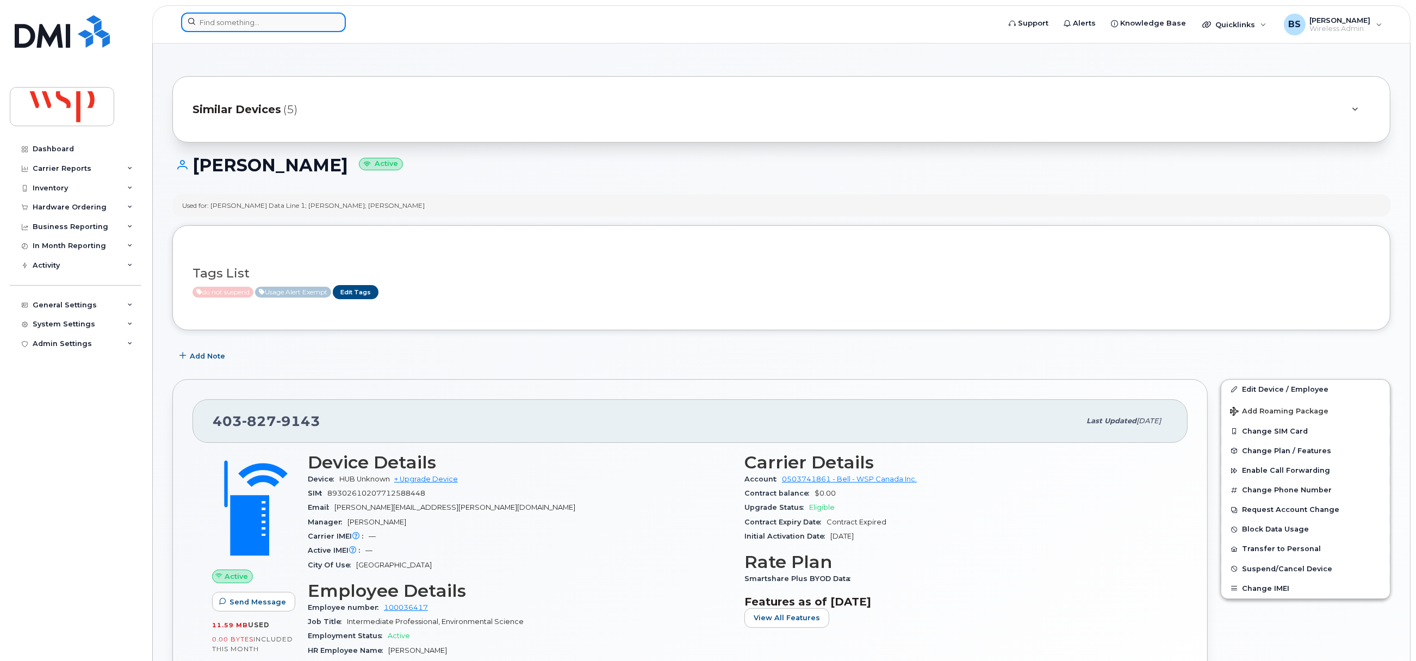
click at [230, 21] on input at bounding box center [263, 23] width 165 height 20
paste input "89302690201012200468"
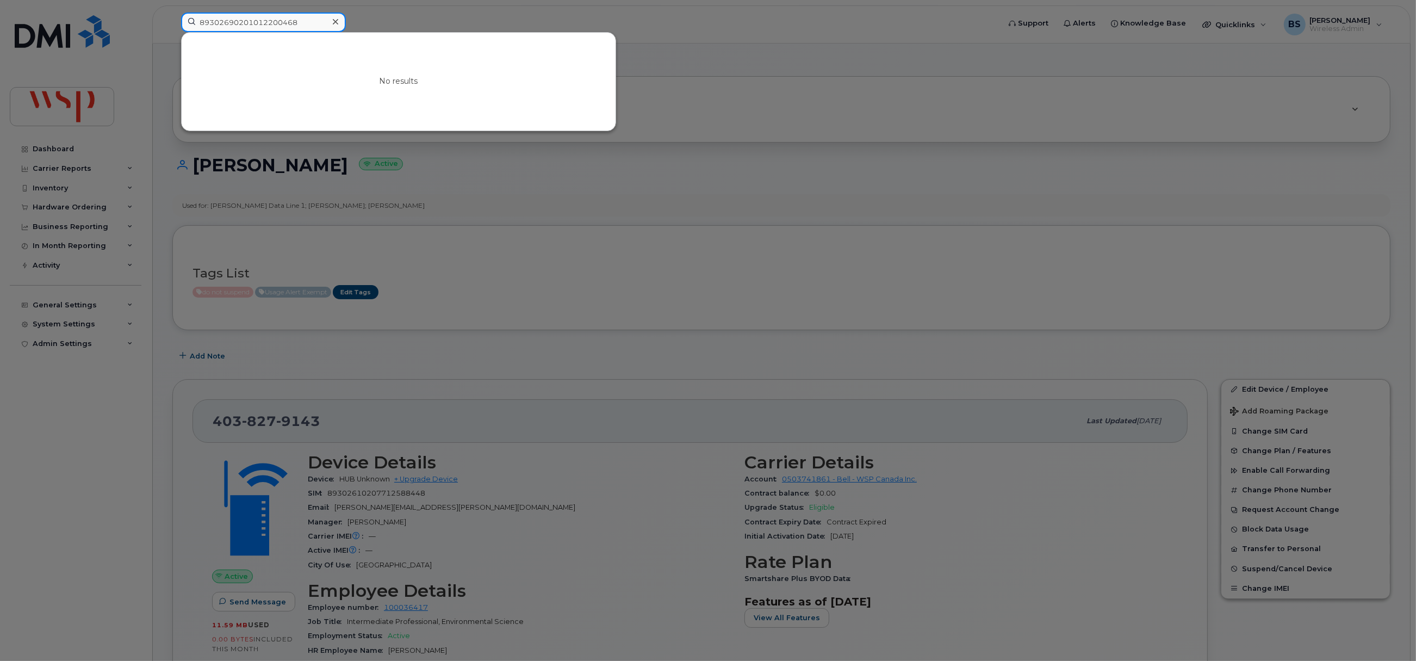
drag, startPoint x: 307, startPoint y: 18, endPoint x: 77, endPoint y: 18, distance: 230.6
click at [172, 18] on div "89302690201012200468 No results" at bounding box center [586, 25] width 829 height 24
paste input "100005289027"
drag, startPoint x: 65, startPoint y: 22, endPoint x: 32, endPoint y: 21, distance: 33.2
click at [172, 21] on div "89302690100005289027 No results" at bounding box center [586, 25] width 829 height 24
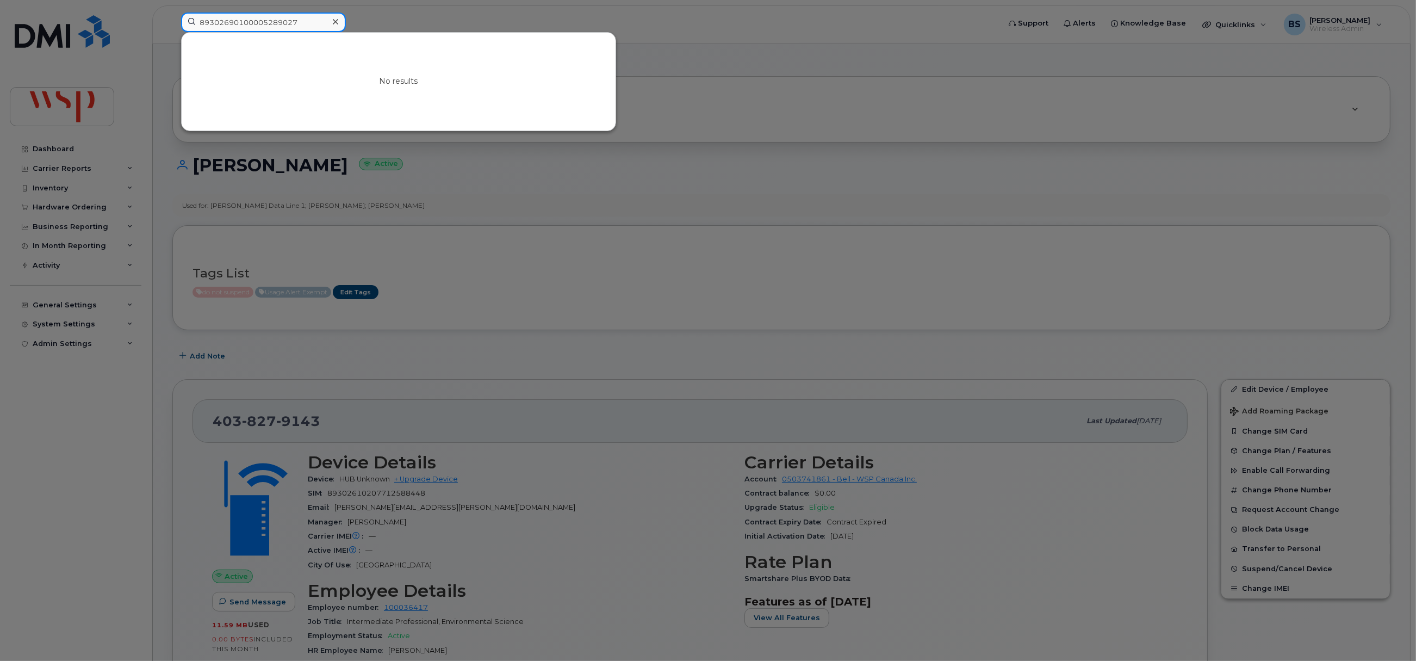
paste input "[PHONE_NUMBER]"
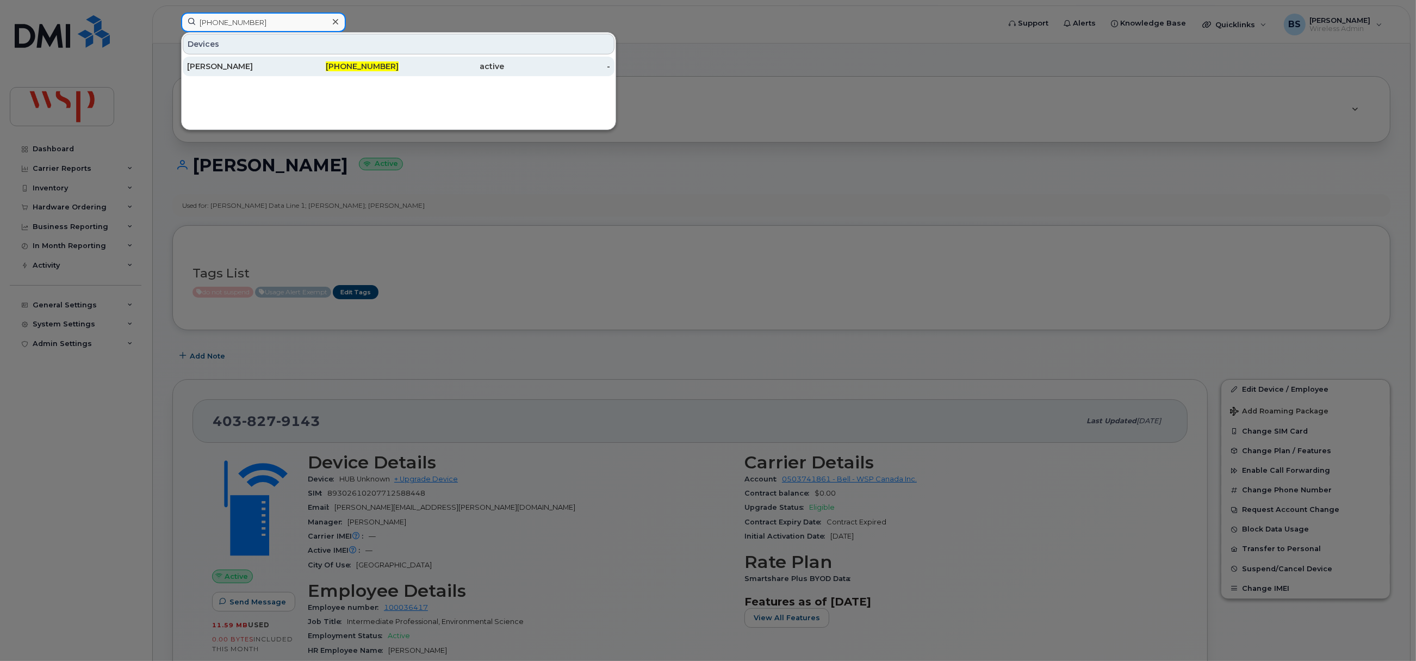
type input "[PHONE_NUMBER]"
click at [214, 64] on div "[PERSON_NAME]" at bounding box center [240, 66] width 106 height 11
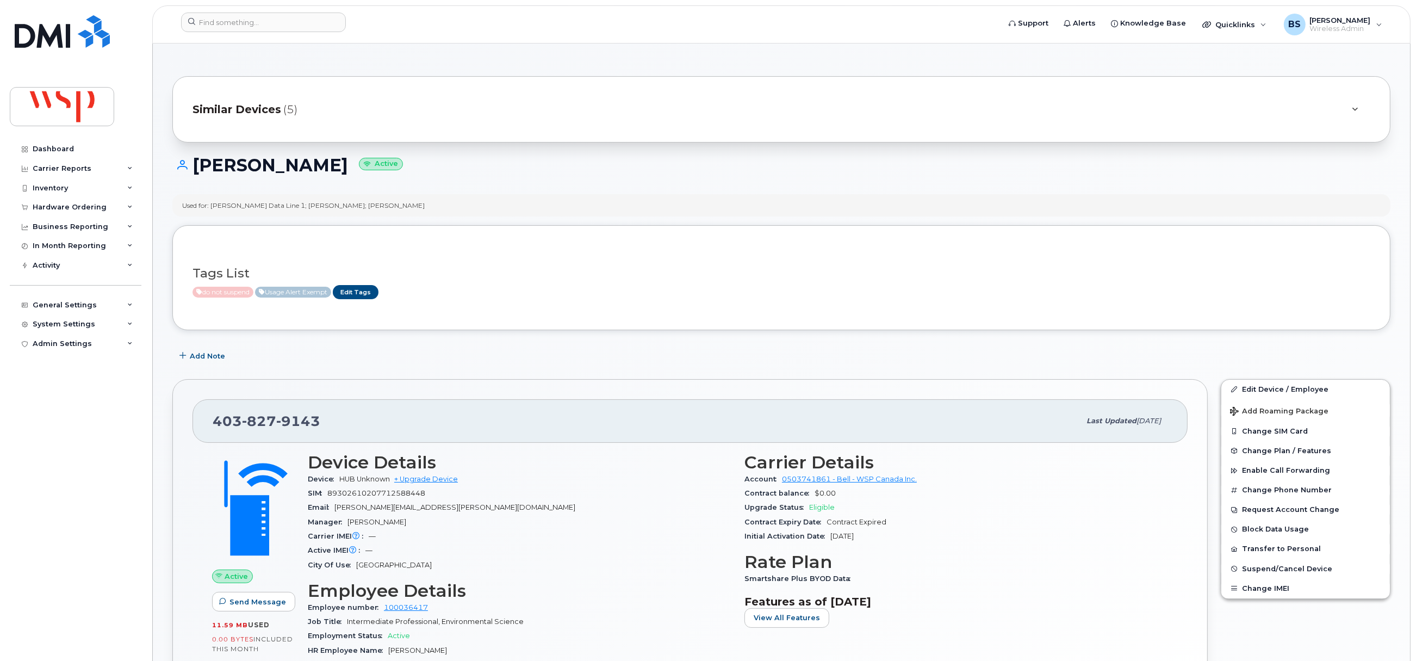
click at [386, 503] on div "Email [PERSON_NAME][EMAIL_ADDRESS][PERSON_NAME][DOMAIN_NAME]" at bounding box center [520, 507] width 424 height 14
click at [386, 495] on span "89302610207712588448" at bounding box center [376, 493] width 98 height 8
copy span "89302610207712588448"
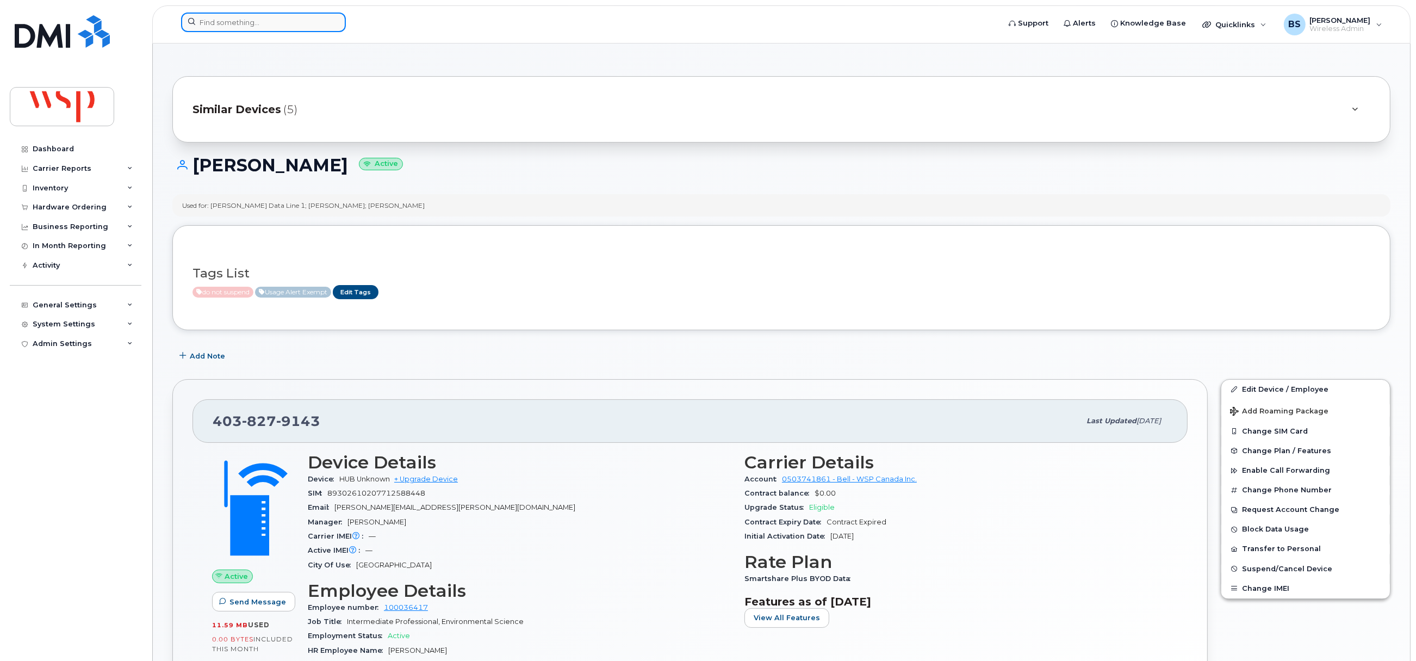
click at [277, 17] on input at bounding box center [263, 23] width 165 height 20
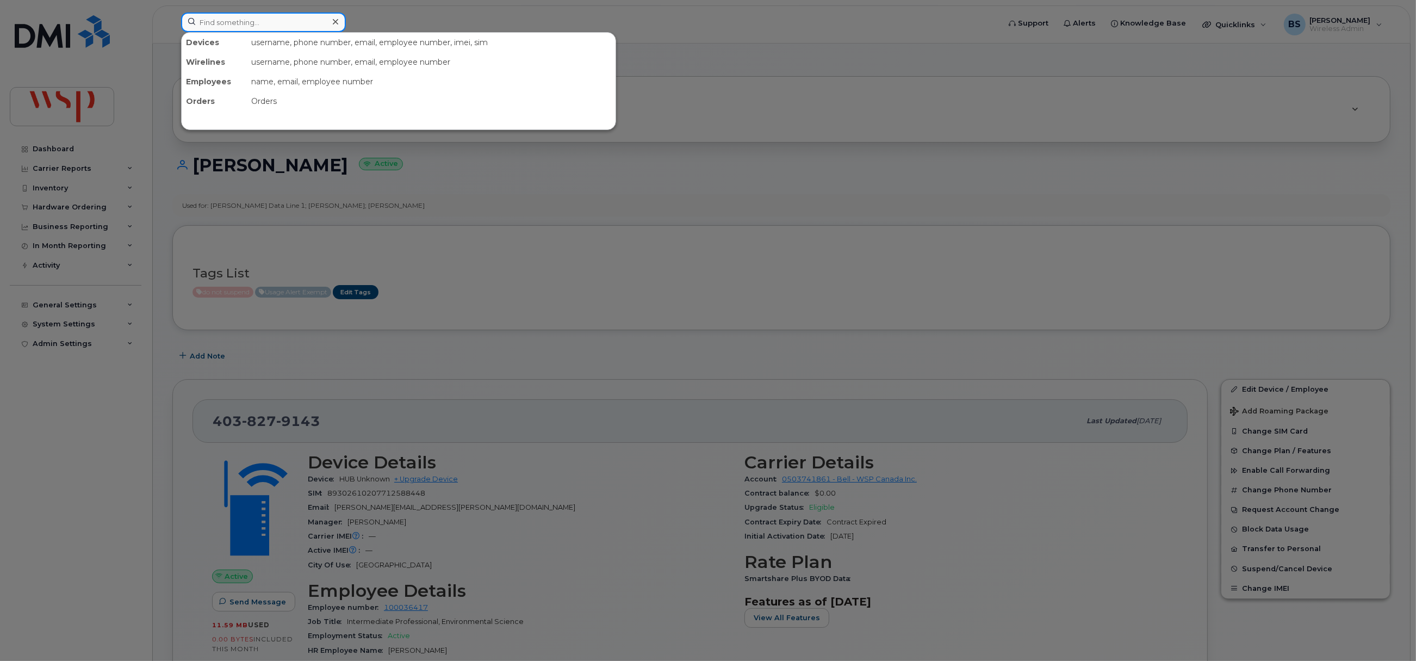
paste input "587-993-6846"
type input "587-993-6846"
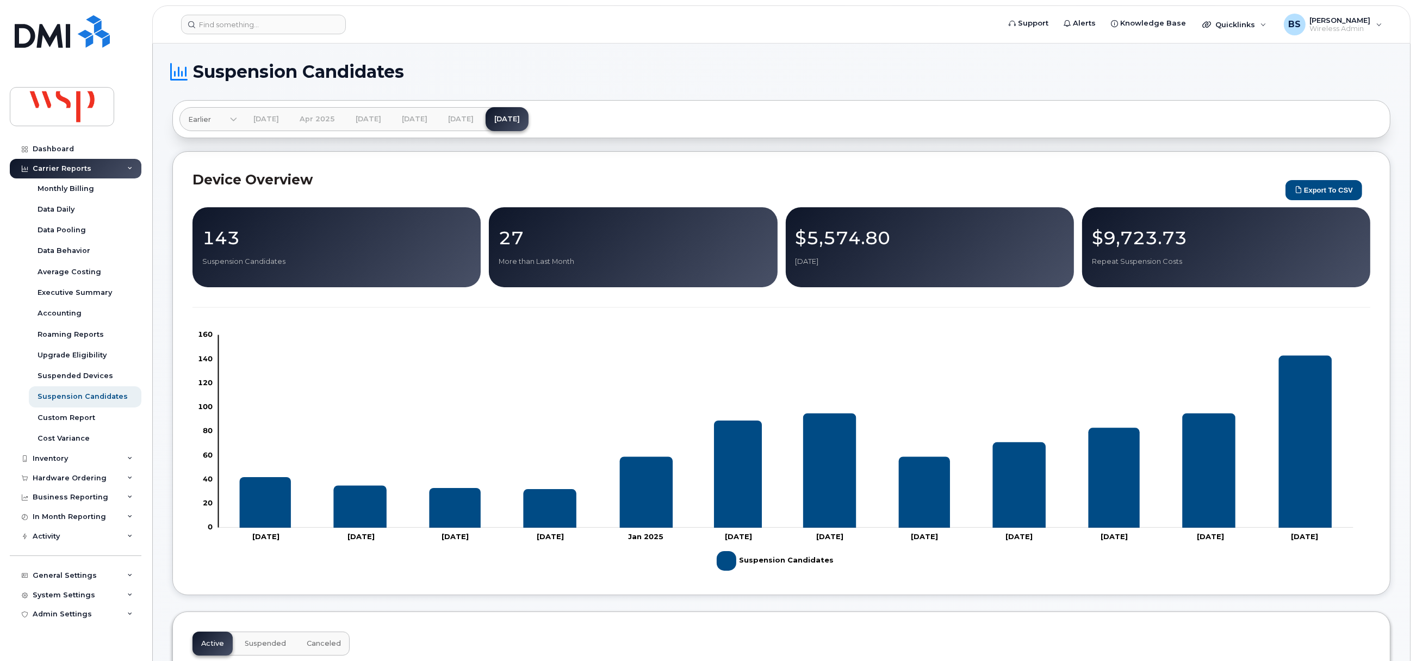
click at [231, 121] on icon at bounding box center [233, 120] width 7 height 7
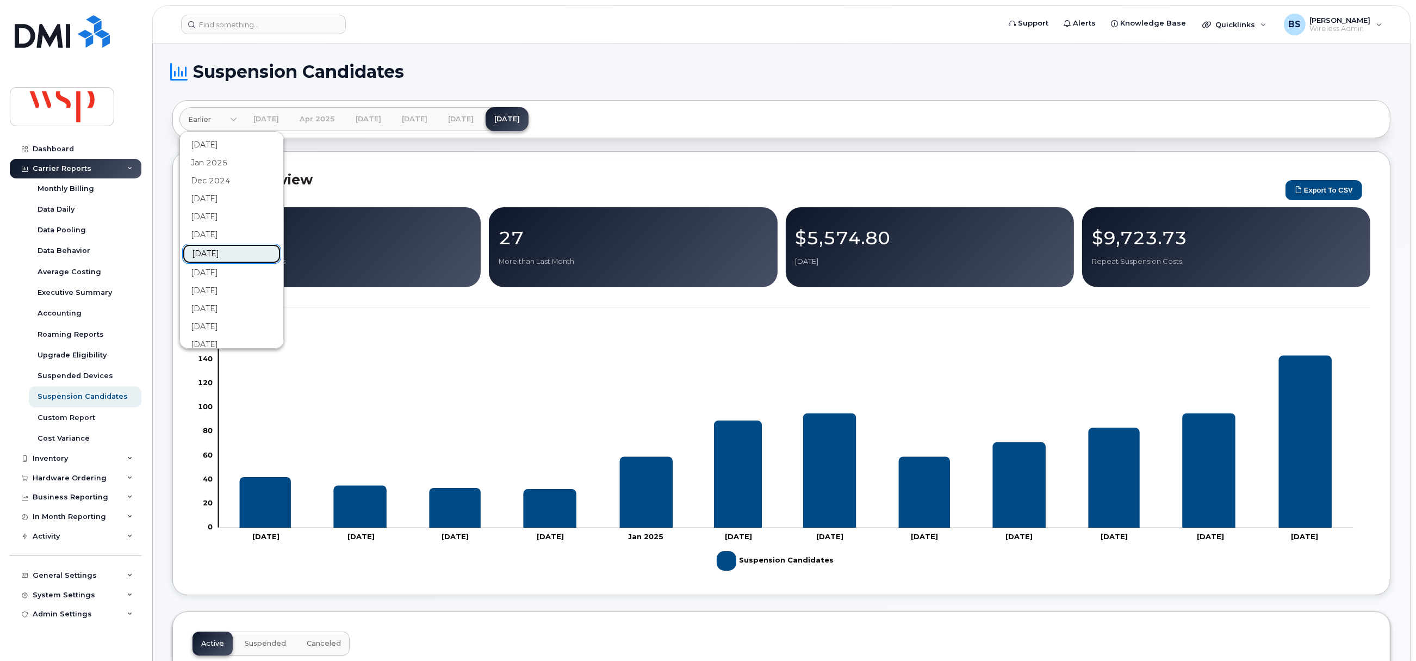
click at [220, 252] on link "Aug 2024" at bounding box center [231, 254] width 99 height 20
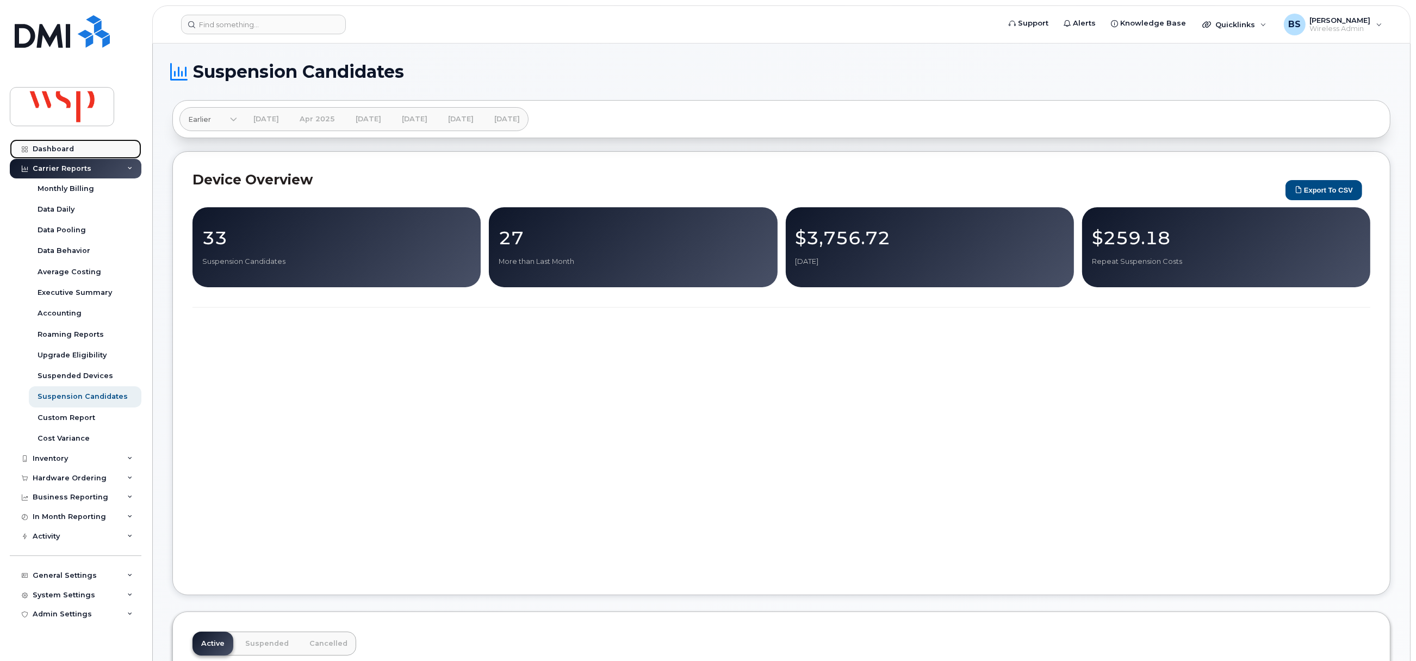
click at [52, 146] on div "Dashboard" at bounding box center [53, 149] width 41 height 9
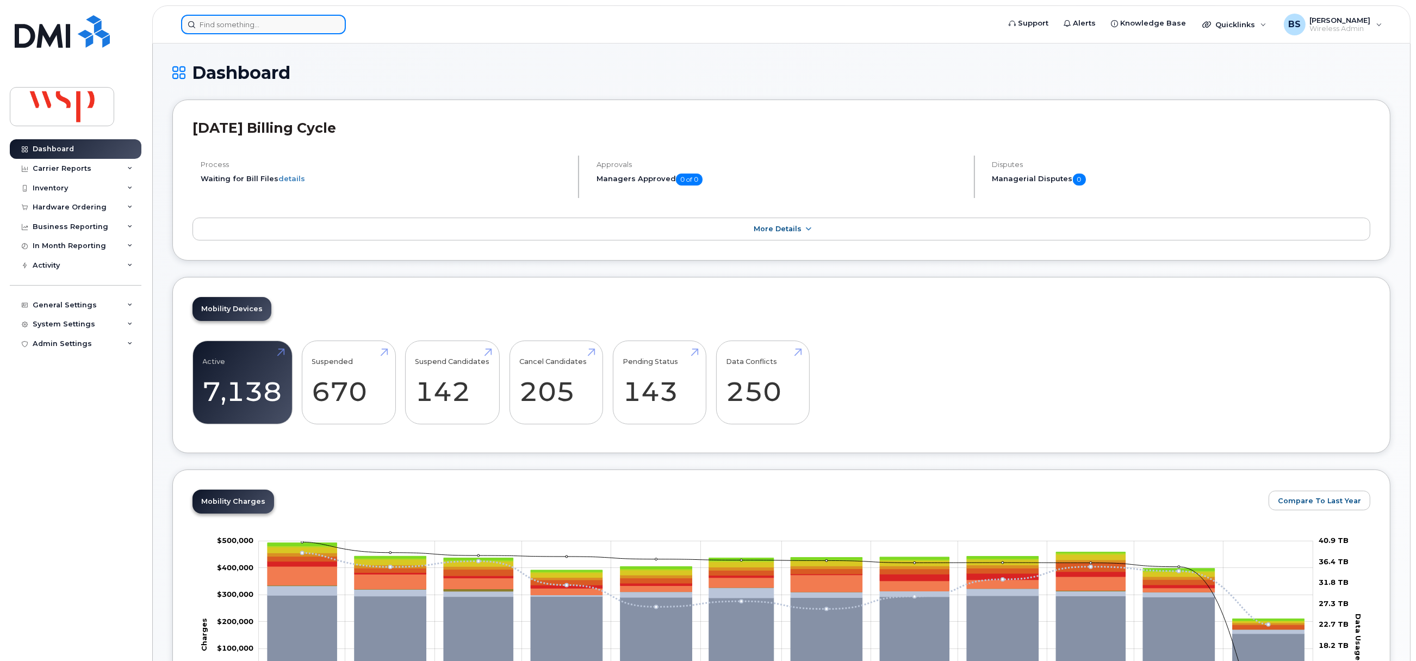
click at [244, 25] on input at bounding box center [263, 25] width 165 height 20
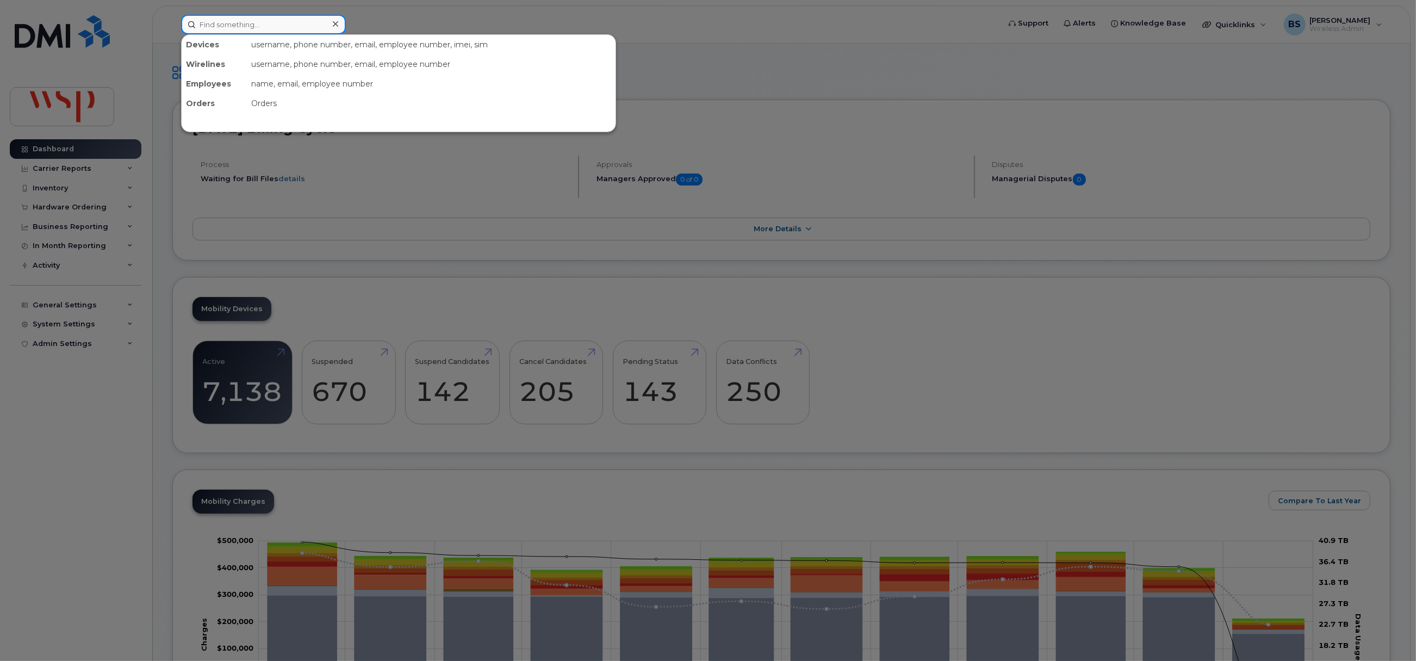
paste input "403-827-9143"
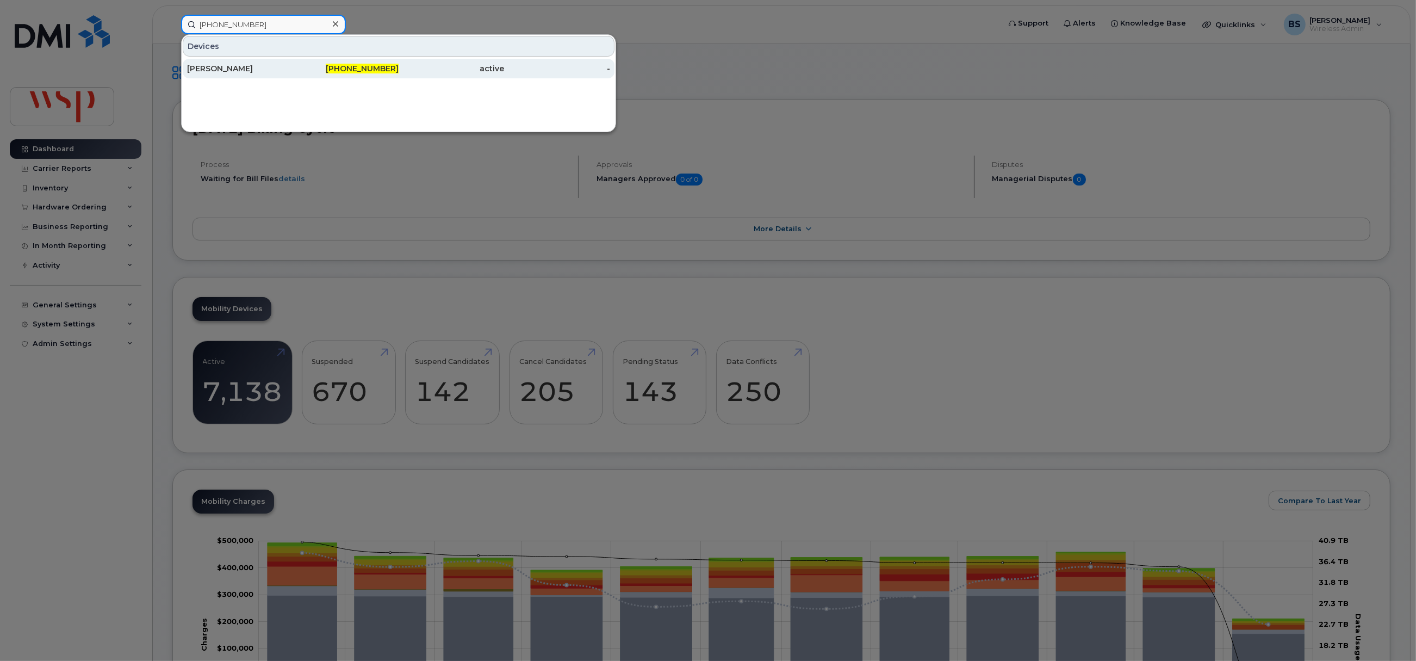
type input "403-827-9143"
click at [239, 69] on div "[PERSON_NAME]" at bounding box center [240, 68] width 106 height 11
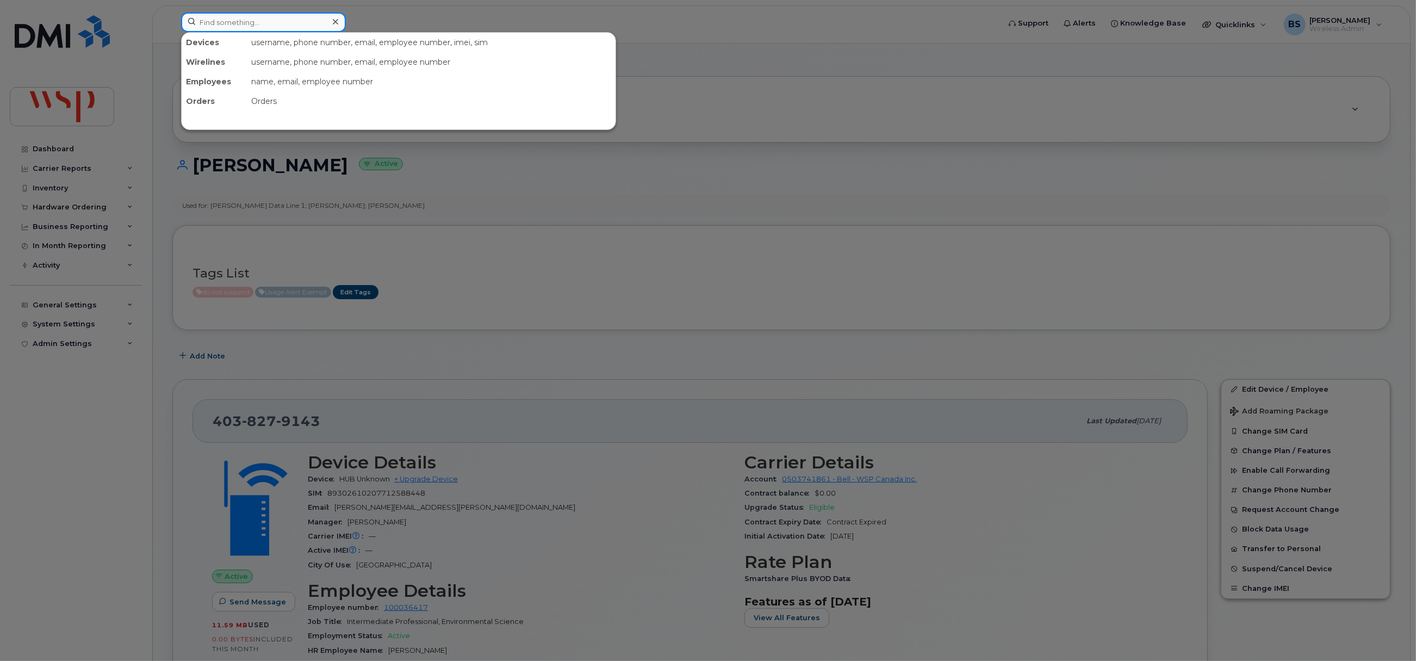
click at [240, 19] on input at bounding box center [263, 23] width 165 height 20
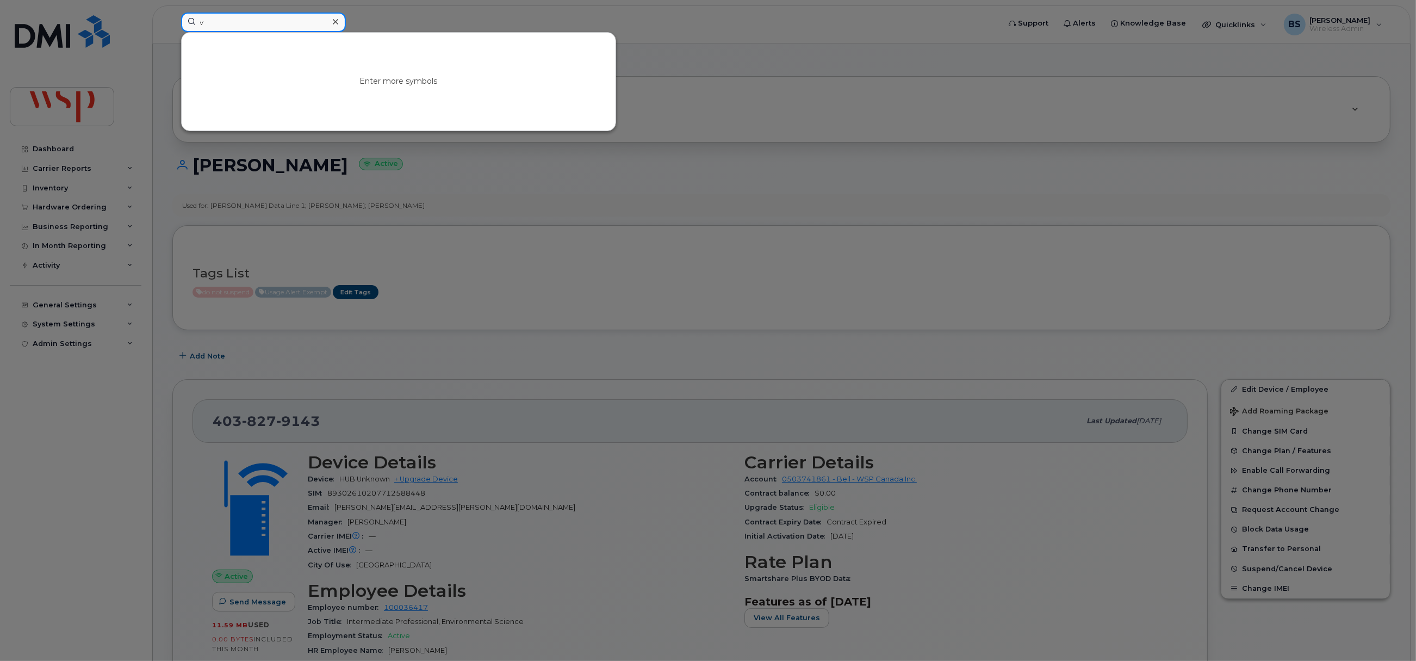
drag, startPoint x: 221, startPoint y: 27, endPoint x: 155, endPoint y: 24, distance: 65.9
click at [172, 25] on div "v Enter more symbols" at bounding box center [586, 25] width 829 height 24
paste input "[PHONE_NUMBER]"
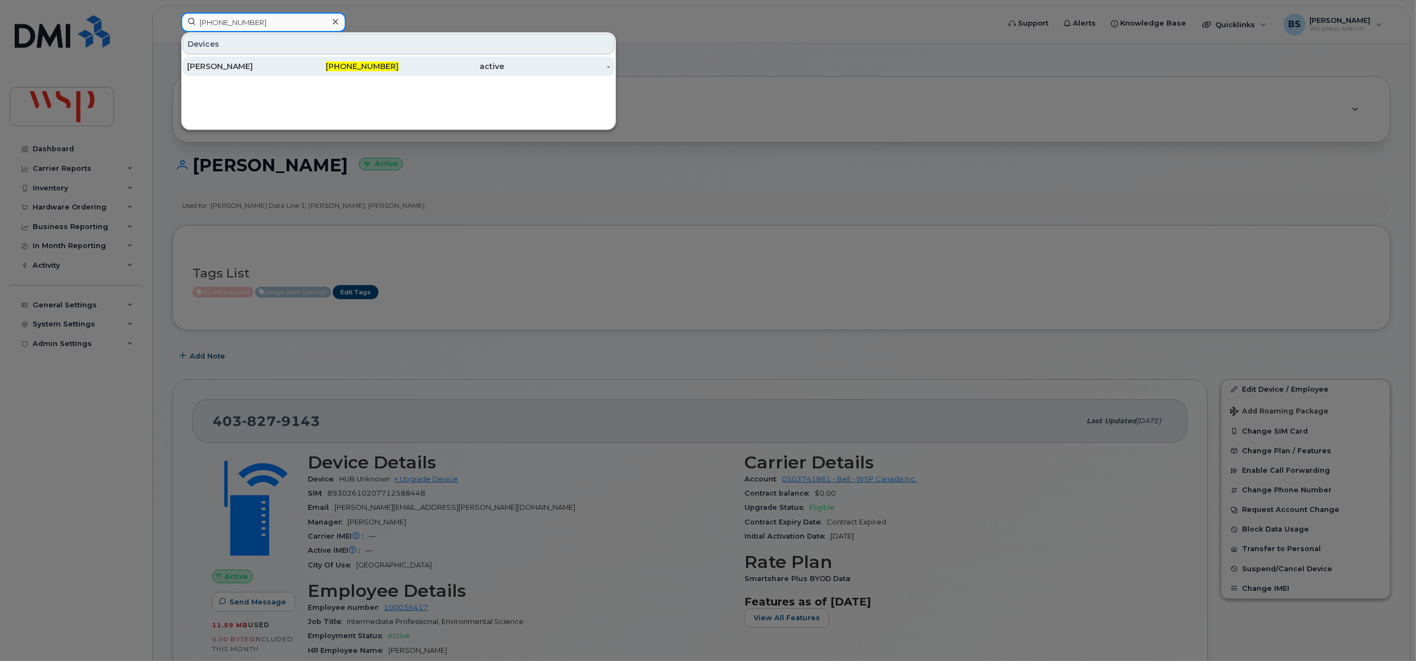
type input "[PHONE_NUMBER]"
drag, startPoint x: 232, startPoint y: 63, endPoint x: 240, endPoint y: 70, distance: 10.8
click at [232, 63] on div "[PERSON_NAME]" at bounding box center [240, 66] width 106 height 11
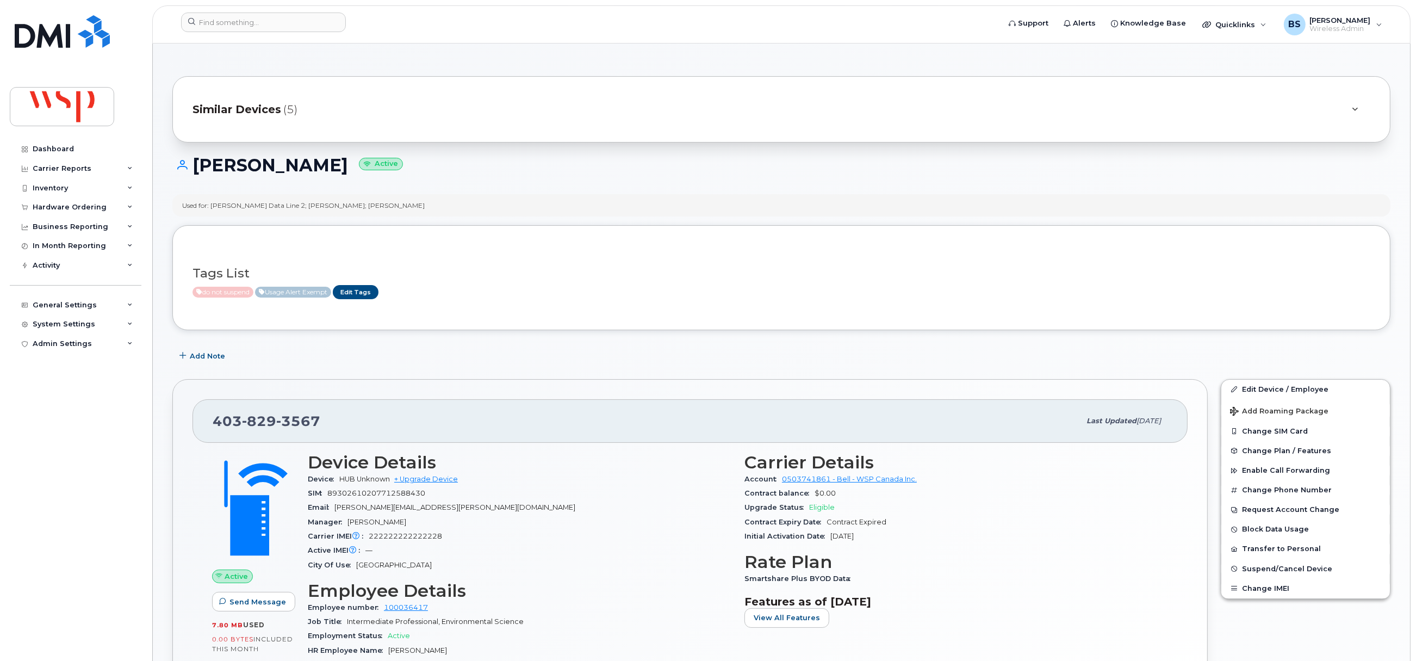
click at [387, 493] on span "89302610207712588430" at bounding box center [376, 493] width 98 height 8
copy span "89302610207712588430"
